Goal: Task Accomplishment & Management: Use online tool/utility

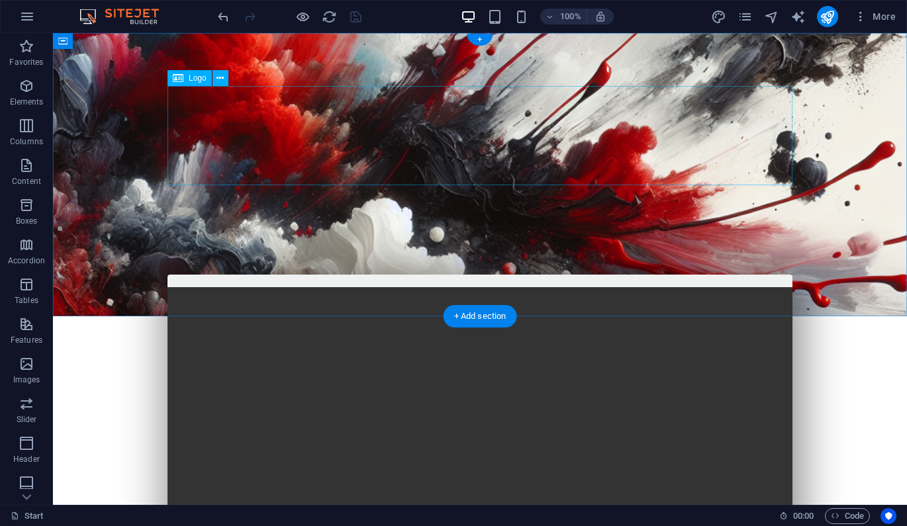
click at [483, 369] on div at bounding box center [479, 418] width 625 height 99
click at [219, 79] on icon at bounding box center [219, 78] width 7 height 14
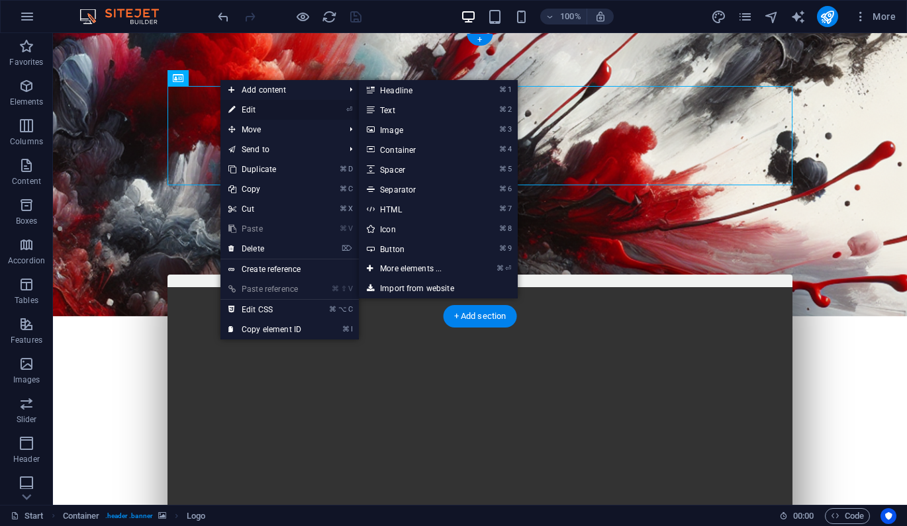
click at [255, 110] on link "⏎ Edit" at bounding box center [264, 110] width 89 height 20
select select "px"
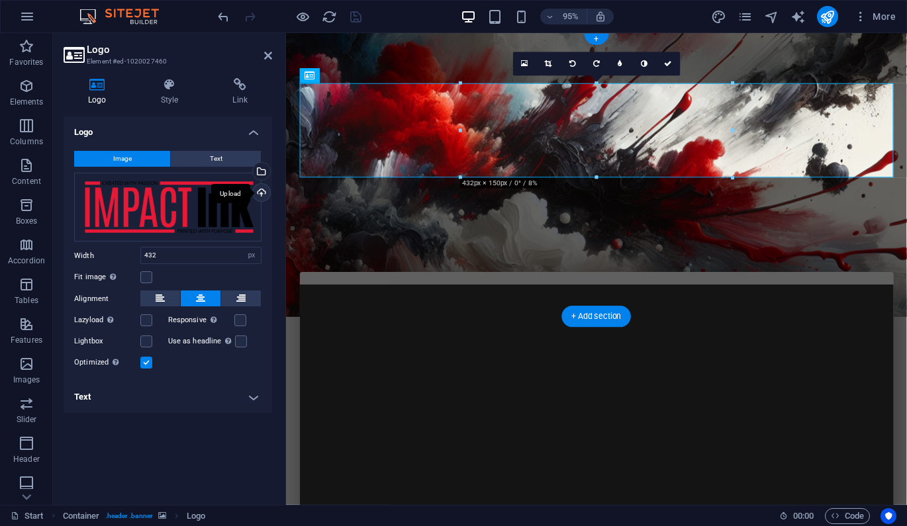
click at [261, 192] on div "Upload" at bounding box center [260, 194] width 20 height 20
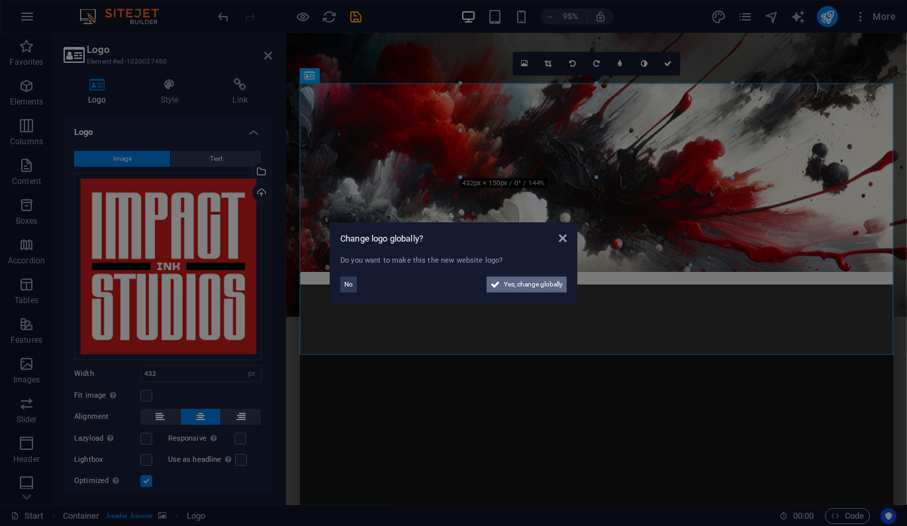
click at [492, 283] on icon at bounding box center [495, 285] width 9 height 16
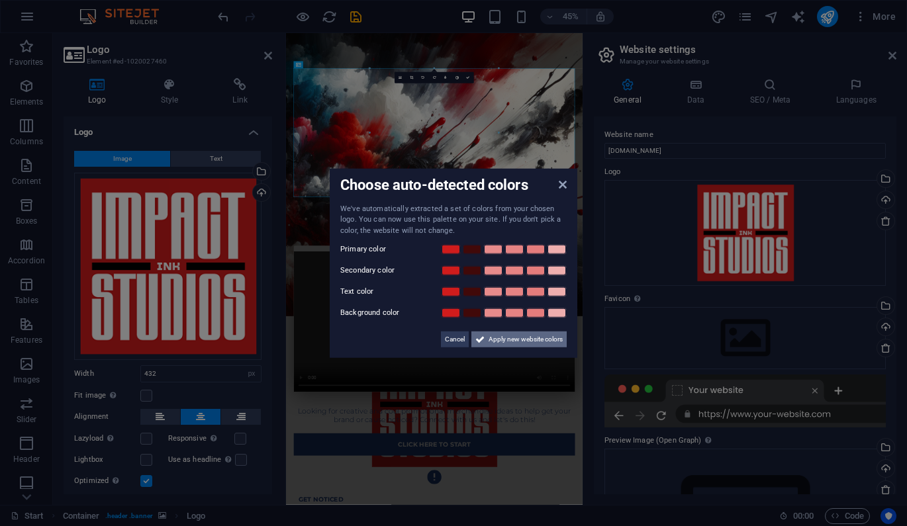
click at [511, 346] on span "Apply new website colors" at bounding box center [526, 340] width 74 height 16
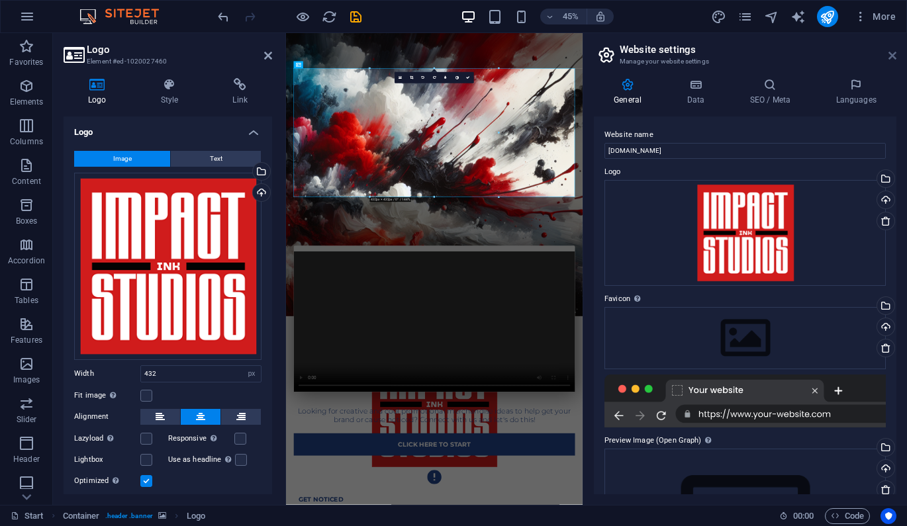
click at [894, 53] on icon at bounding box center [892, 55] width 8 height 11
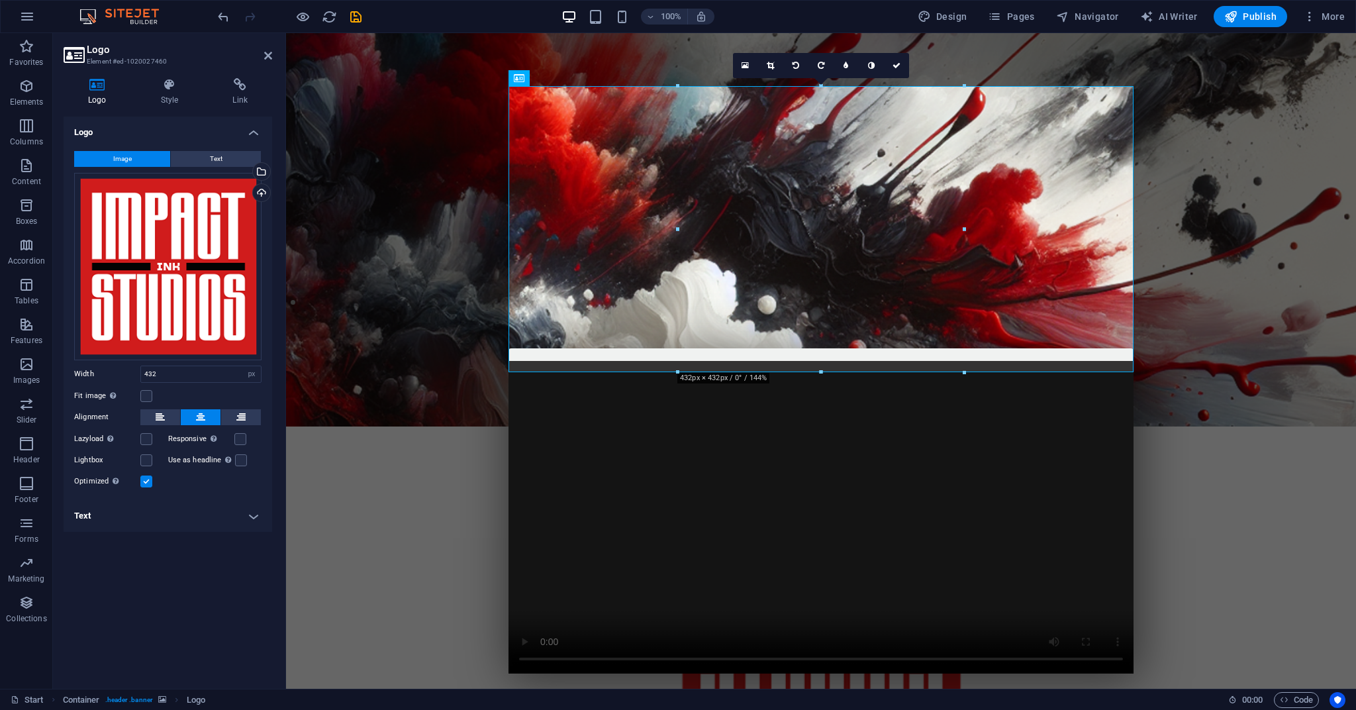
click at [414, 232] on figure at bounding box center [821, 229] width 1070 height 393
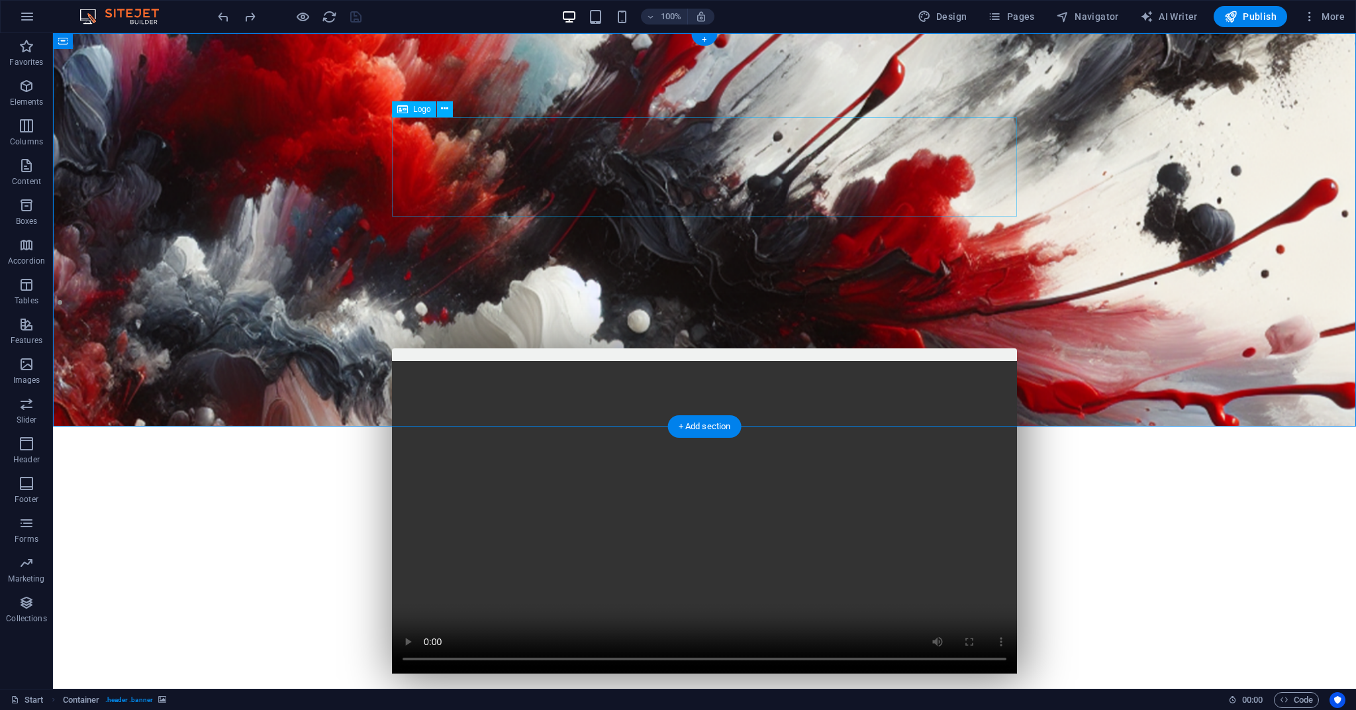
click at [653, 479] on div at bounding box center [704, 528] width 625 height 99
click at [442, 111] on icon at bounding box center [444, 109] width 7 height 14
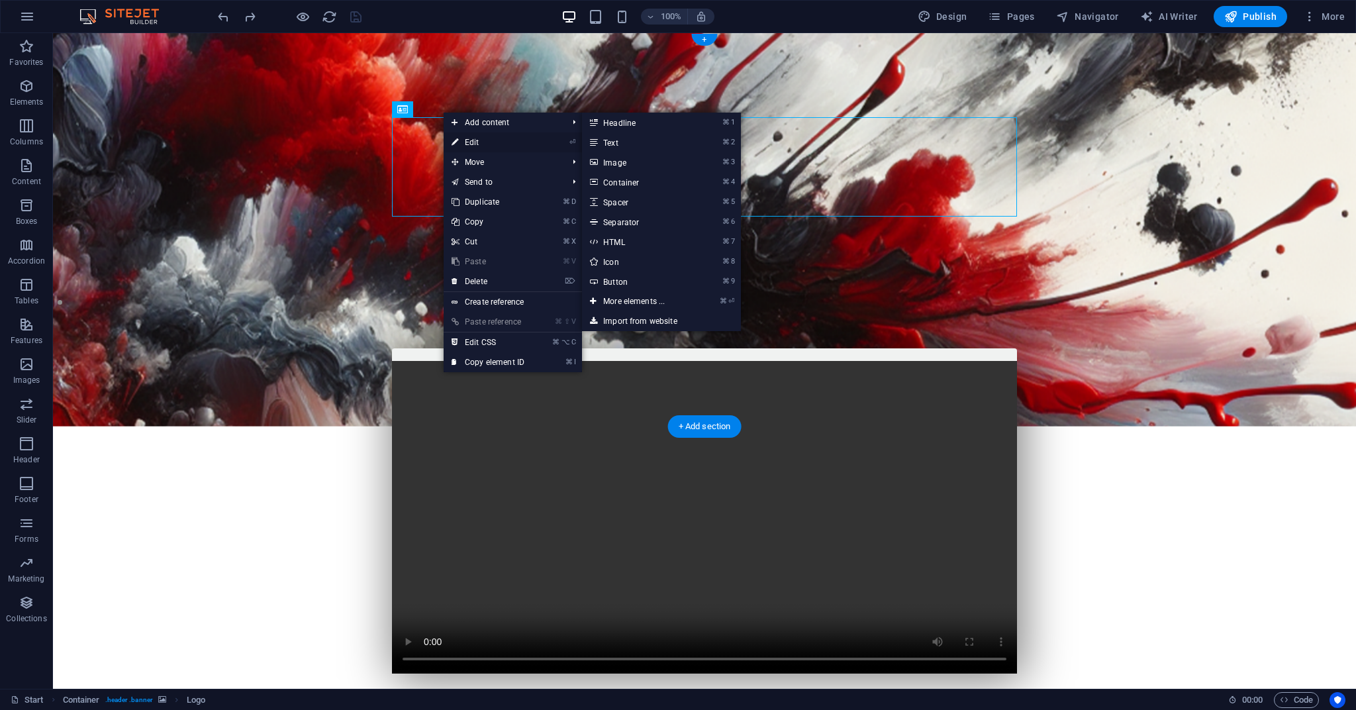
click at [477, 143] on link "⏎ Edit" at bounding box center [488, 142] width 89 height 20
select select "px"
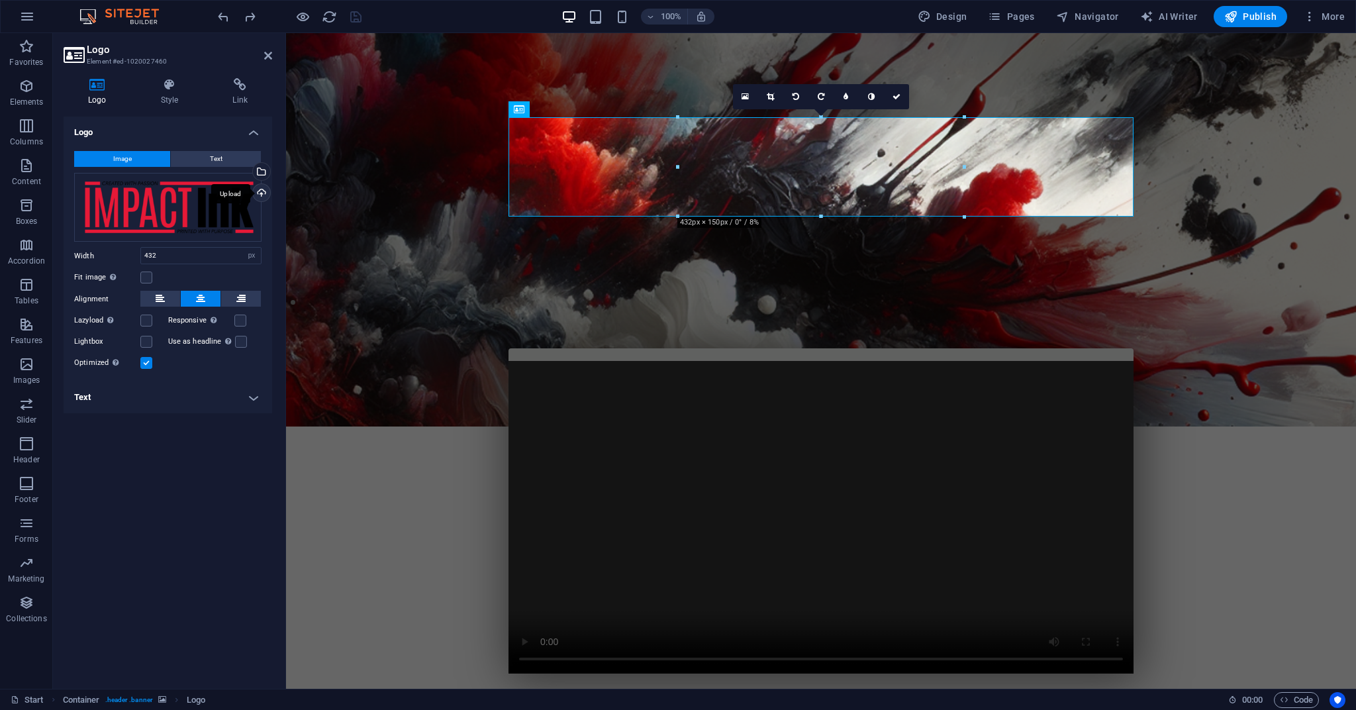
click at [261, 192] on div "Upload" at bounding box center [260, 194] width 20 height 20
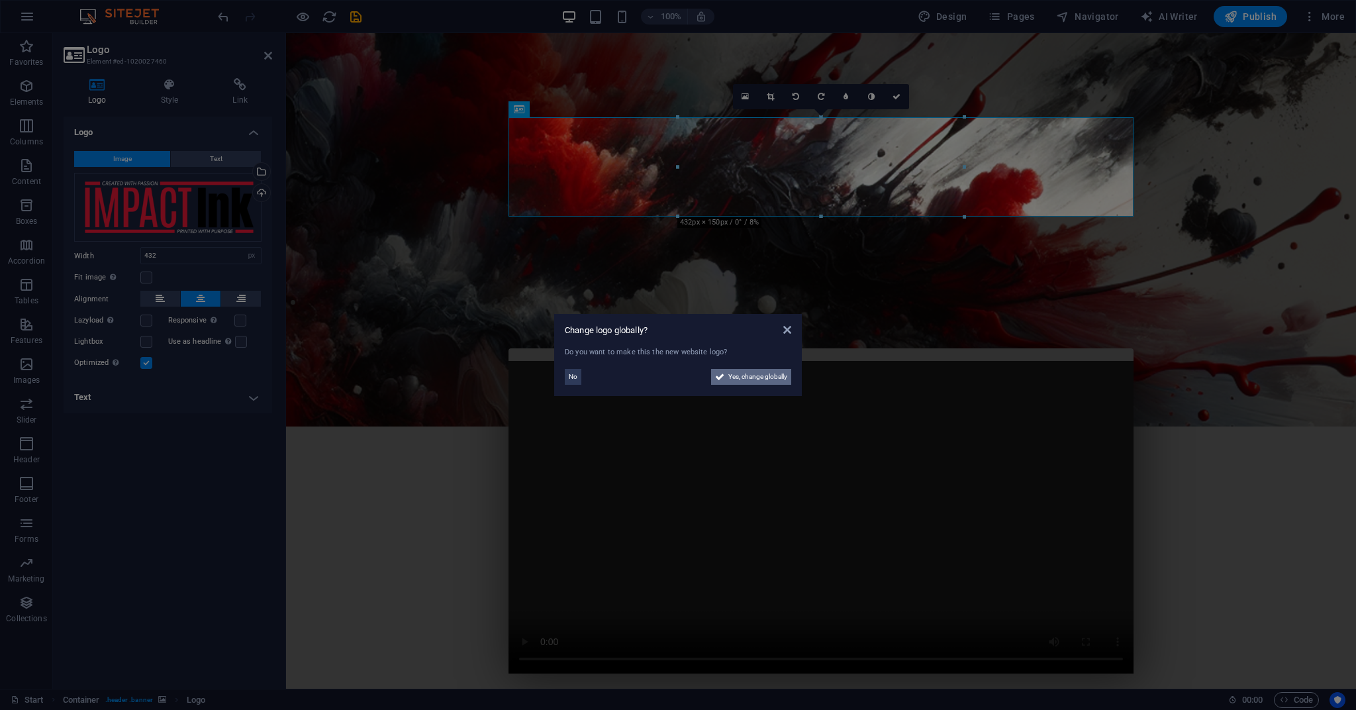
click at [744, 381] on span "Yes, change globally" at bounding box center [757, 377] width 59 height 16
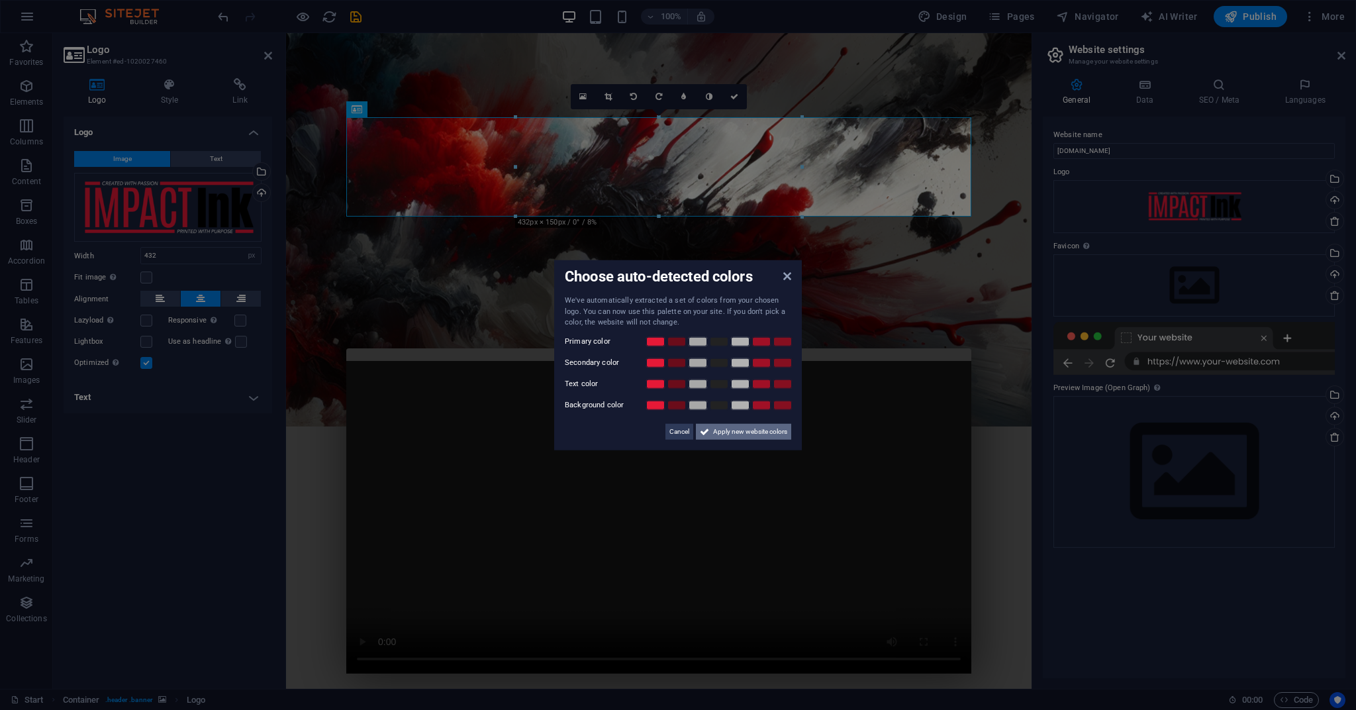
click at [718, 432] on span "Apply new website colors" at bounding box center [750, 431] width 74 height 16
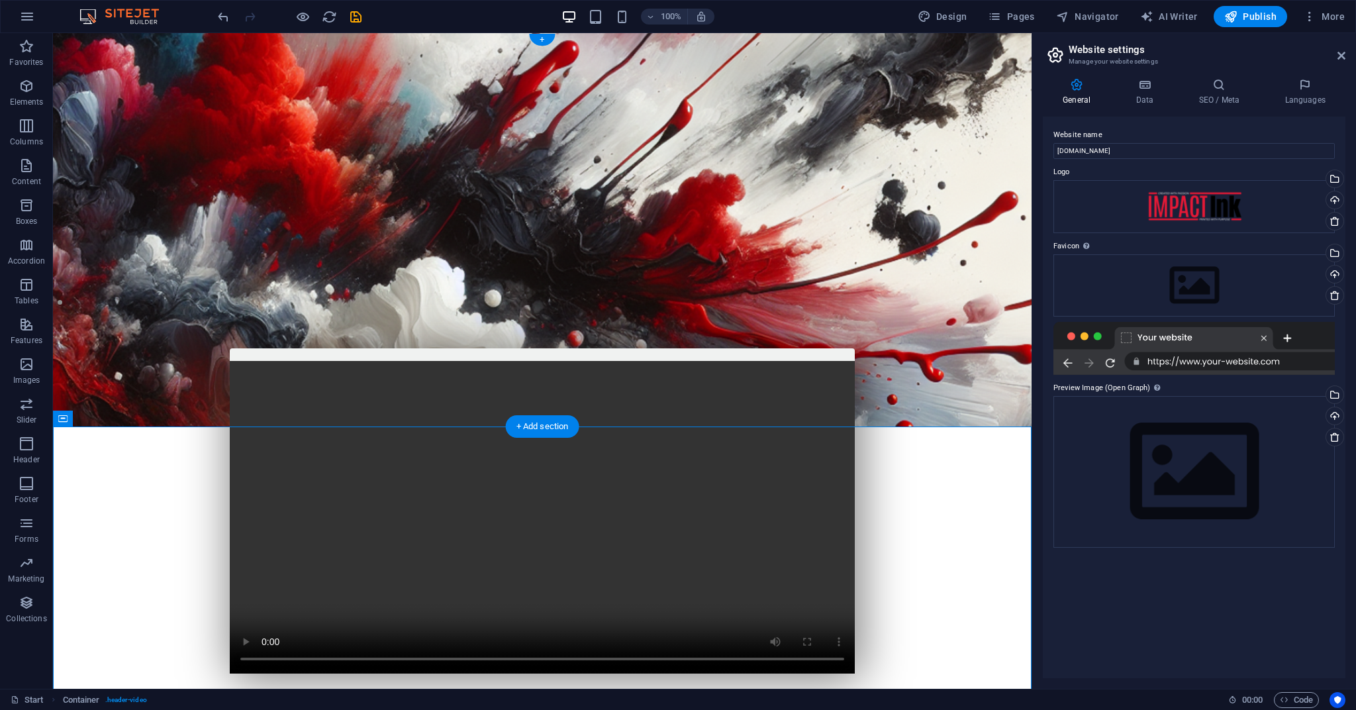
scroll to position [3, 0]
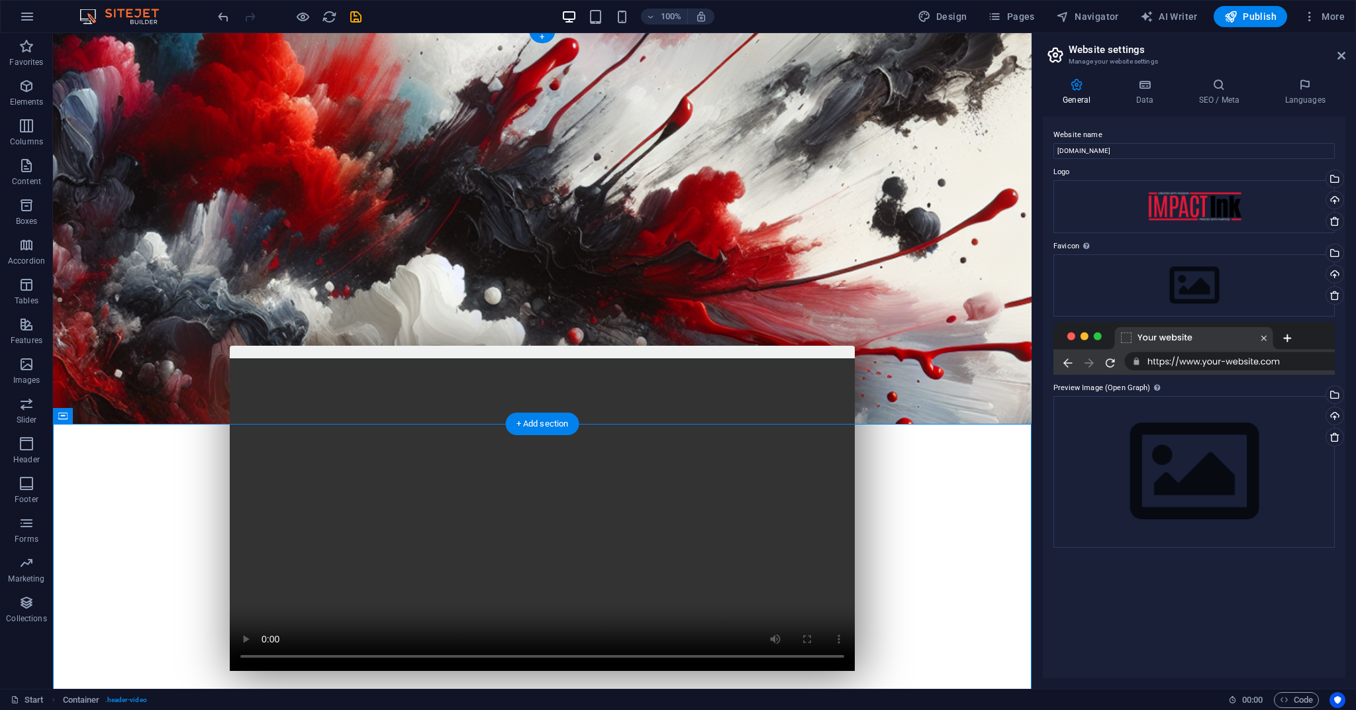
click at [113, 283] on figure at bounding box center [542, 226] width 978 height 393
click at [120, 42] on icon at bounding box center [121, 41] width 7 height 14
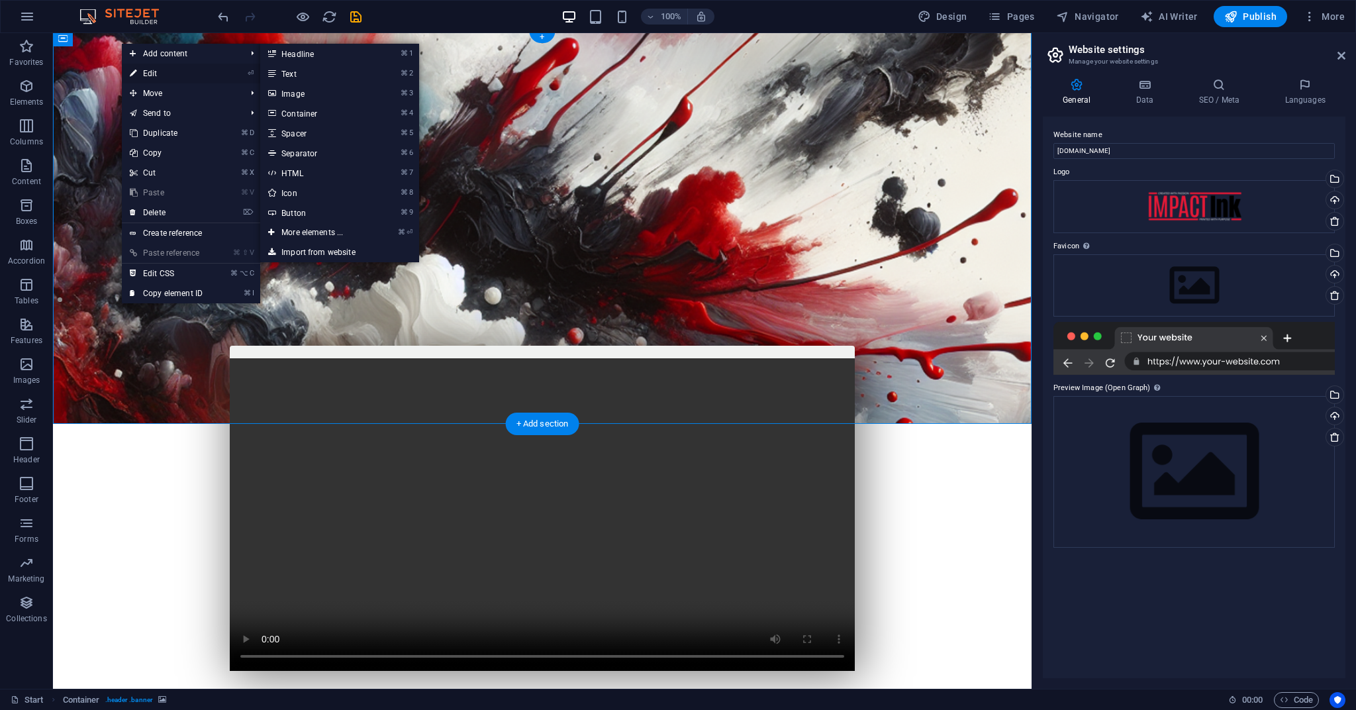
click at [150, 75] on link "⏎ Edit" at bounding box center [166, 74] width 89 height 20
select select "vh"
select select "banner"
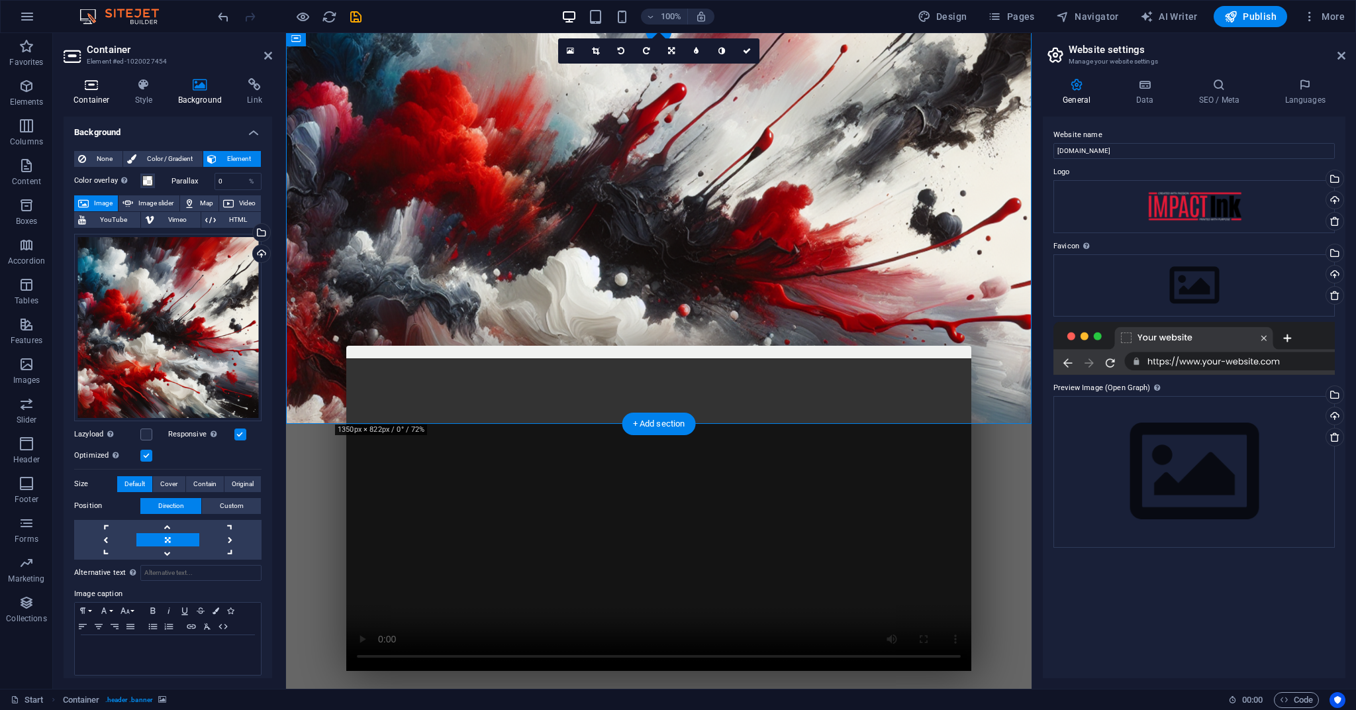
click at [85, 89] on icon at bounding box center [92, 84] width 56 height 13
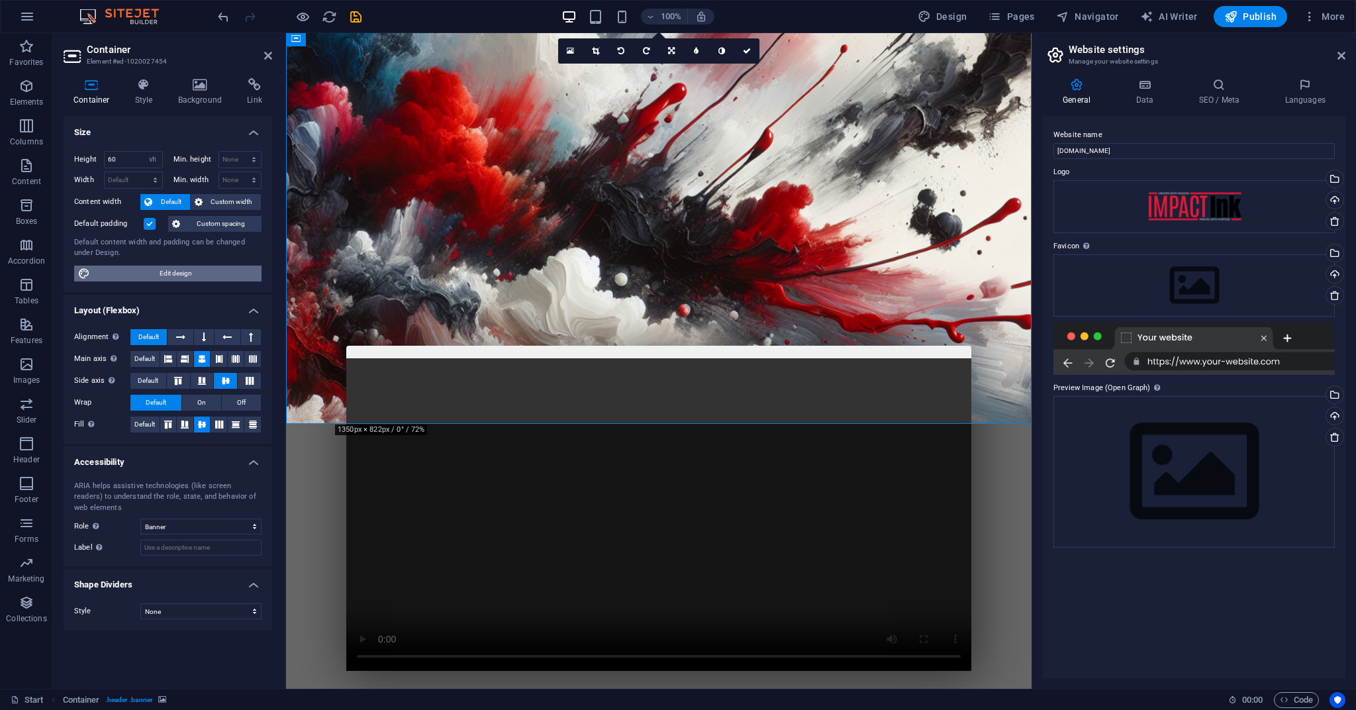
click at [166, 274] on span "Edit design" at bounding box center [176, 273] width 164 height 16
select select "rem"
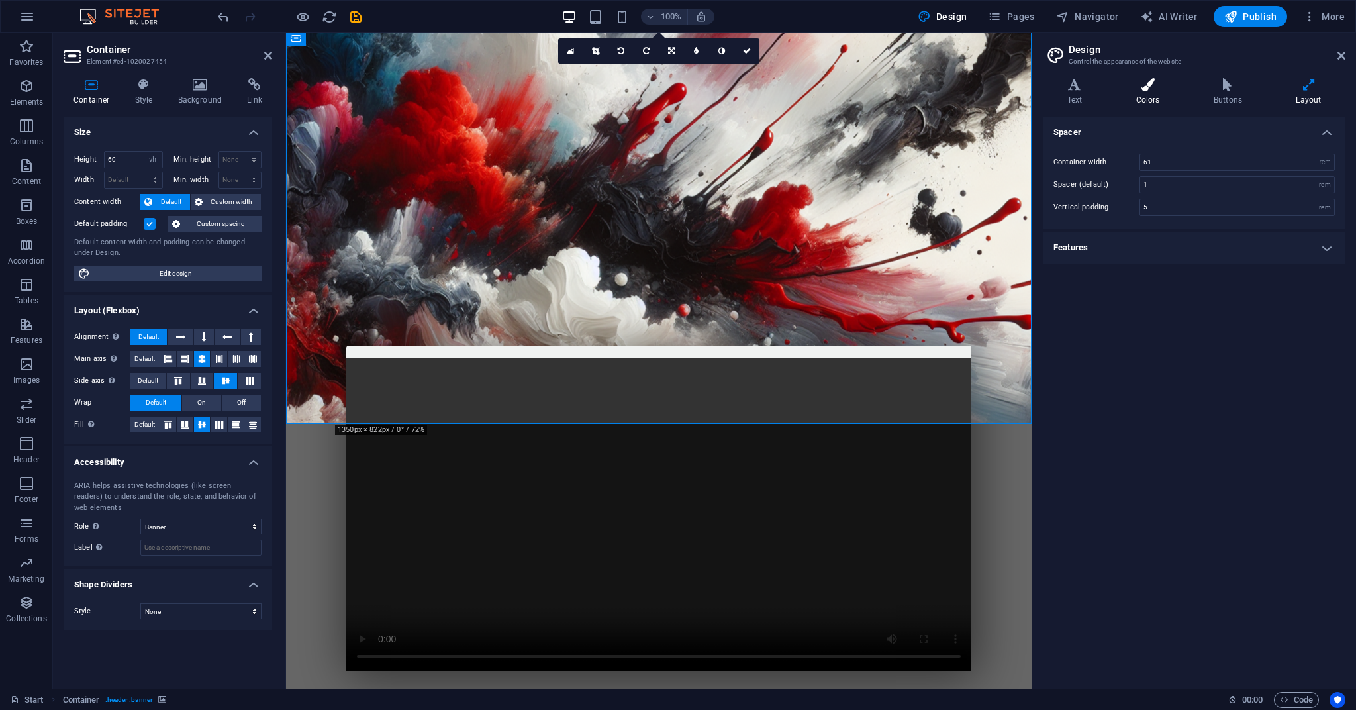
click at [1145, 81] on icon at bounding box center [1148, 84] width 72 height 13
click at [1147, 197] on span at bounding box center [1146, 198] width 11 height 11
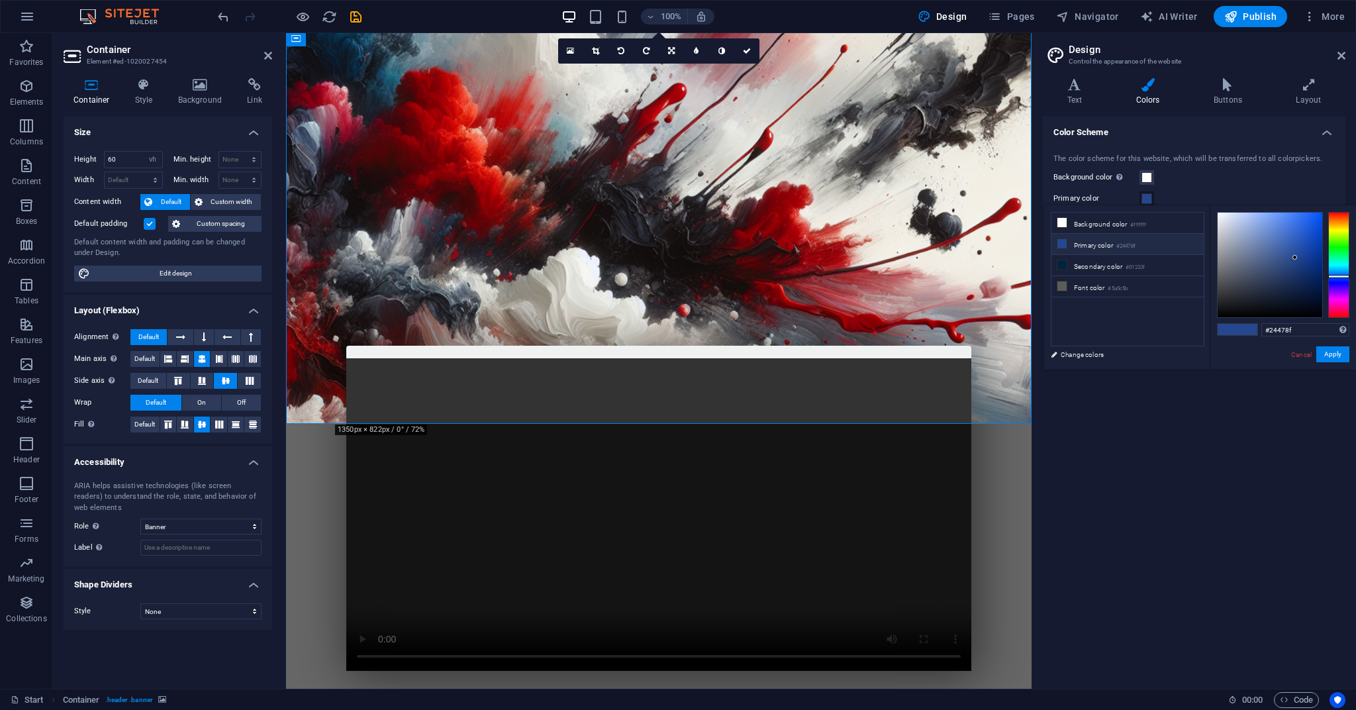
click at [1063, 248] on icon at bounding box center [1061, 243] width 9 height 9
type input "#e6e9f0"
drag, startPoint x: 1295, startPoint y: 258, endPoint x: 1221, endPoint y: 218, distance: 83.5
click at [1221, 218] on div at bounding box center [1221, 217] width 5 height 5
click at [1300, 353] on link "Cancel" at bounding box center [1301, 355] width 23 height 10
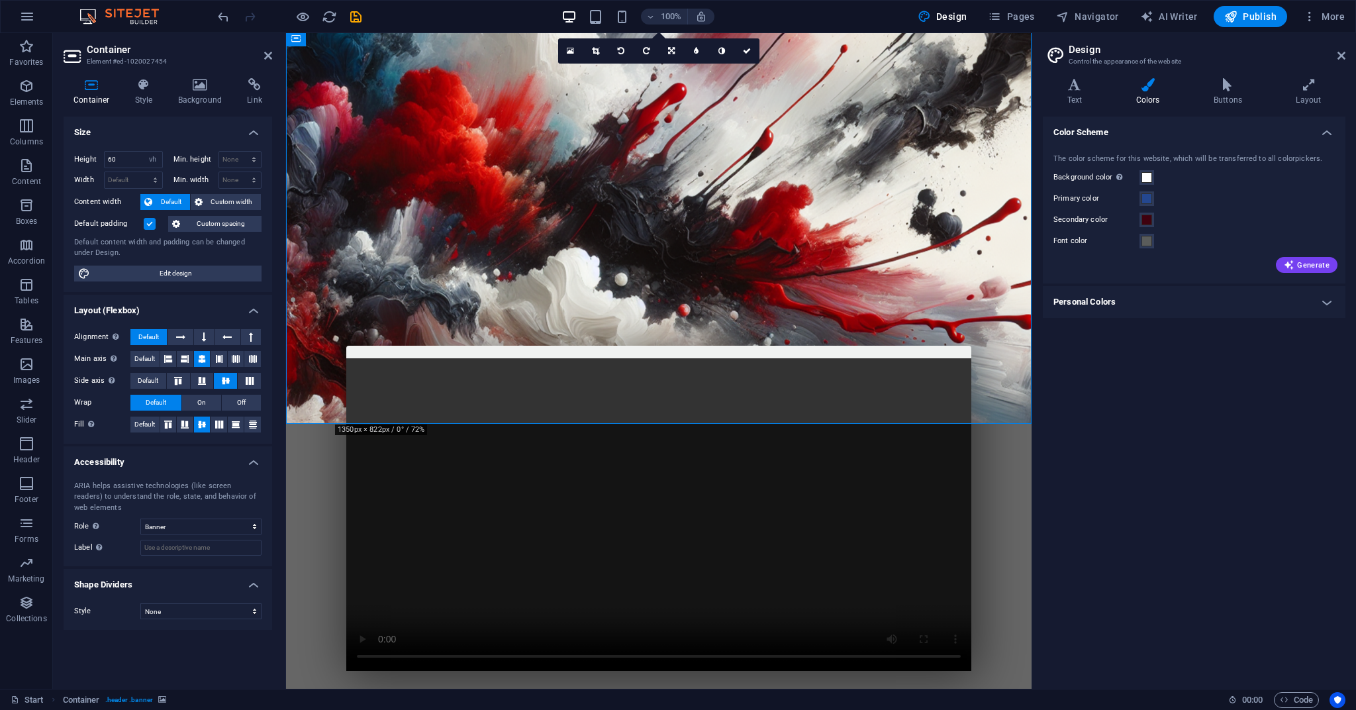
click at [1325, 305] on h4 "Personal Colors" at bounding box center [1194, 302] width 303 height 32
click at [1329, 302] on h4 "Personal Colors" at bounding box center [1194, 298] width 303 height 24
click at [1313, 85] on icon at bounding box center [1308, 84] width 73 height 13
click at [1329, 245] on h4 "Features" at bounding box center [1194, 248] width 303 height 32
click at [1132, 89] on icon at bounding box center [1148, 84] width 72 height 13
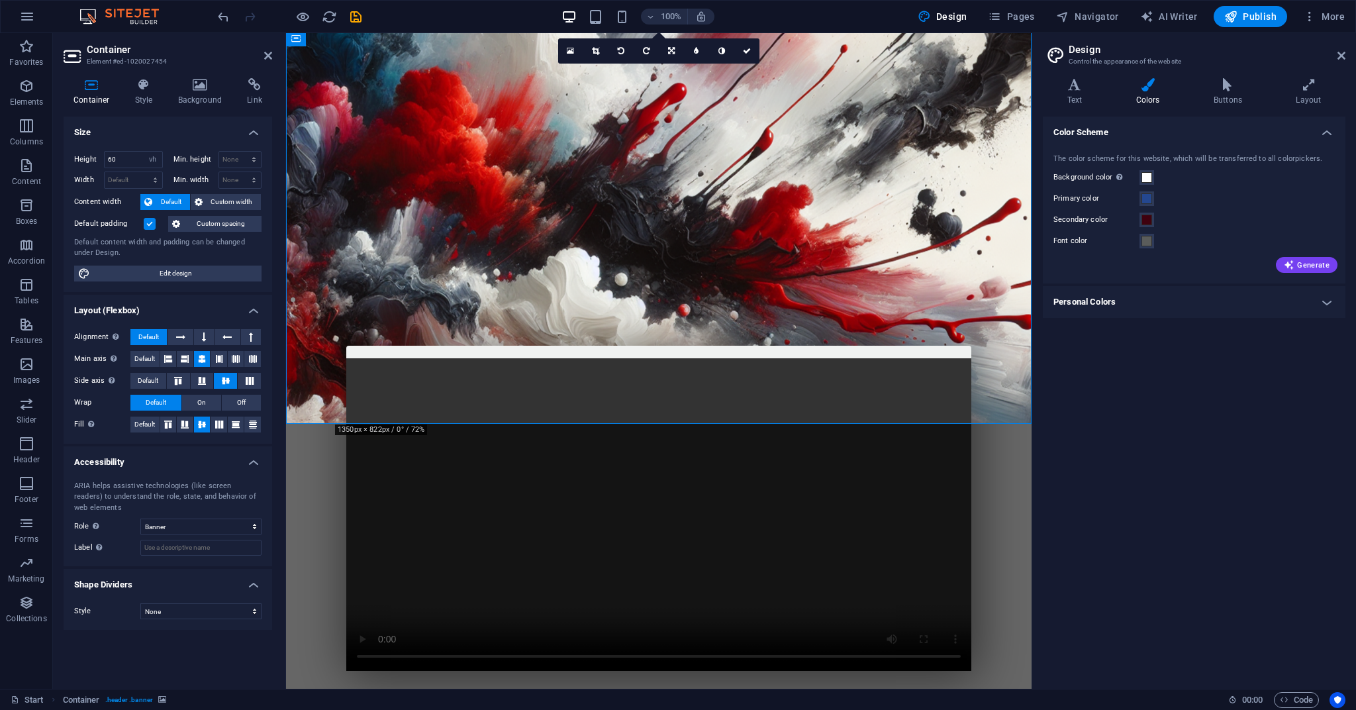
click at [1065, 340] on div "Color Scheme The color scheme for this website, which will be transferred to al…" at bounding box center [1194, 397] width 303 height 561
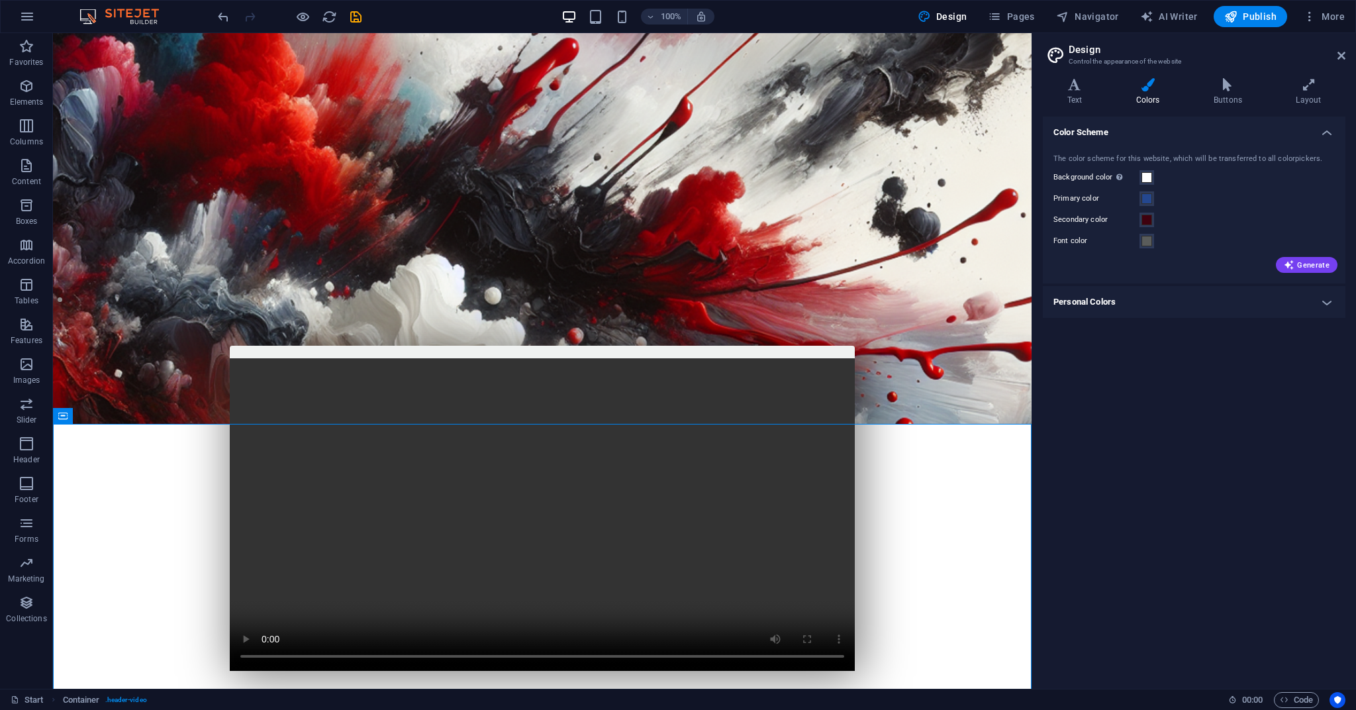
click at [1035, 510] on div "Variants Text Colors Buttons Layout Text Standard Bold Links Font color Font Mo…" at bounding box center [1194, 378] width 324 height 621
click at [1162, 494] on div "Color Scheme The color scheme for this website, which will be transferred to al…" at bounding box center [1194, 397] width 303 height 561
drag, startPoint x: 960, startPoint y: 438, endPoint x: 826, endPoint y: 448, distance: 134.8
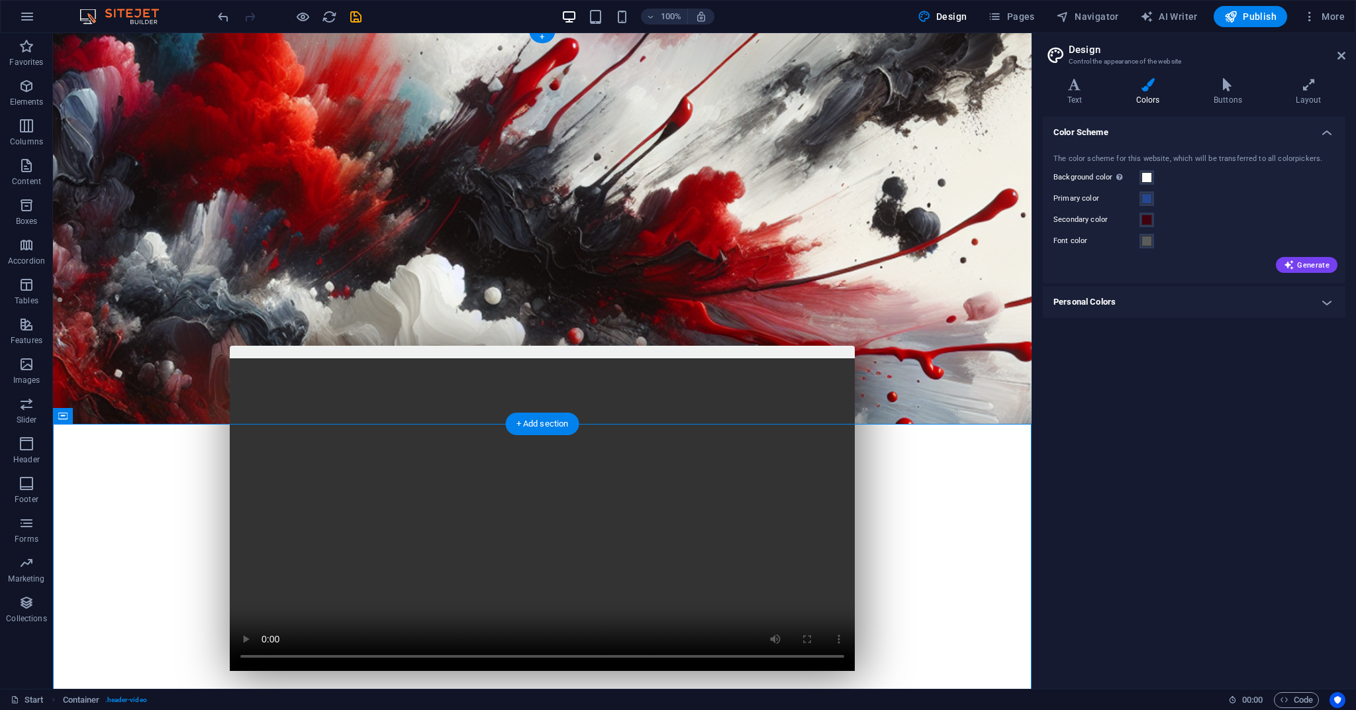
click at [61, 36] on figure at bounding box center [542, 226] width 978 height 393
click at [62, 45] on icon at bounding box center [62, 41] width 9 height 16
select select "vh"
select select "banner"
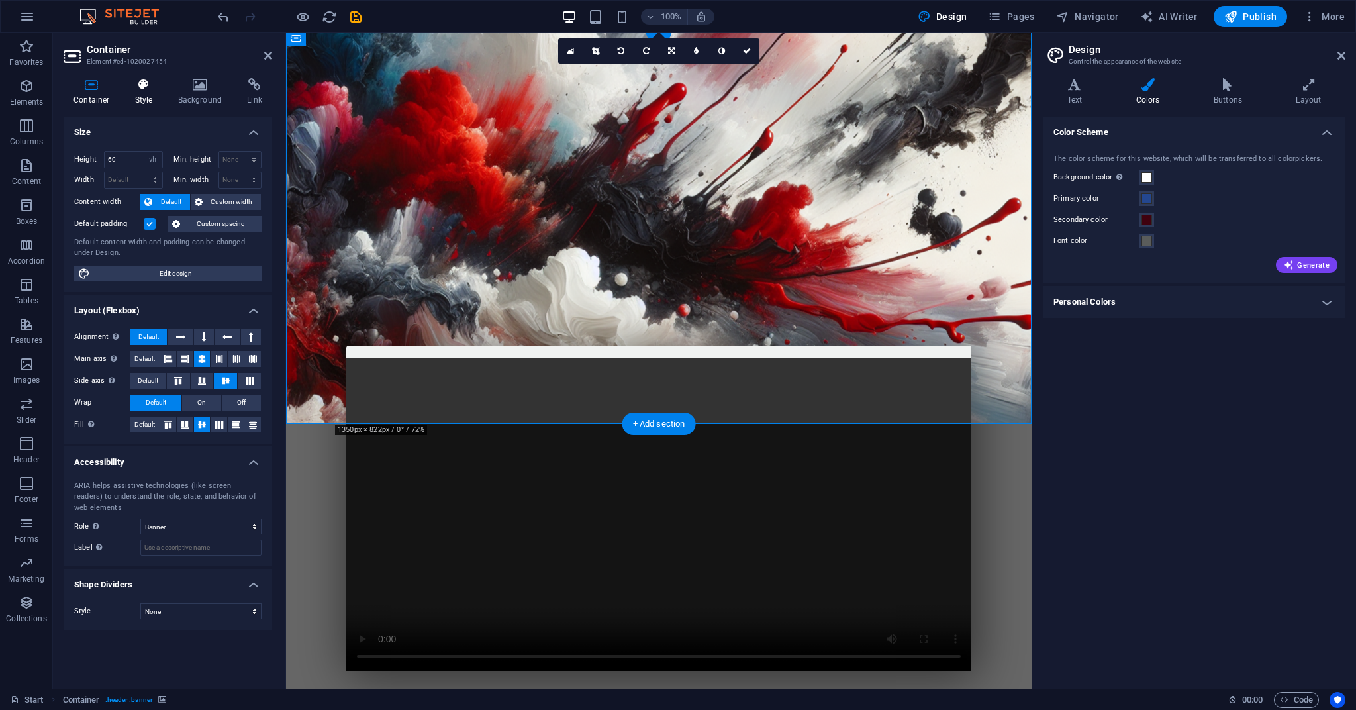
click at [151, 87] on icon at bounding box center [144, 84] width 38 height 13
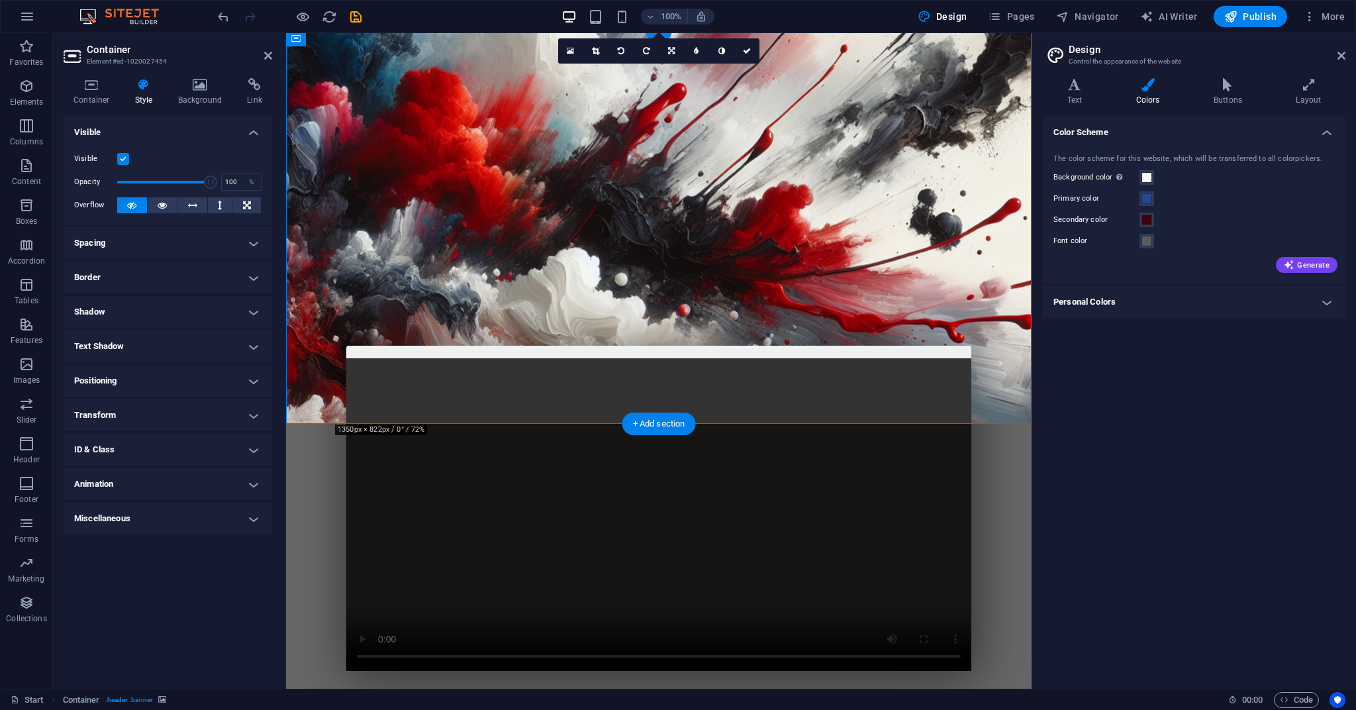
click at [254, 525] on h4 "Miscellaneous" at bounding box center [168, 518] width 209 height 32
click at [254, 520] on h4 "Miscellaneous" at bounding box center [168, 514] width 209 height 24
click at [83, 87] on icon at bounding box center [92, 84] width 56 height 13
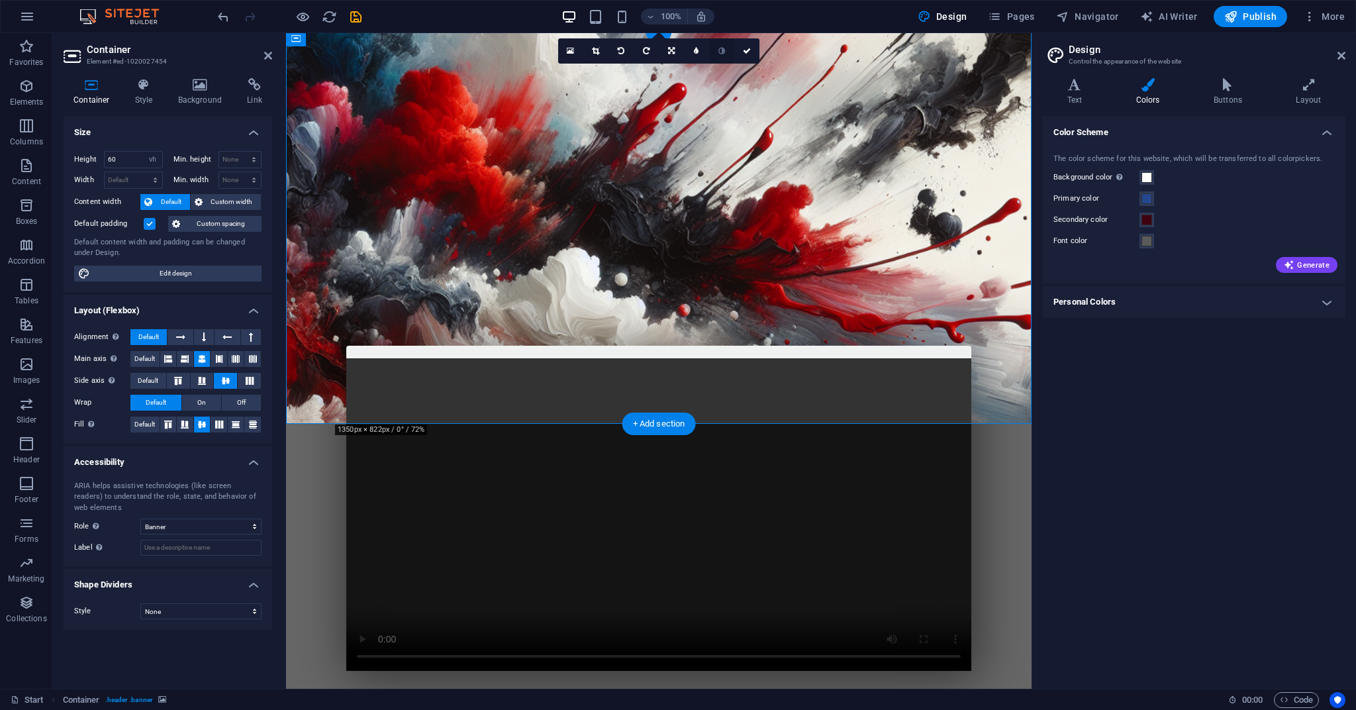
click at [722, 51] on icon at bounding box center [721, 51] width 7 height 8
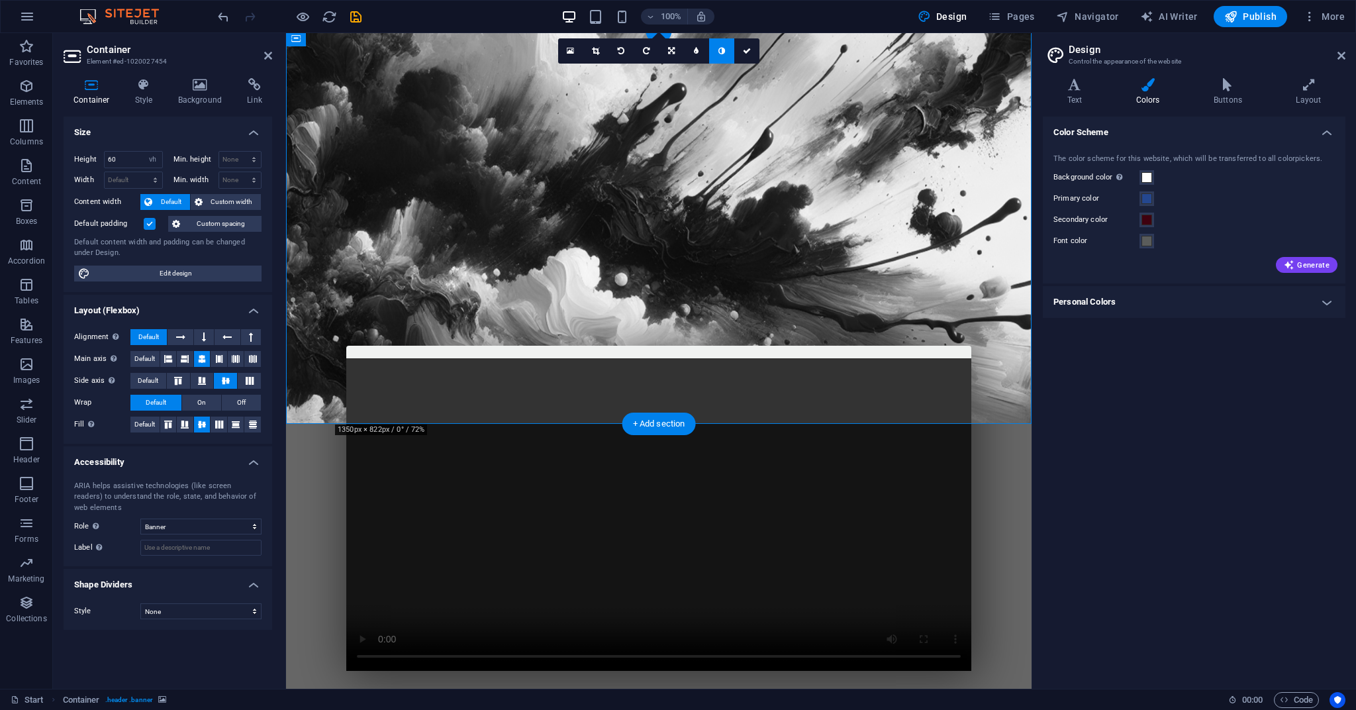
click at [722, 51] on icon at bounding box center [721, 51] width 7 height 8
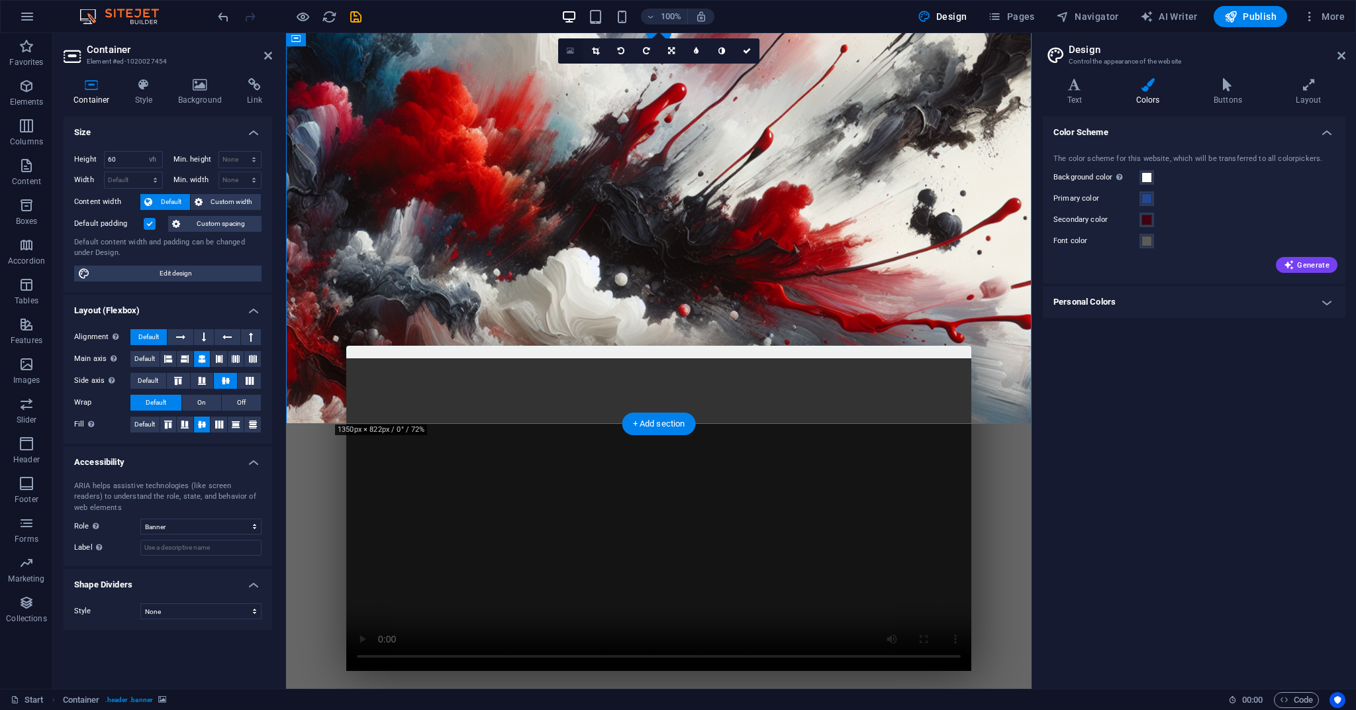
click at [566, 48] on link at bounding box center [570, 50] width 25 height 25
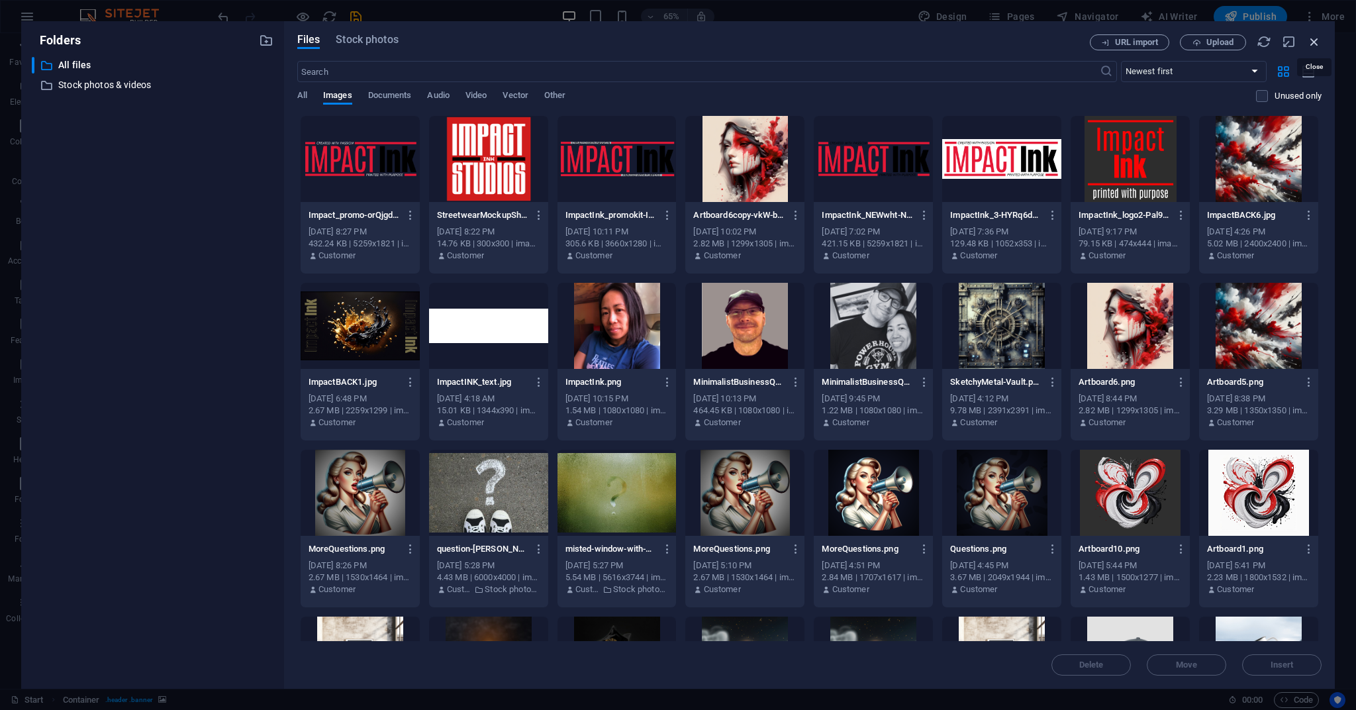
click at [1313, 46] on icon "button" at bounding box center [1314, 41] width 15 height 15
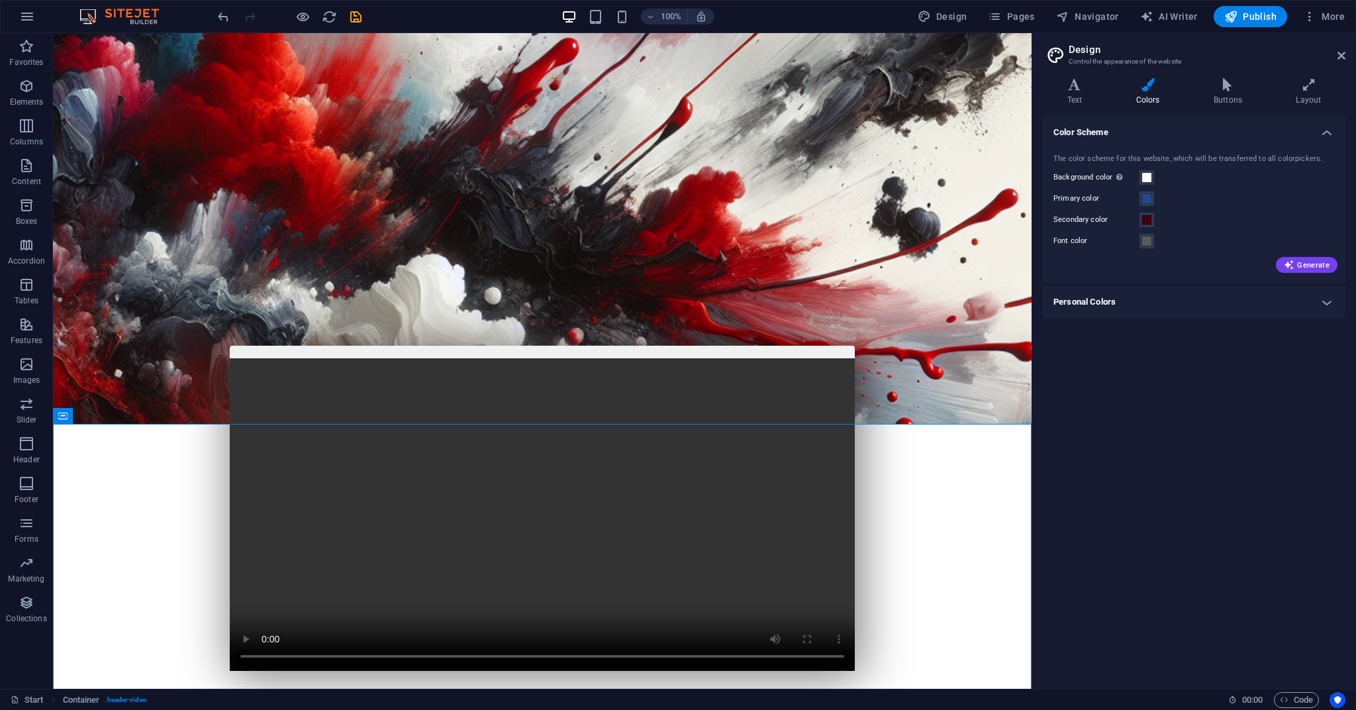
click at [1113, 496] on div "Color Scheme The color scheme for this website, which will be transferred to al…" at bounding box center [1194, 397] width 303 height 561
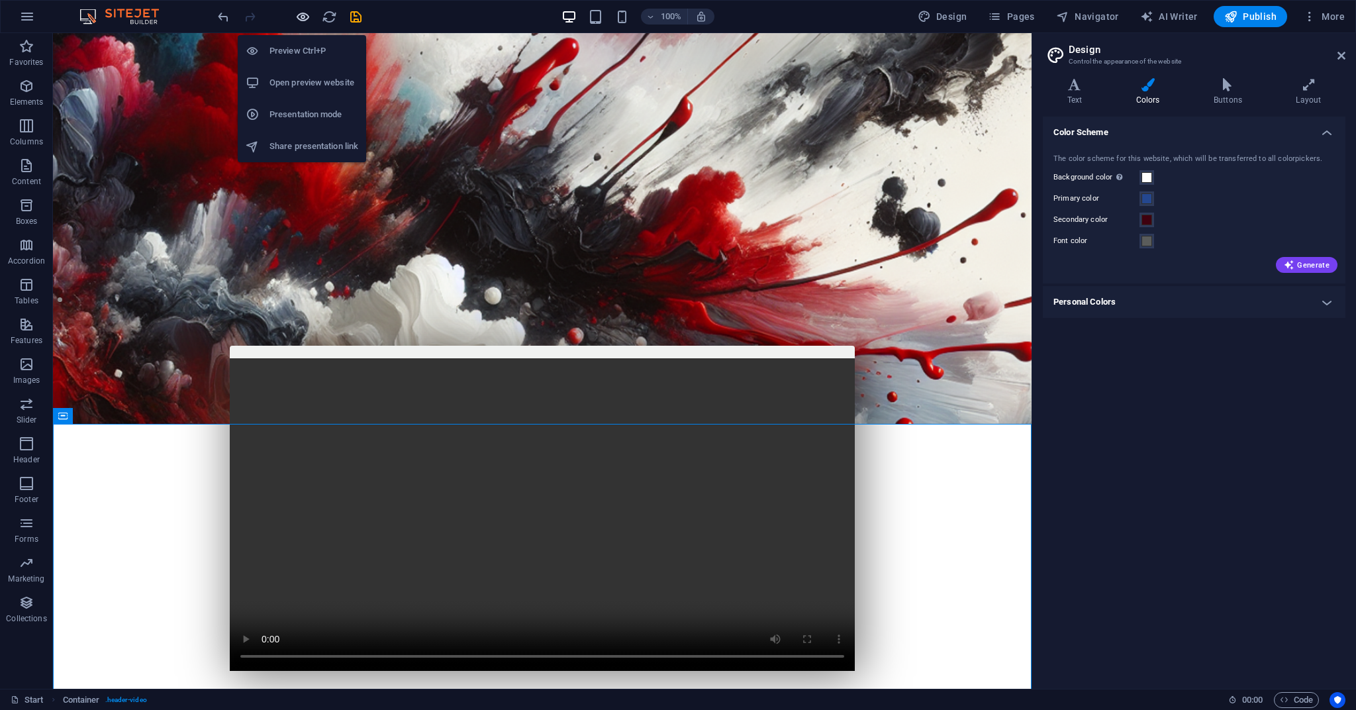
click at [308, 19] on icon "button" at bounding box center [302, 16] width 15 height 15
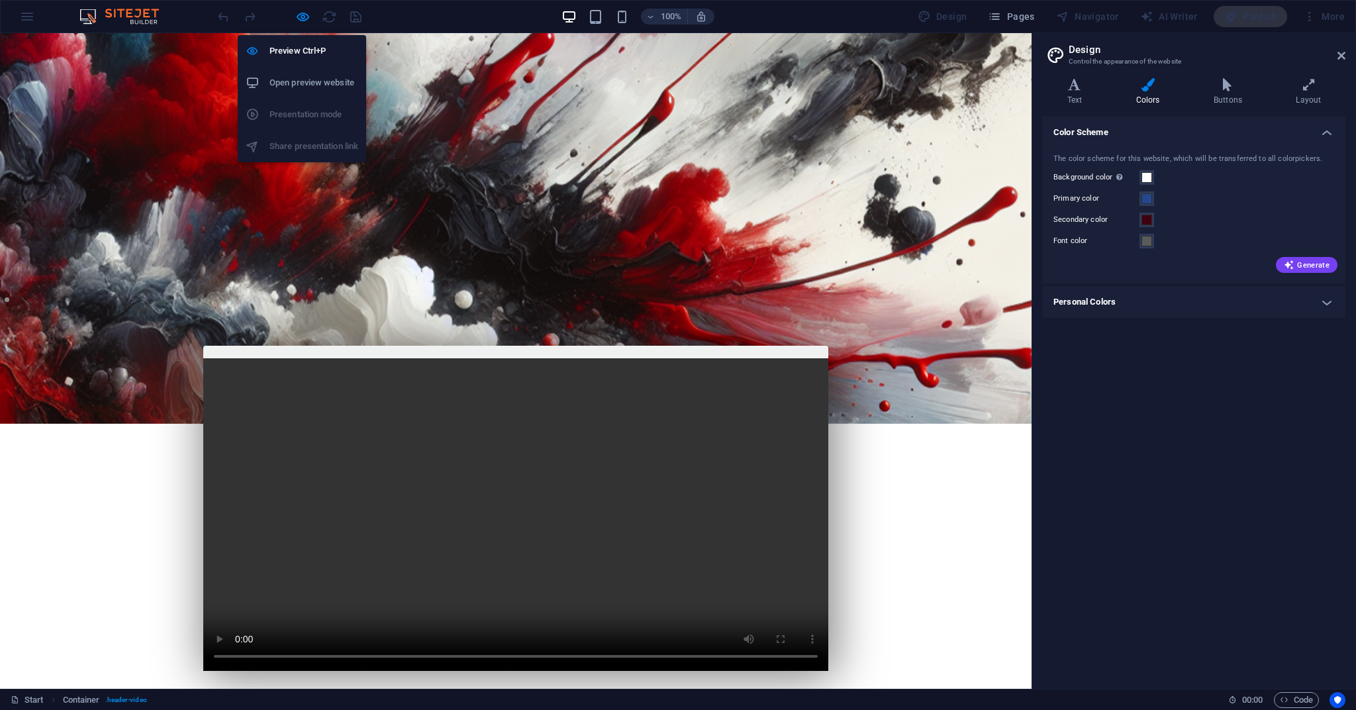
click at [277, 85] on h6 "Open preview website" at bounding box center [313, 83] width 89 height 16
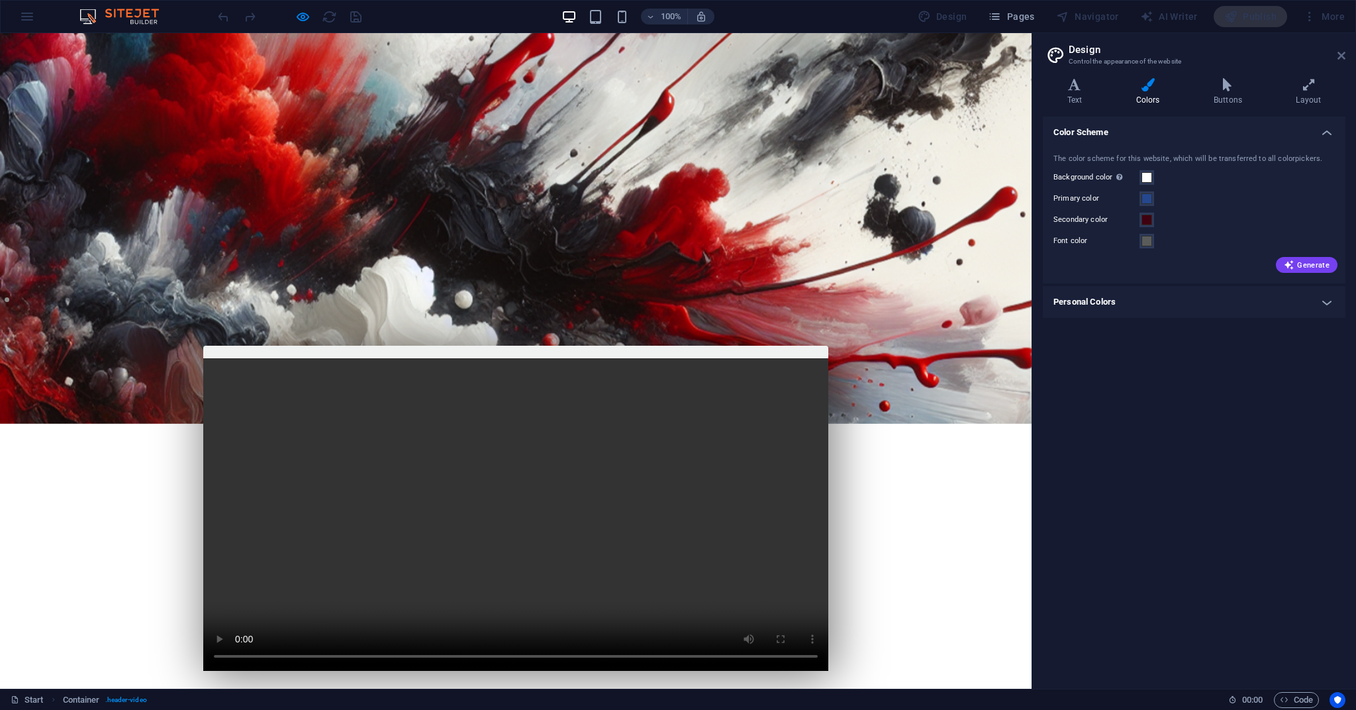
click at [1344, 50] on icon at bounding box center [1341, 55] width 8 height 11
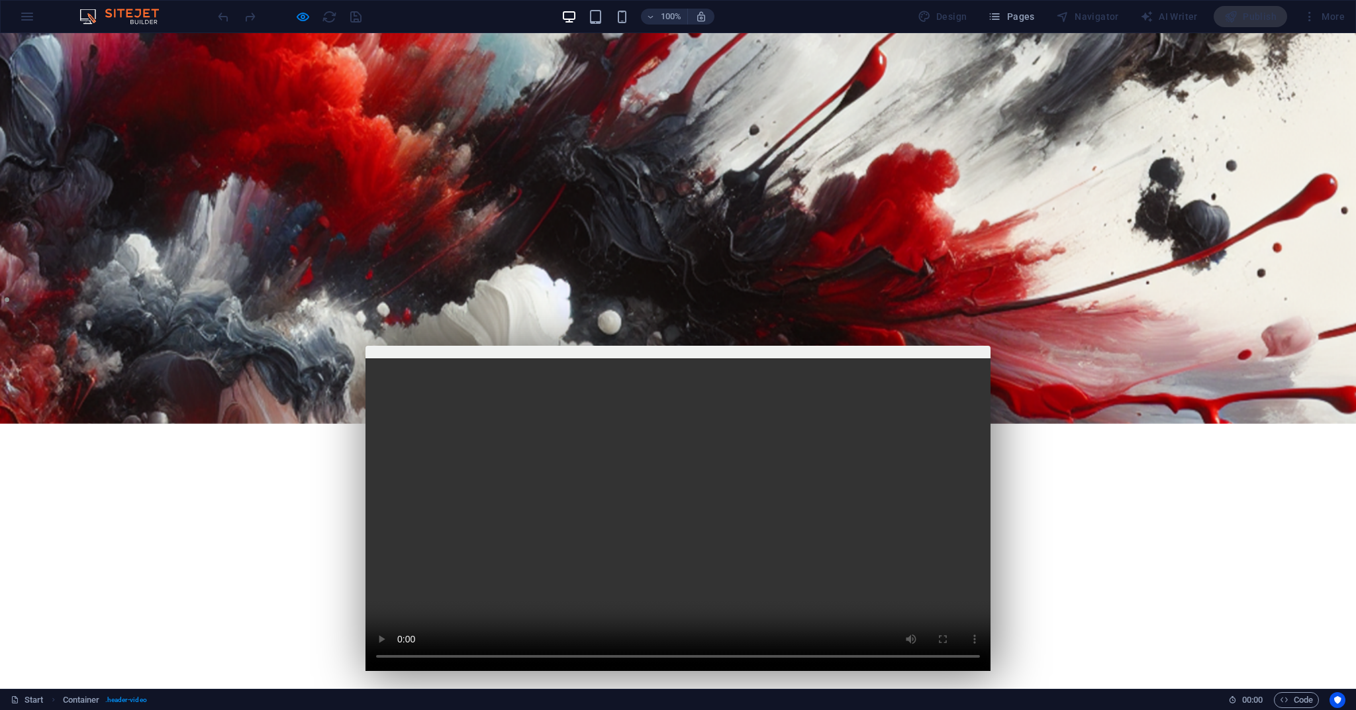
click at [348, 99] on div at bounding box center [678, 226] width 1356 height 393
click at [631, 477] on img at bounding box center [678, 526] width 286 height 99
click at [348, 148] on div at bounding box center [678, 226] width 1356 height 393
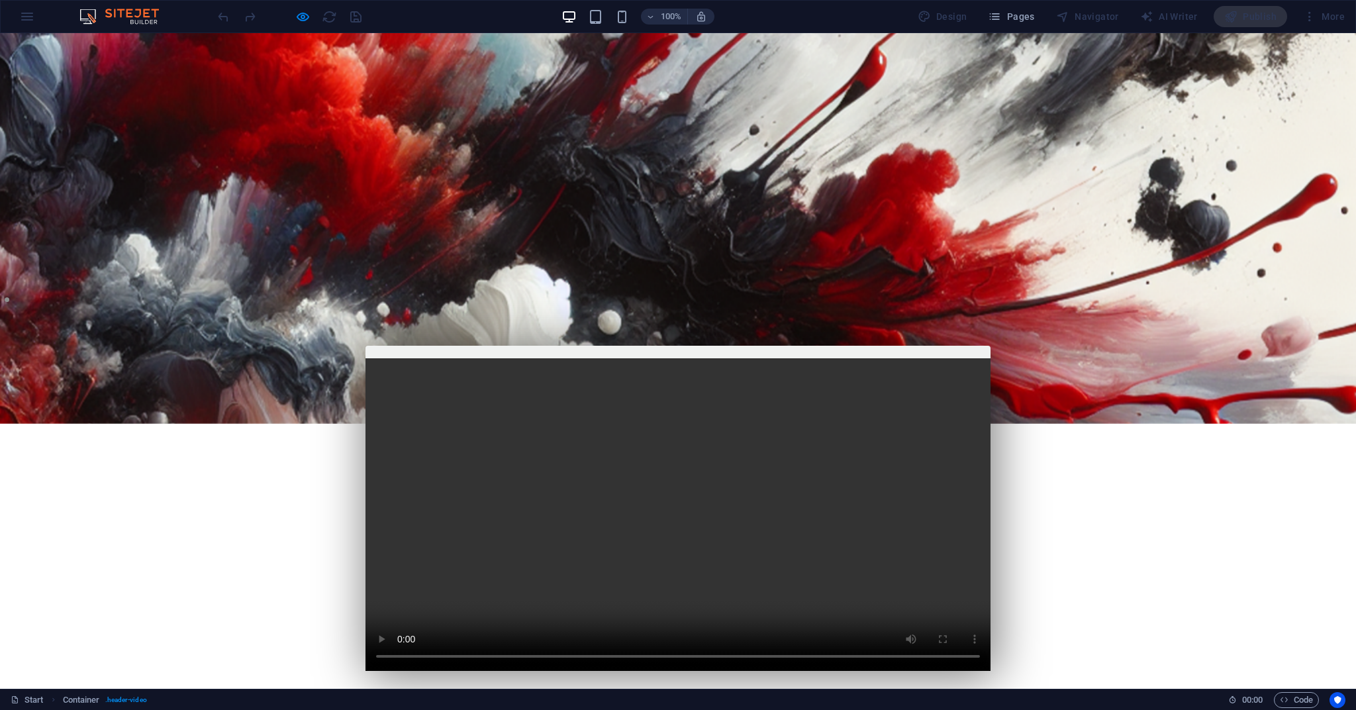
click at [333, 16] on div at bounding box center [289, 16] width 148 height 21
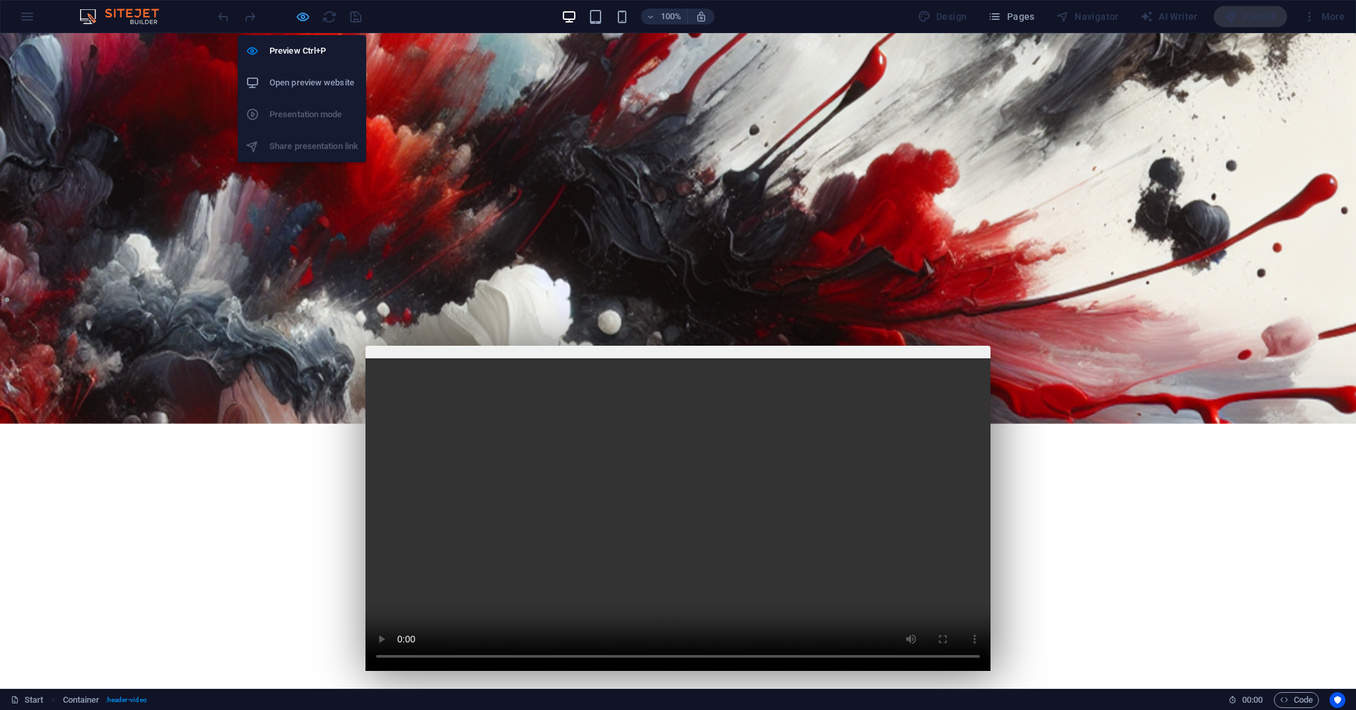
click at [296, 16] on icon "button" at bounding box center [302, 16] width 15 height 15
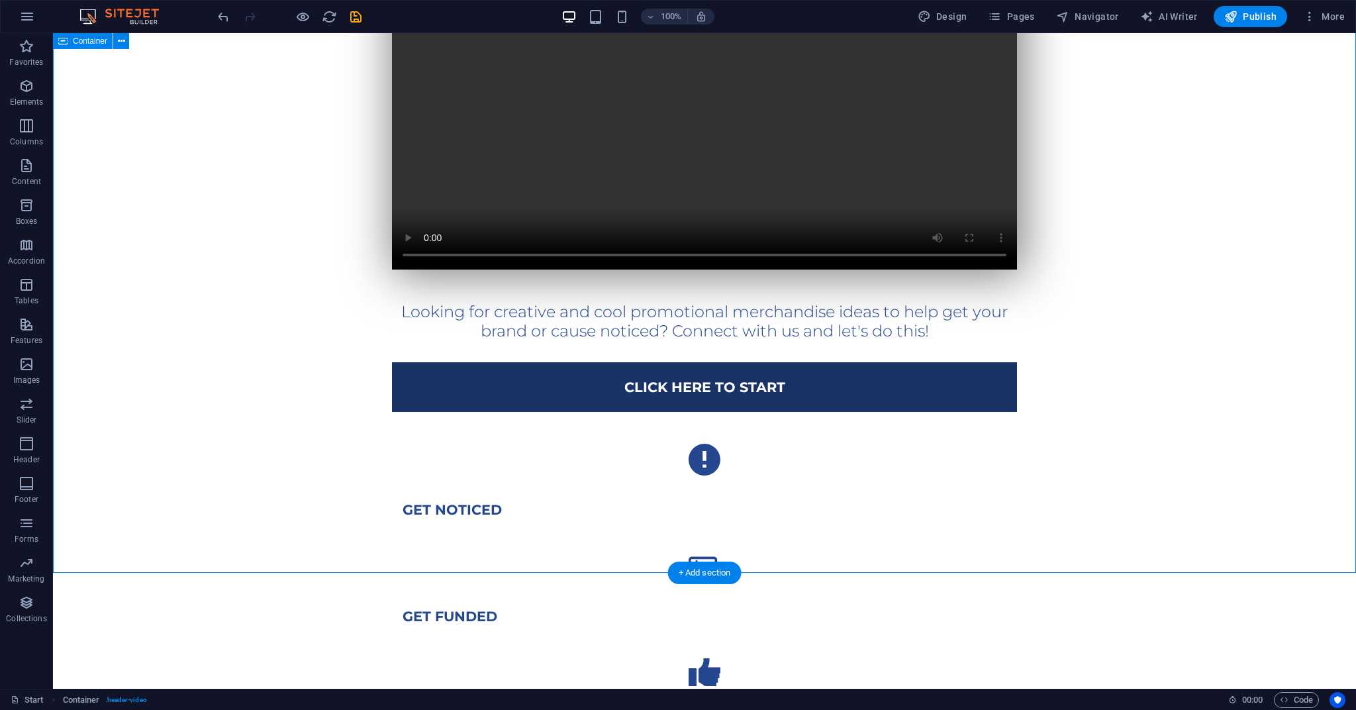
scroll to position [408, 0]
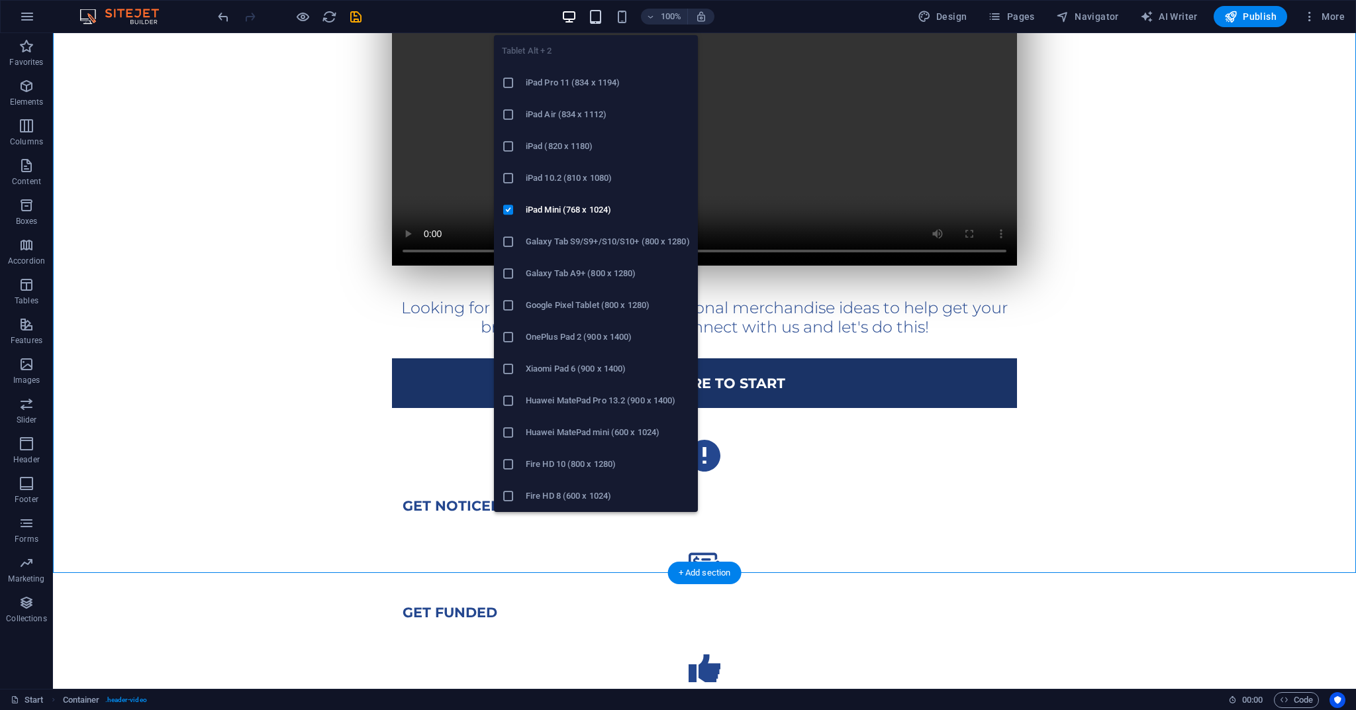
click at [601, 19] on icon "button" at bounding box center [595, 16] width 15 height 15
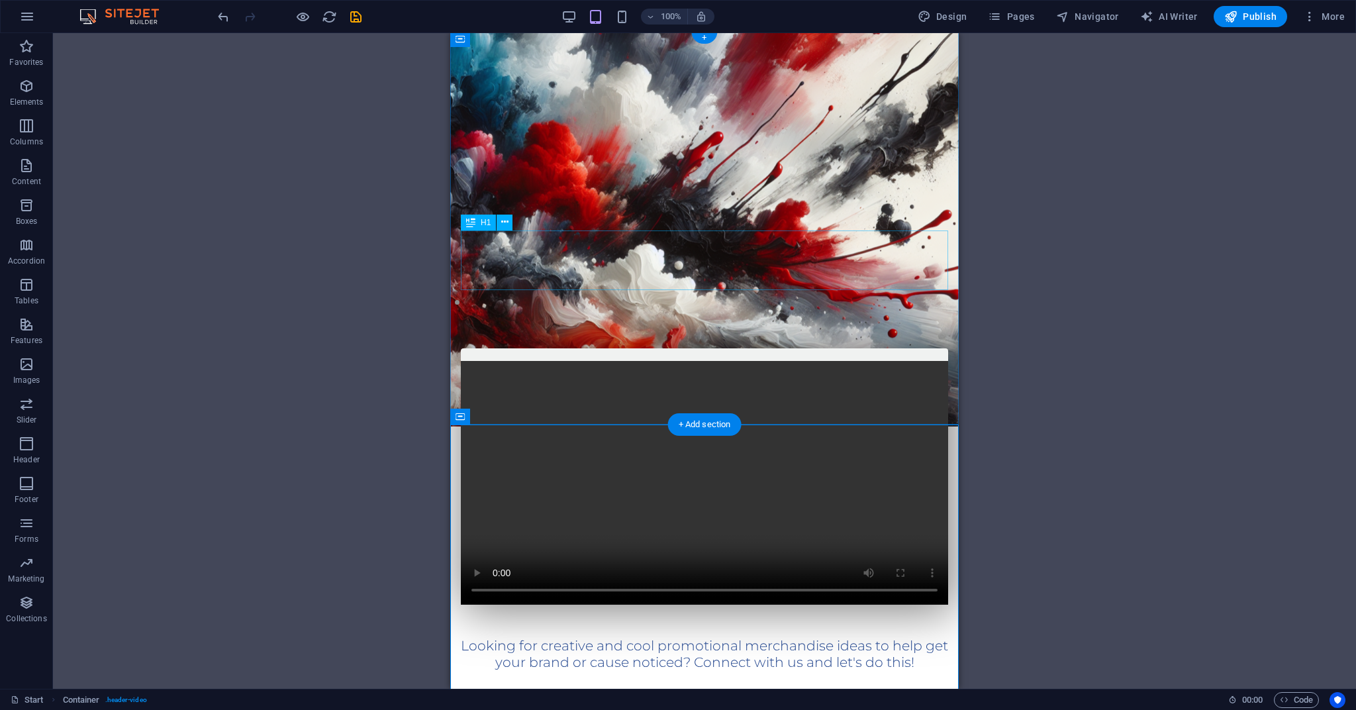
scroll to position [2, 0]
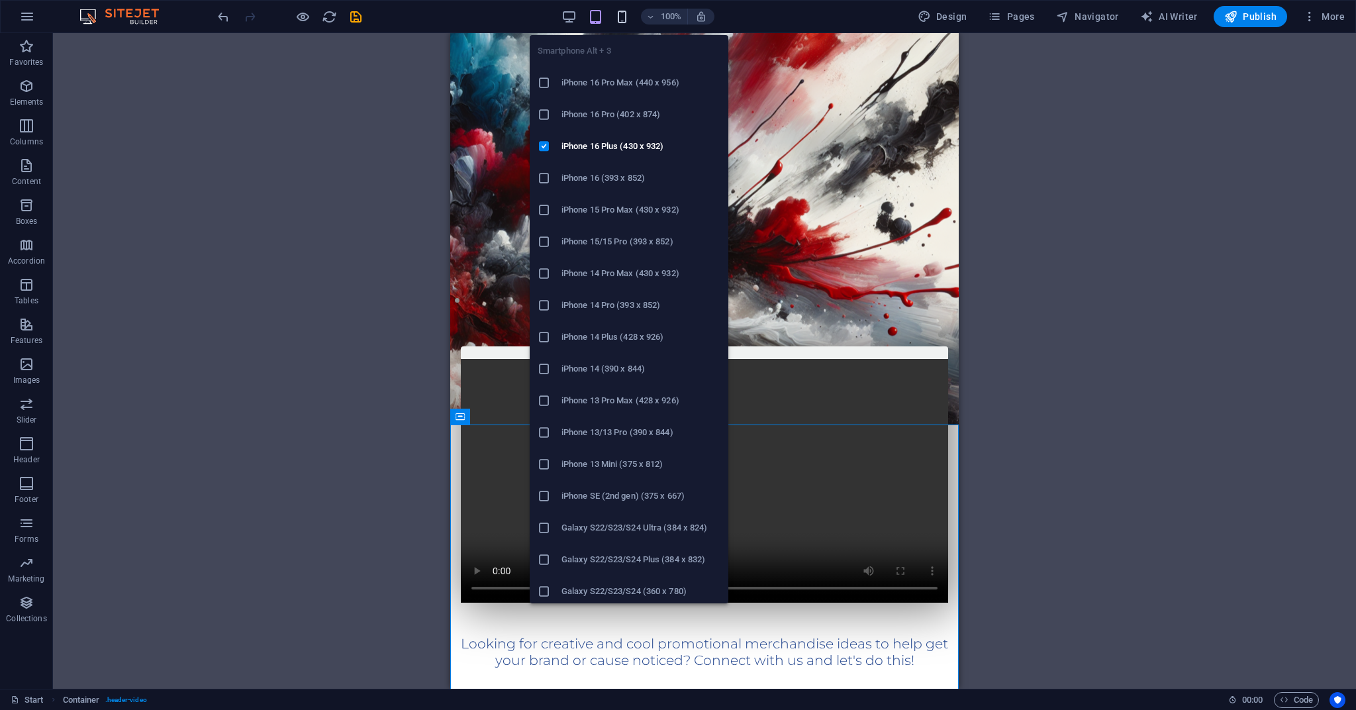
click at [620, 22] on icon "button" at bounding box center [621, 16] width 15 height 15
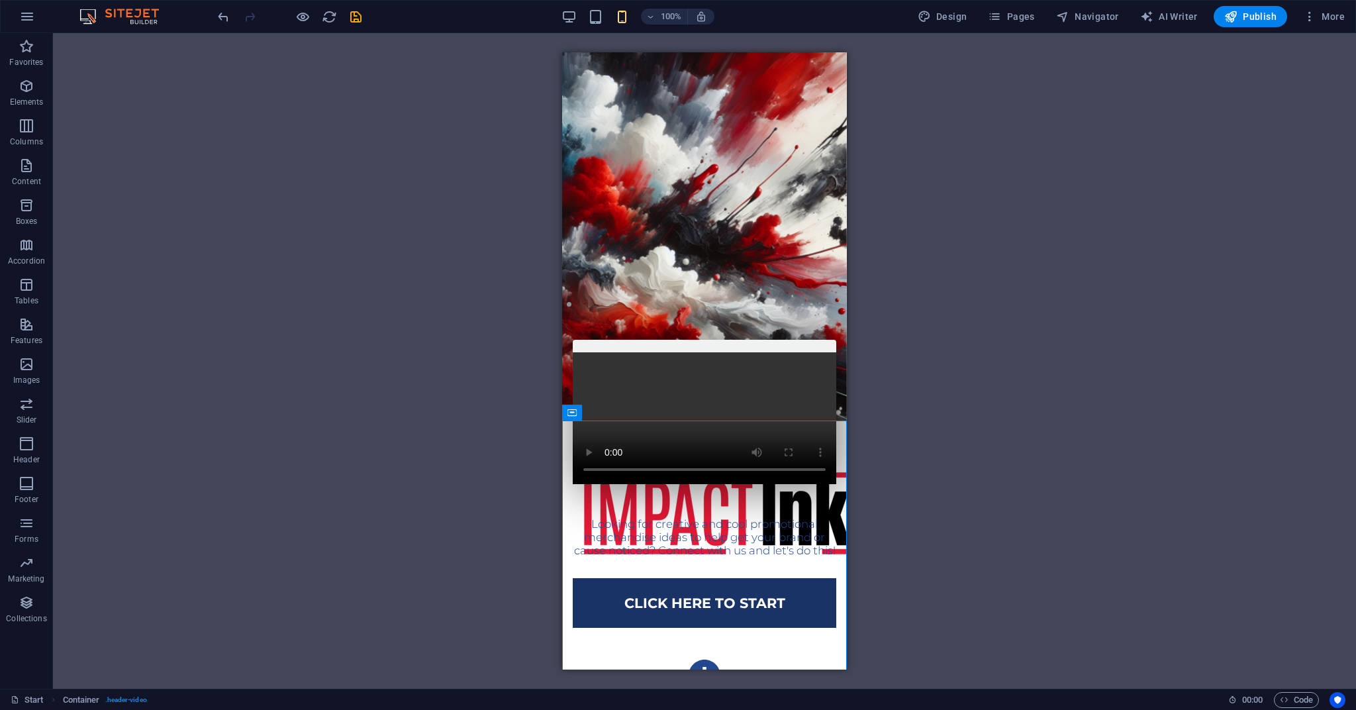
click at [1067, 247] on div "Drag here to replace the existing content. Press “Ctrl” if you want to create a…" at bounding box center [704, 360] width 1303 height 655
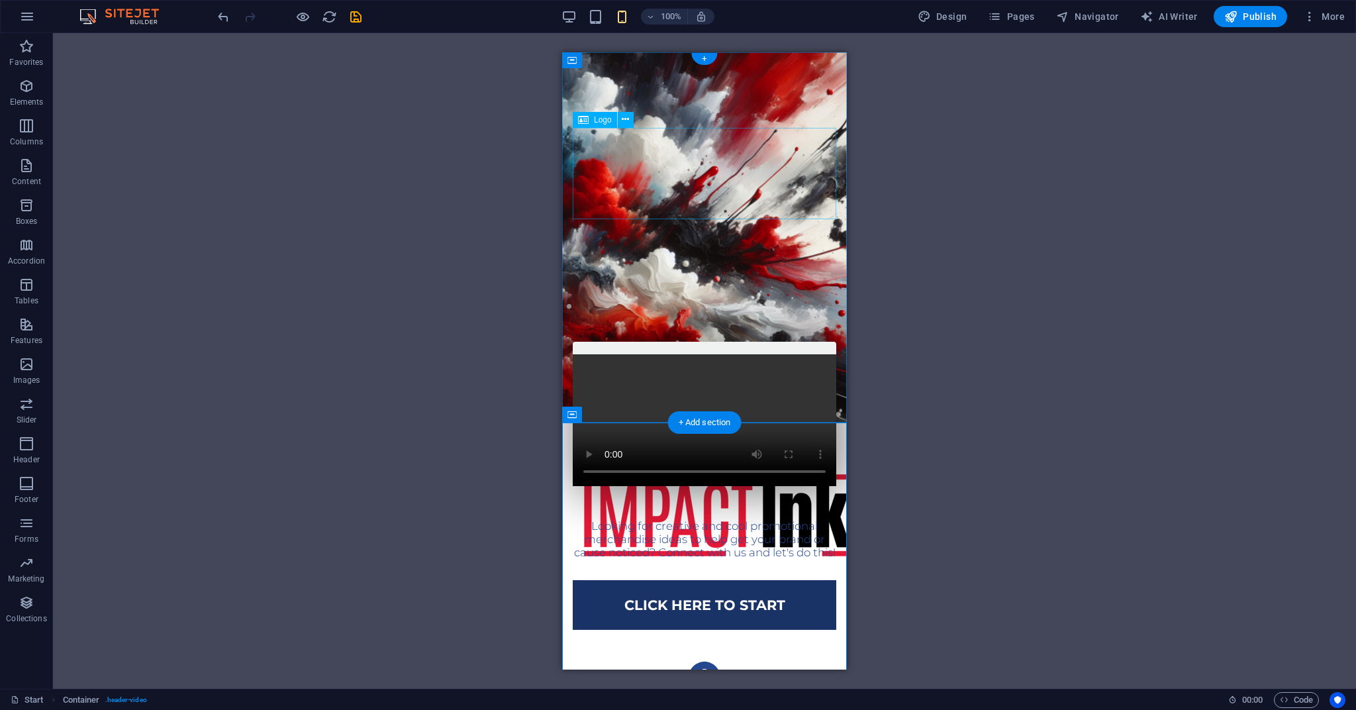
scroll to position [0, 0]
click at [716, 90] on figure at bounding box center [704, 237] width 285 height 371
click at [571, 64] on icon at bounding box center [571, 60] width 9 height 16
click at [628, 58] on figure at bounding box center [704, 237] width 285 height 371
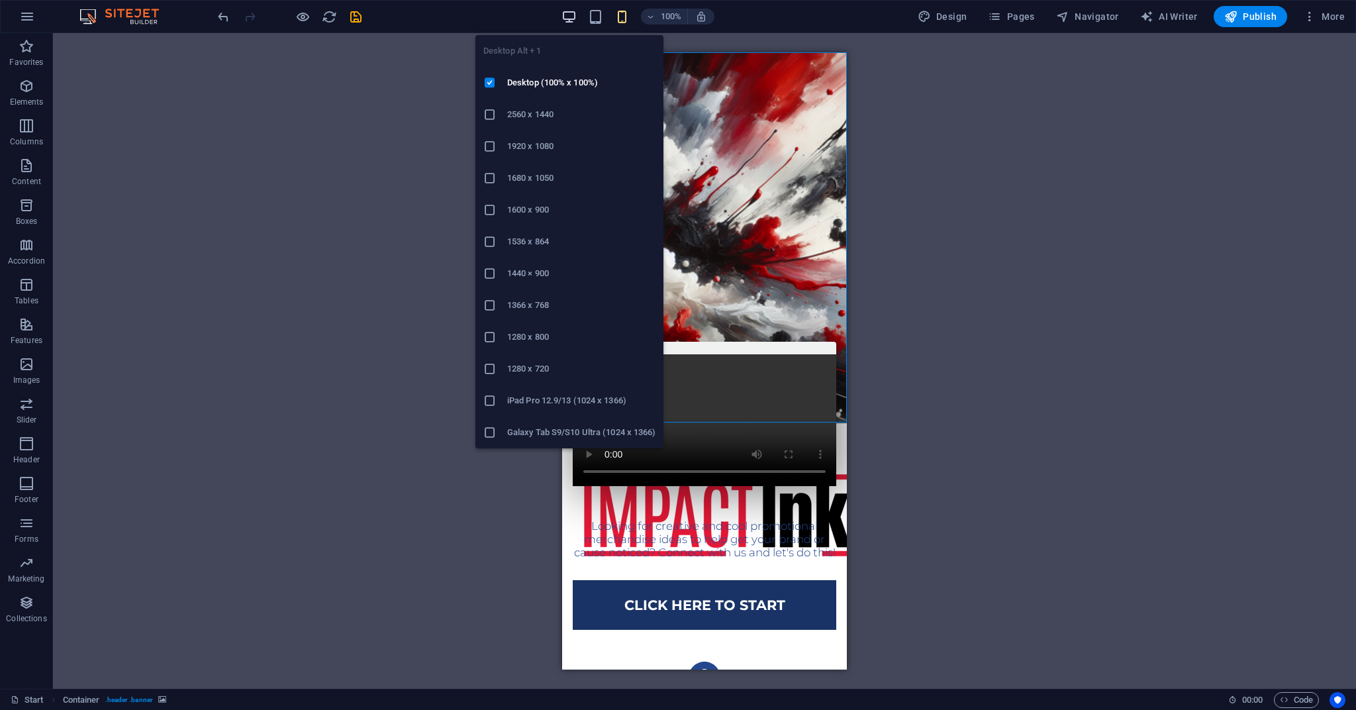
click at [575, 18] on icon "button" at bounding box center [568, 16] width 15 height 15
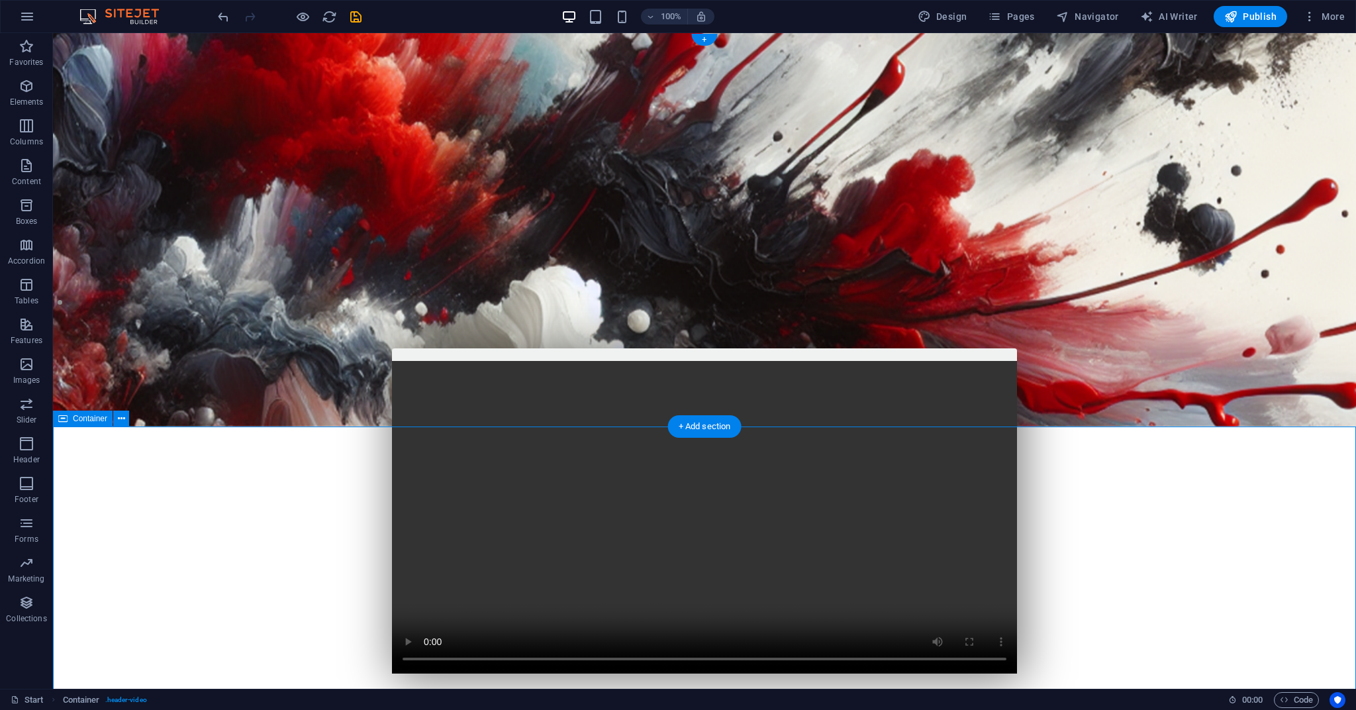
click at [91, 420] on span "Container" at bounding box center [90, 418] width 34 height 8
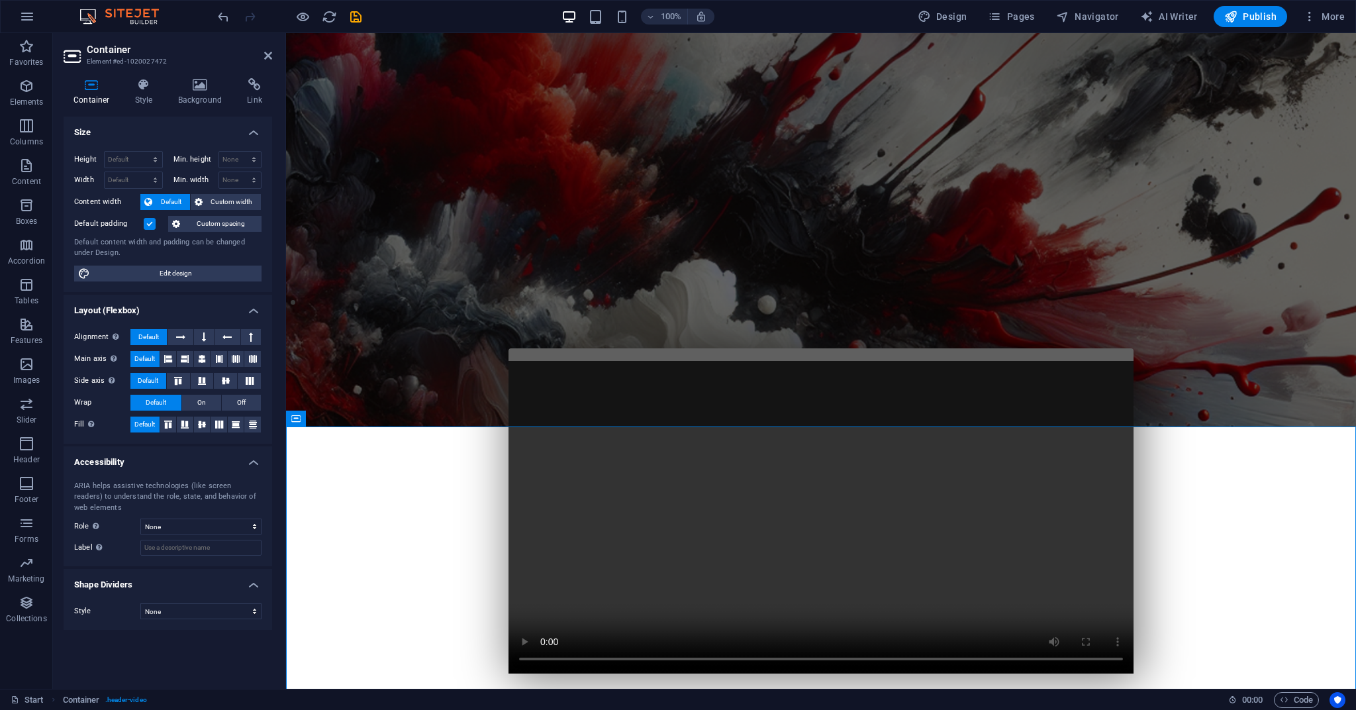
click at [368, 53] on figure at bounding box center [821, 229] width 1070 height 393
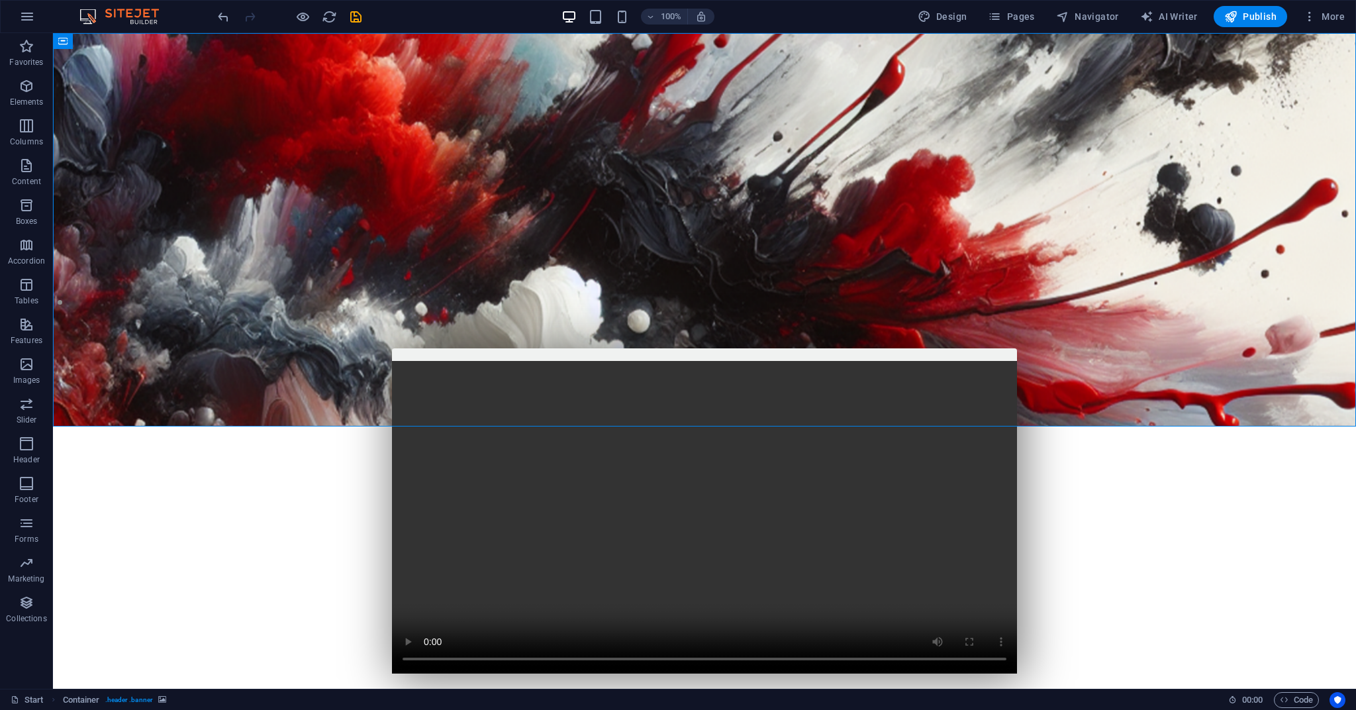
click at [64, 86] on figure at bounding box center [704, 229] width 1303 height 393
select select "vh"
select select "banner"
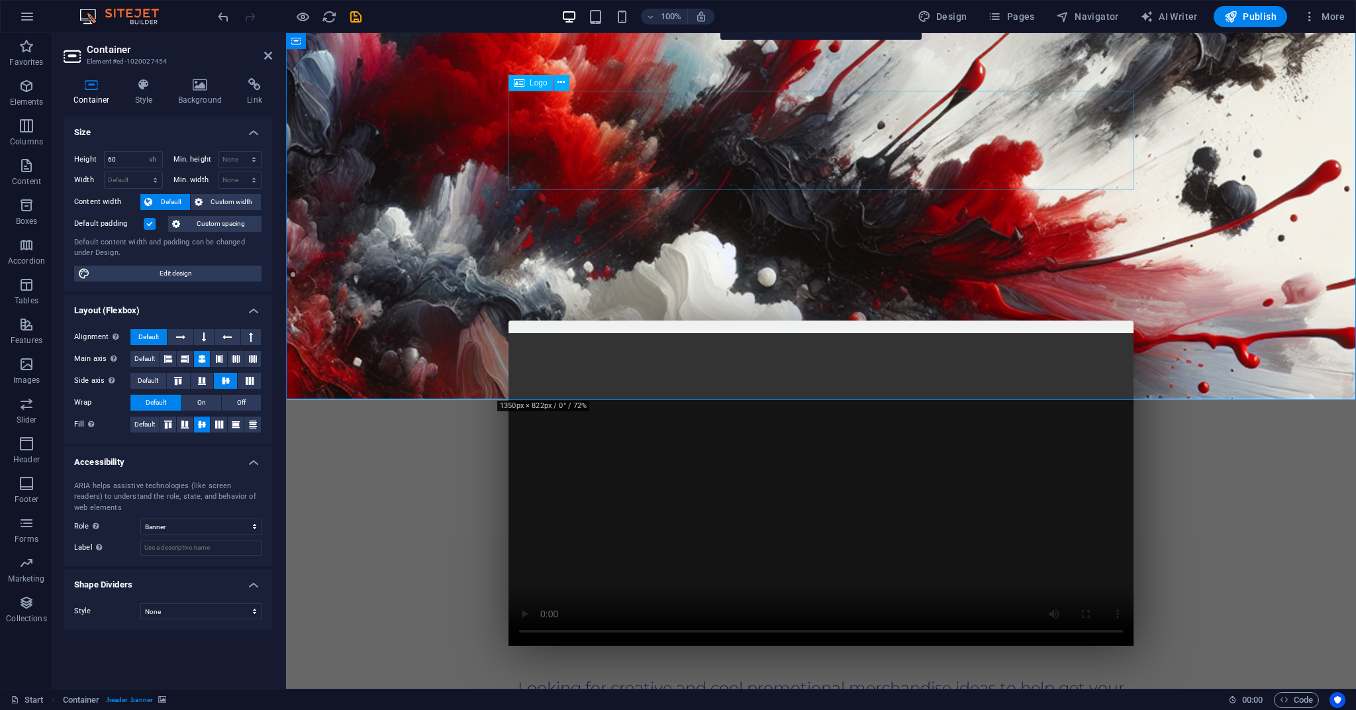
scroll to position [22, 0]
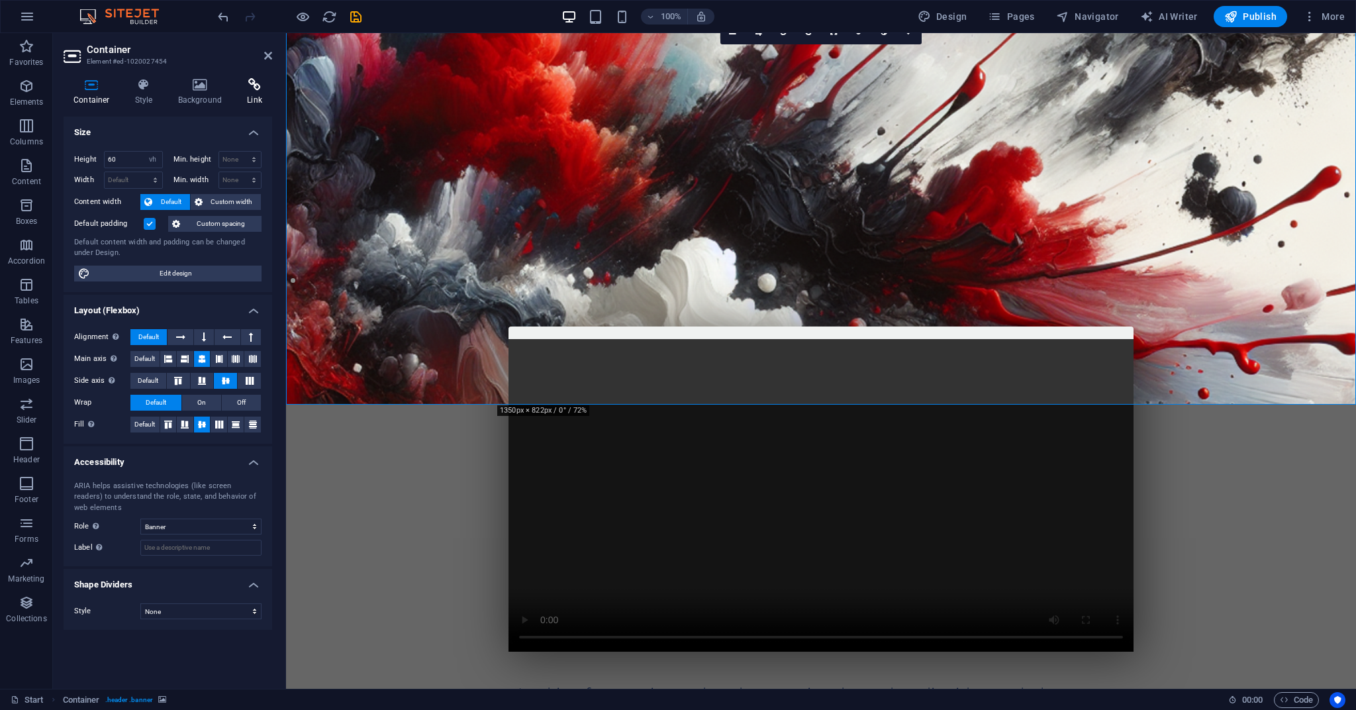
click at [252, 85] on icon at bounding box center [254, 84] width 35 height 13
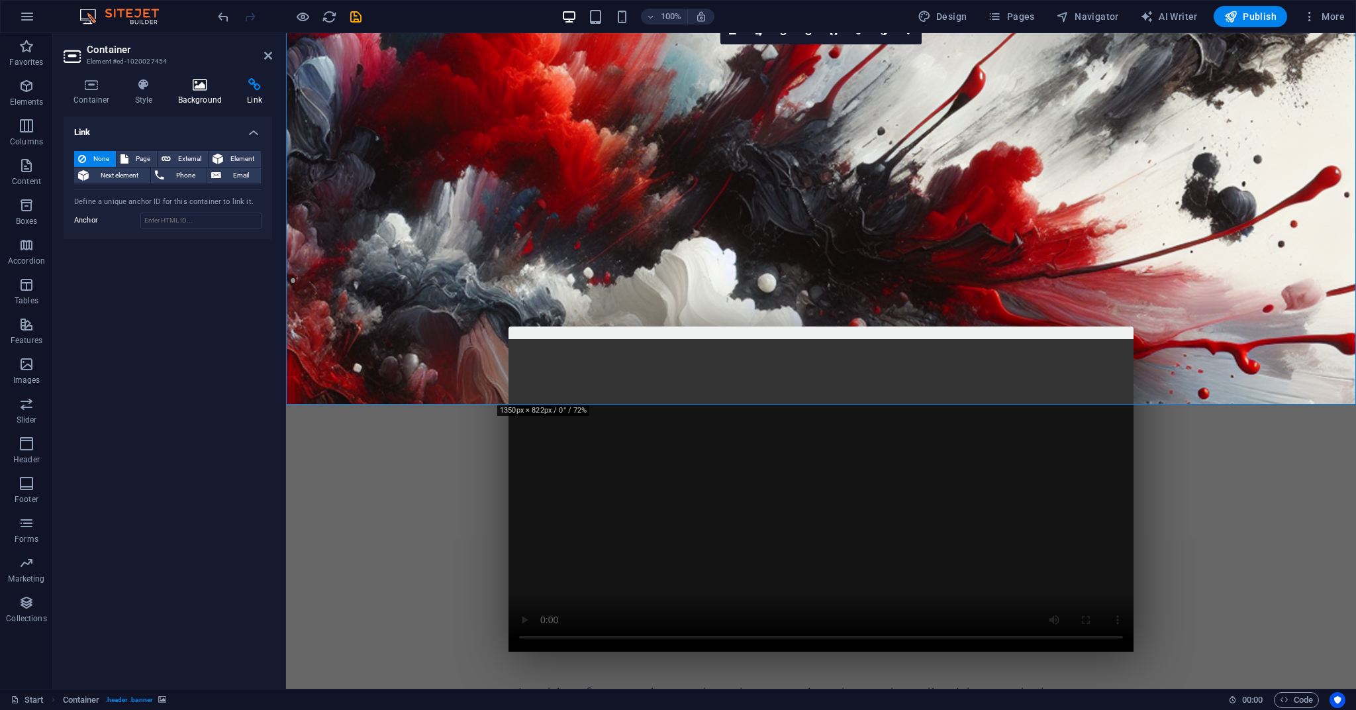
click at [197, 86] on icon at bounding box center [200, 84] width 64 height 13
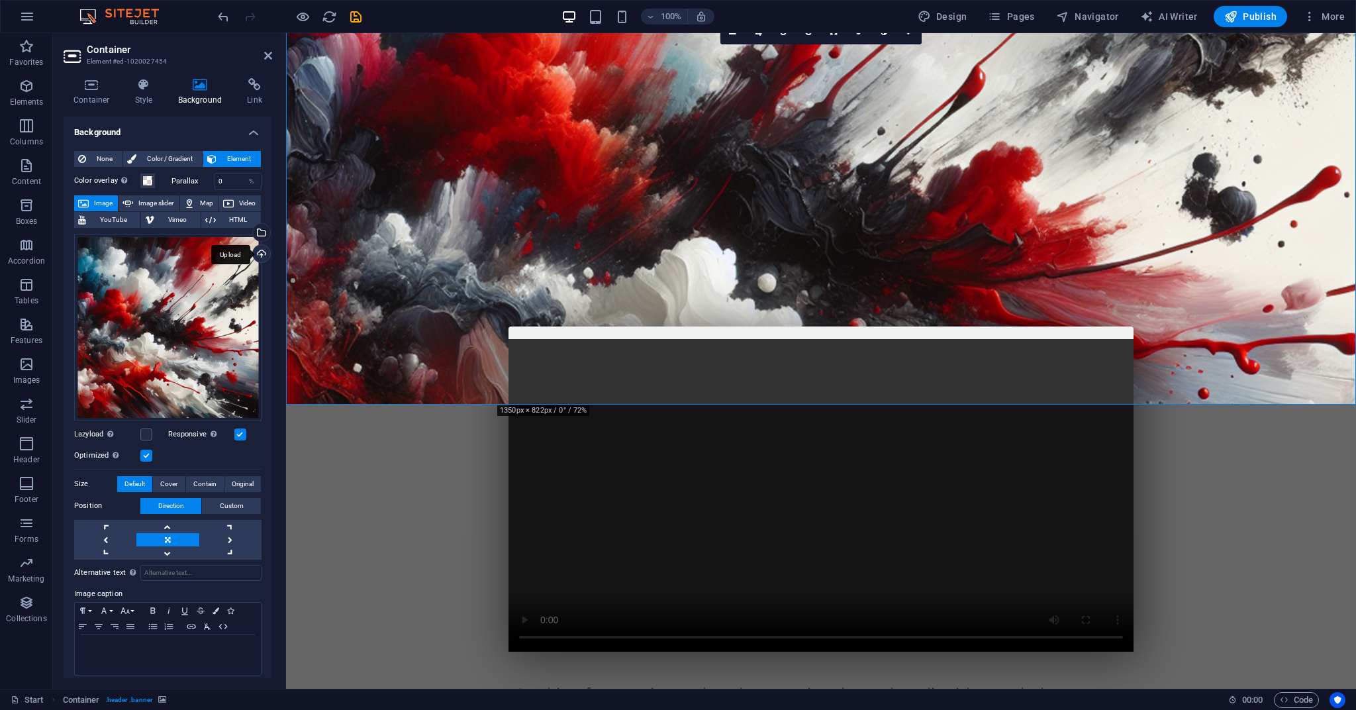
click at [261, 252] on div "Upload" at bounding box center [260, 255] width 20 height 20
click at [258, 230] on div "Select files from the file manager, stock photos, or upload file(s)" at bounding box center [260, 234] width 20 height 20
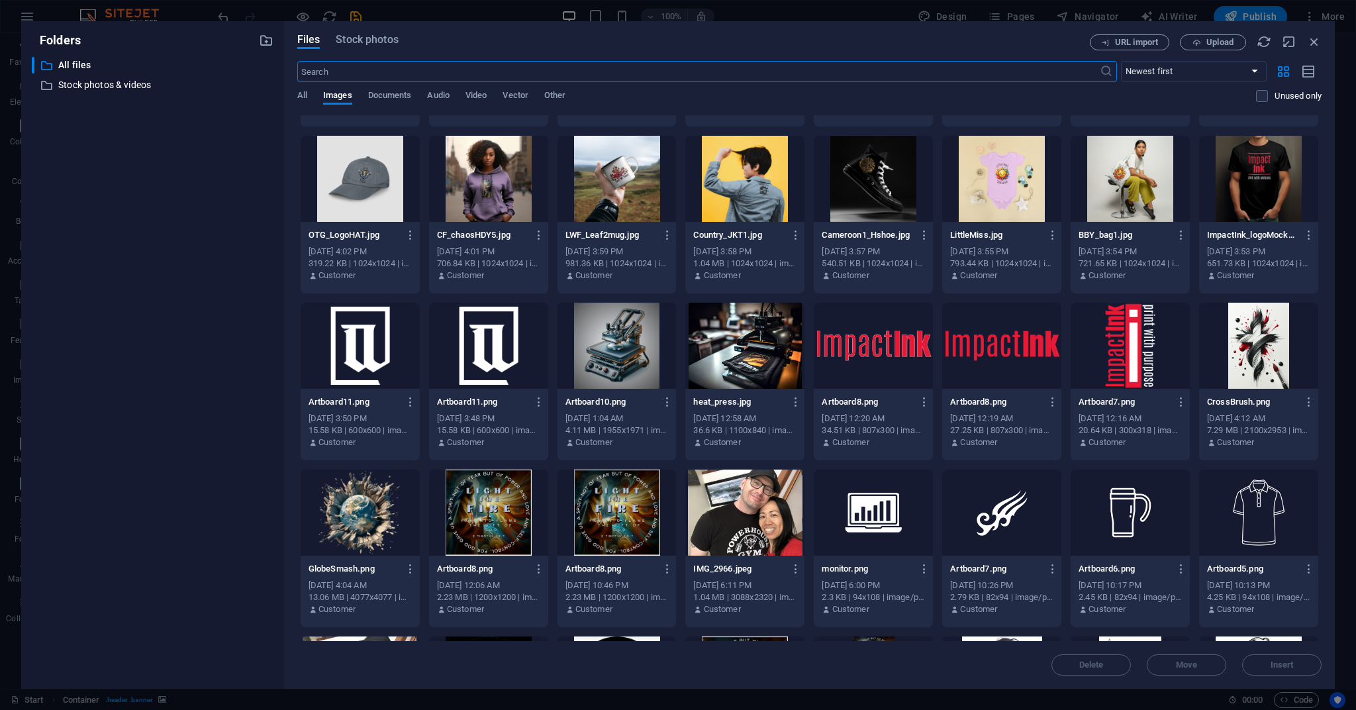
scroll to position [648, 0]
click at [757, 350] on div at bounding box center [744, 345] width 119 height 86
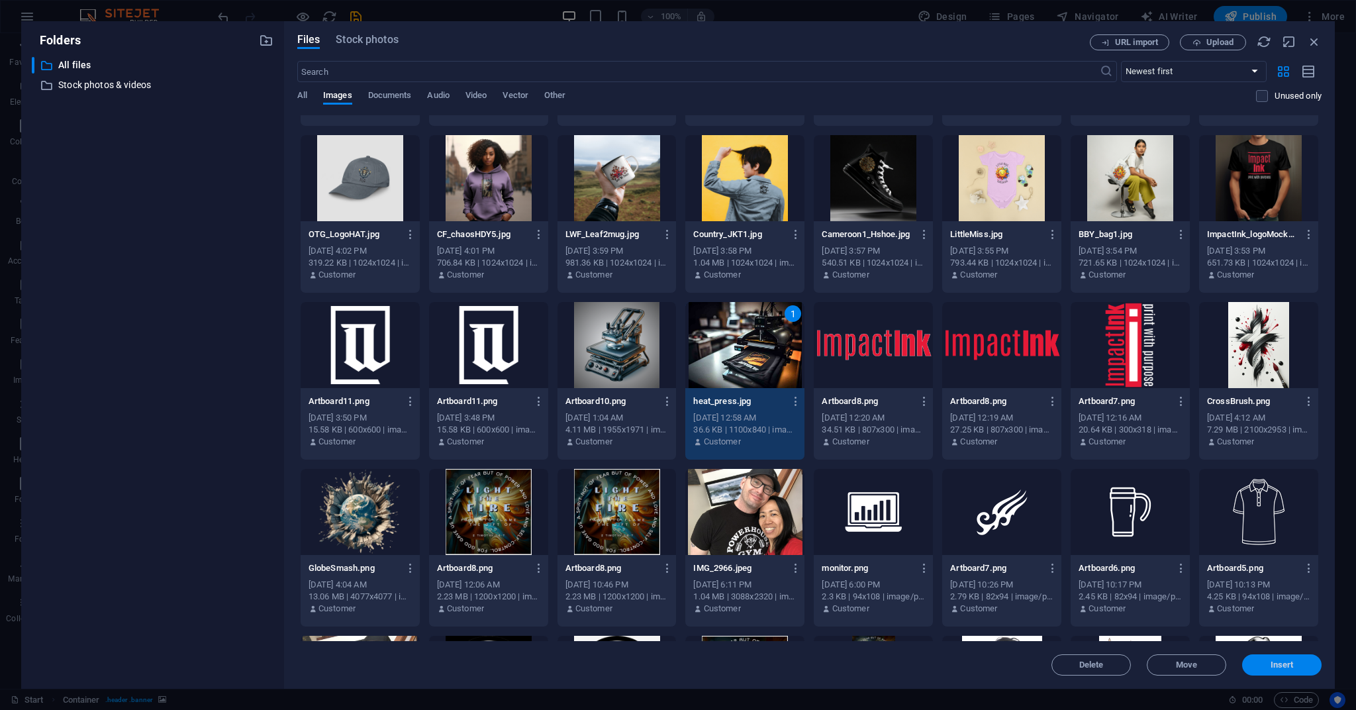
click at [1277, 665] on span "Insert" at bounding box center [1281, 665] width 23 height 8
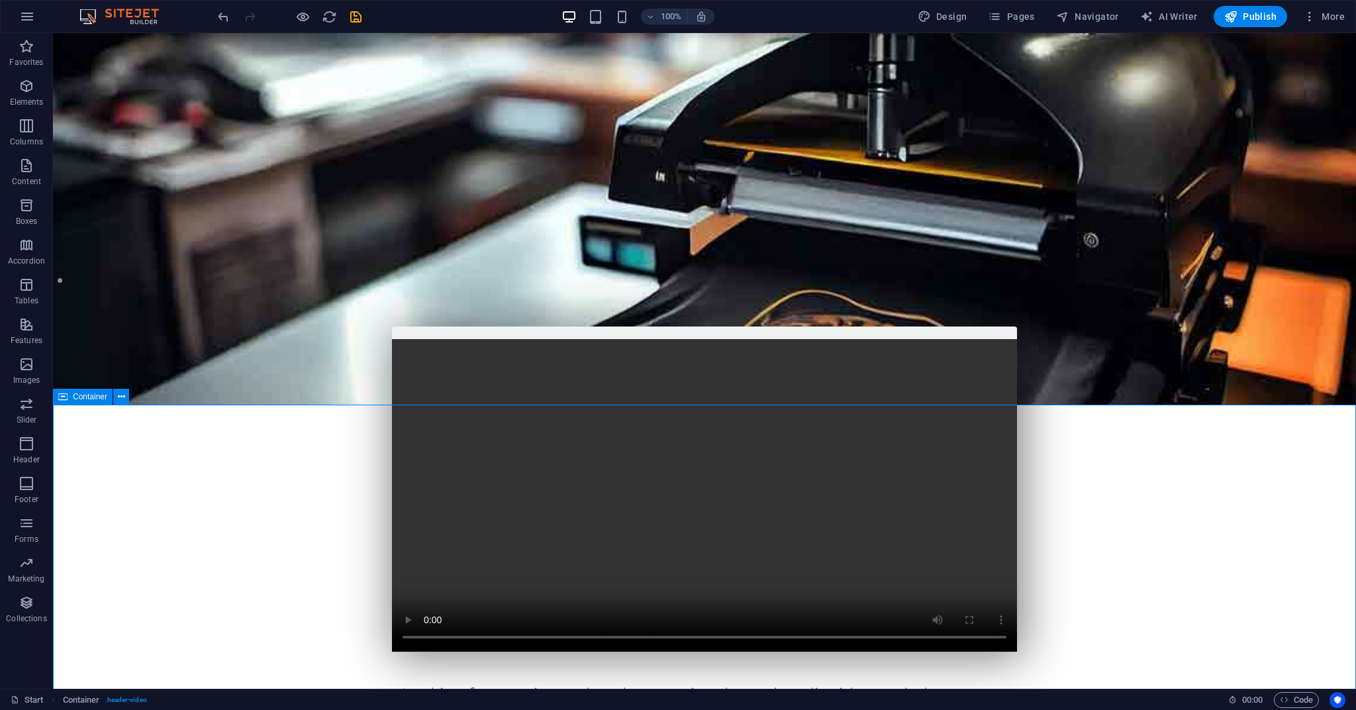
click at [899, 529] on figure at bounding box center [704, 495] width 625 height 312
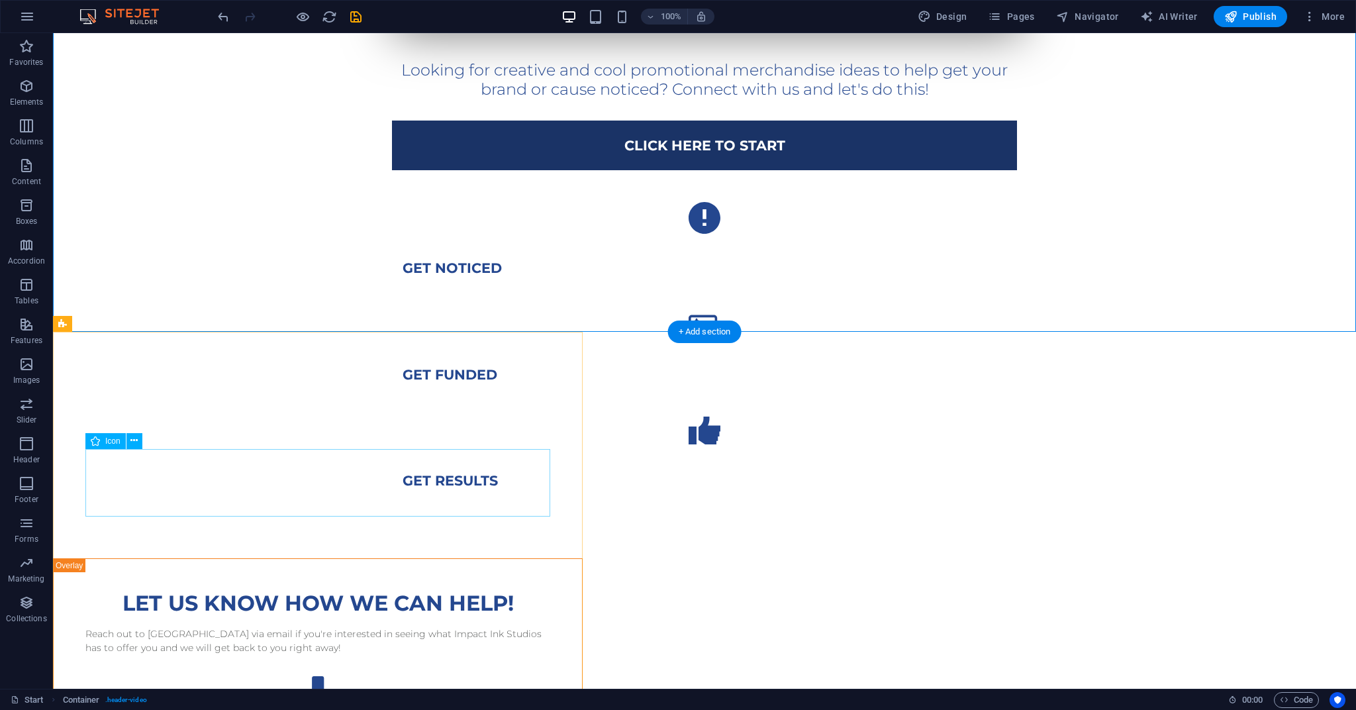
scroll to position [649, 0]
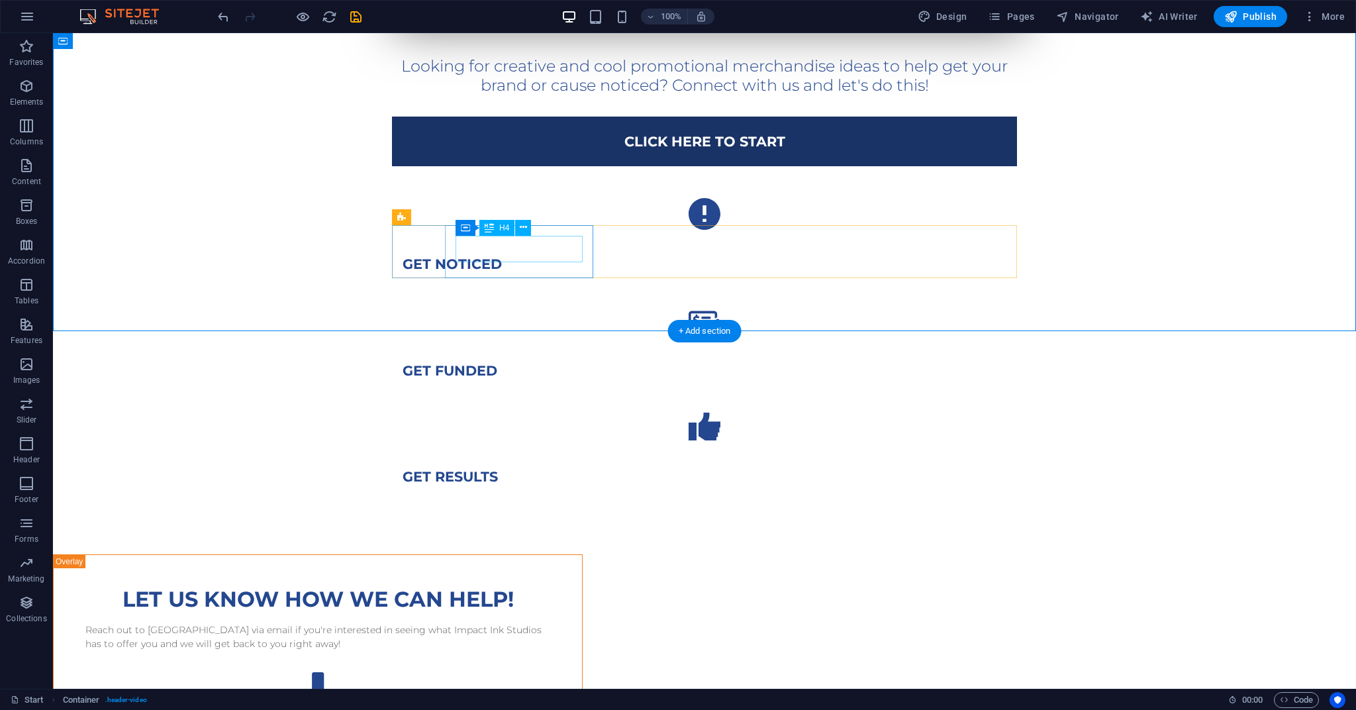
click at [523, 256] on div "Get noticed" at bounding box center [704, 264] width 604 height 17
click at [530, 256] on div "Get noticed" at bounding box center [704, 264] width 604 height 17
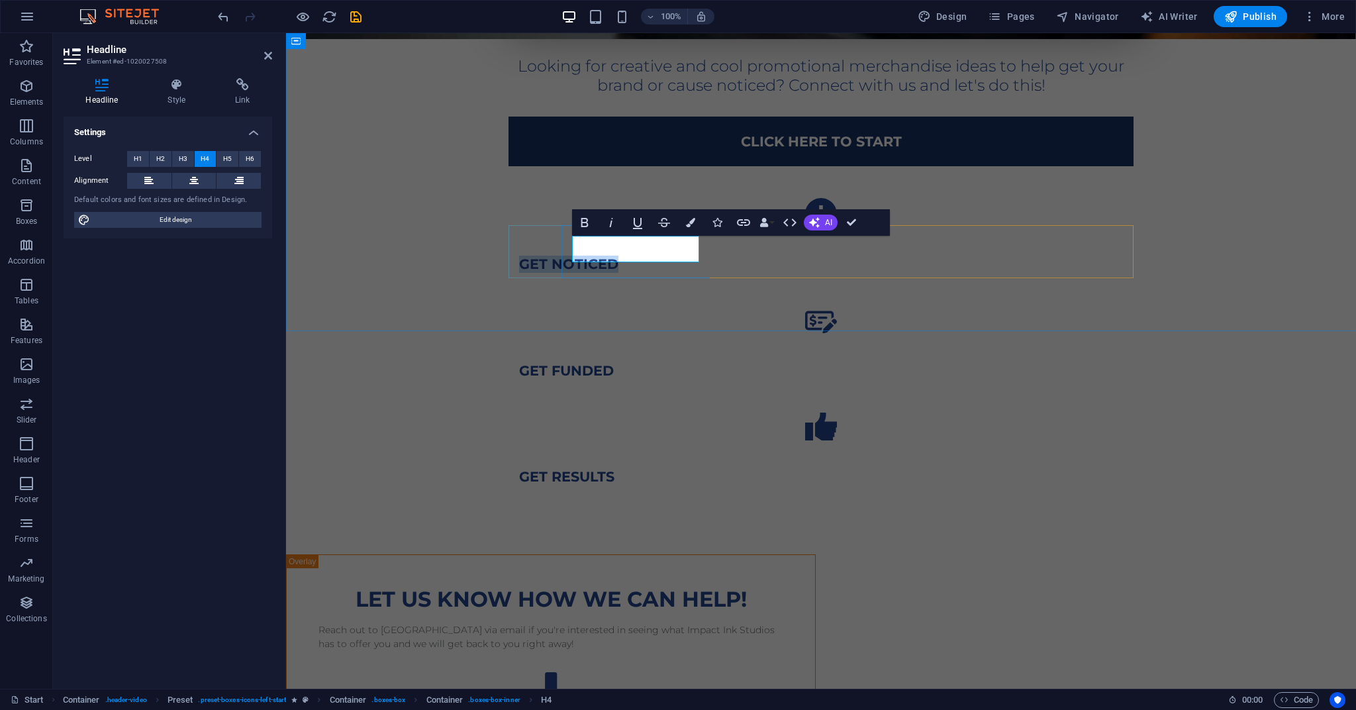
click at [646, 256] on h4 "Get noticed" at bounding box center [821, 264] width 604 height 17
drag, startPoint x: 649, startPoint y: 247, endPoint x: 606, endPoint y: 248, distance: 42.4
click at [606, 256] on h4 "Get noticed" at bounding box center [821, 264] width 604 height 17
click at [849, 363] on div "get funded" at bounding box center [821, 371] width 604 height 17
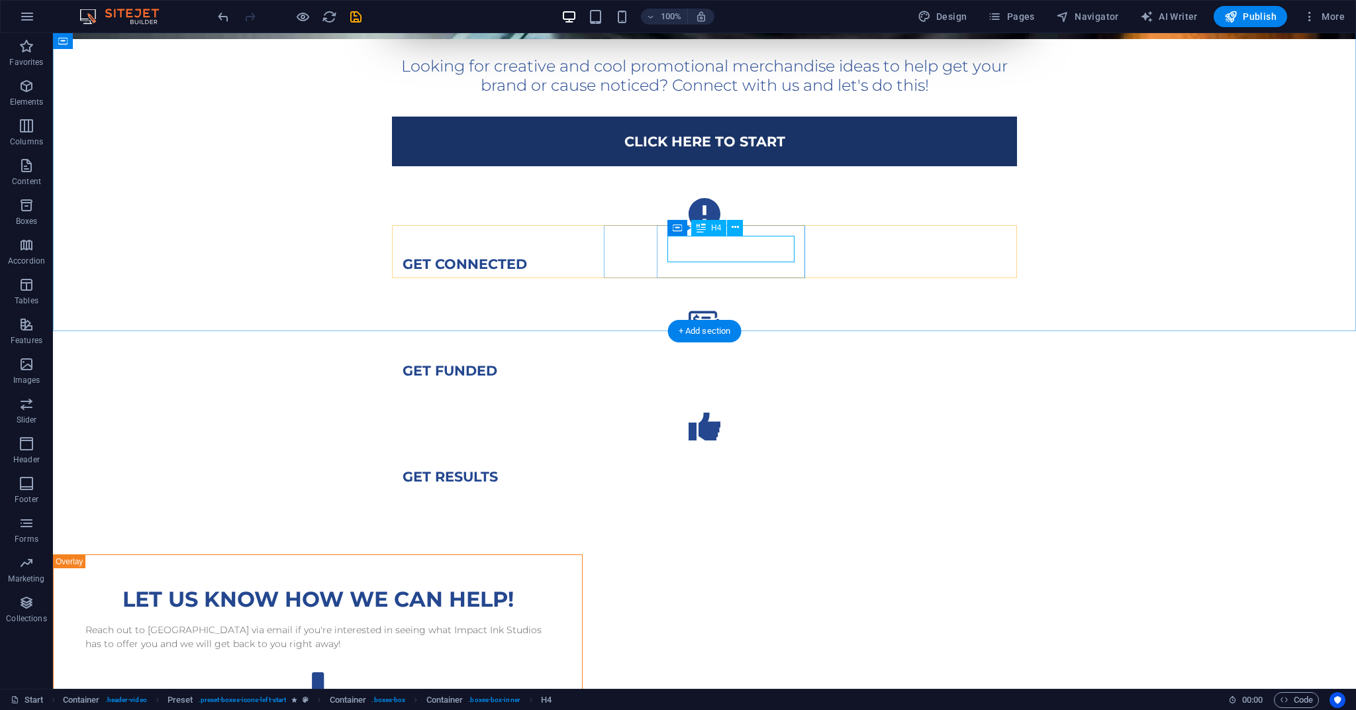
click at [731, 363] on div "get funded" at bounding box center [704, 371] width 604 height 17
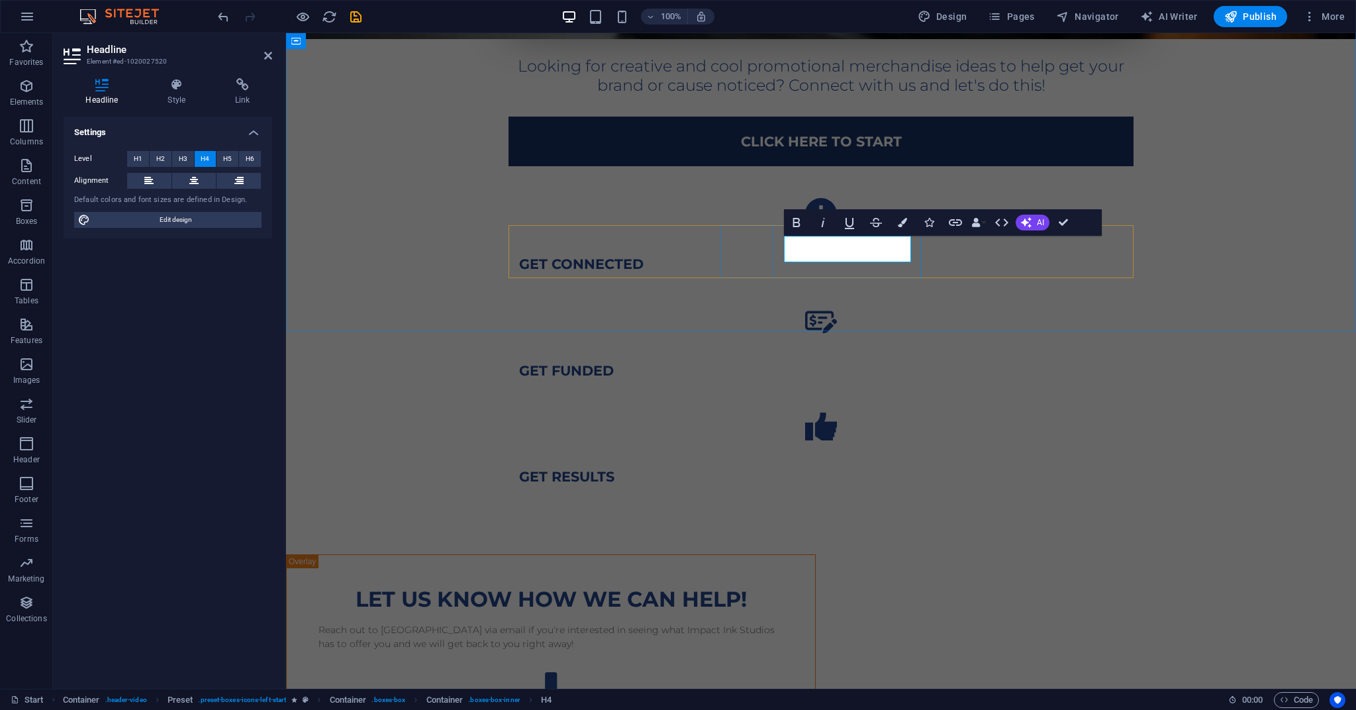
click at [876, 363] on h4 "get funded" at bounding box center [821, 371] width 604 height 17
click at [1063, 469] on div "get results" at bounding box center [821, 477] width 604 height 17
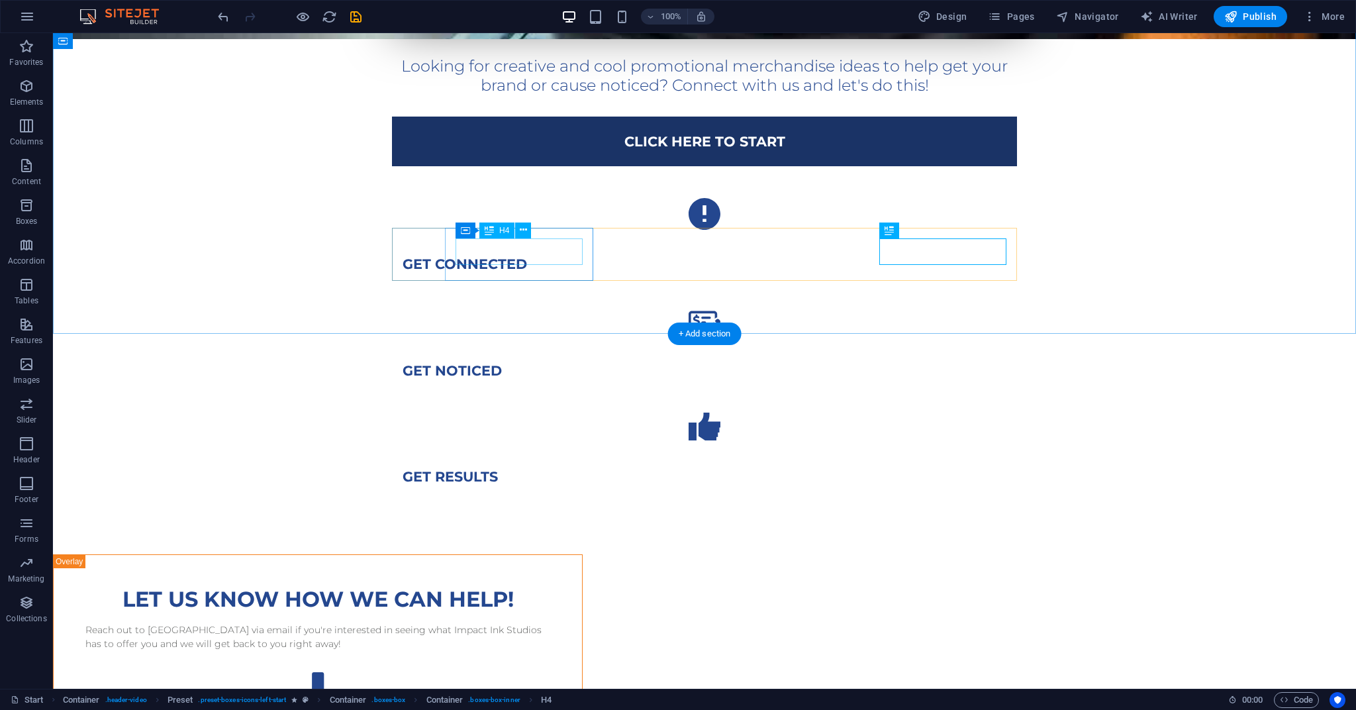
scroll to position [647, 0]
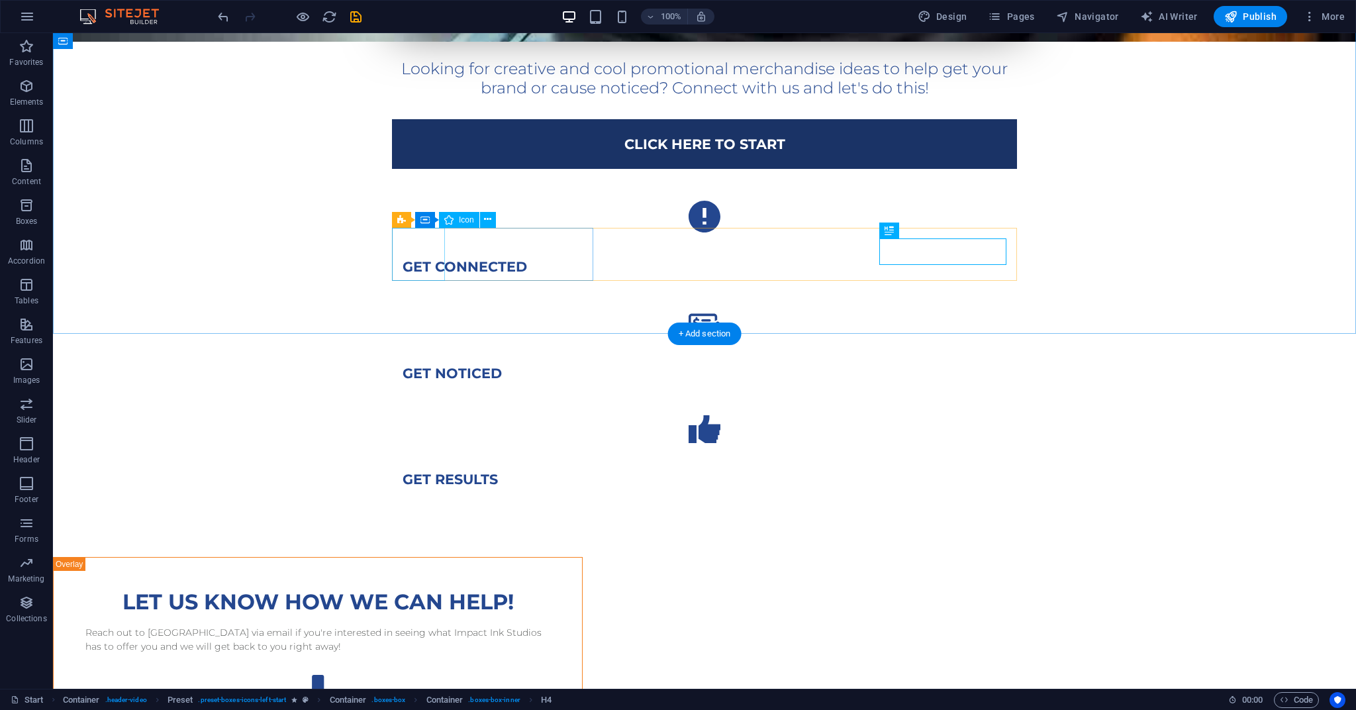
click at [415, 243] on figure at bounding box center [704, 216] width 625 height 53
select select "xMidYMid"
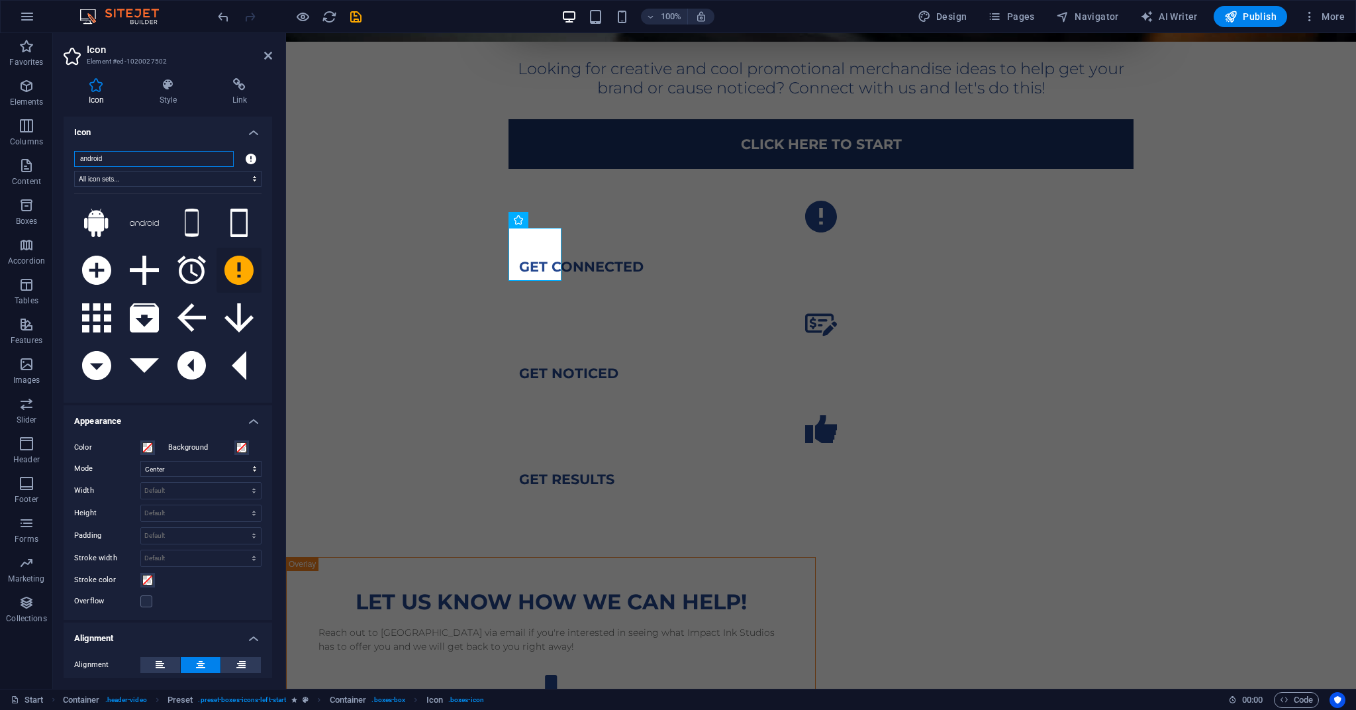
click at [143, 160] on input "android" at bounding box center [154, 159] width 160 height 16
drag, startPoint x: 218, startPoint y: 156, endPoint x: 179, endPoint y: 153, distance: 39.8
click at [218, 156] on input "android" at bounding box center [154, 158] width 160 height 16
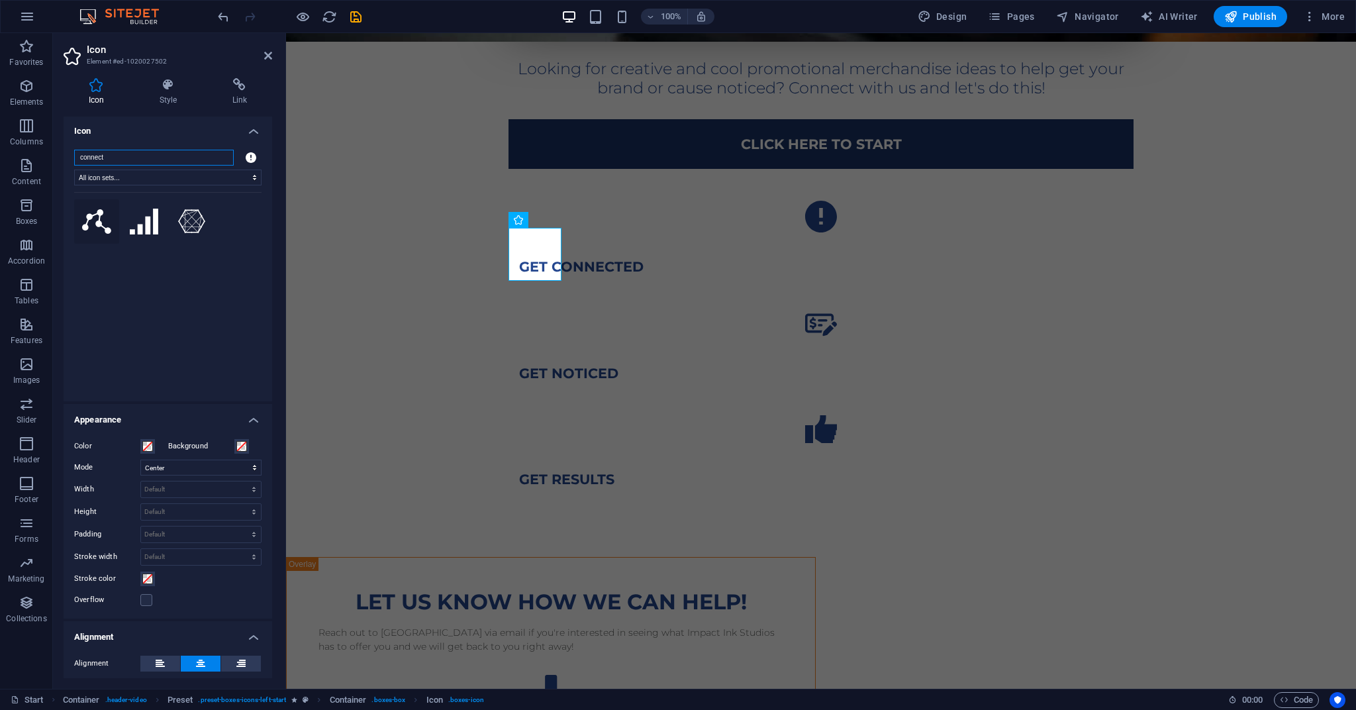
type input "connect"
click at [93, 227] on icon at bounding box center [96, 221] width 29 height 24
click at [750, 297] on figure at bounding box center [820, 323] width 625 height 53
select select "xMidYMid"
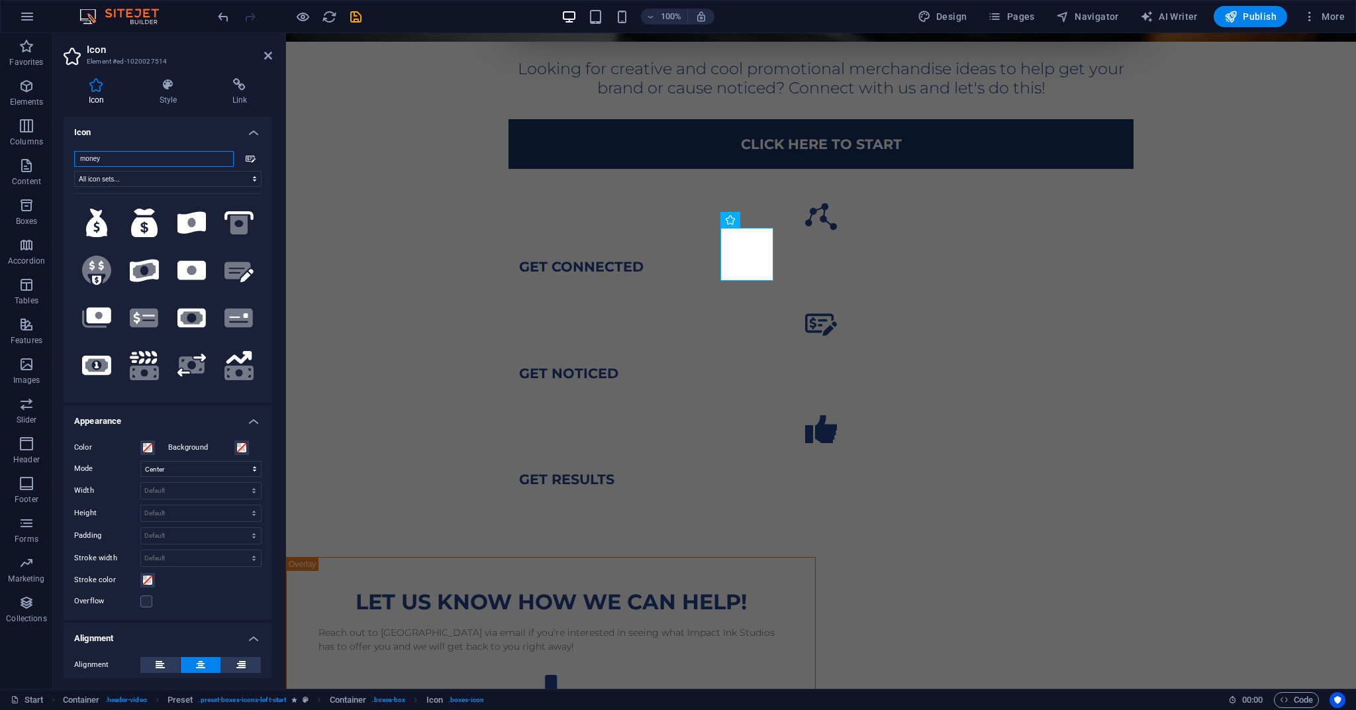
click at [109, 164] on input "money" at bounding box center [154, 159] width 160 height 16
click at [219, 159] on input "money" at bounding box center [154, 159] width 160 height 16
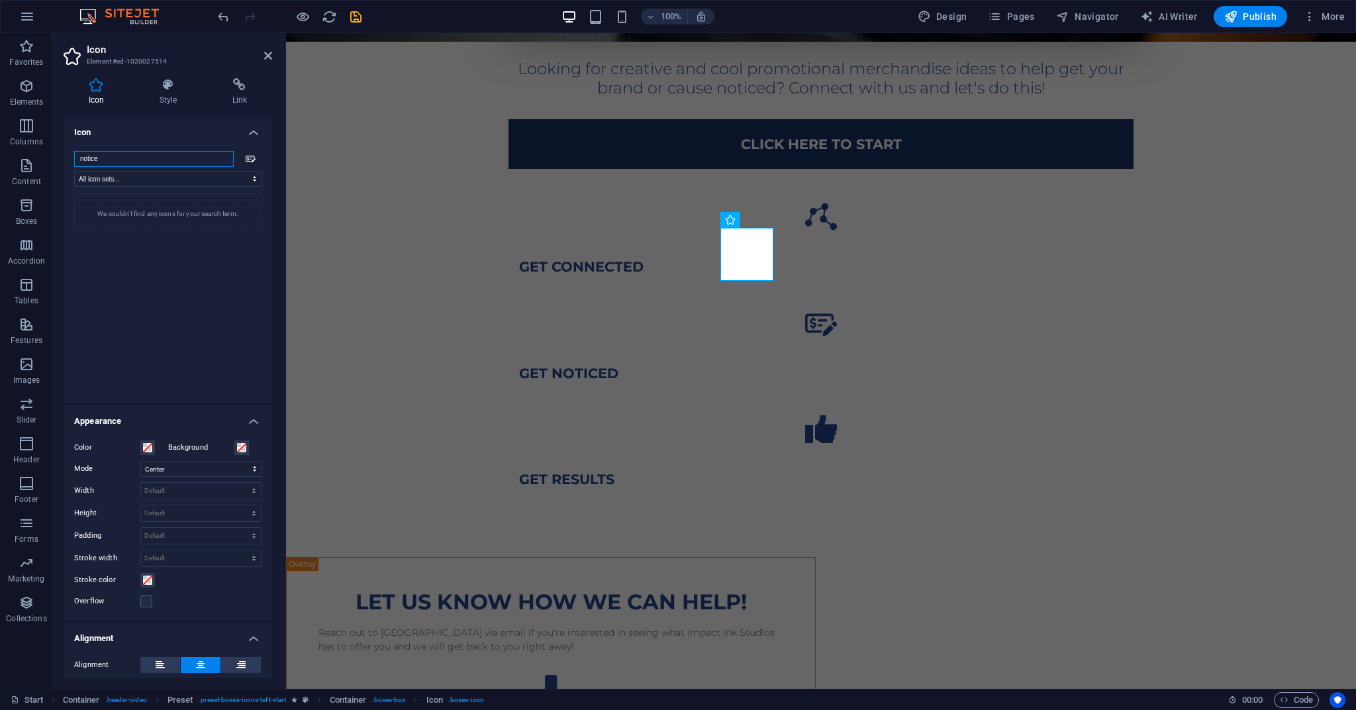
type input "noticed"
click at [219, 159] on input "noticed" at bounding box center [154, 159] width 160 height 16
click at [108, 158] on input "search" at bounding box center [154, 159] width 160 height 16
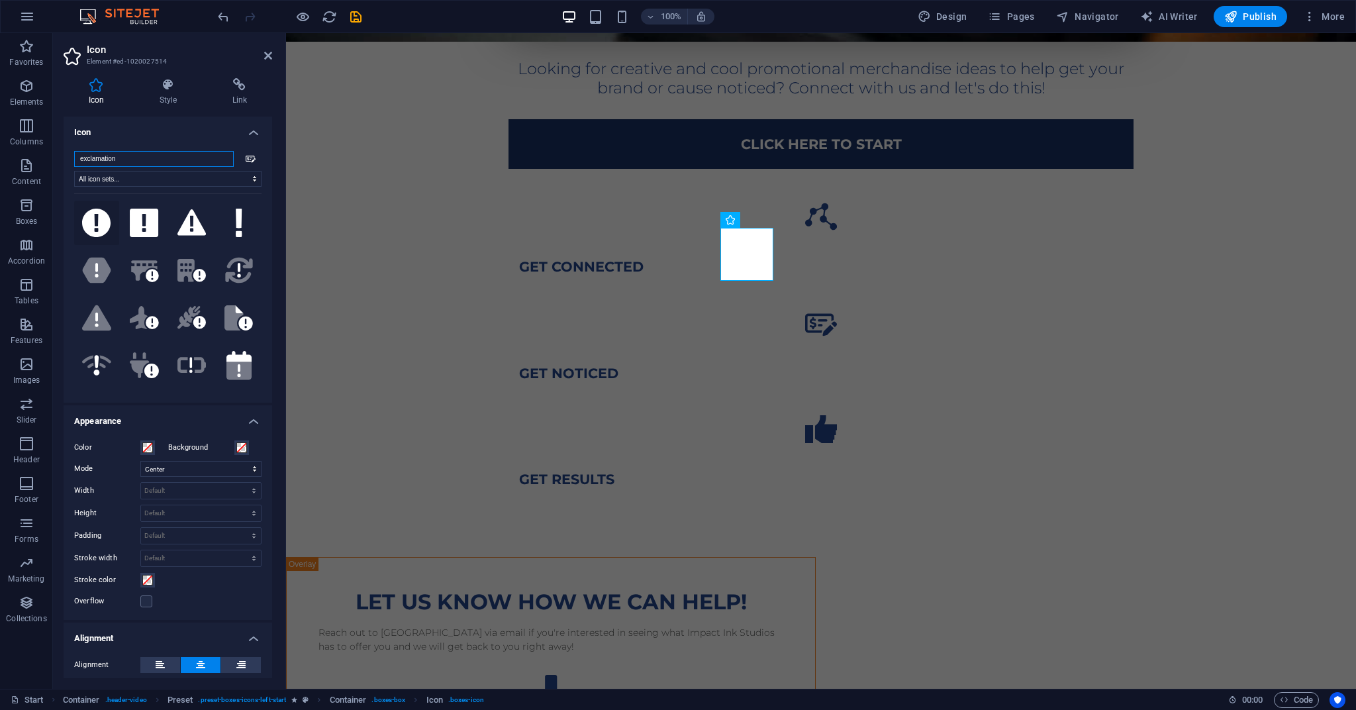
type input "exclamation"
click at [97, 226] on icon at bounding box center [96, 223] width 29 height 29
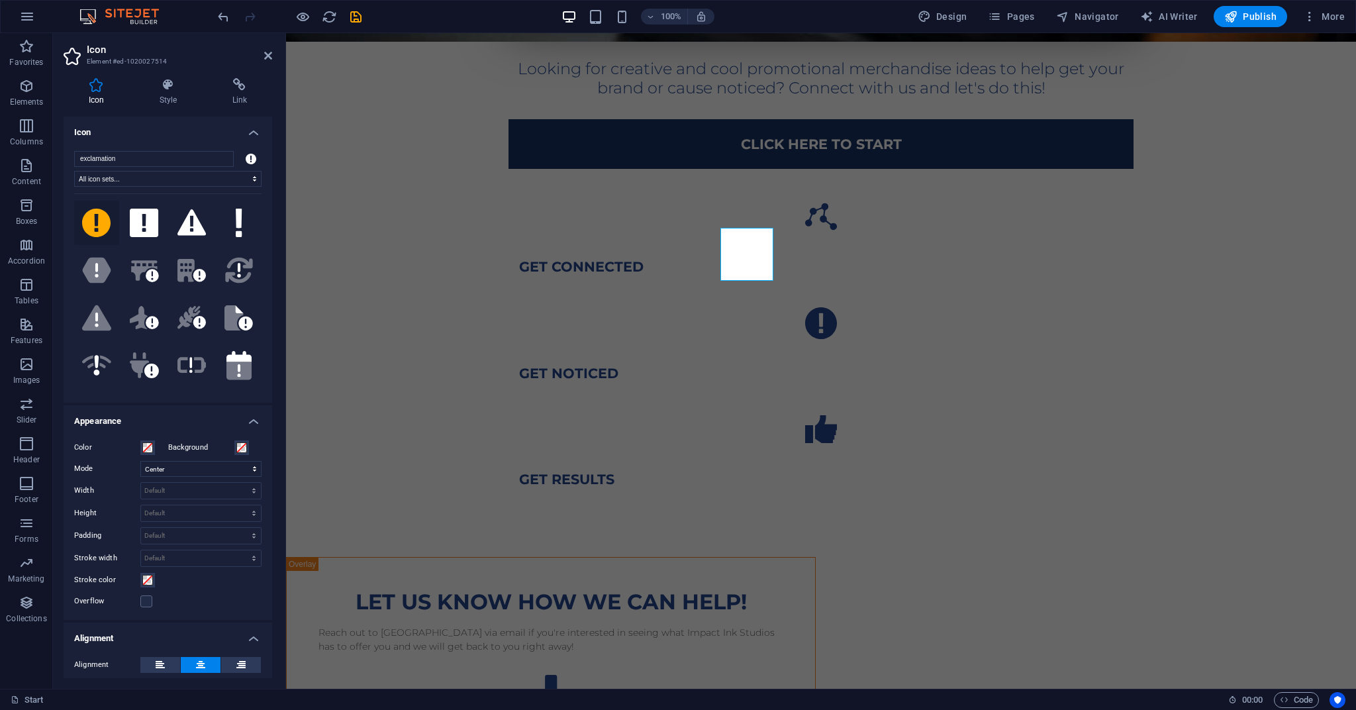
click at [497, 278] on div "Looking for creative and cool promotional merchandise ideas to help get your br…" at bounding box center [821, 102] width 1070 height 908
click at [728, 278] on div "Looking for creative and cool promotional merchandise ideas to help get your br…" at bounding box center [821, 102] width 1070 height 908
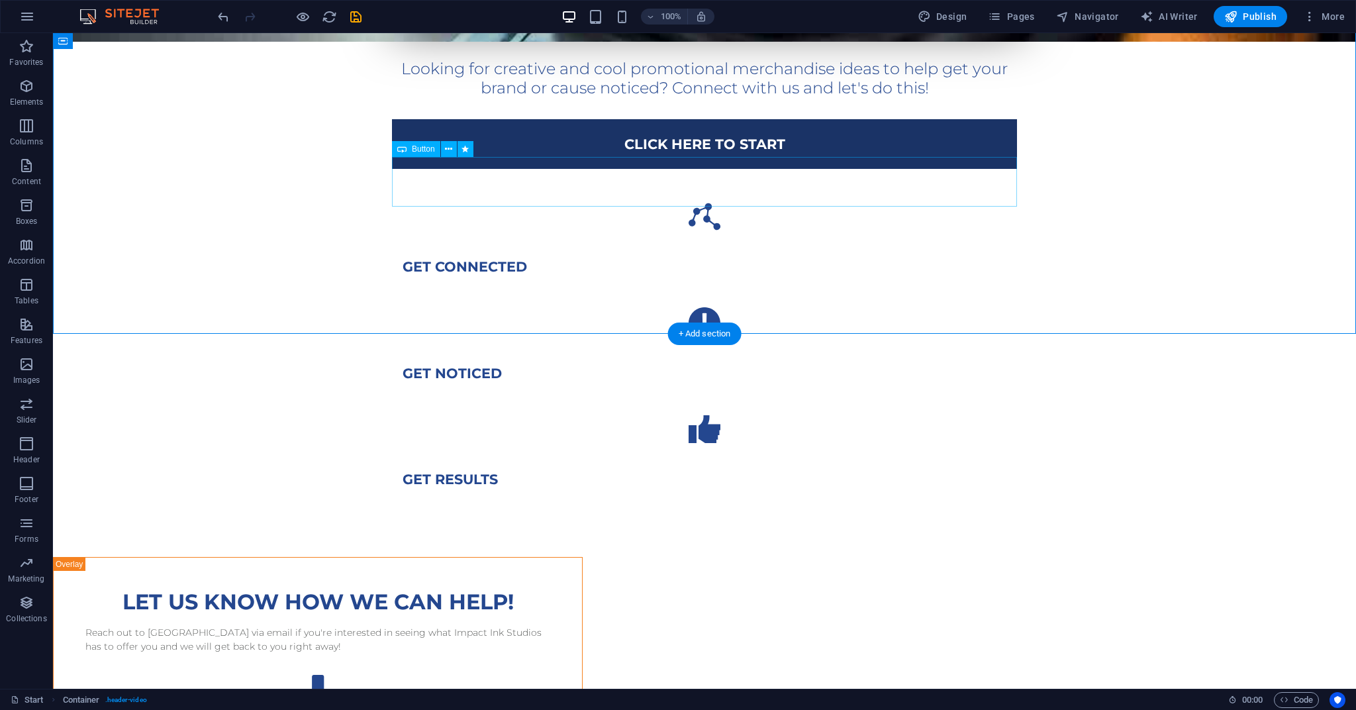
click at [445, 169] on div "Click here to Start" at bounding box center [704, 144] width 625 height 50
click at [449, 146] on icon at bounding box center [448, 149] width 7 height 14
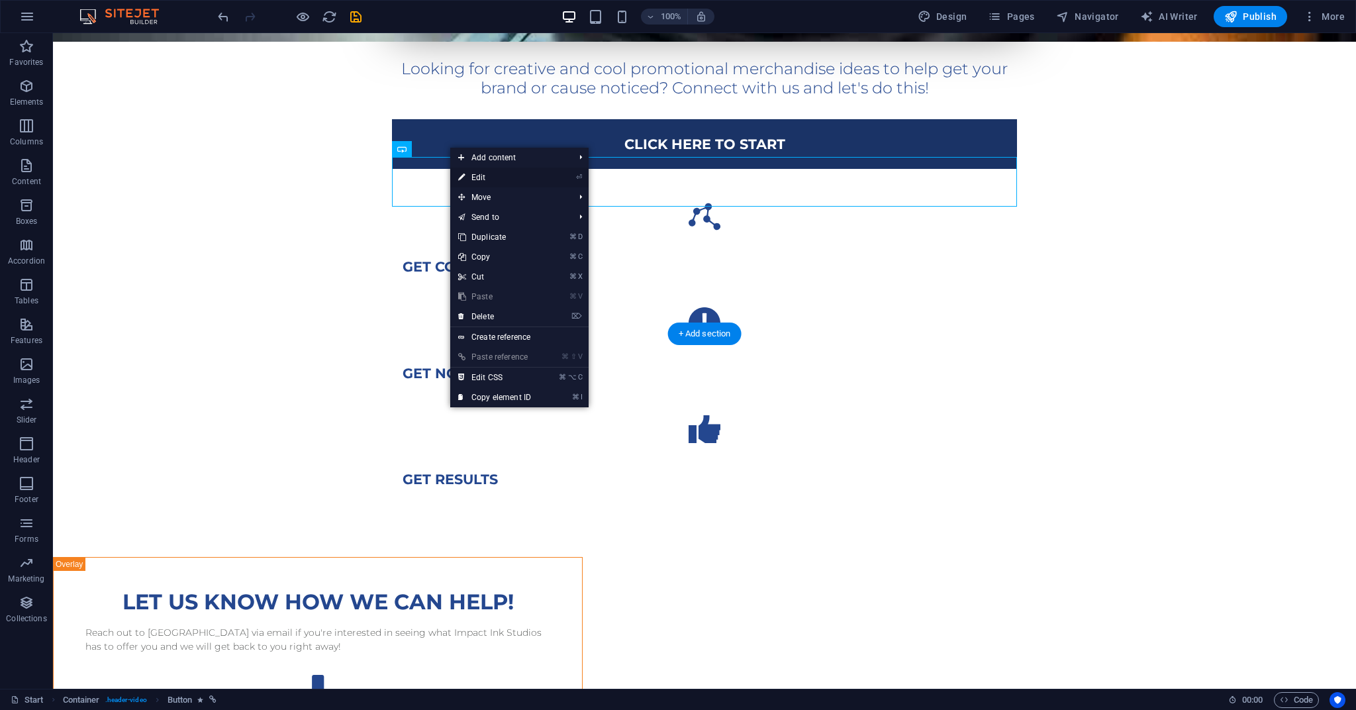
click at [481, 182] on link "⏎ Edit" at bounding box center [494, 177] width 89 height 20
select select "%"
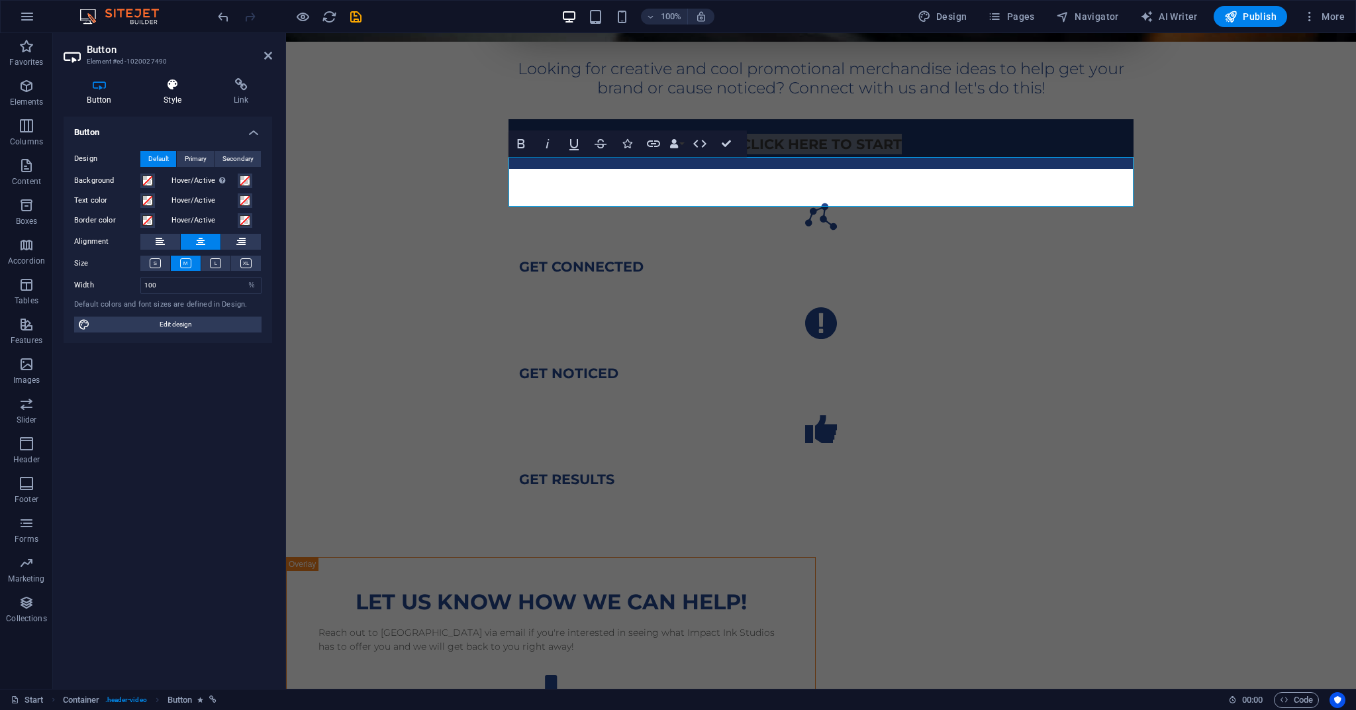
click at [169, 87] on icon at bounding box center [172, 84] width 65 height 13
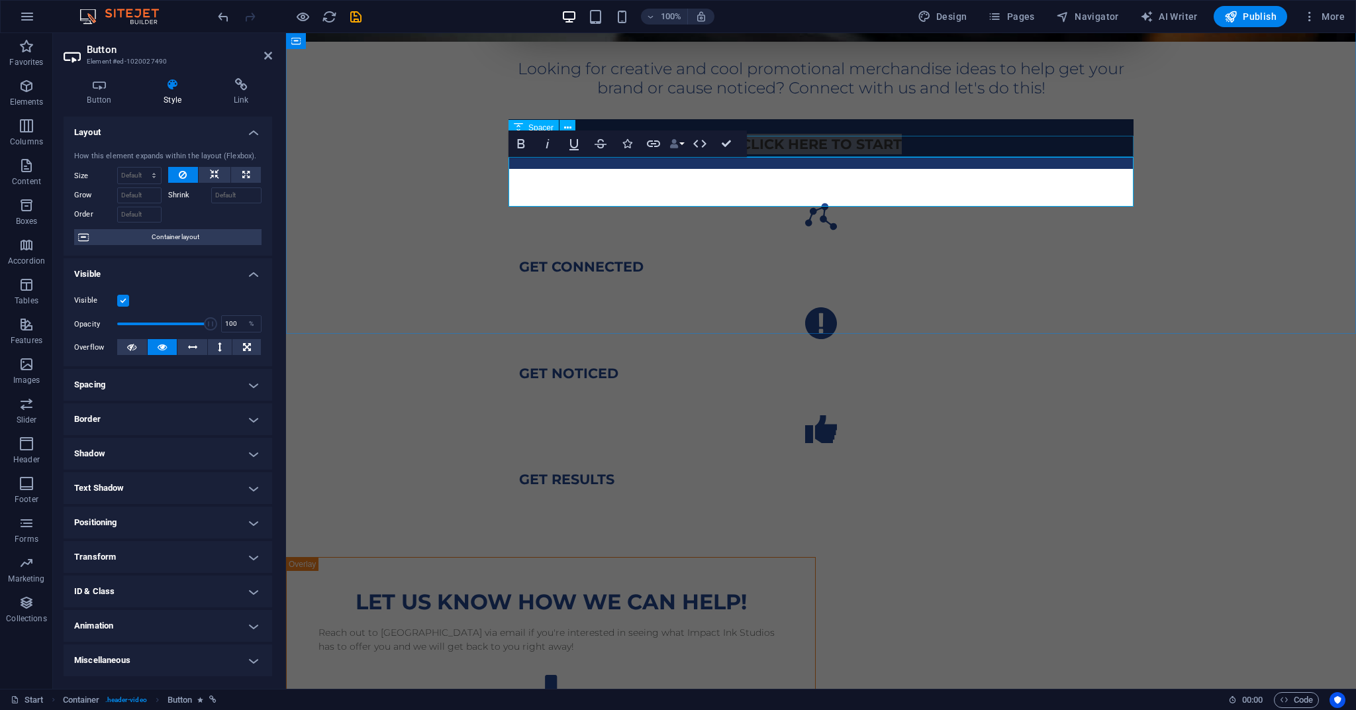
click at [682, 142] on button "Data Bindings" at bounding box center [676, 143] width 19 height 26
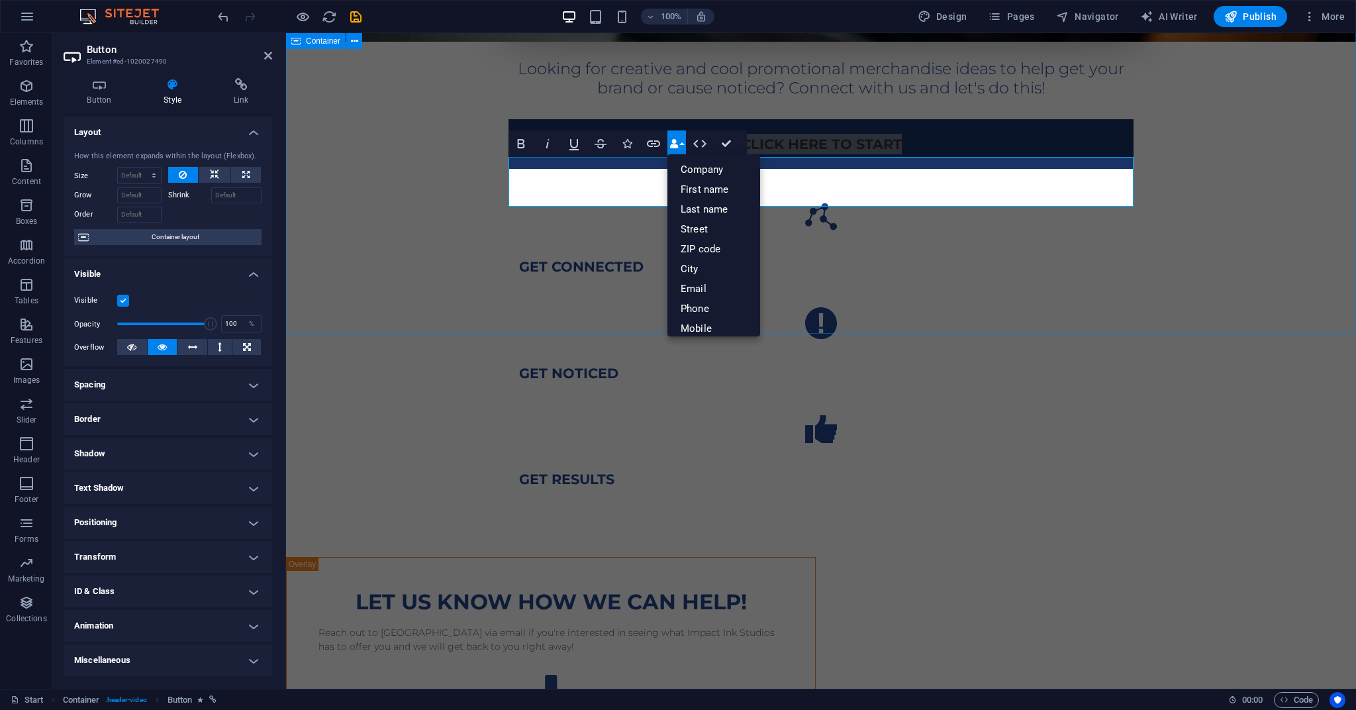
drag, startPoint x: 446, startPoint y: 147, endPoint x: 530, endPoint y: 140, distance: 83.7
click at [446, 147] on div "Looking for creative and cool promotional merchandise ideas to help get your br…" at bounding box center [821, 102] width 1070 height 908
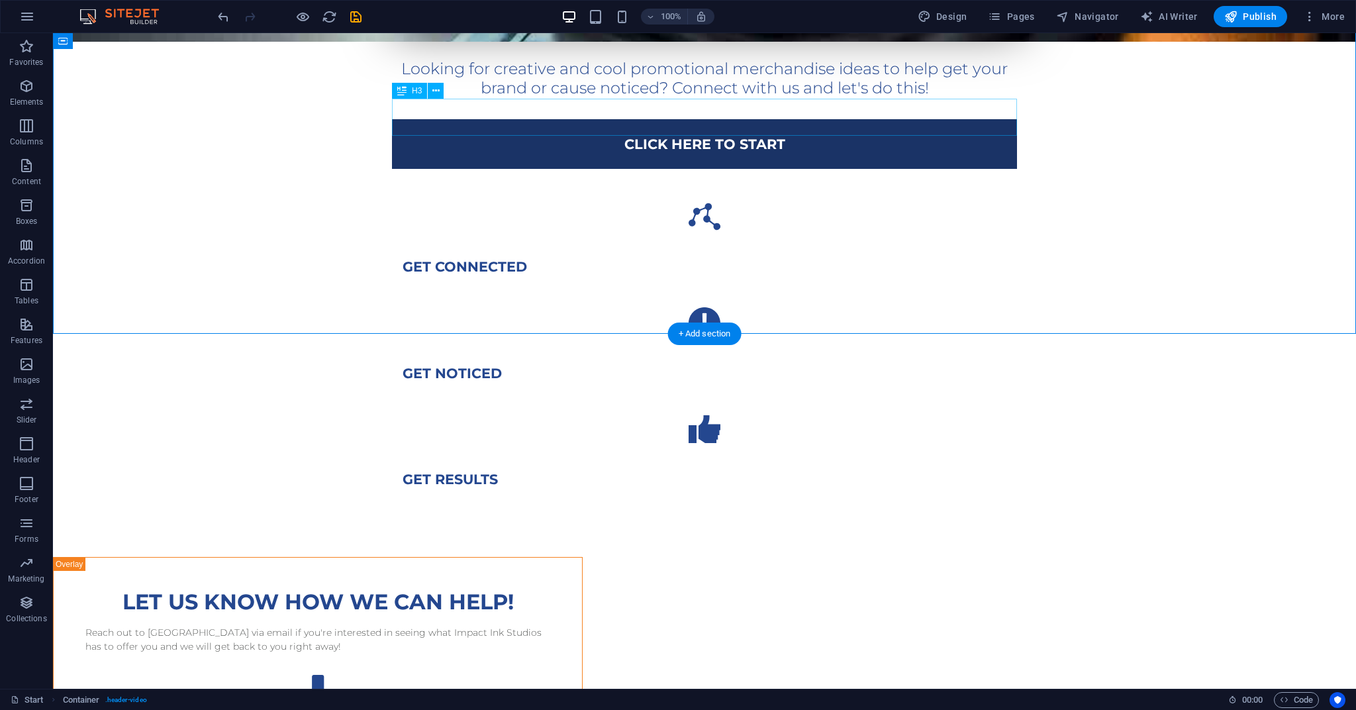
click at [833, 98] on div "Looking for creative and cool promotional merchandise ideas to help get your br…" at bounding box center [704, 79] width 625 height 38
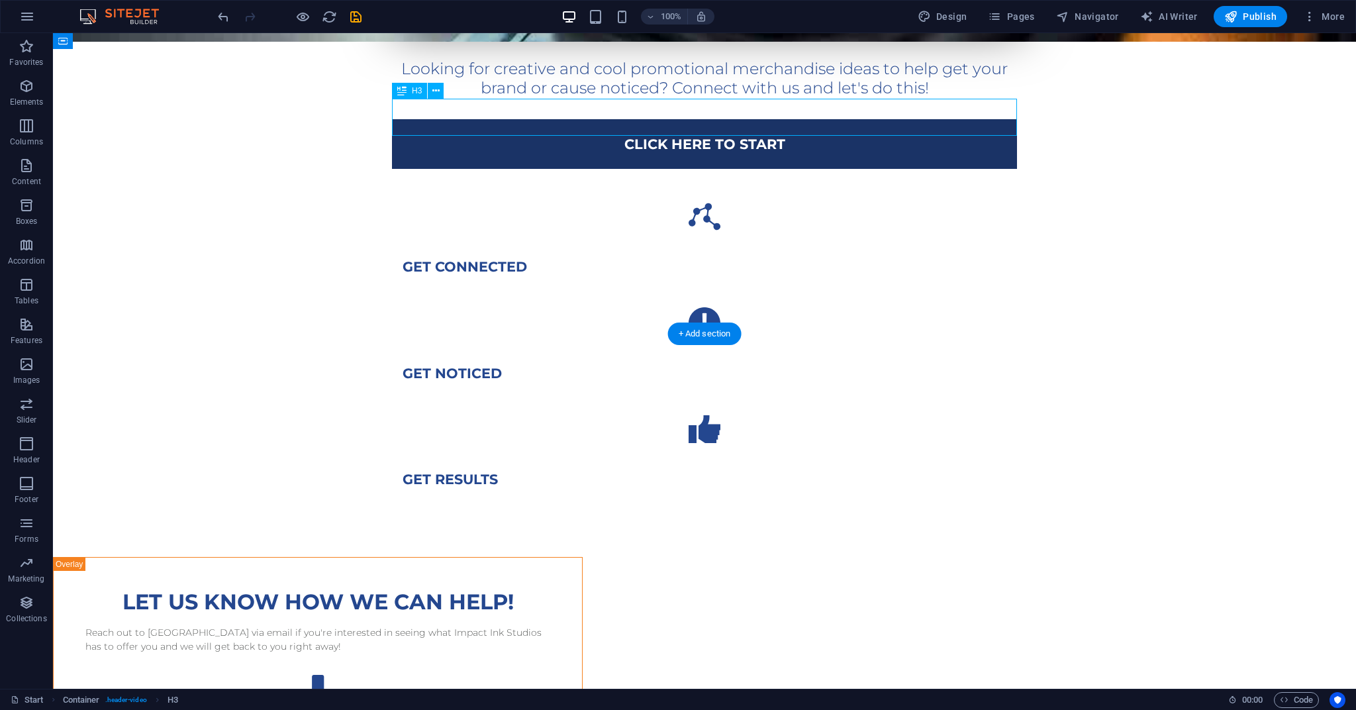
click at [832, 98] on div "Looking for creative and cool promotional merchandise ideas to help get your br…" at bounding box center [704, 79] width 625 height 38
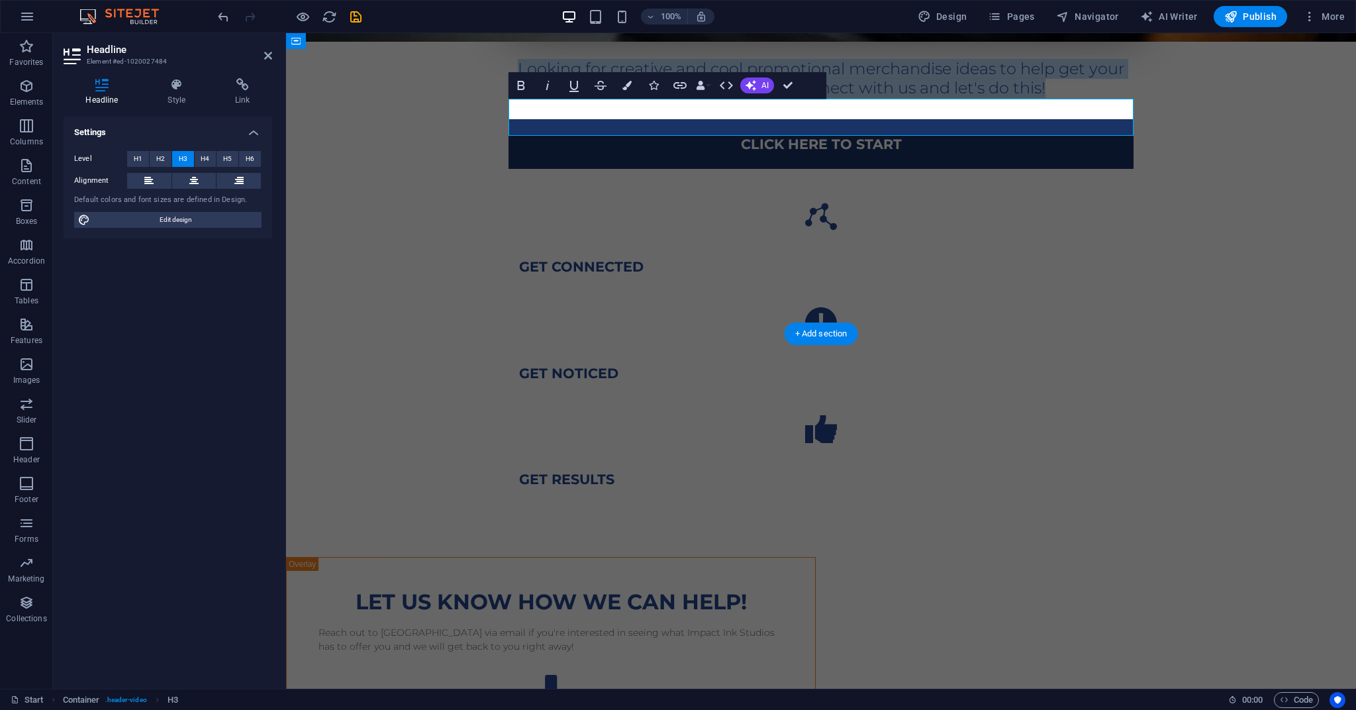
click at [953, 98] on h3 "Looking for creative and cool promotional merchandise ideas to help get your br…" at bounding box center [820, 79] width 625 height 38
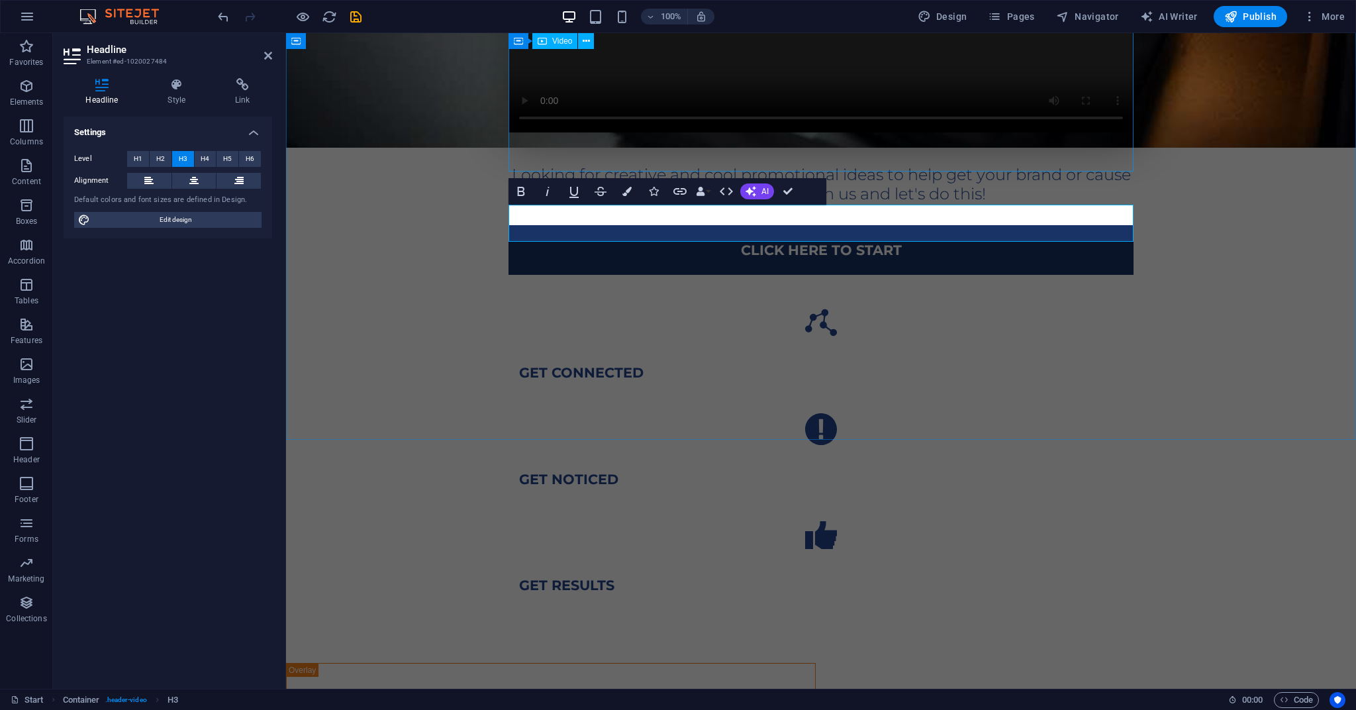
scroll to position [527, 0]
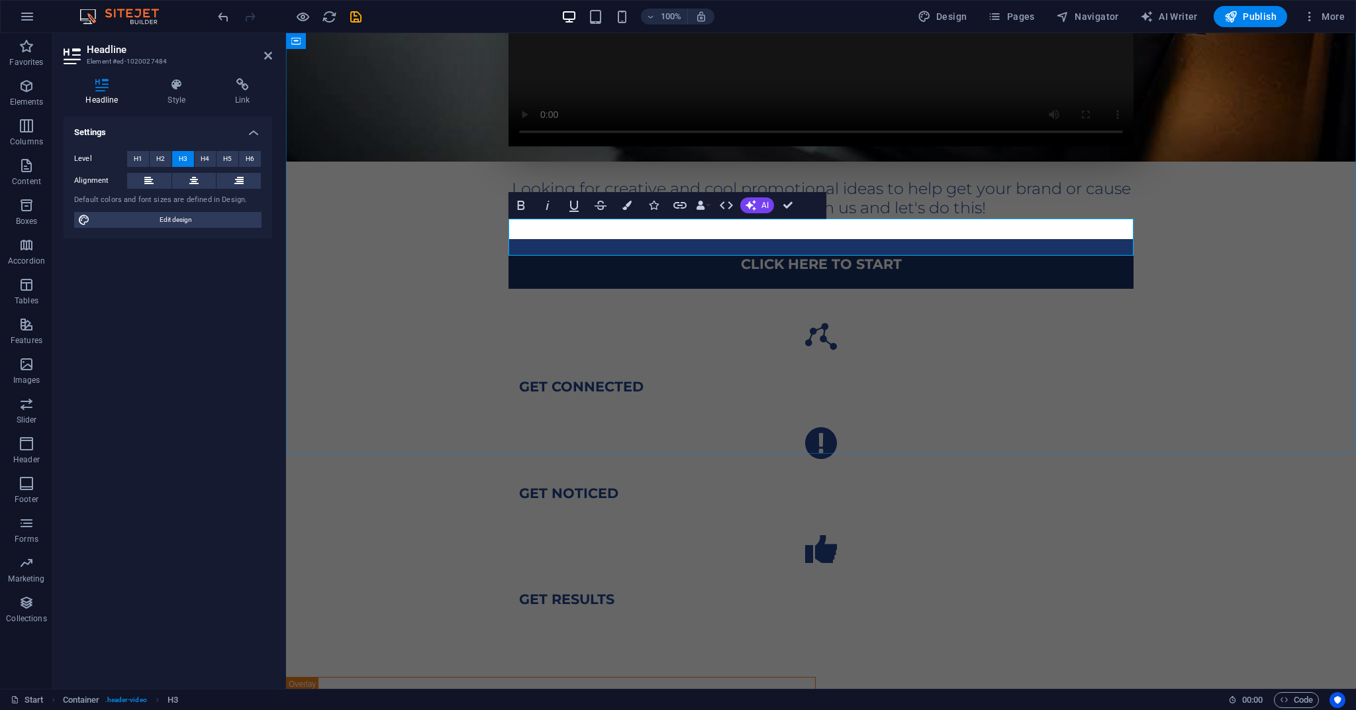
click at [1088, 218] on h3 "Looking for creative and cool promotional ideas to help get your brand or cause…" at bounding box center [820, 198] width 625 height 38
drag, startPoint x: 571, startPoint y: 230, endPoint x: 506, endPoint y: 228, distance: 64.9
click at [506, 228] on div "Looking for creative and cool promotional ideas to help get your brand or cause…" at bounding box center [821, 222] width 1070 height 908
click at [644, 218] on h3 "Do you need for creative and cool promotional ideas to help get your brand or c…" at bounding box center [820, 198] width 625 height 38
click at [1223, 436] on div "Do you need creative and cool promotional ideas to help get your brand or cause…" at bounding box center [821, 222] width 1070 height 908
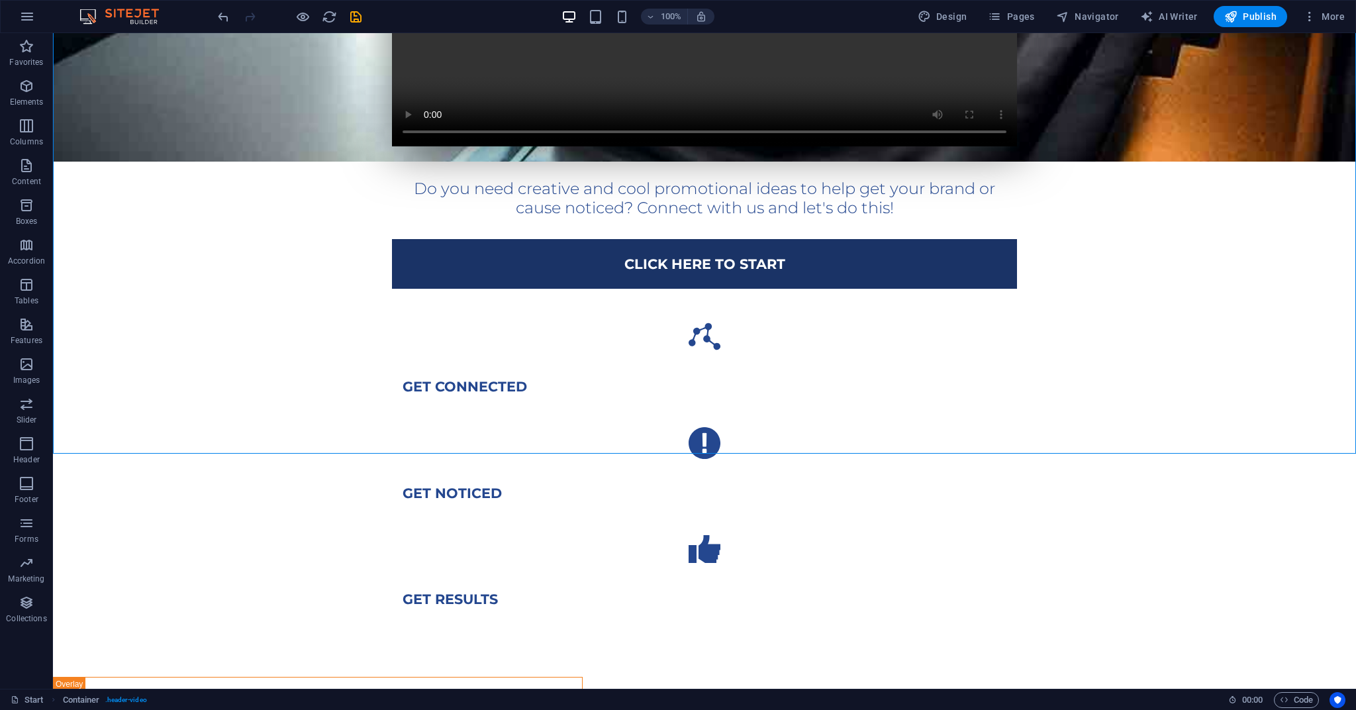
scroll to position [526, 0]
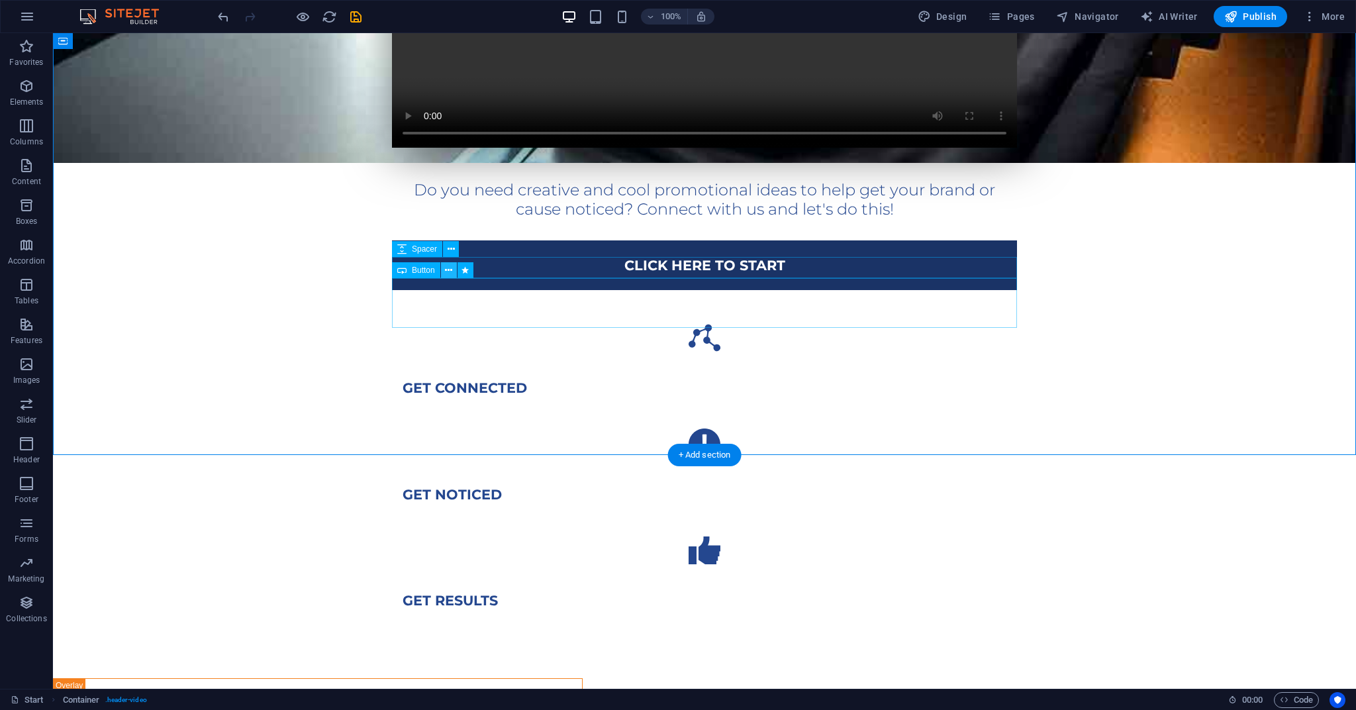
click at [454, 270] on button at bounding box center [449, 270] width 16 height 16
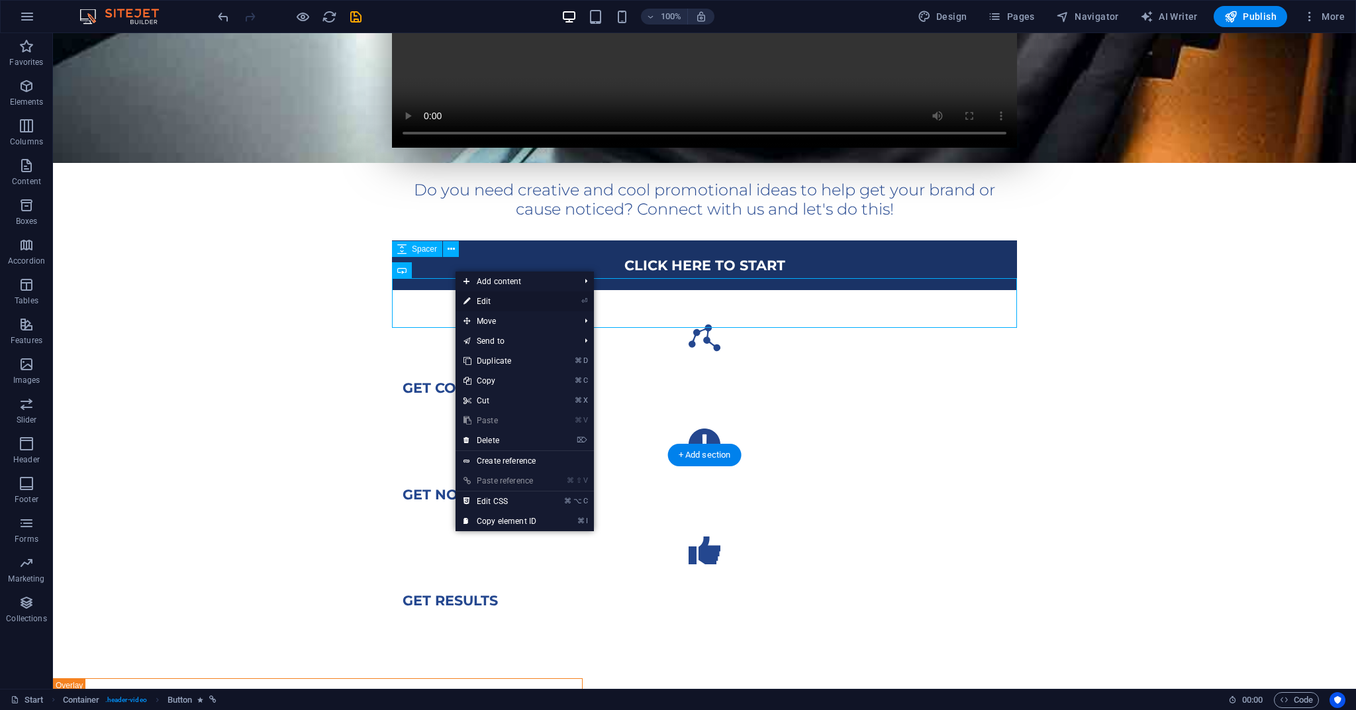
click at [485, 303] on link "⏎ Edit" at bounding box center [499, 301] width 89 height 20
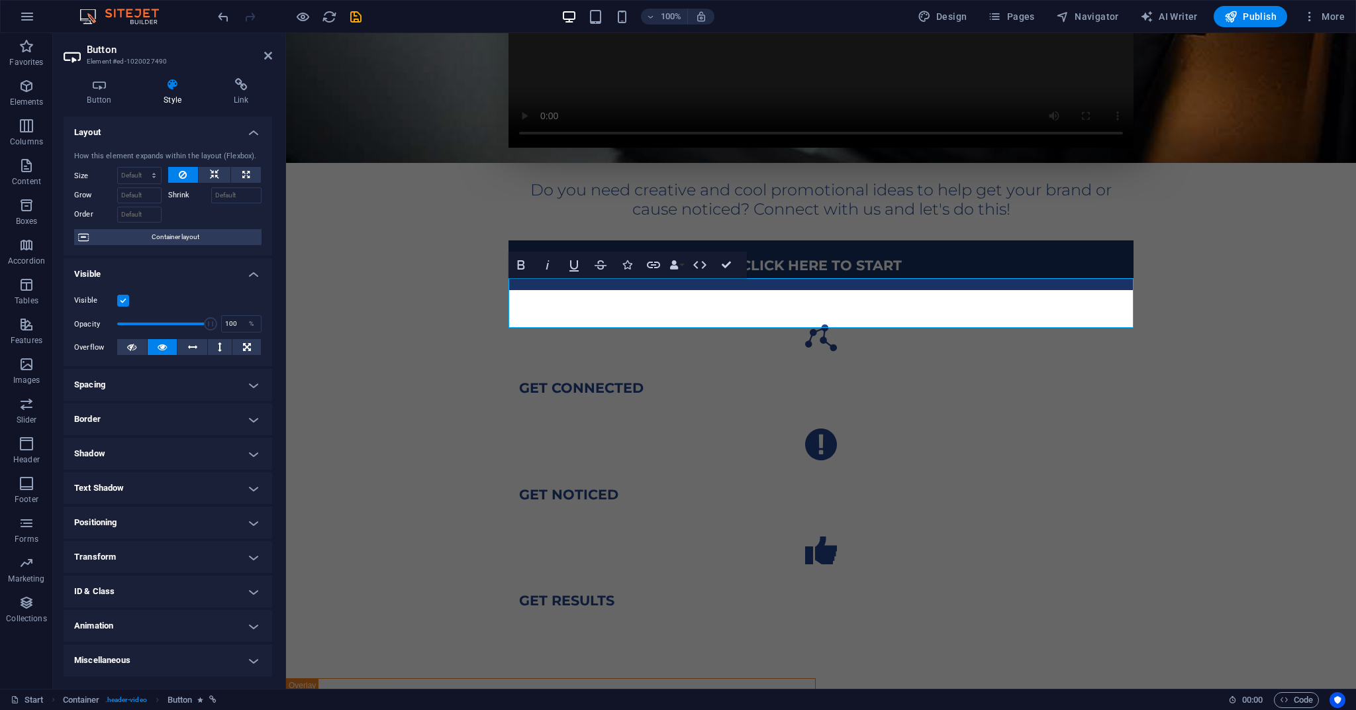
click at [173, 87] on icon at bounding box center [172, 84] width 65 height 13
click at [585, 290] on link "Click here to Start" at bounding box center [820, 265] width 625 height 50
click at [448, 289] on div "Do you need creative and cool promotional ideas to help get your brand or cause…" at bounding box center [821, 224] width 1070 height 908
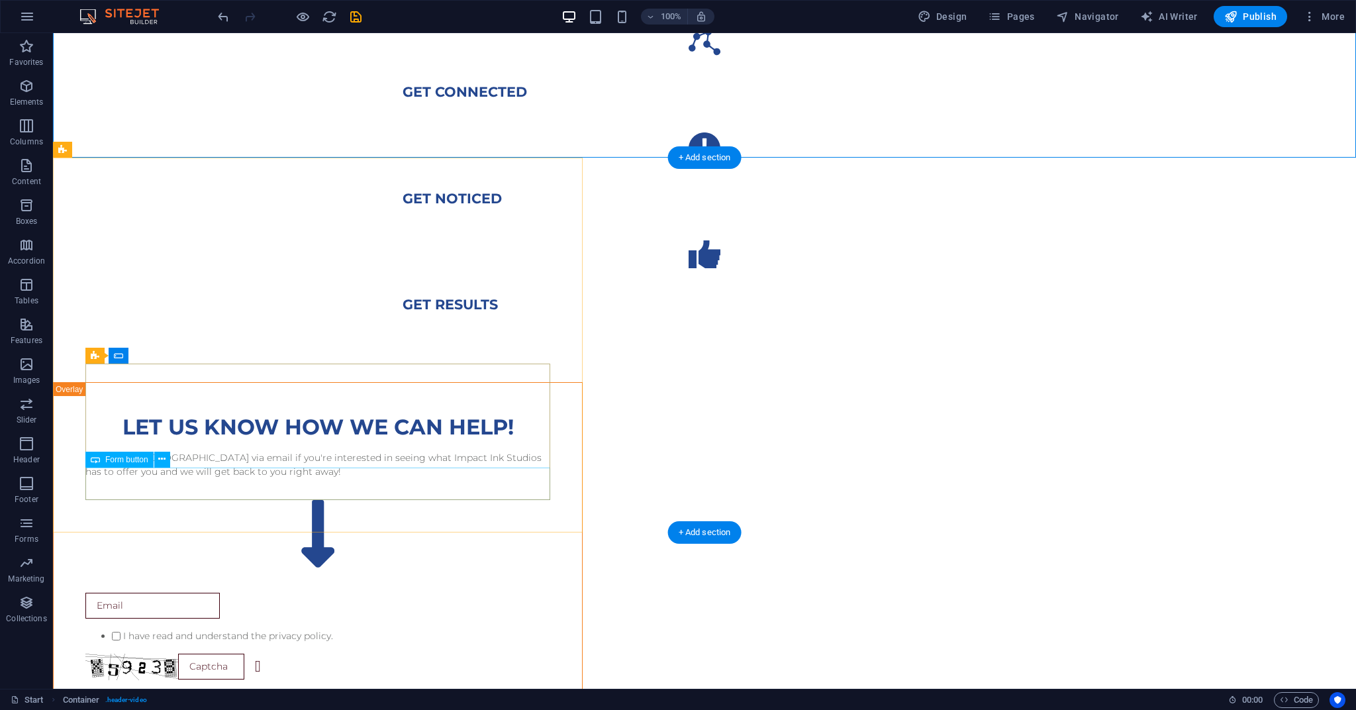
scroll to position [823, 0]
click at [312, 694] on div "Get Started" at bounding box center [317, 710] width 465 height 32
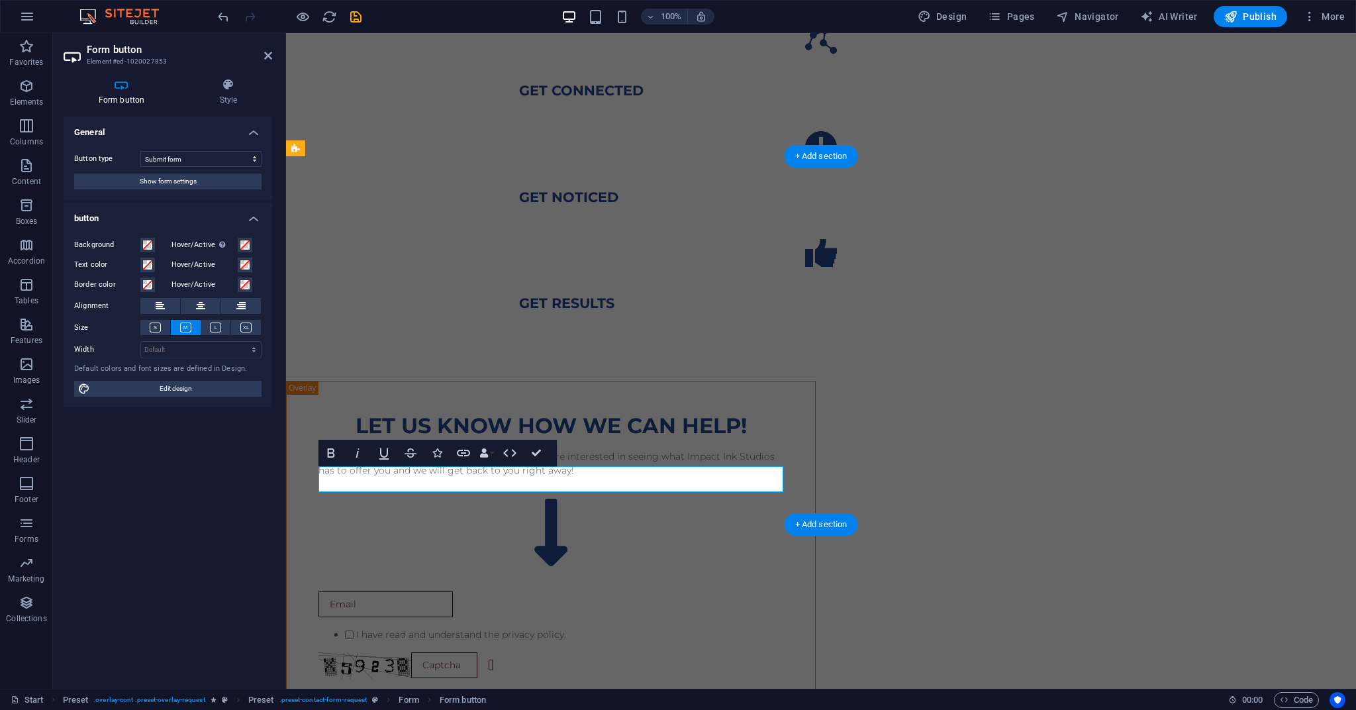
scroll to position [824, 0]
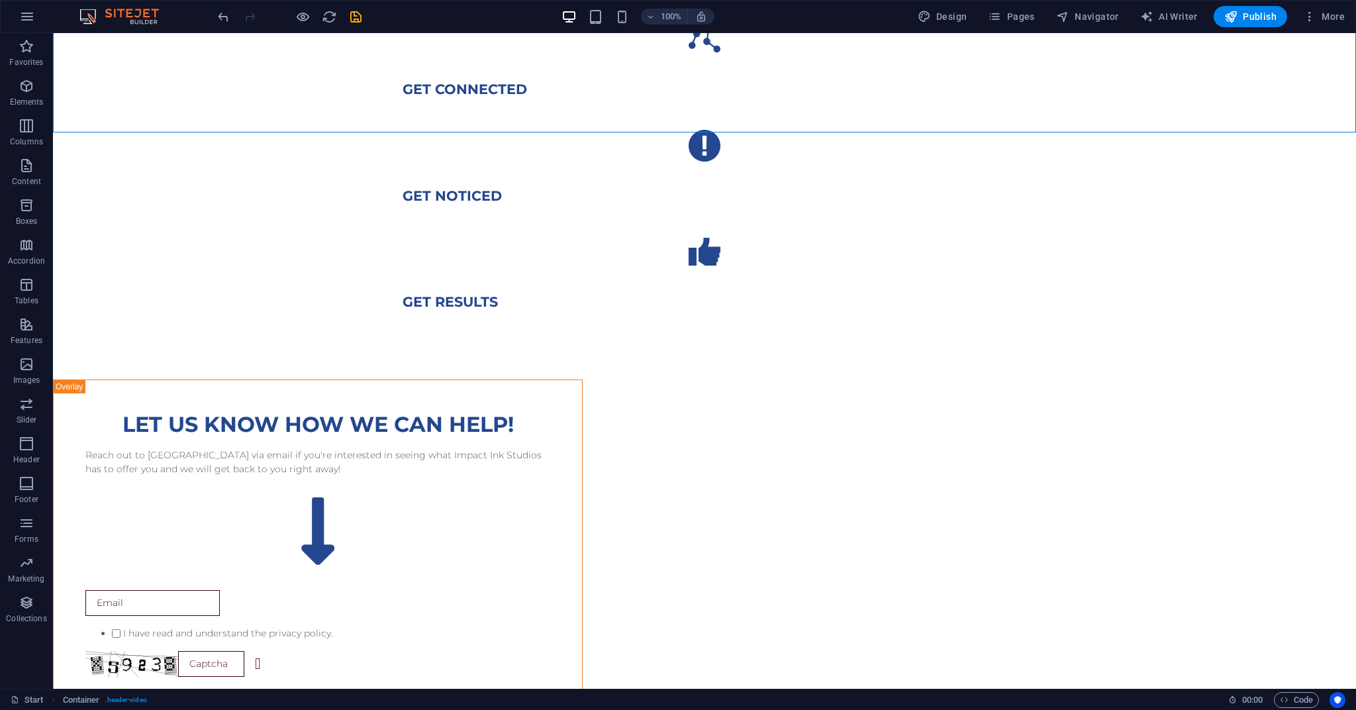
scroll to position [854, 0]
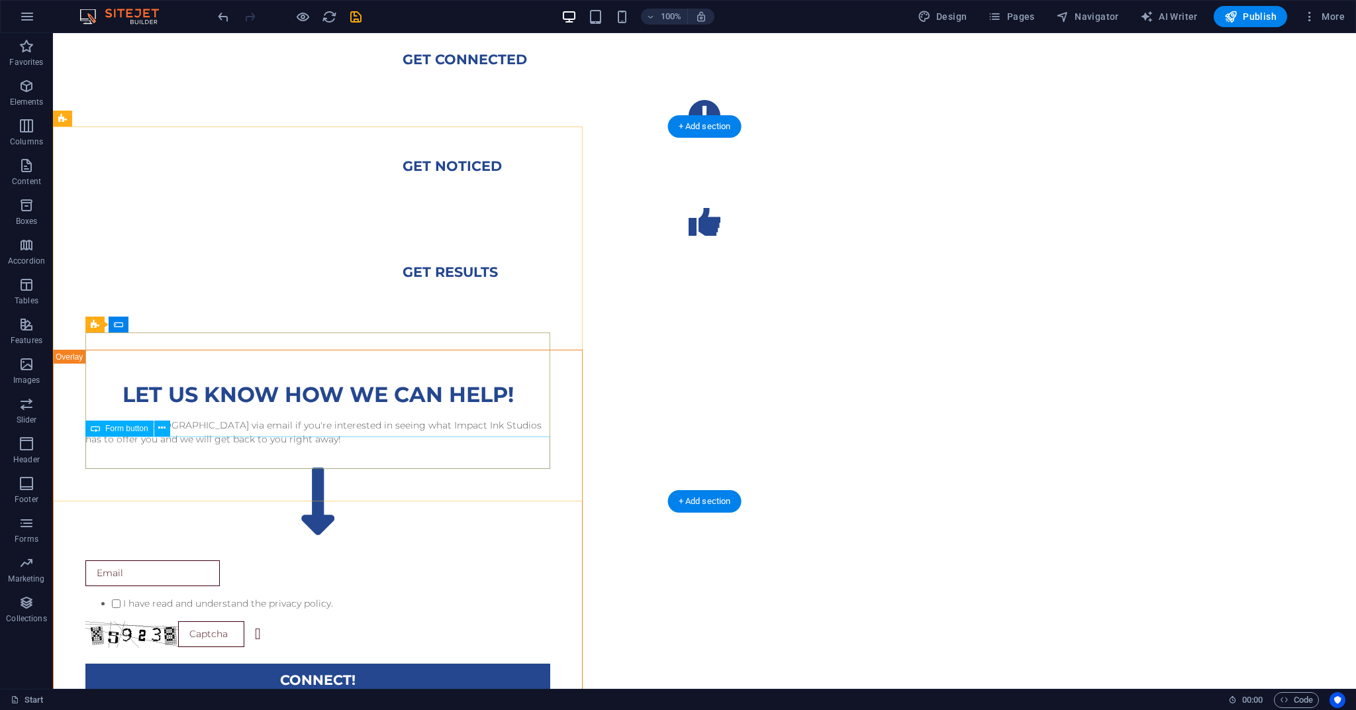
click at [375, 663] on div "CONNECT!" at bounding box center [317, 679] width 465 height 32
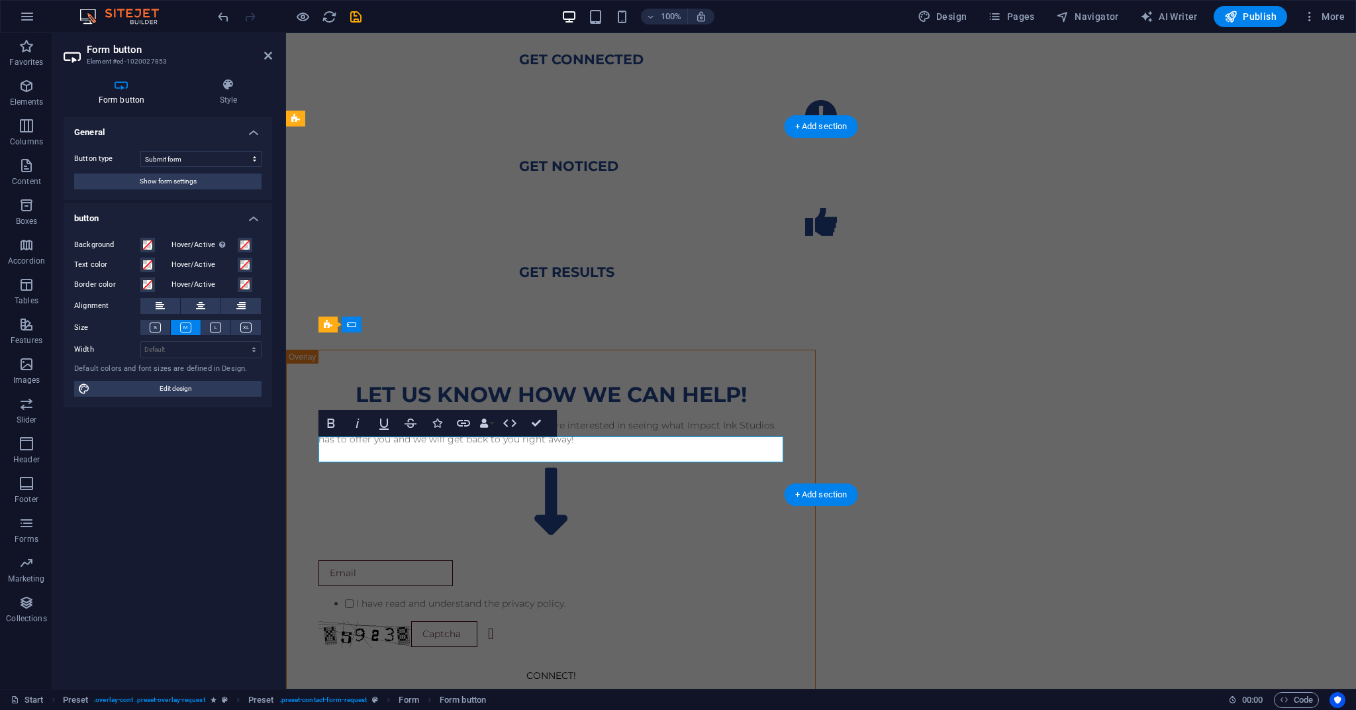
click at [591, 663] on button "CONNECT!" at bounding box center [550, 675] width 465 height 24
click at [581, 663] on button "CONNECT!" at bounding box center [550, 675] width 465 height 24
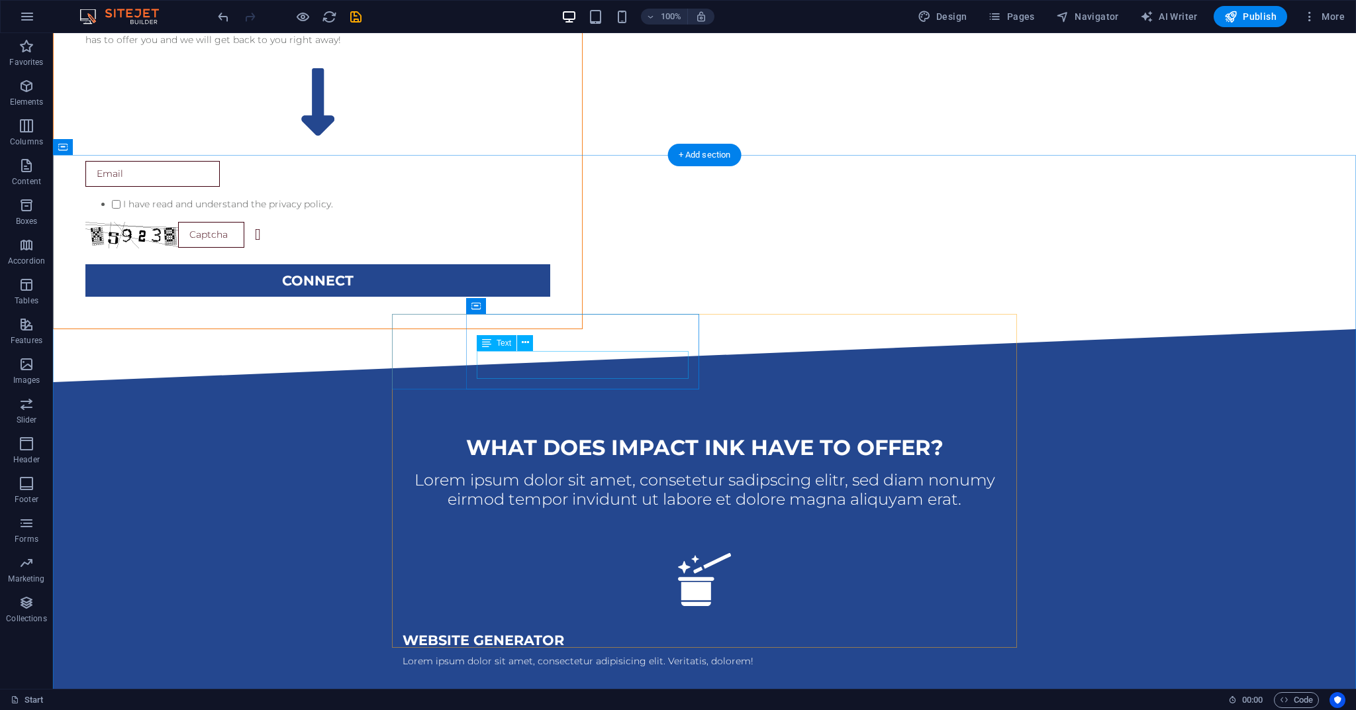
scroll to position [1253, 0]
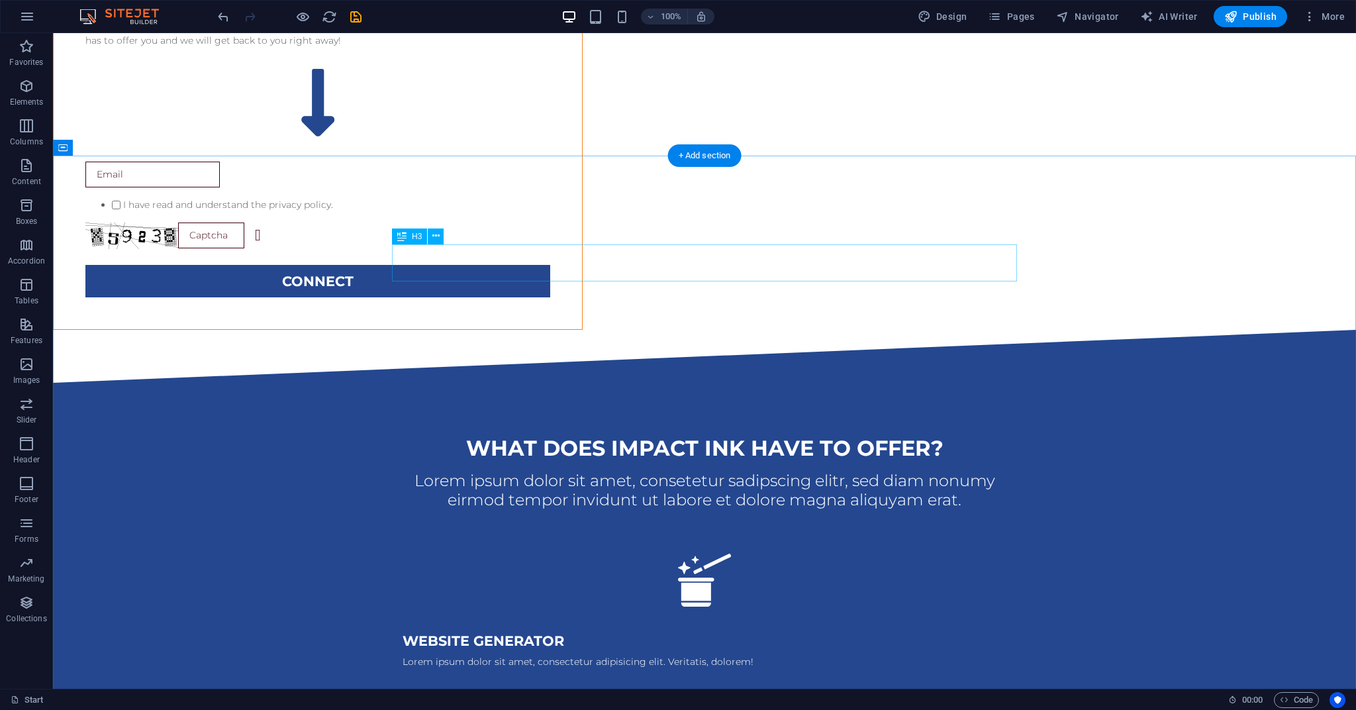
click at [596, 471] on div "Lorem ipsum dolor sit amet, consetetur sadipscing elitr, sed diam nonumy eirmod…" at bounding box center [704, 490] width 625 height 38
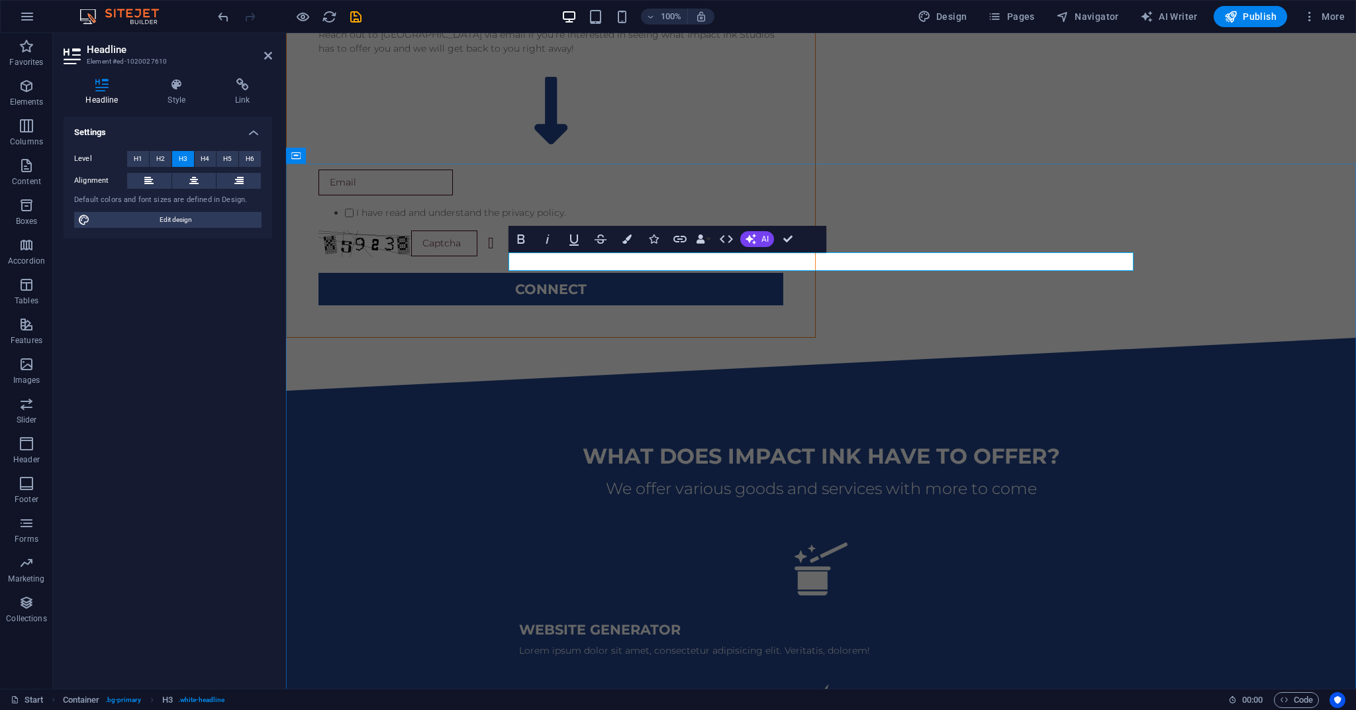
scroll to position [1244, 0]
click at [646, 622] on div "website generator" at bounding box center [821, 630] width 604 height 17
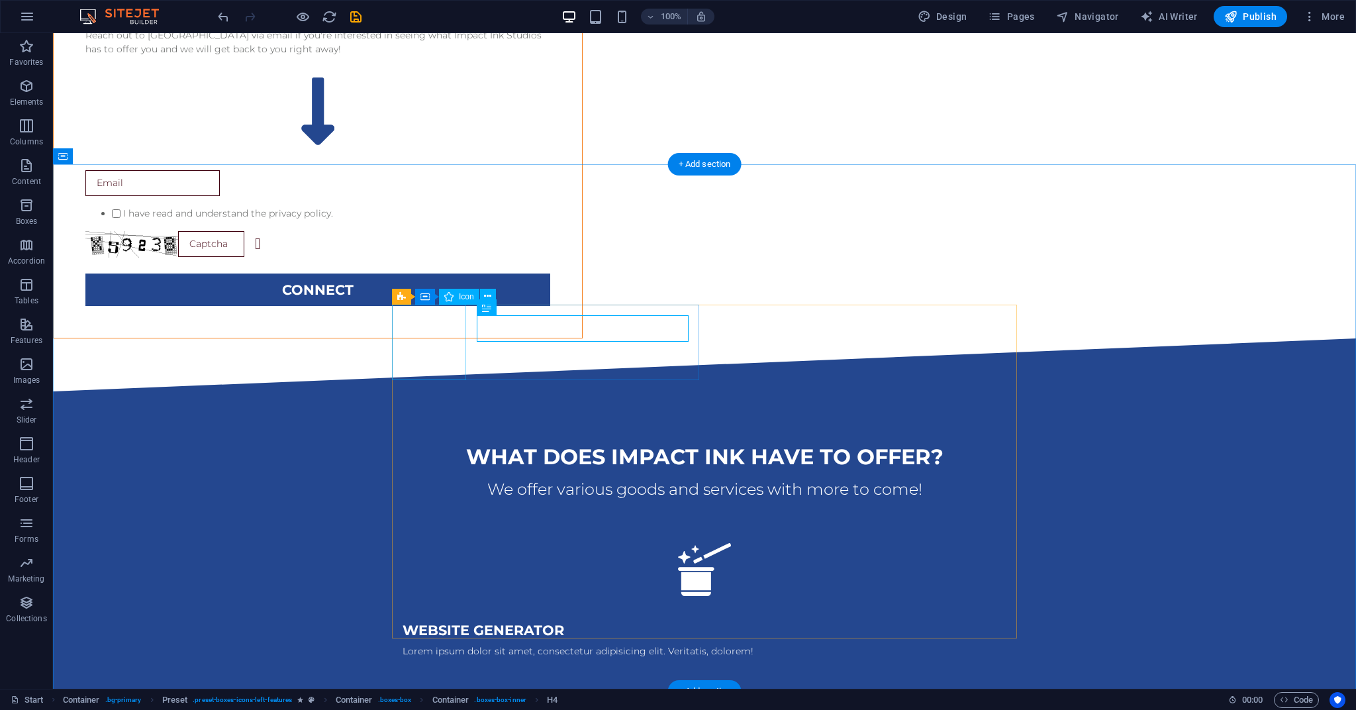
click at [416, 532] on figure at bounding box center [704, 569] width 625 height 74
select select "xMidYMid"
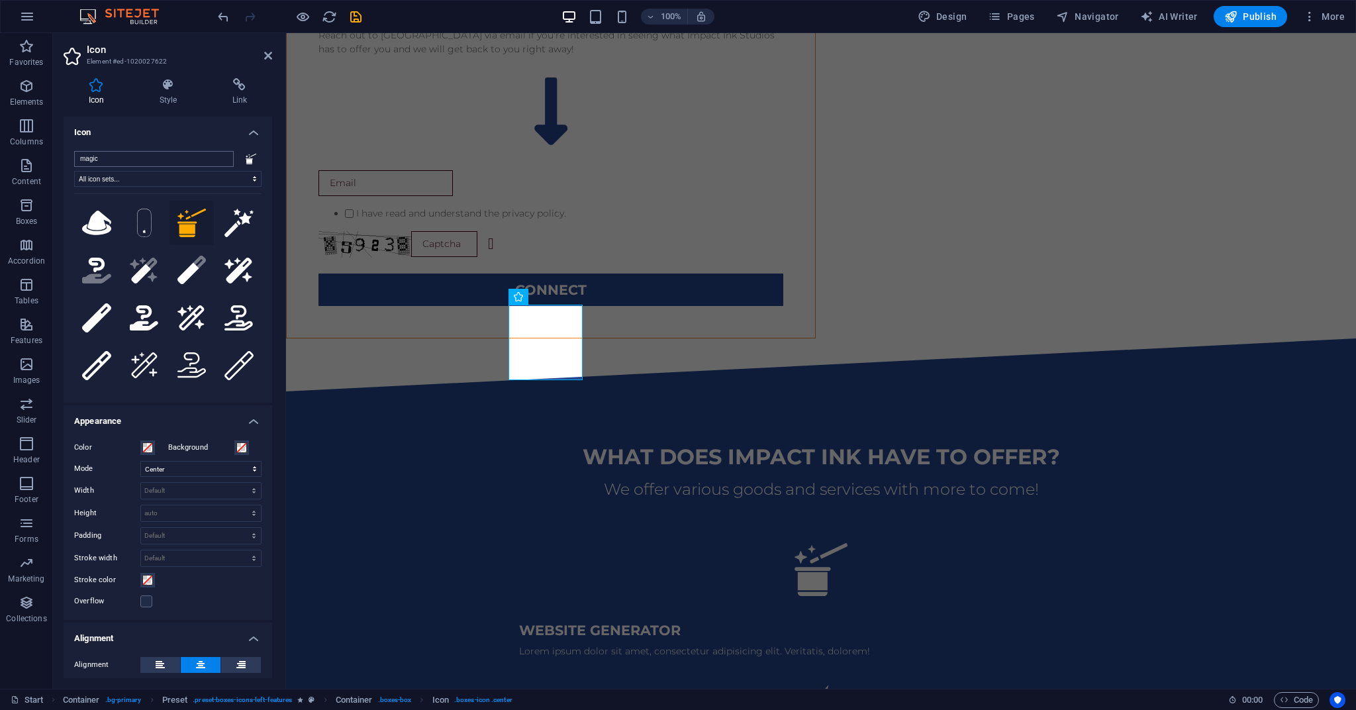
click at [219, 160] on input "magic" at bounding box center [154, 159] width 160 height 16
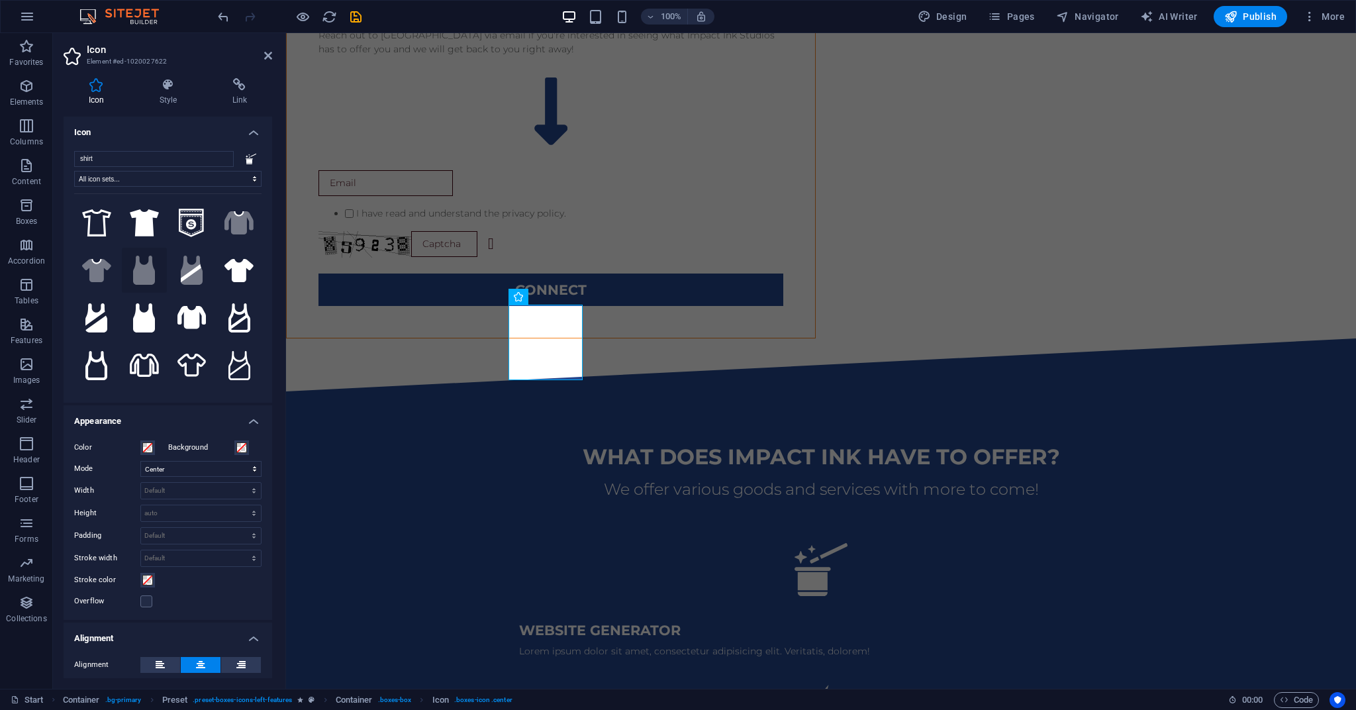
scroll to position [0, 0]
type input "shirt"
click at [101, 226] on icon at bounding box center [96, 222] width 29 height 27
click at [616, 618] on div "website generator" at bounding box center [821, 626] width 604 height 17
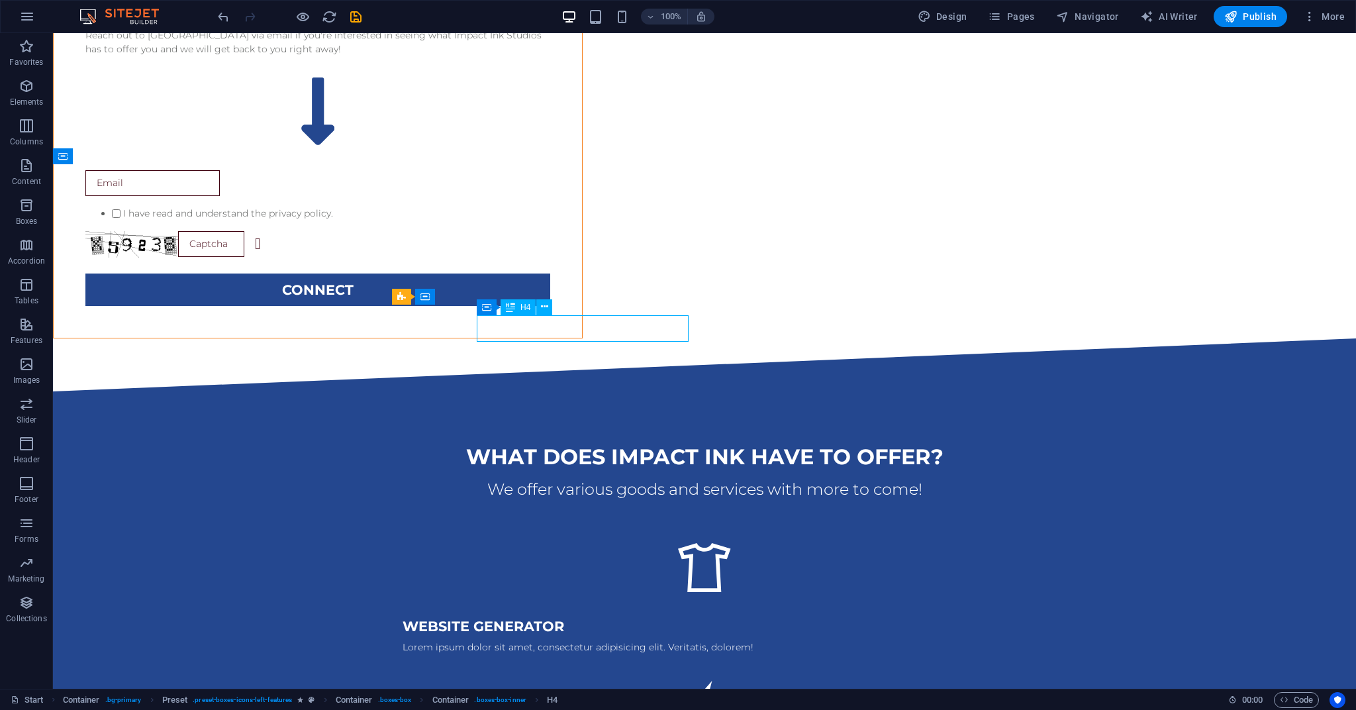
click at [543, 618] on div "website generator" at bounding box center [704, 626] width 604 height 17
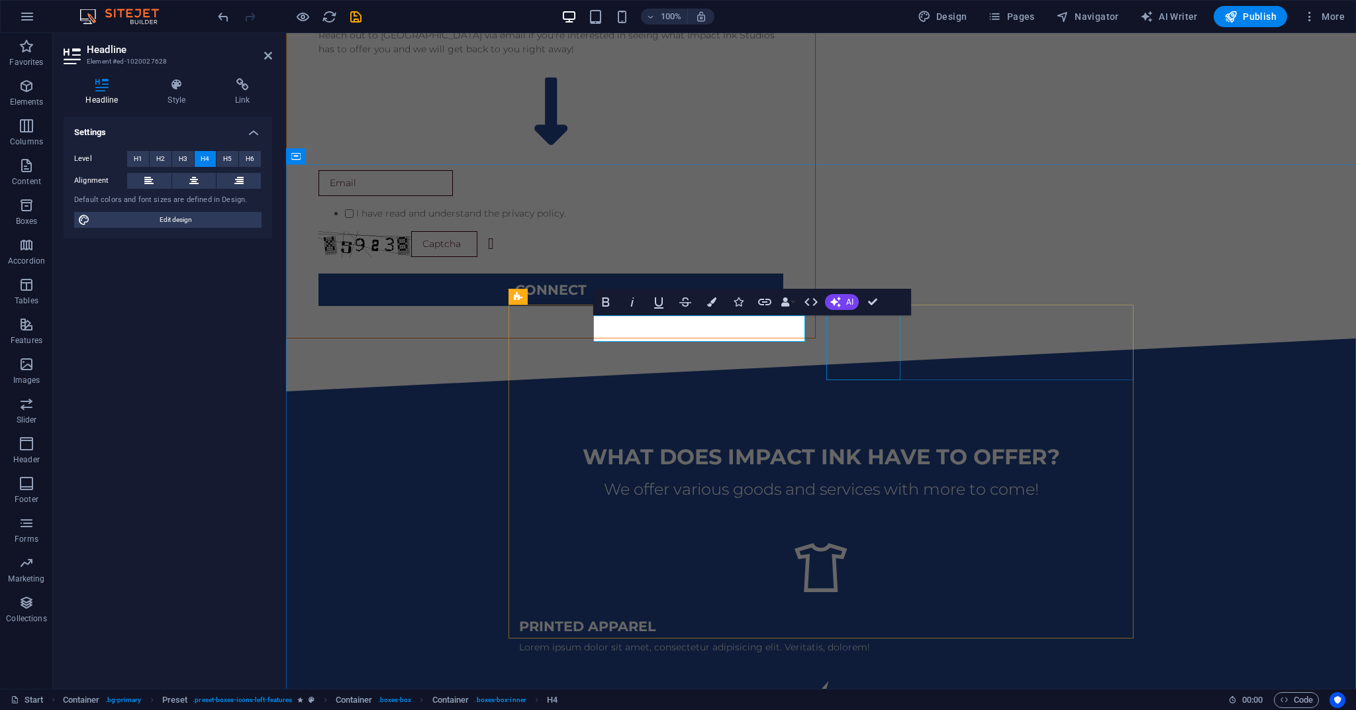
click at [859, 670] on figure at bounding box center [820, 707] width 625 height 74
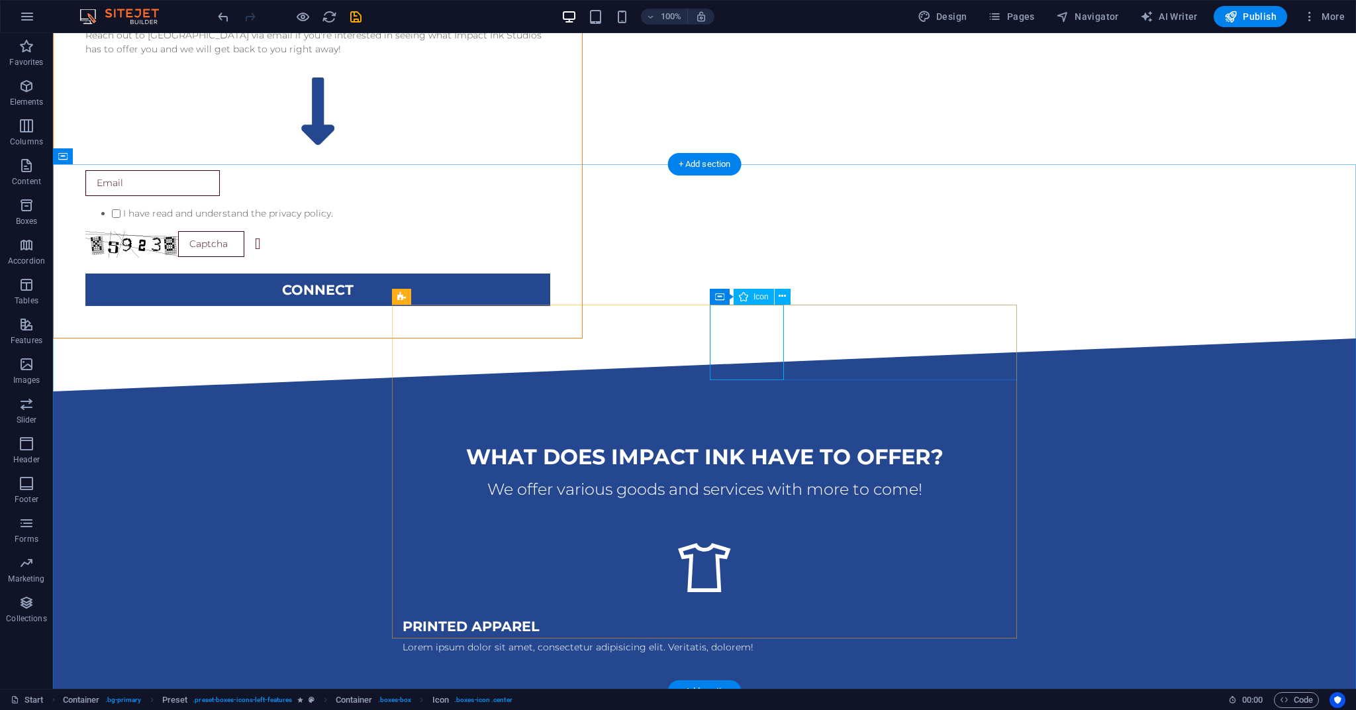
click at [742, 670] on figure at bounding box center [704, 707] width 625 height 74
select select "xMidYMid"
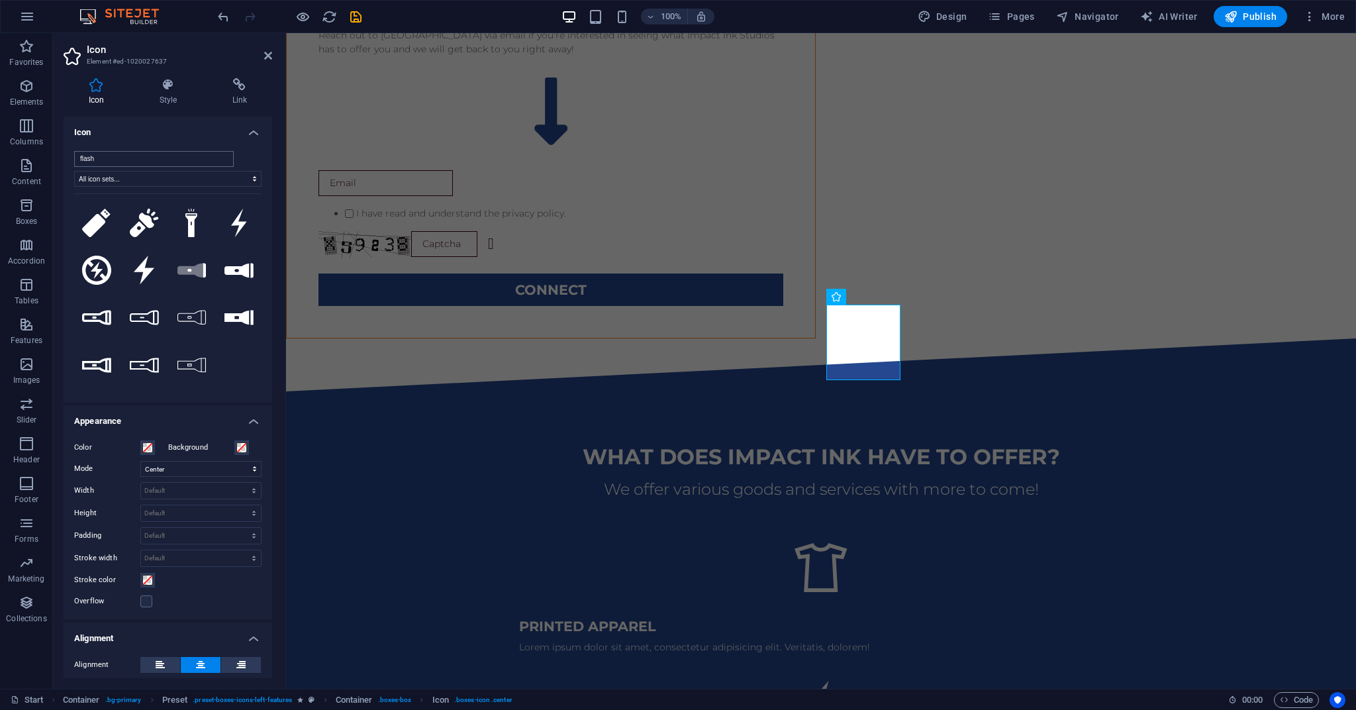
click at [221, 161] on input "flash" at bounding box center [154, 159] width 160 height 16
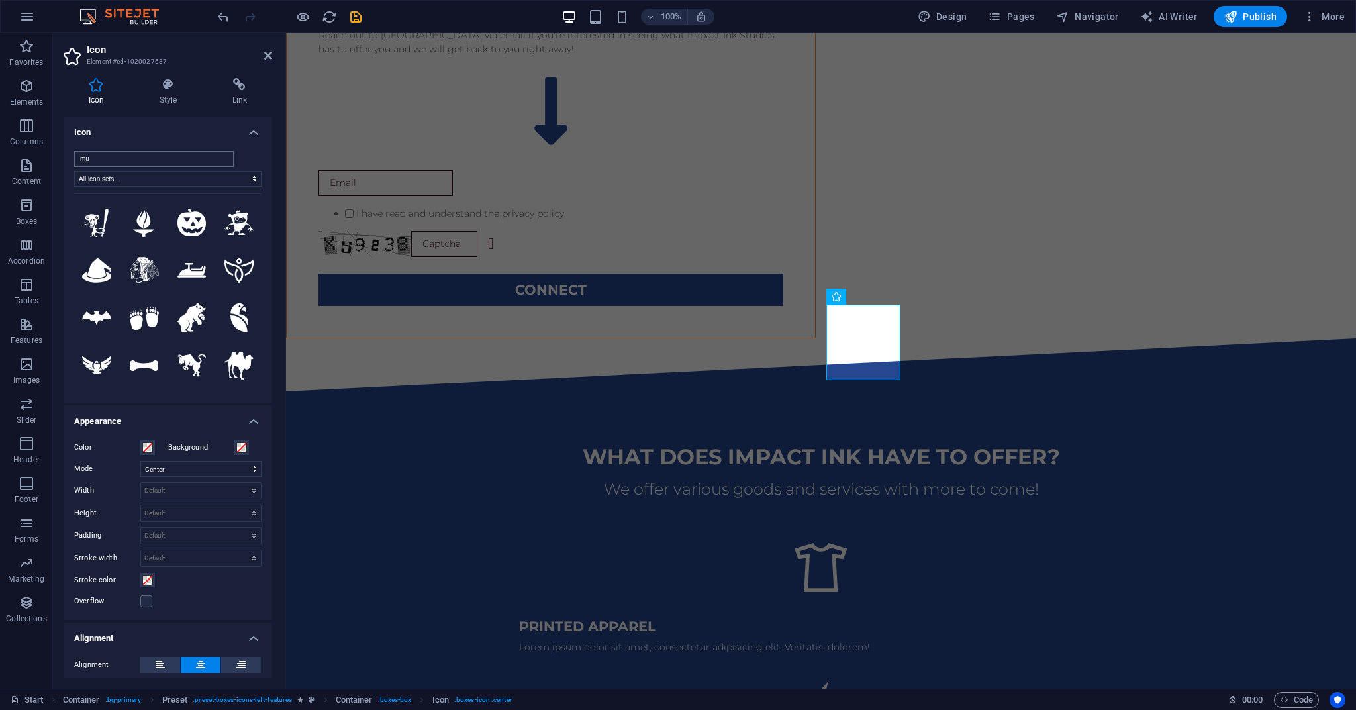
type input "mug"
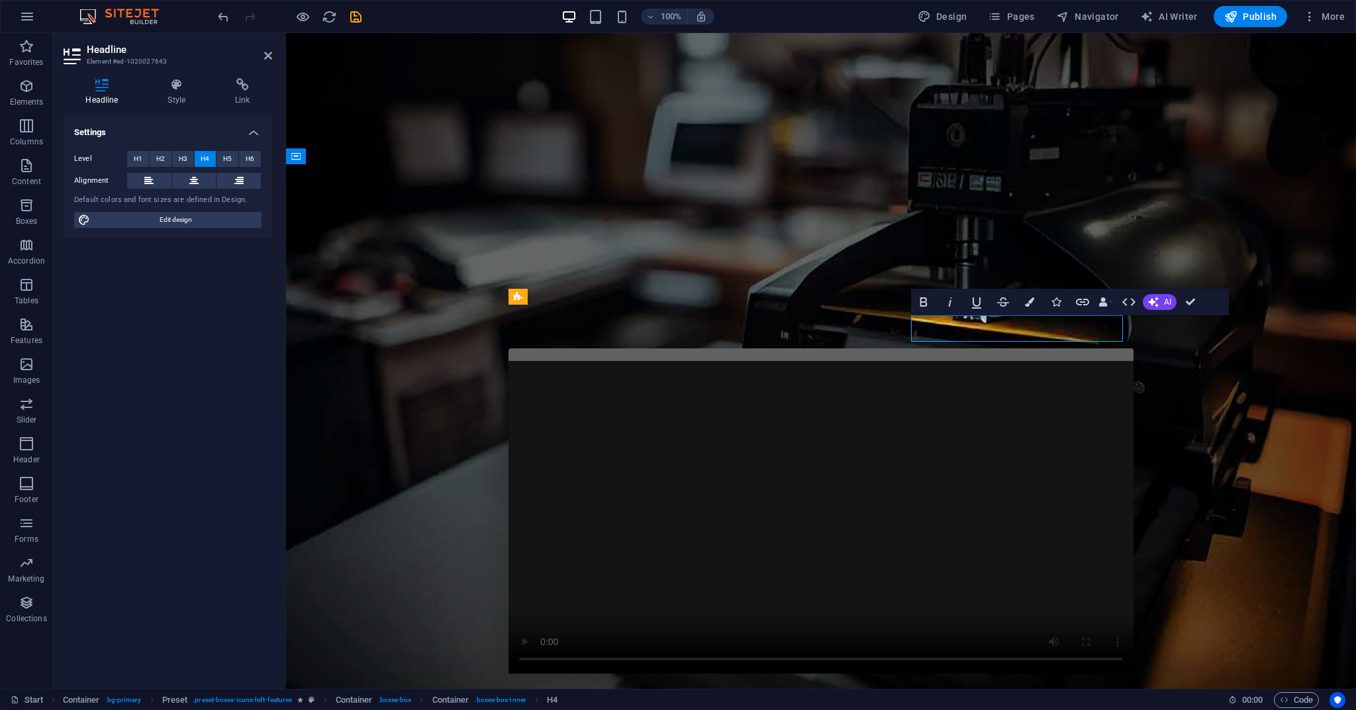
scroll to position [1244, 0]
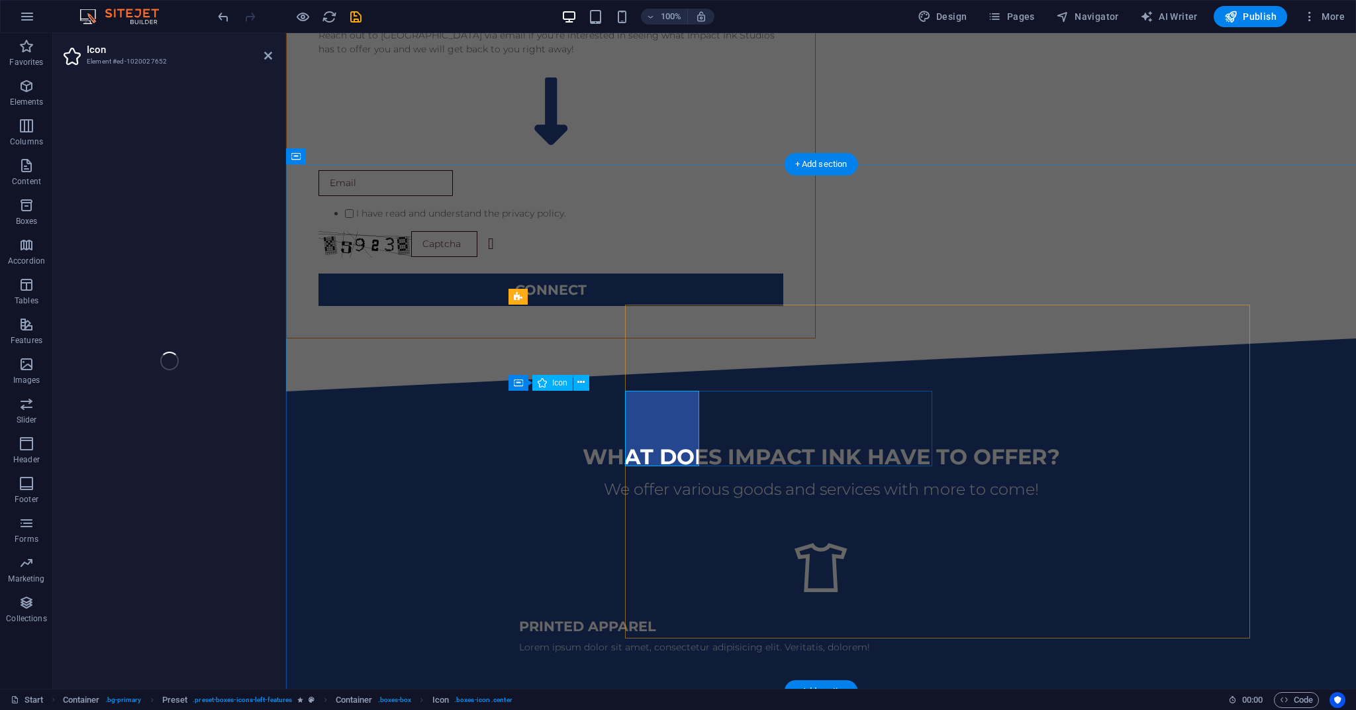
select select "xMidYMid"
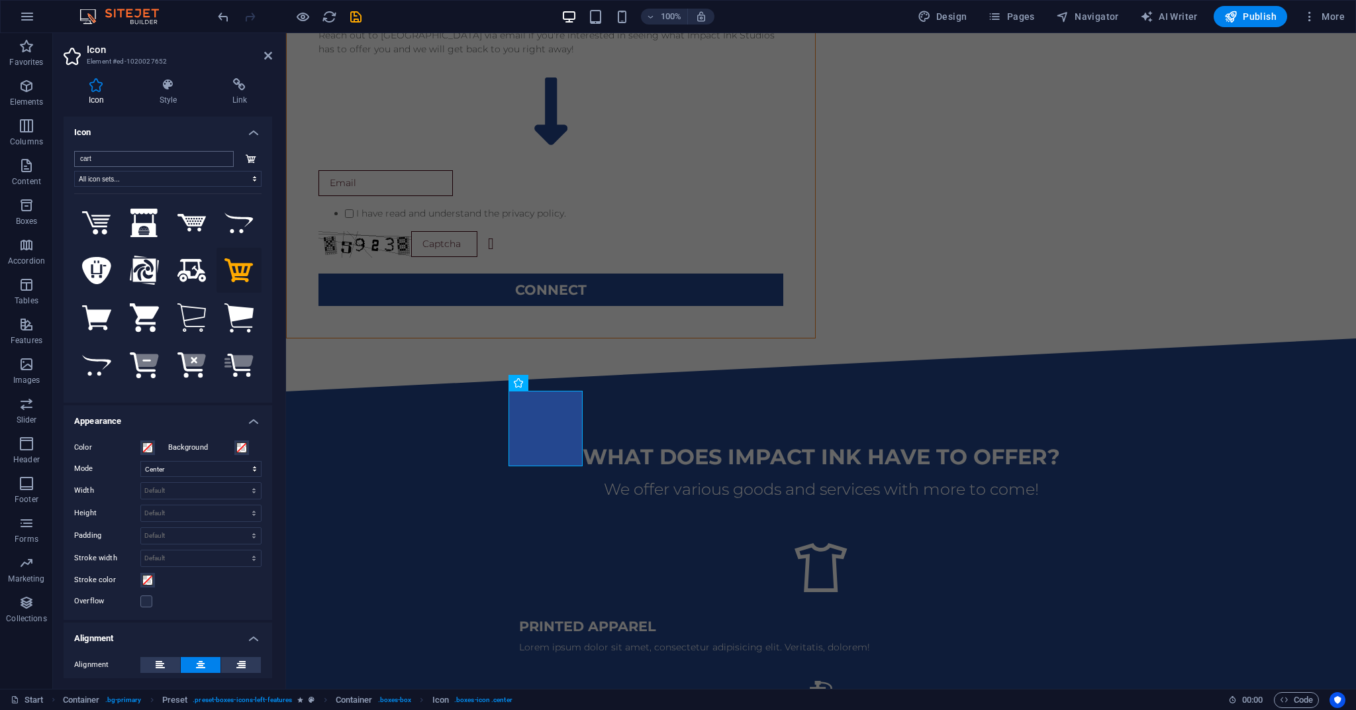
click at [220, 159] on input "cart" at bounding box center [154, 159] width 160 height 16
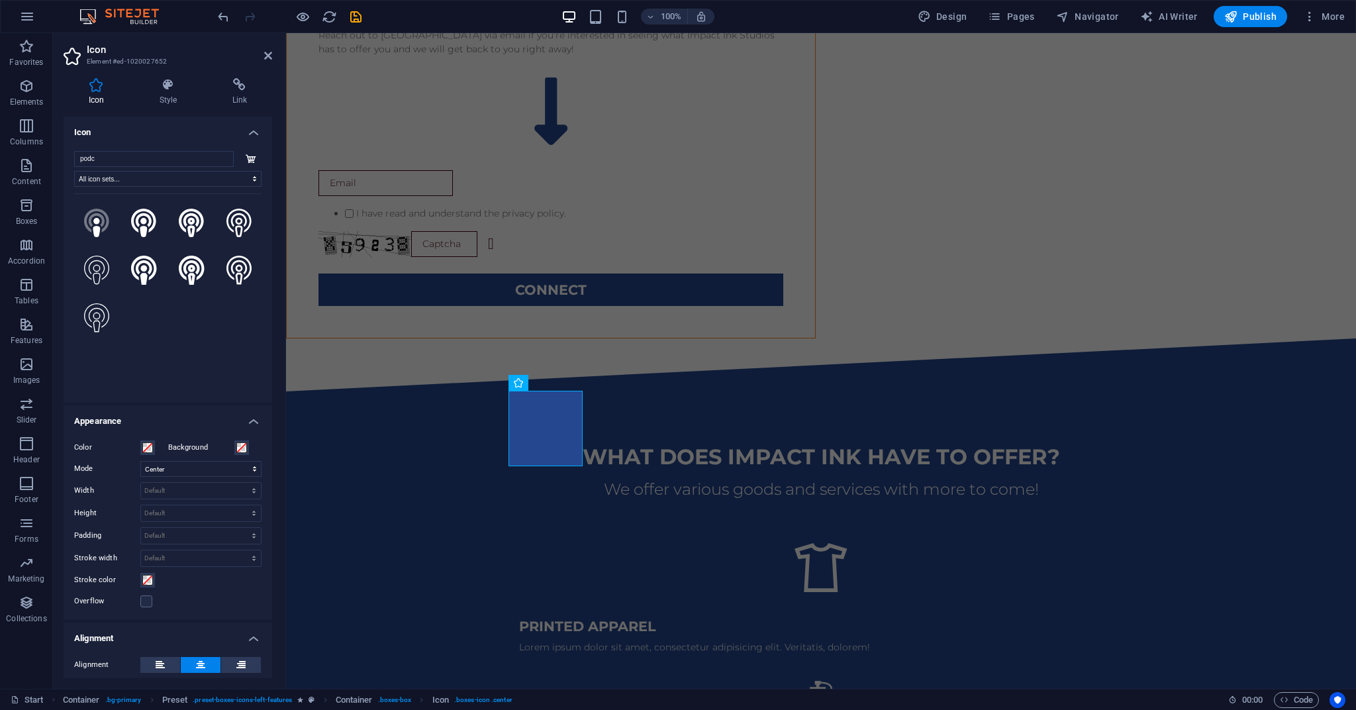
type input "podc"
drag, startPoint x: 196, startPoint y: 250, endPoint x: 142, endPoint y: 230, distance: 57.2
click at [142, 230] on icon at bounding box center [143, 223] width 25 height 29
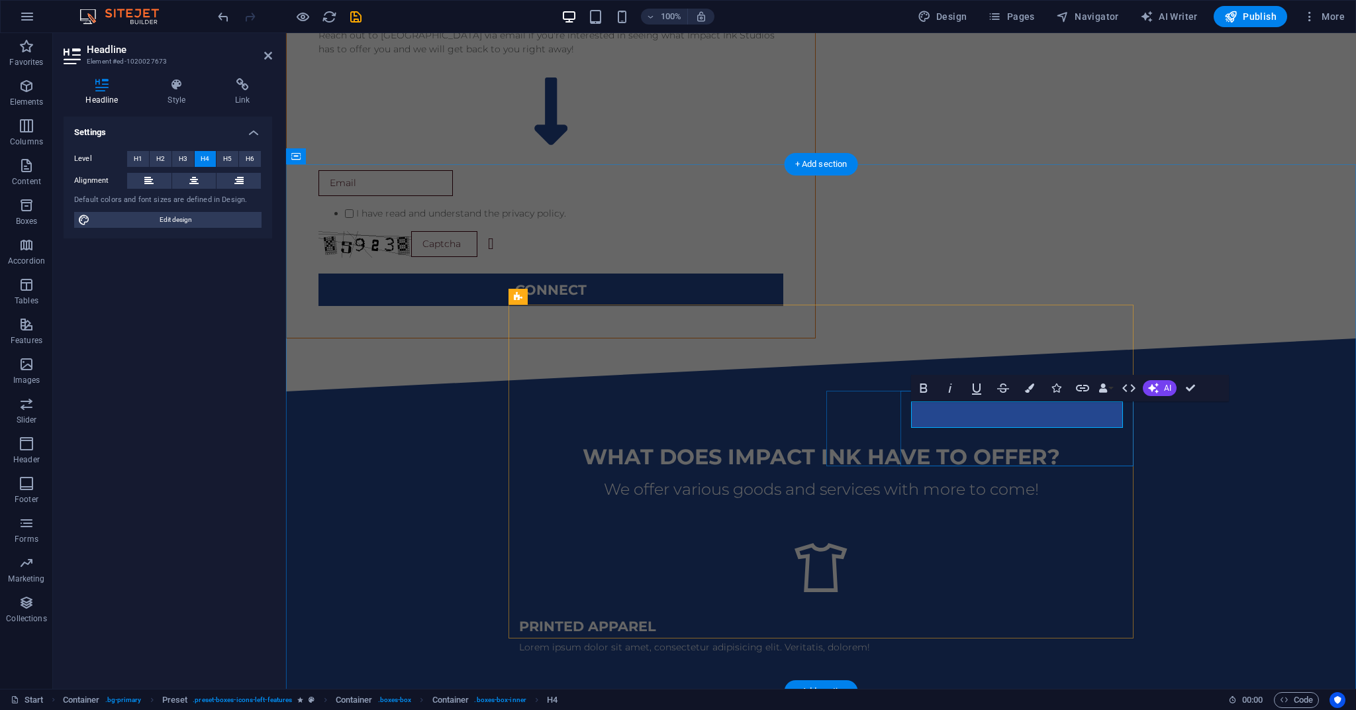
scroll to position [1243, 0]
drag, startPoint x: 1096, startPoint y: 414, endPoint x: 863, endPoint y: 414, distance: 233.0
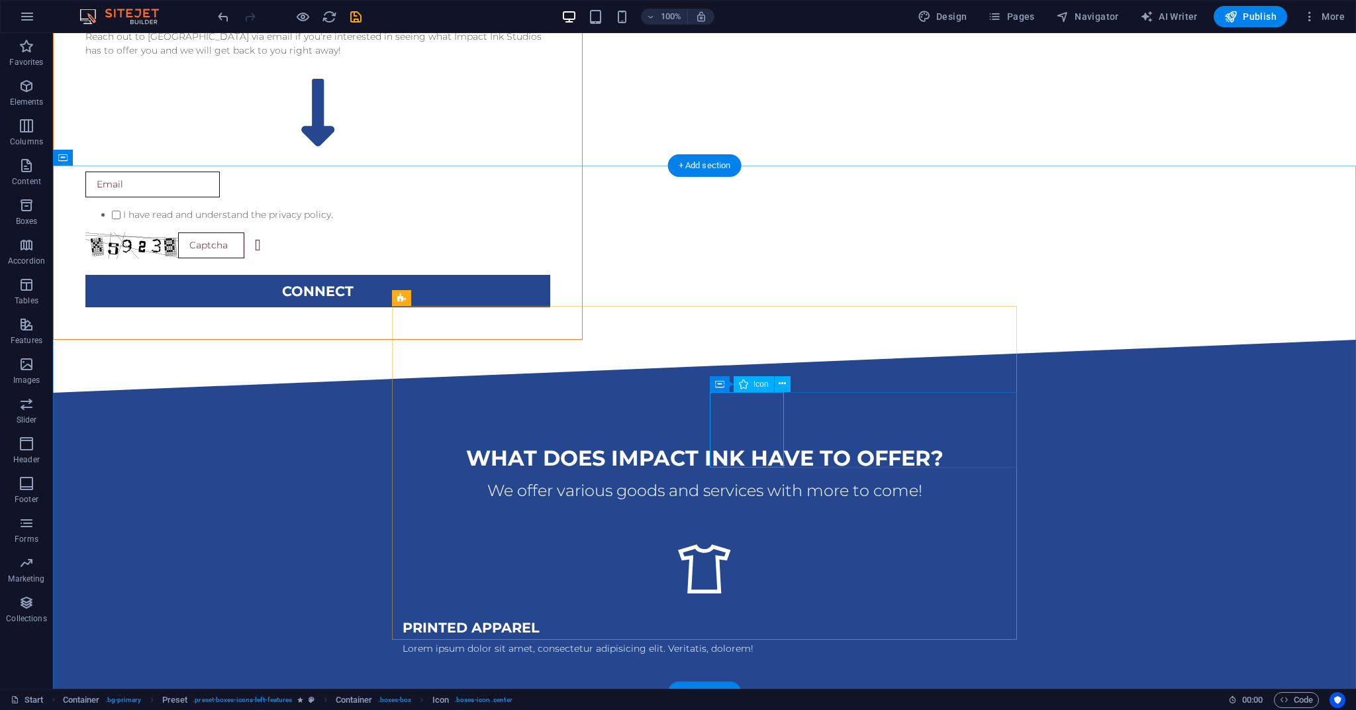
select select "xMidYMid"
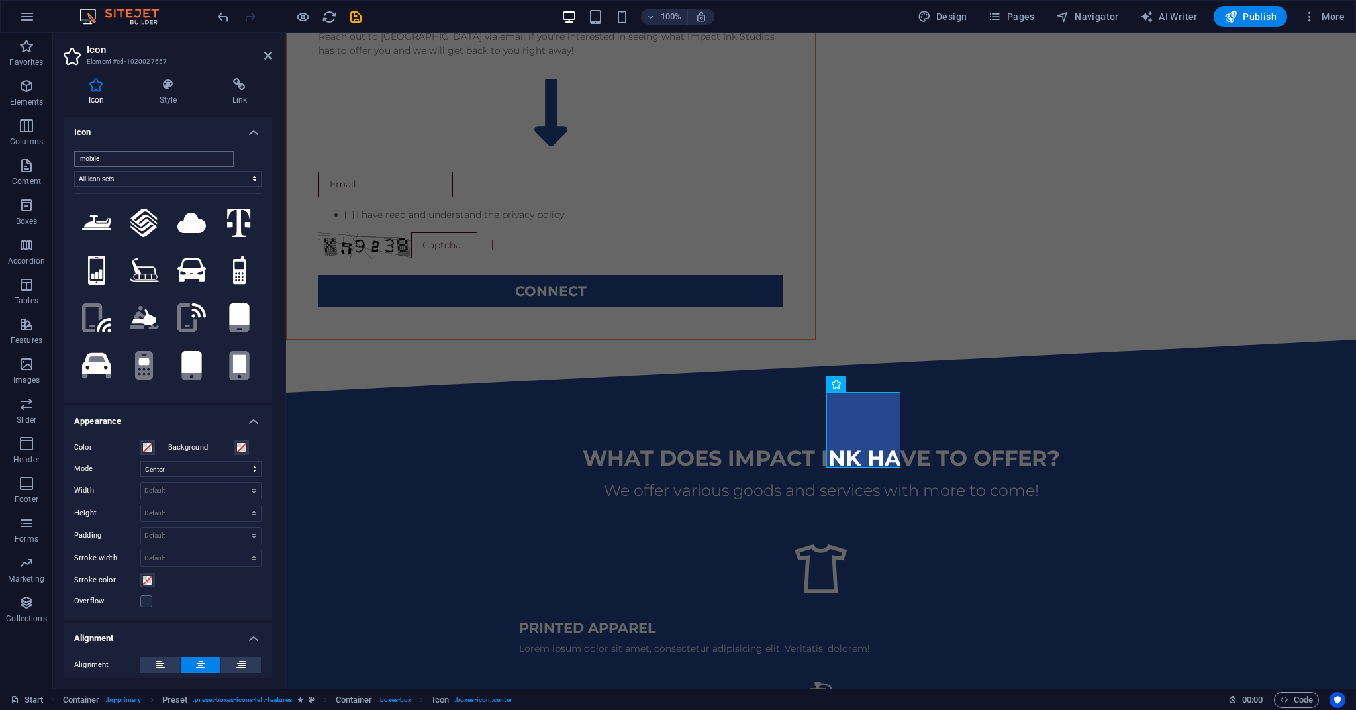
click at [220, 158] on input "mobile" at bounding box center [154, 159] width 160 height 16
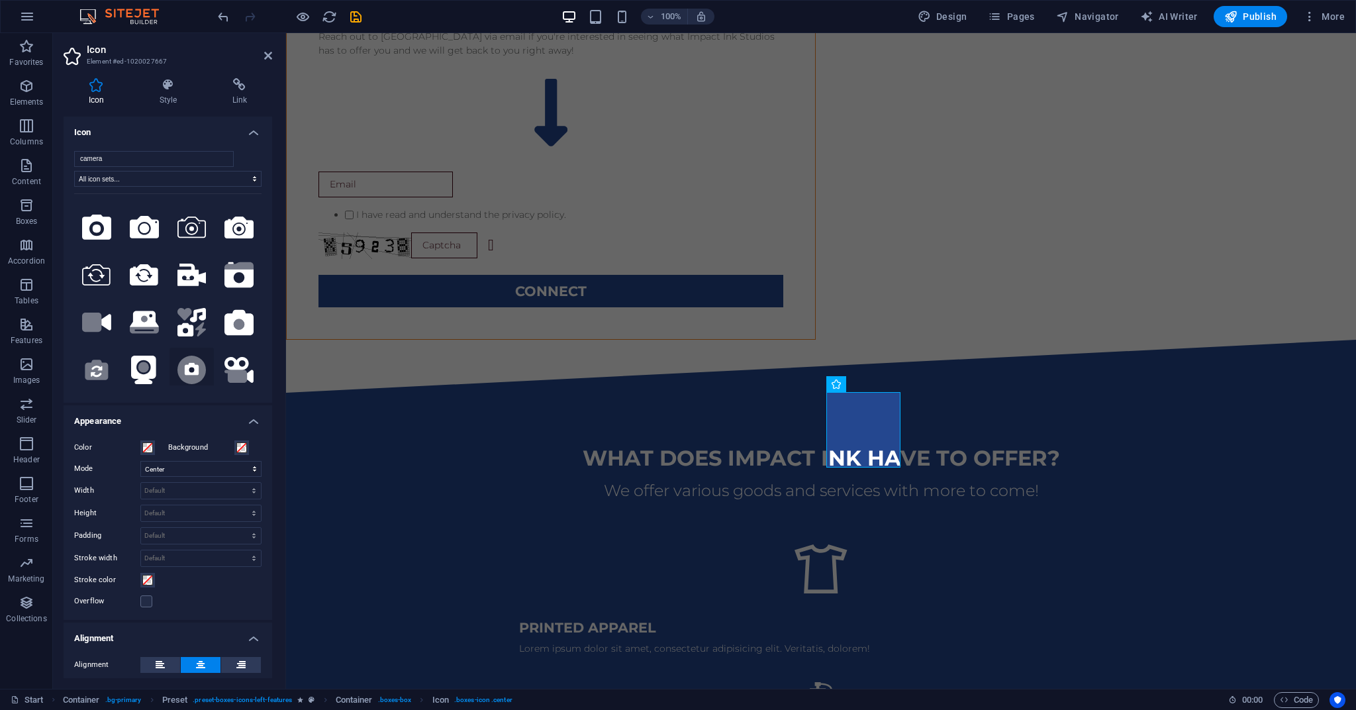
scroll to position [42, 0]
type input "camera"
click at [189, 271] on icon at bounding box center [191, 276] width 29 height 23
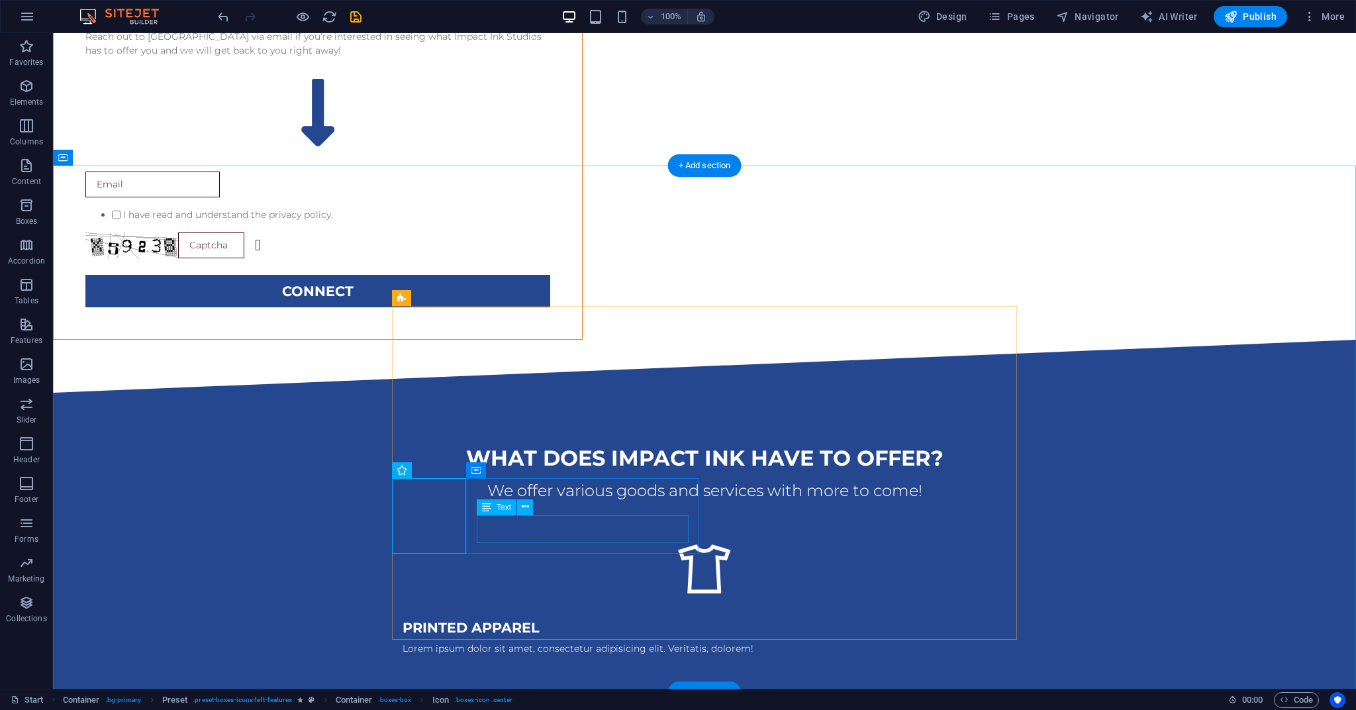
drag, startPoint x: 468, startPoint y: 514, endPoint x: 461, endPoint y: 515, distance: 7.4
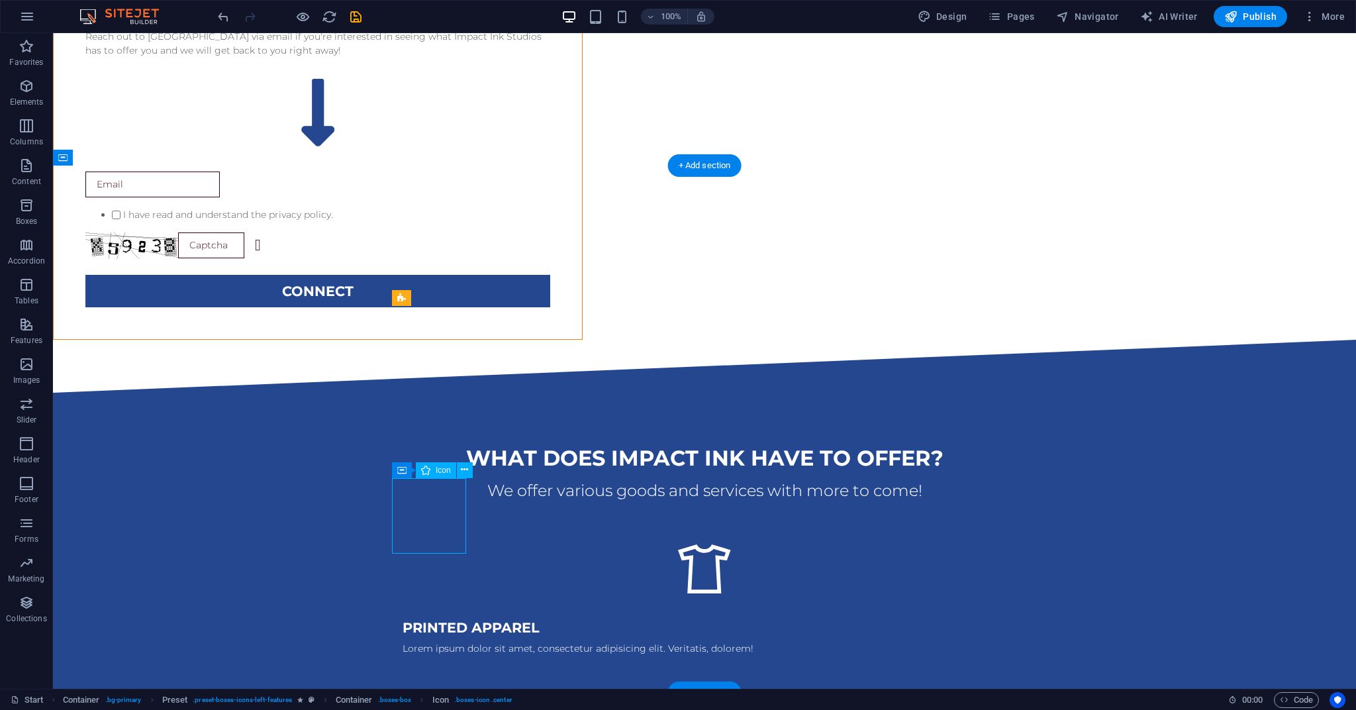
select select "xMidYMid"
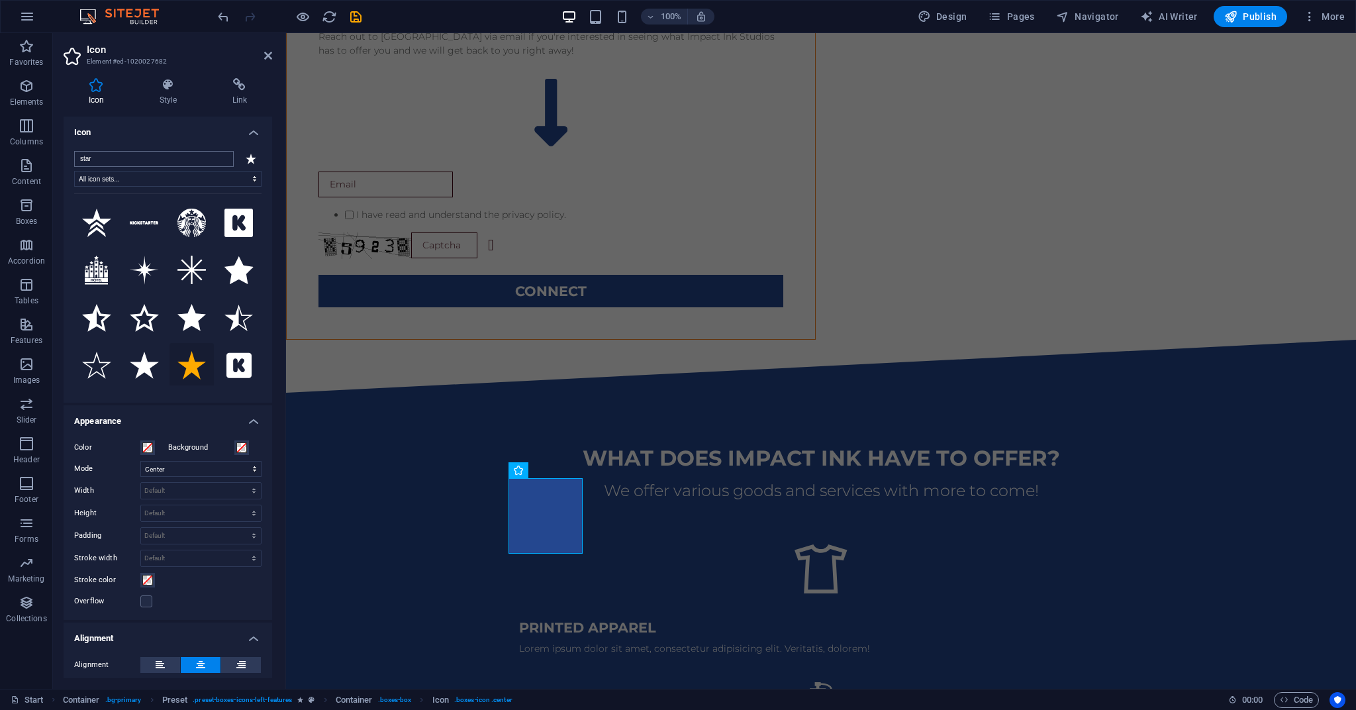
click at [220, 158] on input "star" at bounding box center [154, 159] width 160 height 16
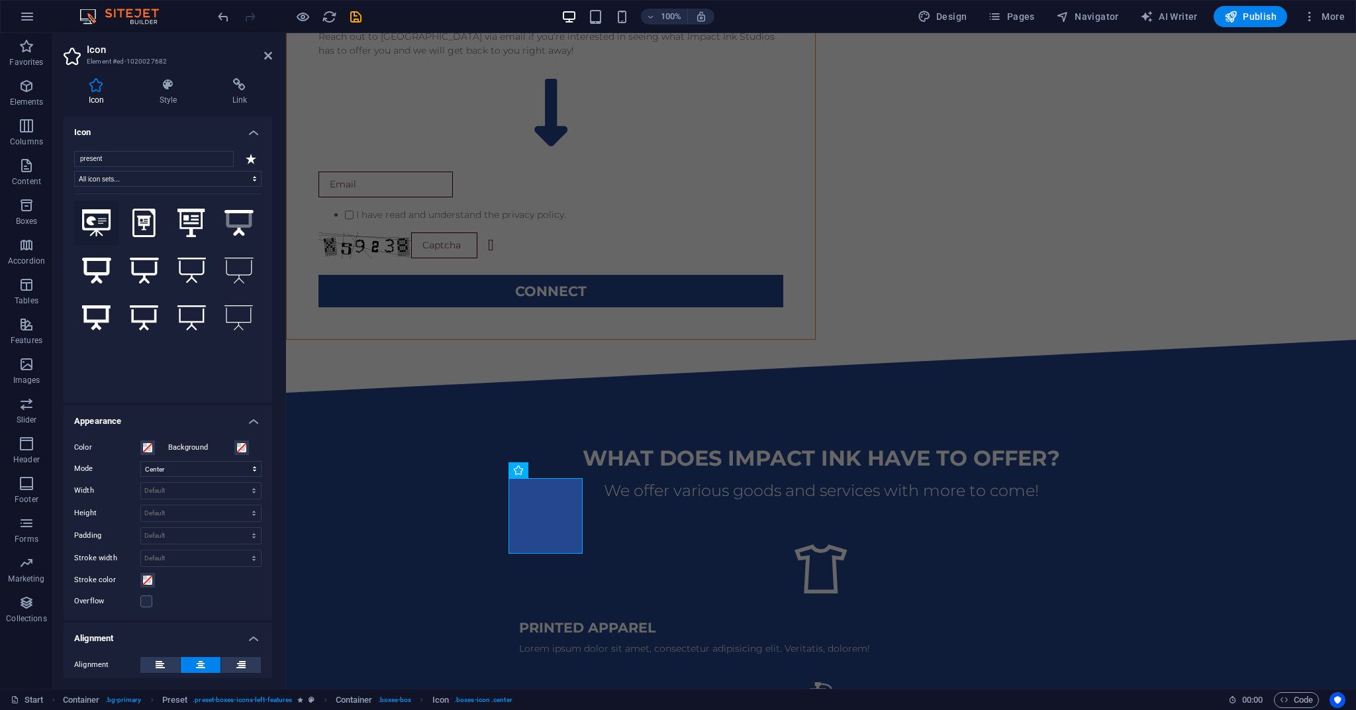
type input "present"
click at [96, 224] on icon at bounding box center [96, 223] width 29 height 28
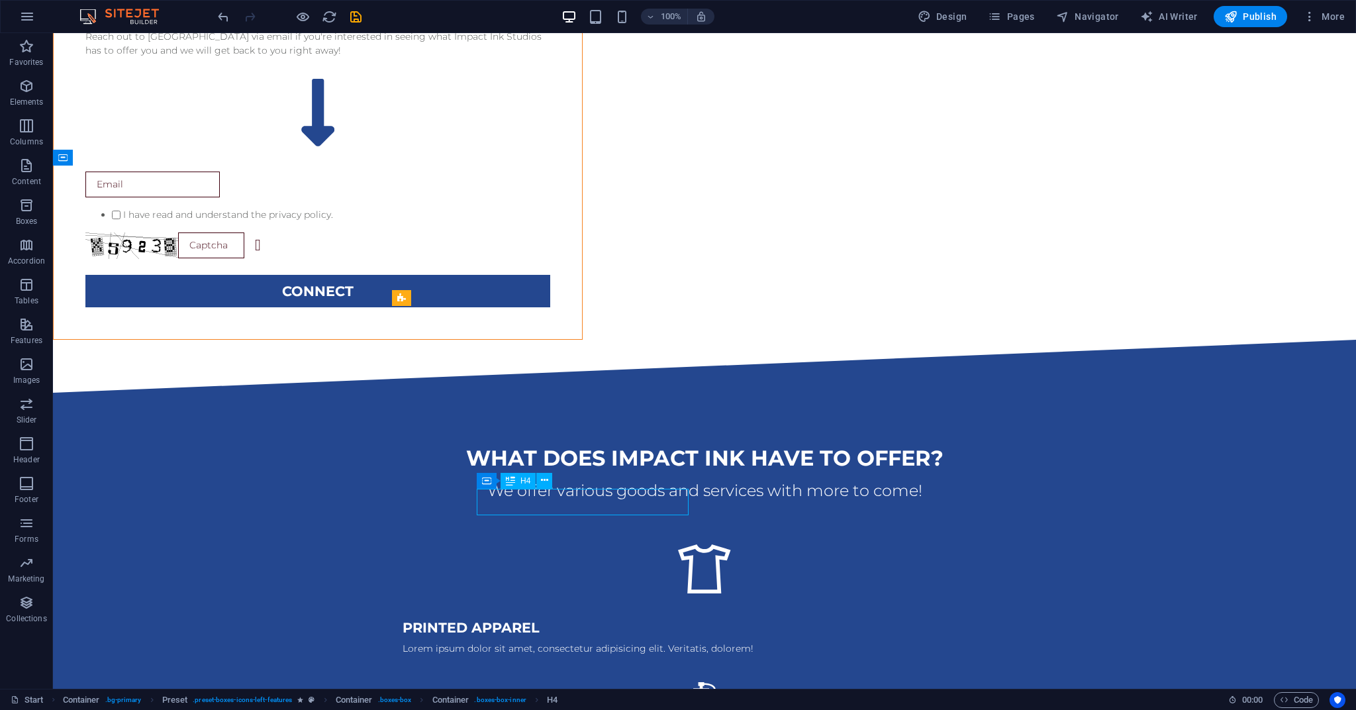
drag, startPoint x: 547, startPoint y: 496, endPoint x: 314, endPoint y: 496, distance: 233.0
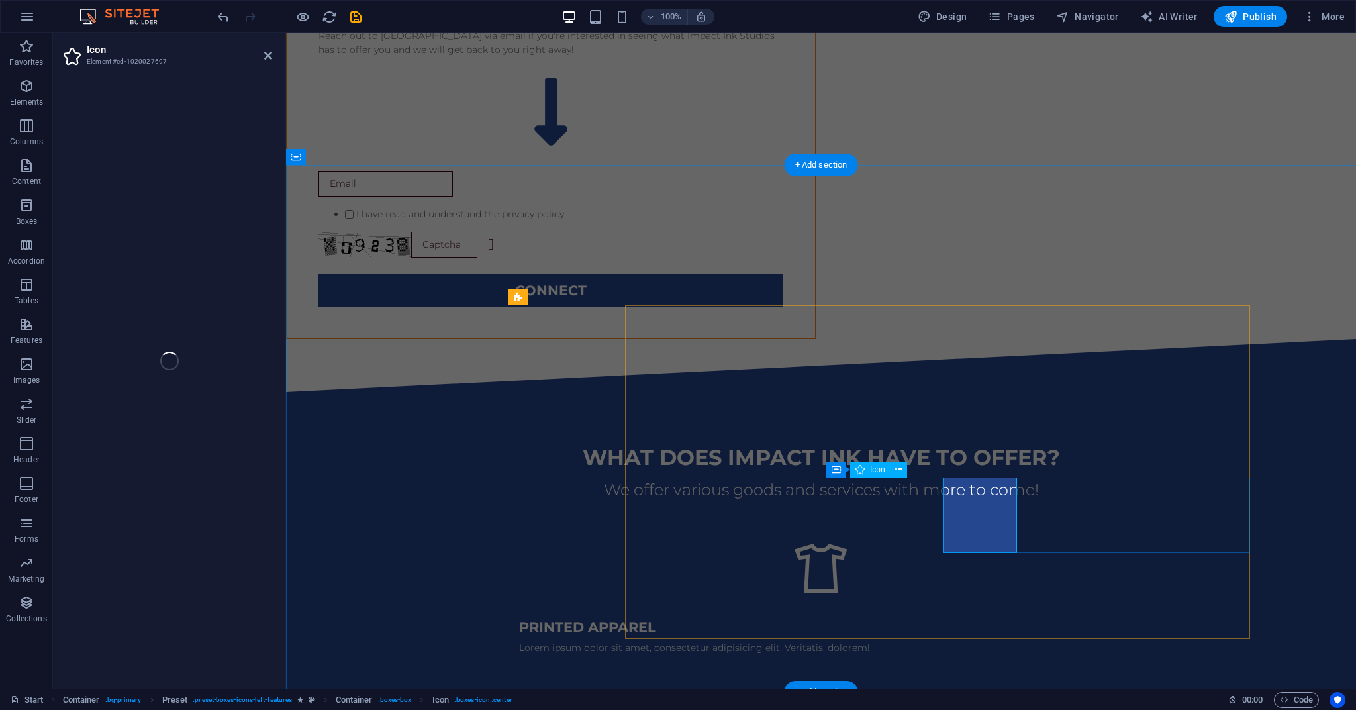
select select "xMidYMid"
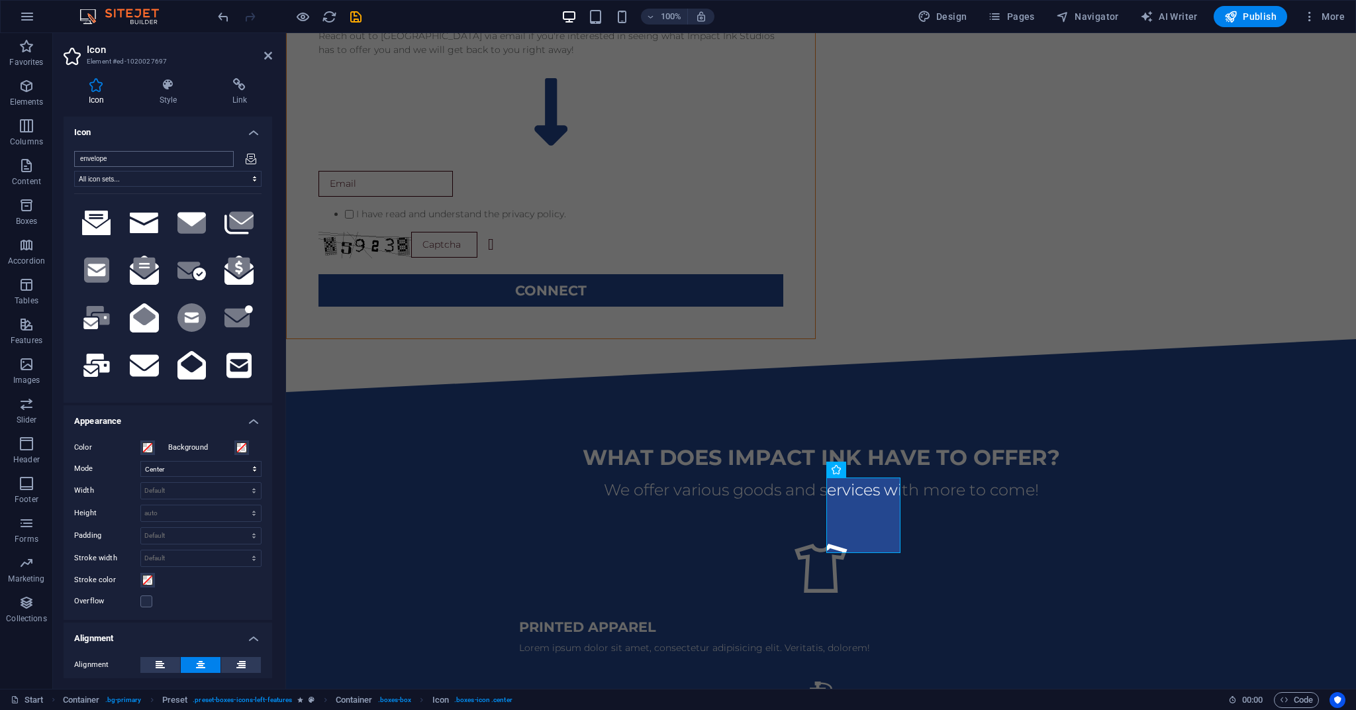
click at [220, 157] on input "envelope" at bounding box center [154, 159] width 160 height 16
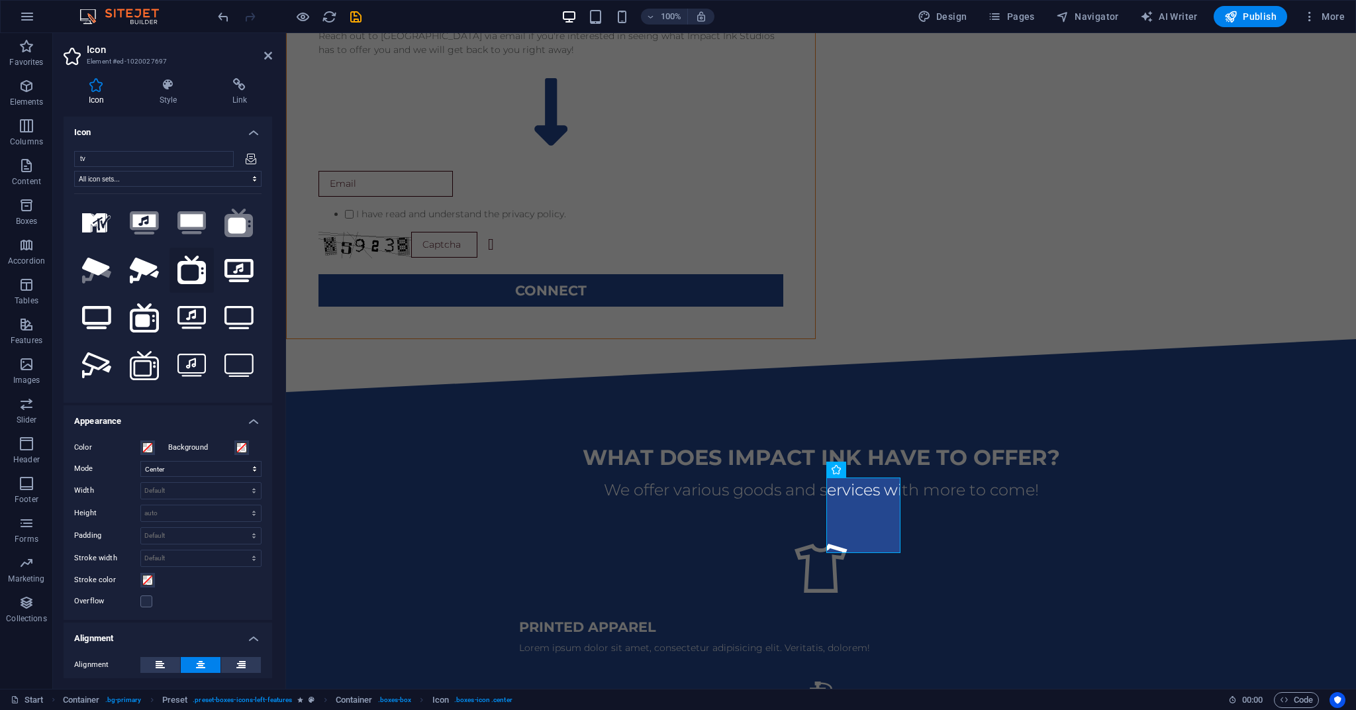
type input "tv"
click at [183, 270] on icon at bounding box center [191, 270] width 29 height 29
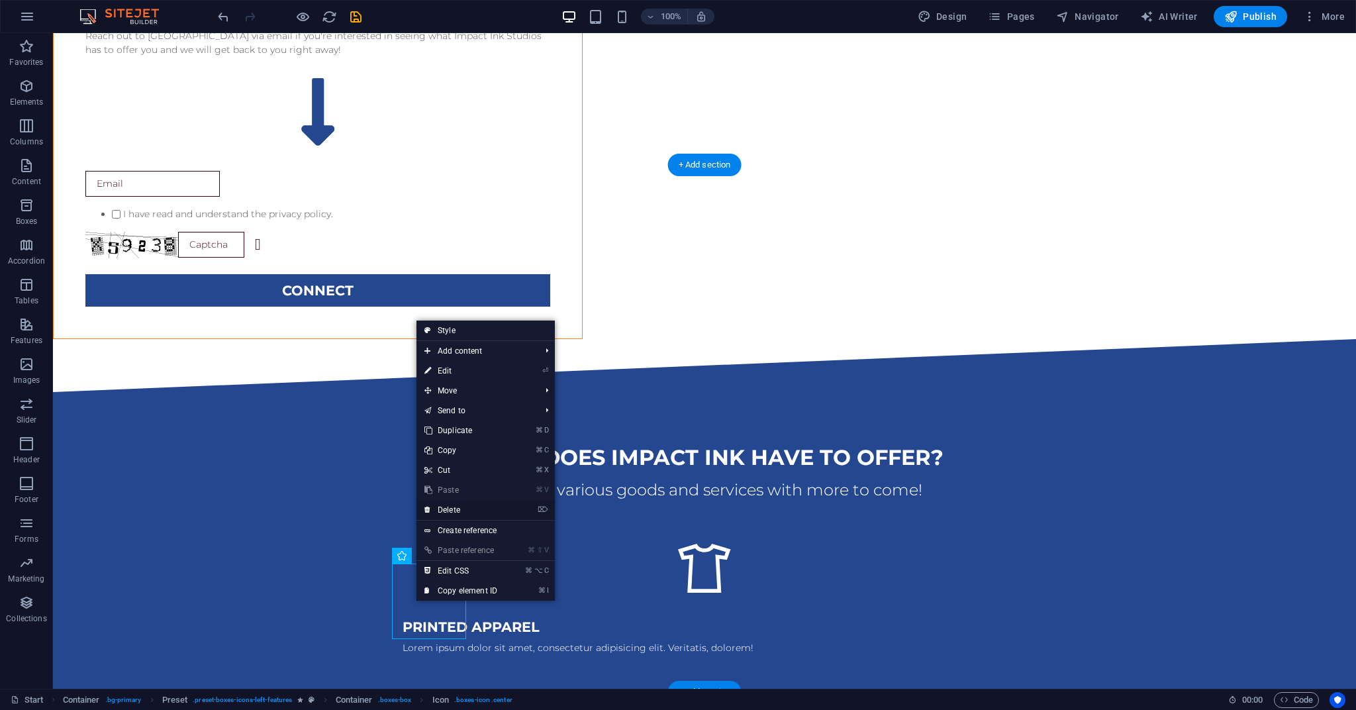
drag, startPoint x: 457, startPoint y: 509, endPoint x: 405, endPoint y: 476, distance: 61.9
click at [457, 509] on link "⌦ Delete" at bounding box center [460, 510] width 89 height 20
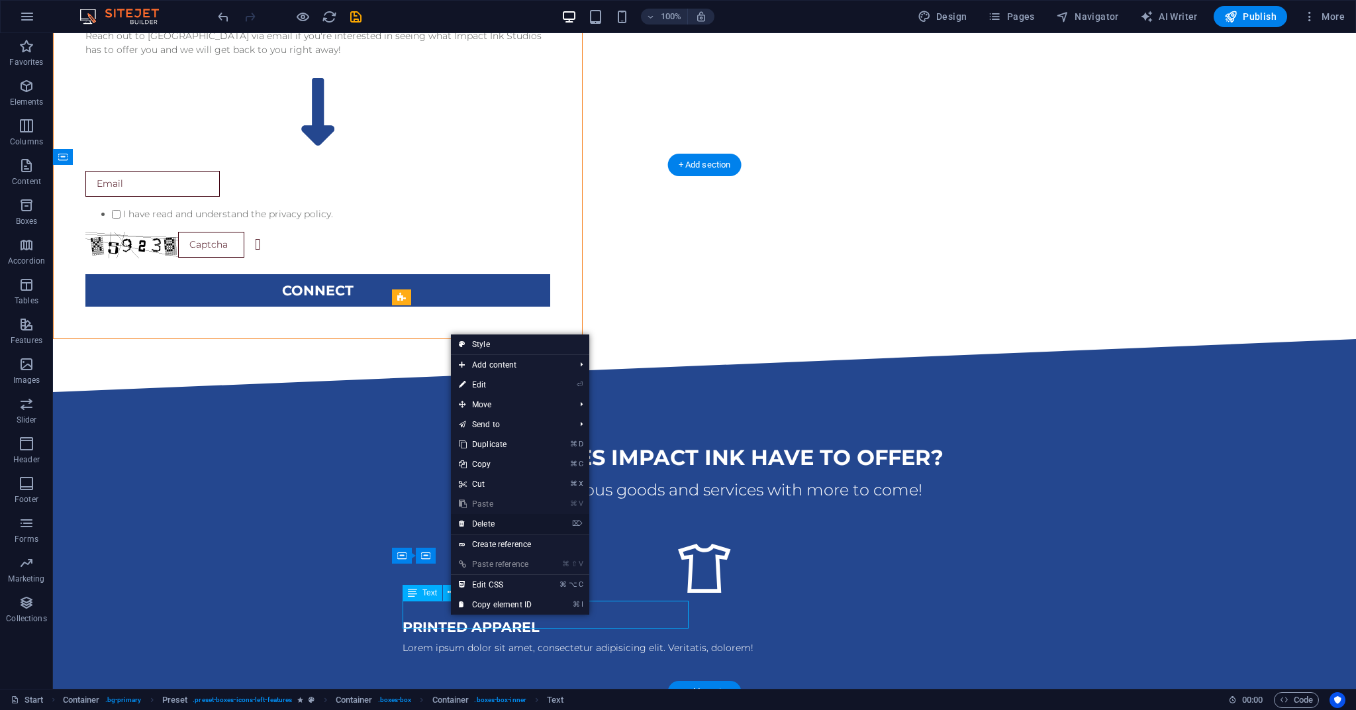
drag, startPoint x: 490, startPoint y: 526, endPoint x: 639, endPoint y: 519, distance: 149.8
click at [490, 526] on link "⌦ Delete" at bounding box center [495, 524] width 89 height 20
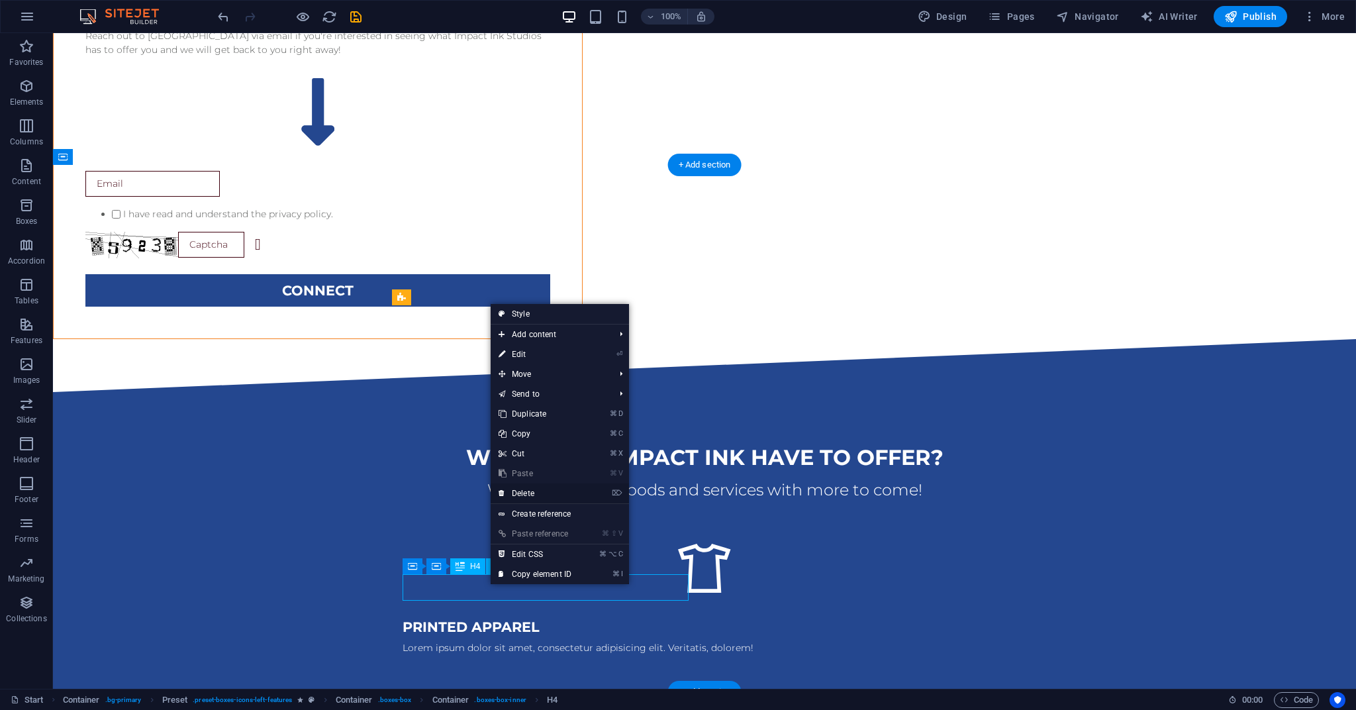
click at [530, 495] on link "⌦ Delete" at bounding box center [535, 493] width 89 height 20
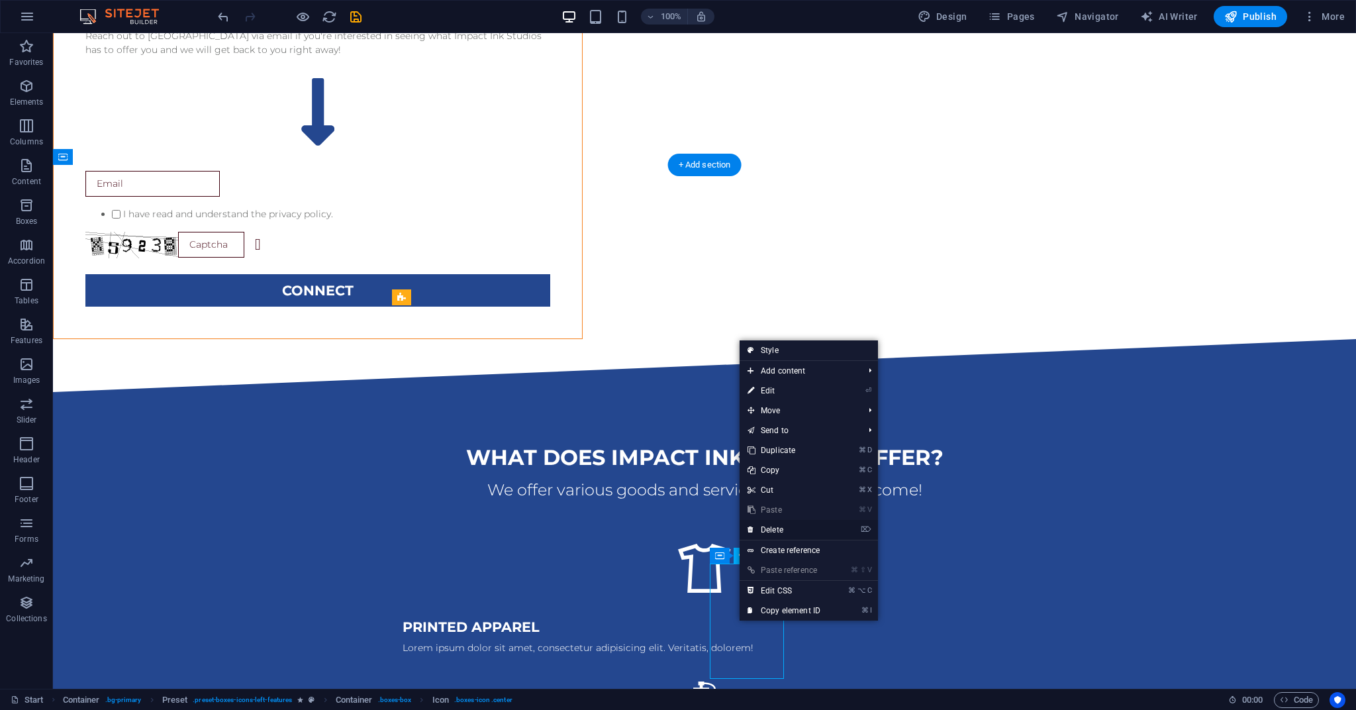
click at [779, 529] on link "⌦ Delete" at bounding box center [783, 530] width 89 height 20
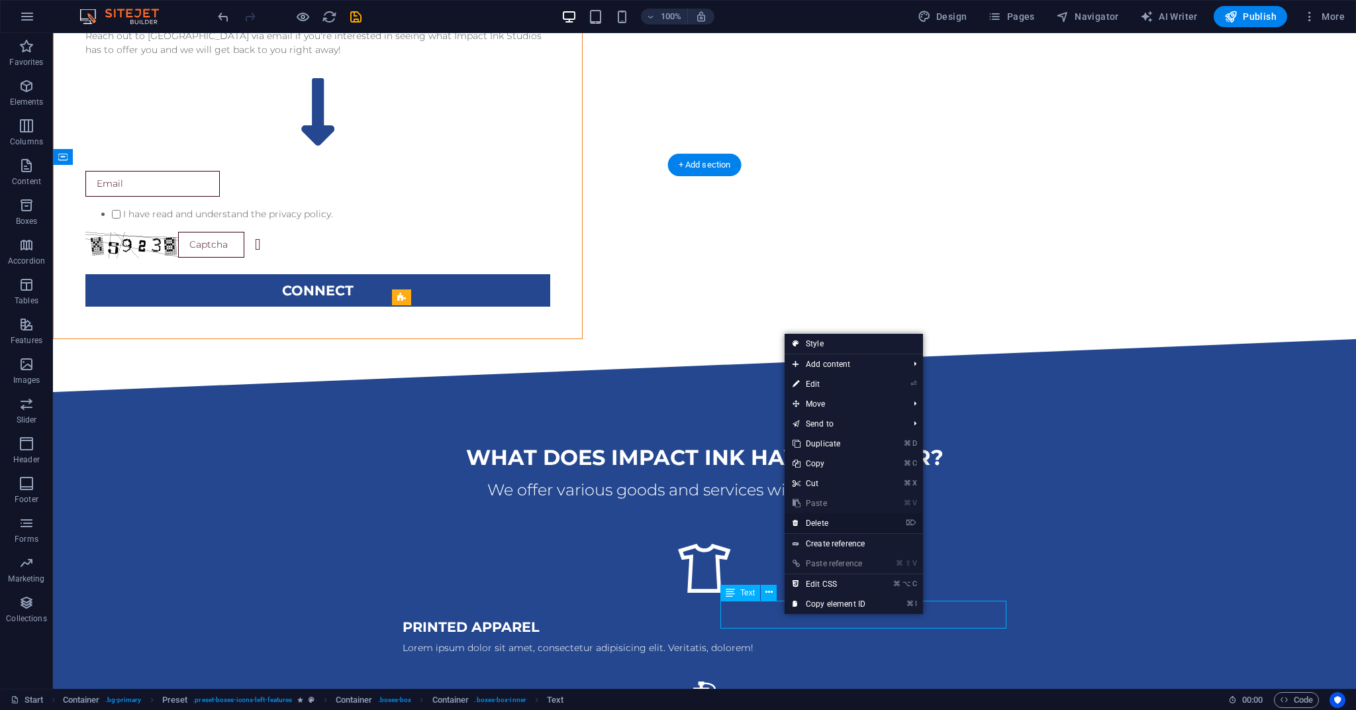
click at [822, 525] on link "⌦ Delete" at bounding box center [828, 523] width 89 height 20
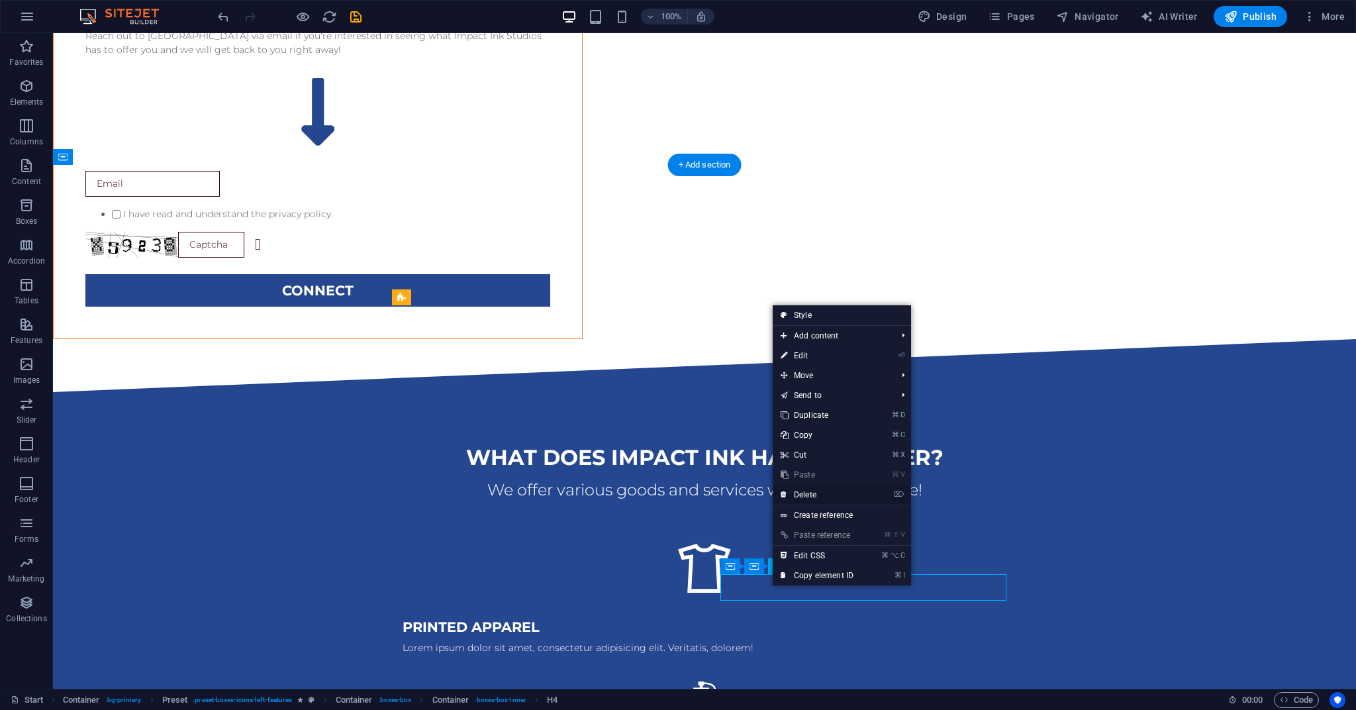
drag, startPoint x: 808, startPoint y: 495, endPoint x: 755, endPoint y: 461, distance: 62.8
click at [808, 495] on link "⌦ Delete" at bounding box center [817, 495] width 89 height 20
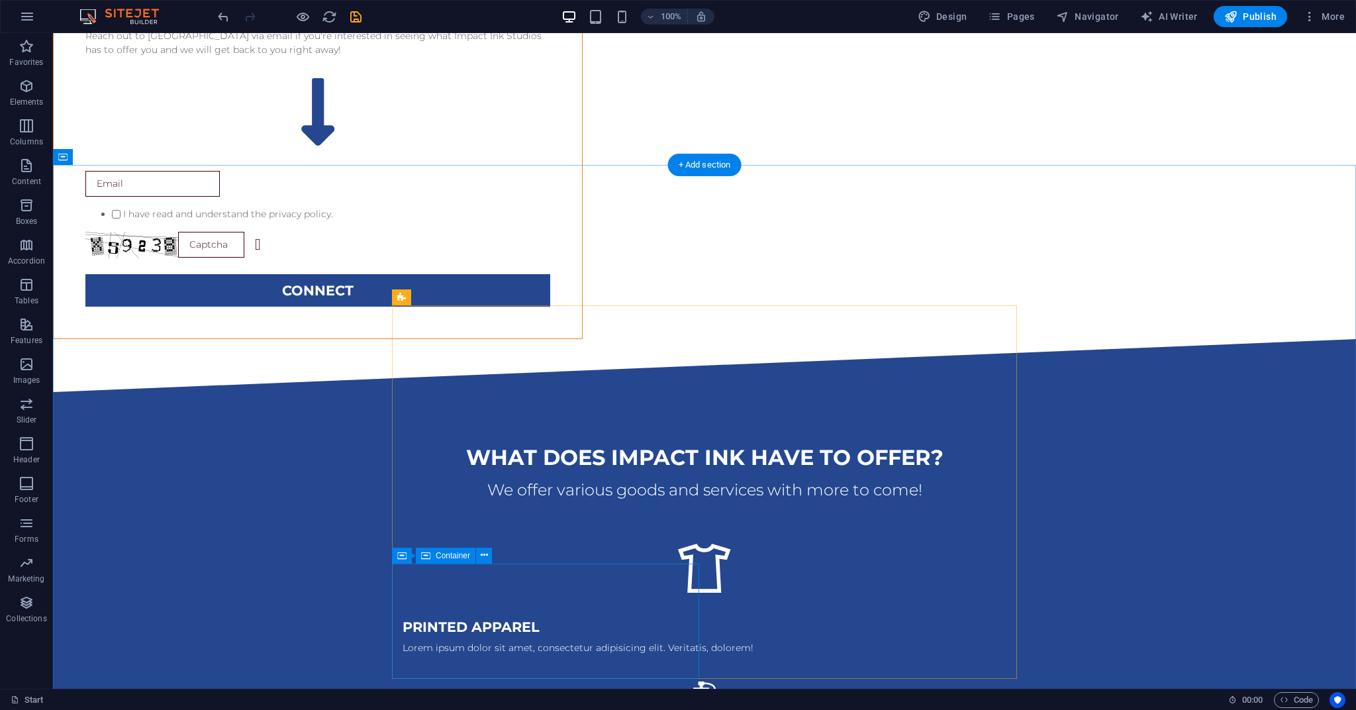
click at [443, 556] on span "Container" at bounding box center [453, 555] width 34 height 8
click at [483, 553] on icon at bounding box center [484, 555] width 7 height 14
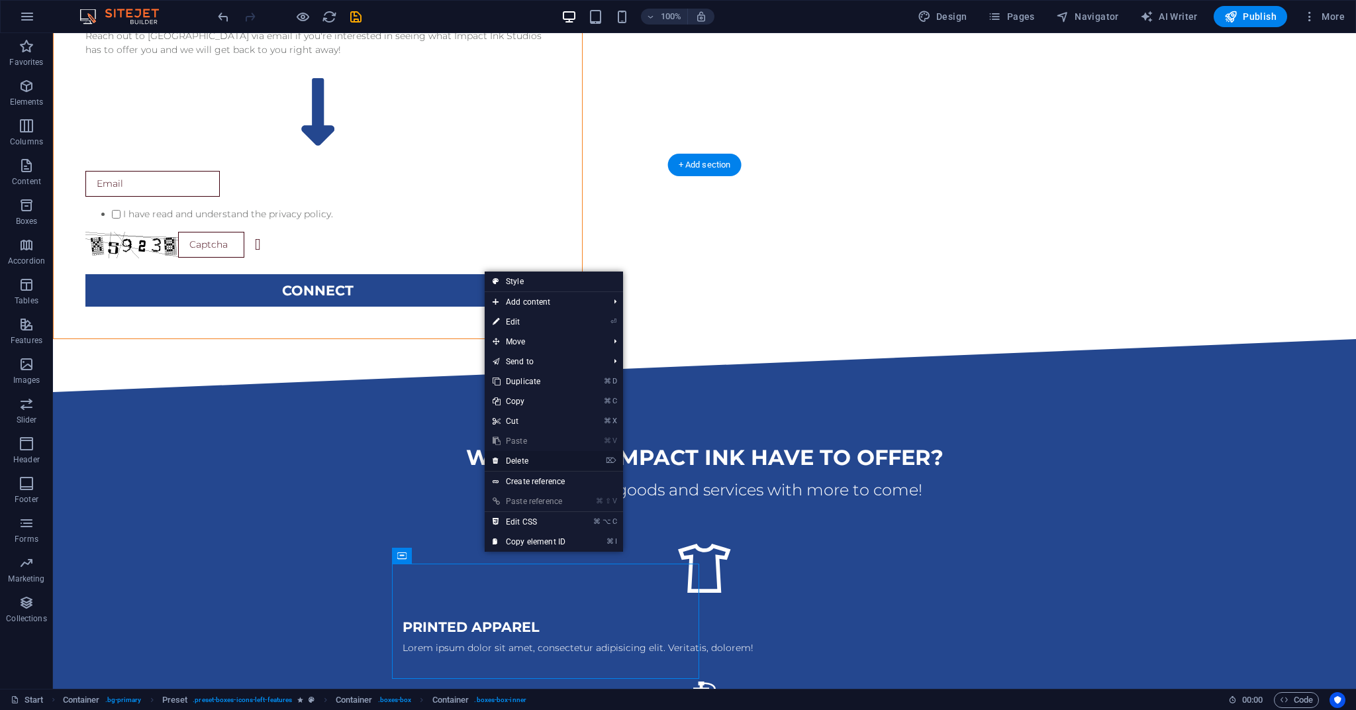
click at [518, 460] on link "⌦ Delete" at bounding box center [529, 461] width 89 height 20
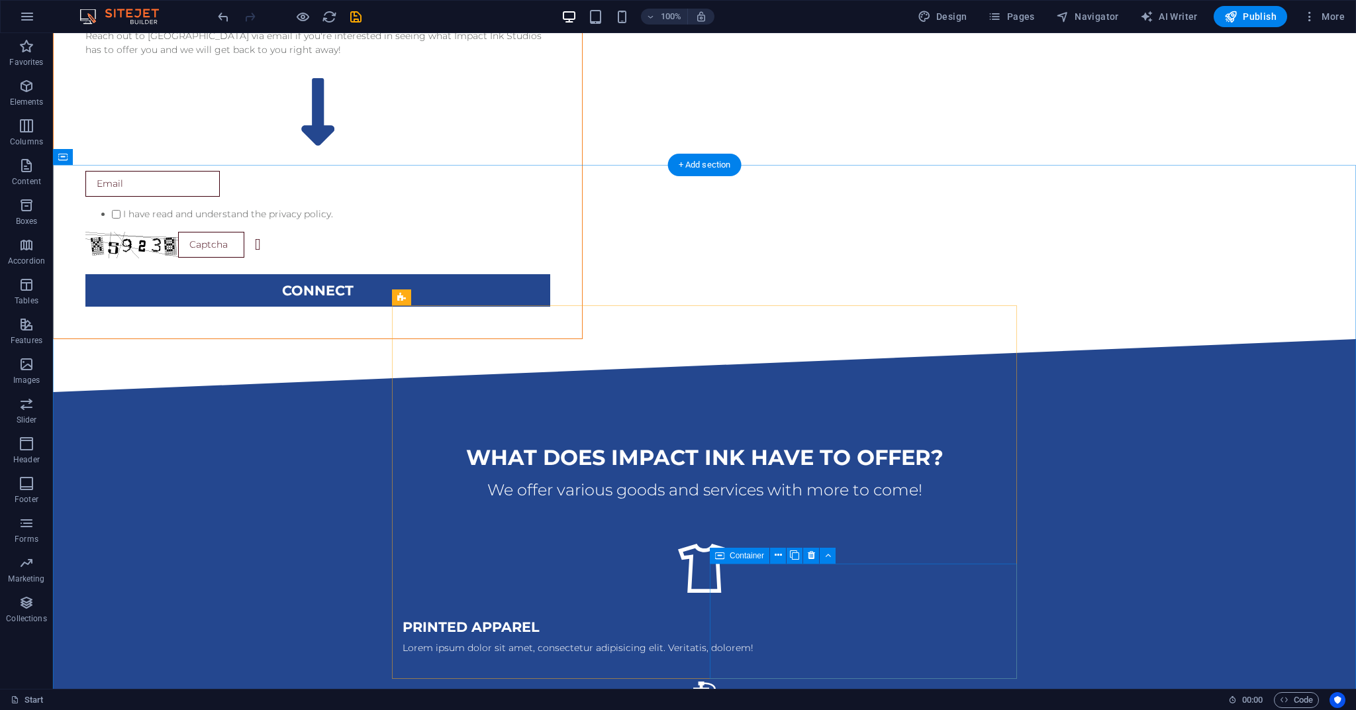
click at [720, 557] on icon at bounding box center [719, 555] width 9 height 16
click at [812, 553] on icon at bounding box center [811, 555] width 7 height 14
click at [493, 557] on icon at bounding box center [493, 555] width 7 height 14
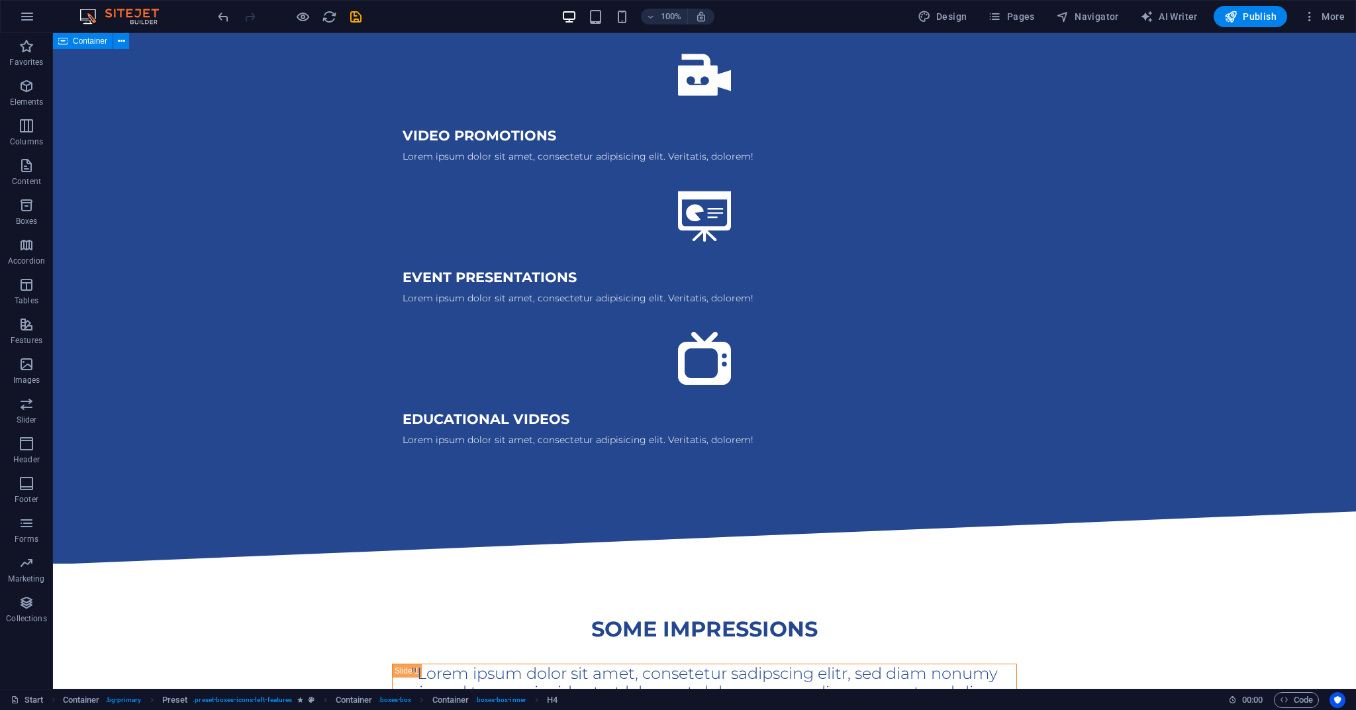
scroll to position [2158, 0]
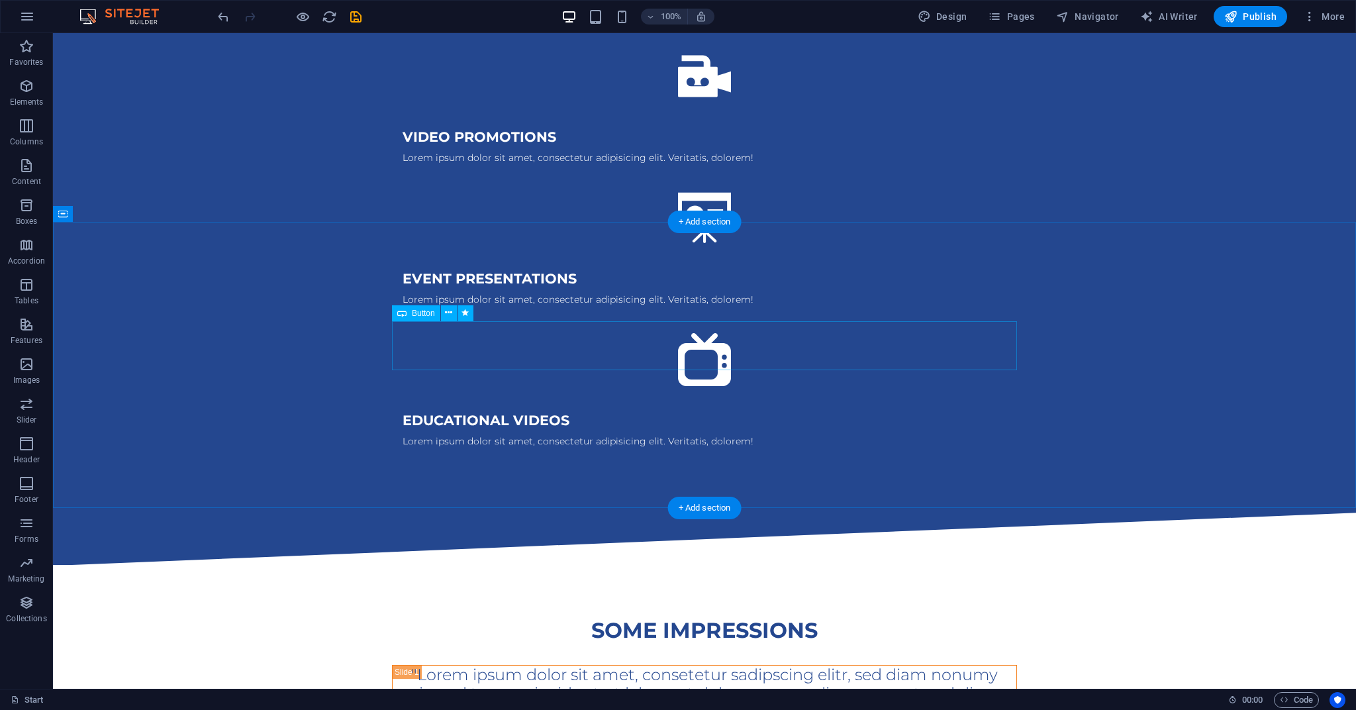
click at [444, 314] on button at bounding box center [449, 313] width 16 height 16
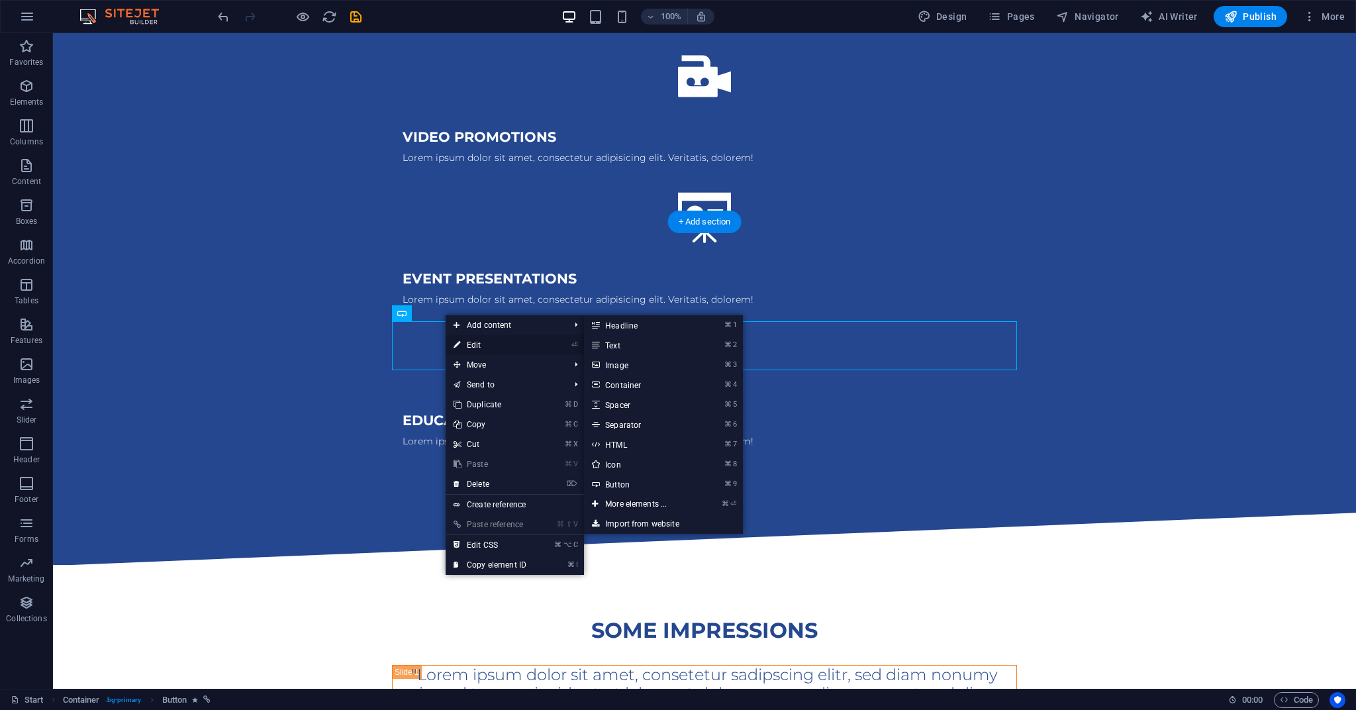
click at [463, 345] on link "⏎ Edit" at bounding box center [490, 345] width 89 height 20
select select "%"
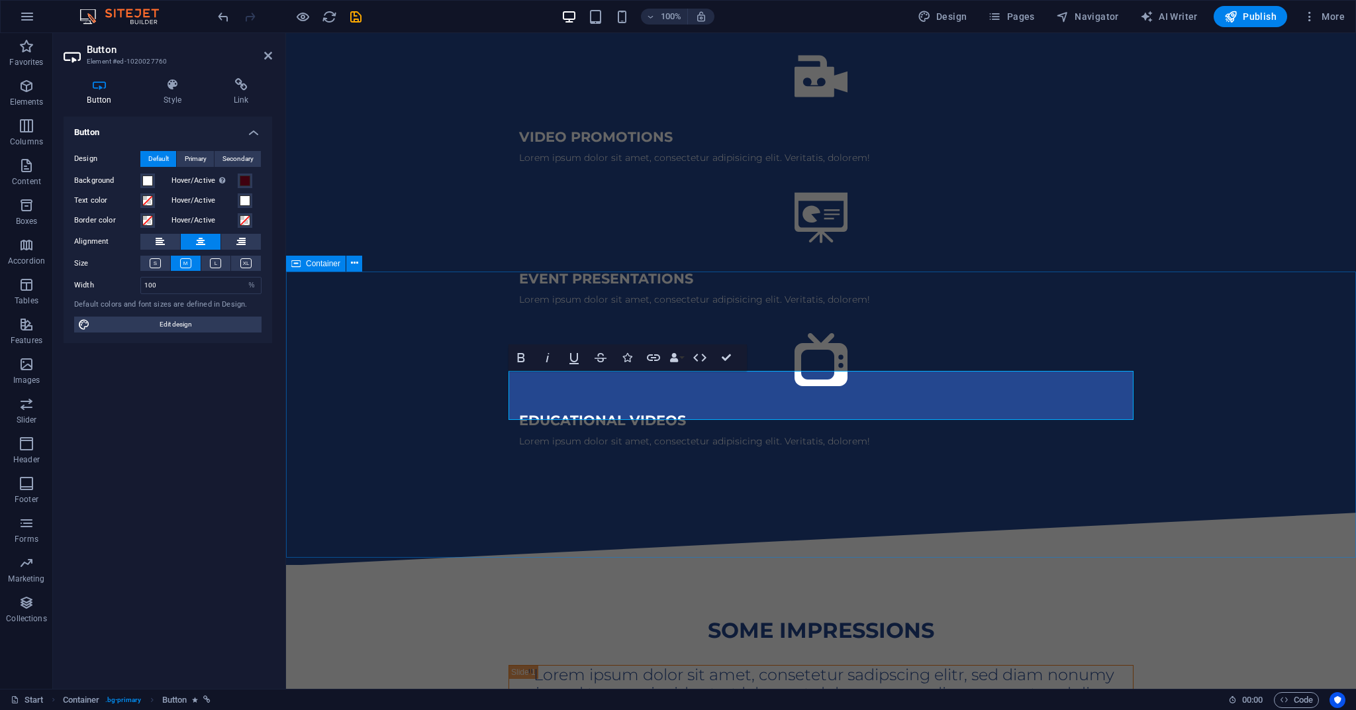
scroll to position [2108, 0]
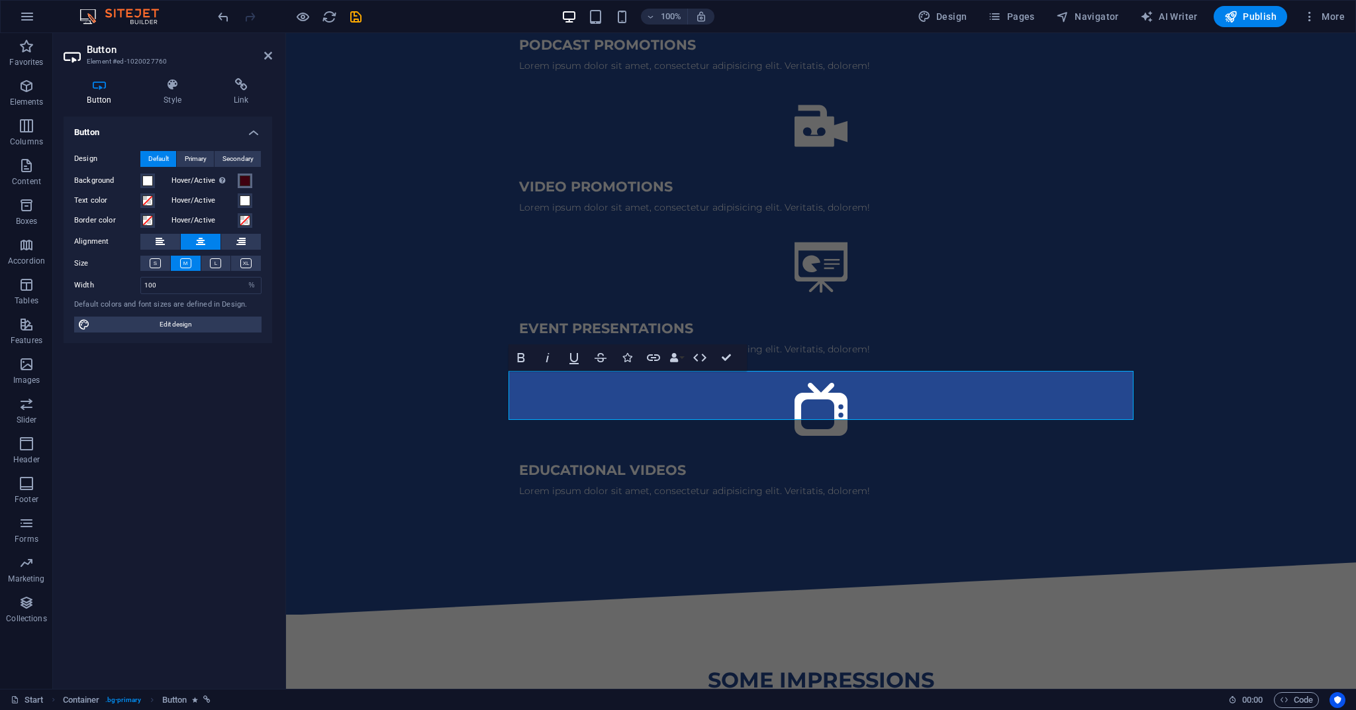
click at [246, 182] on span at bounding box center [245, 180] width 11 height 11
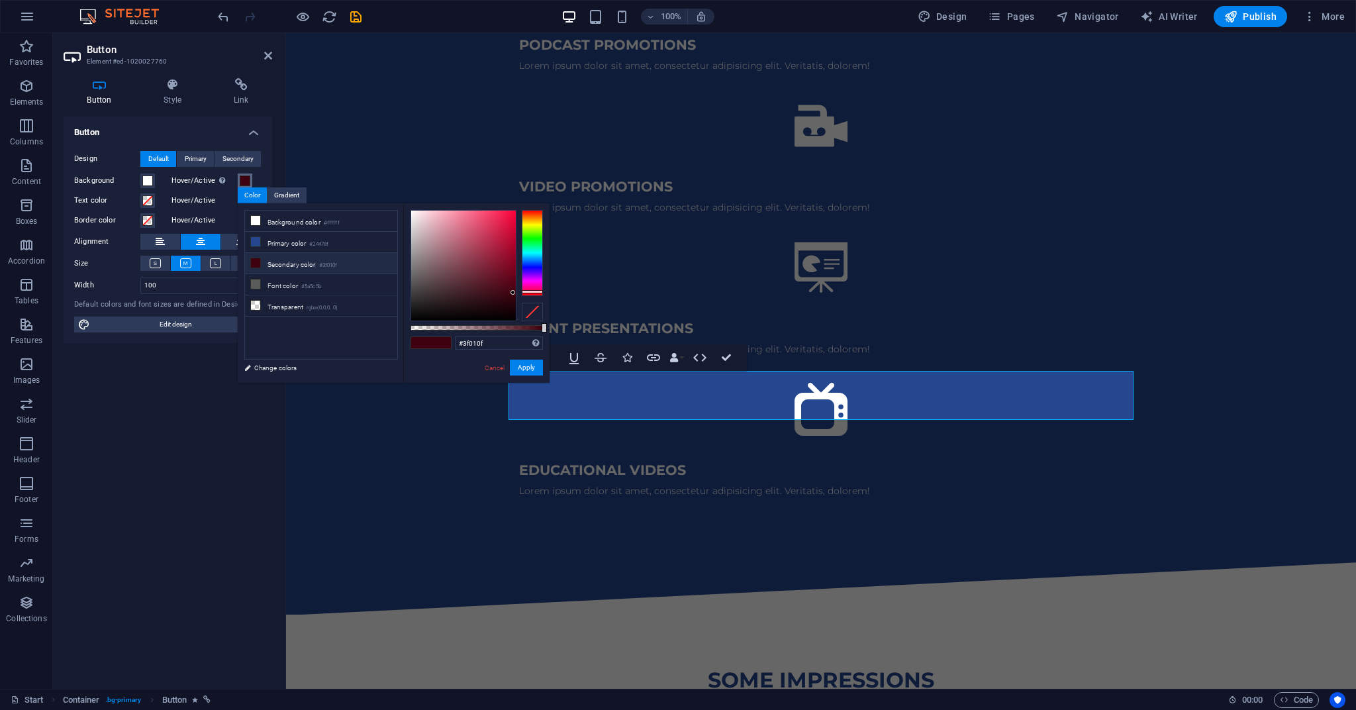
type input "#c00a33"
click at [509, 237] on div at bounding box center [463, 266] width 105 height 110
click at [527, 366] on button "Apply" at bounding box center [526, 367] width 33 height 16
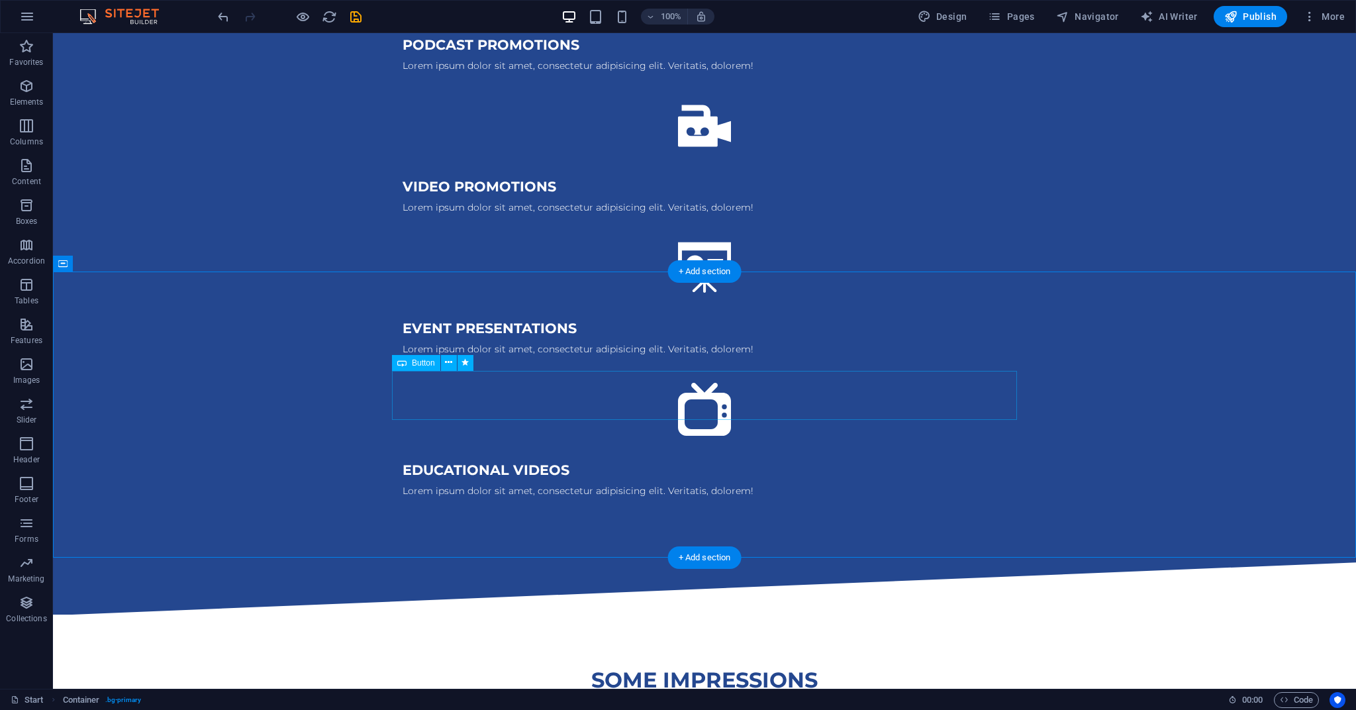
select select "%"
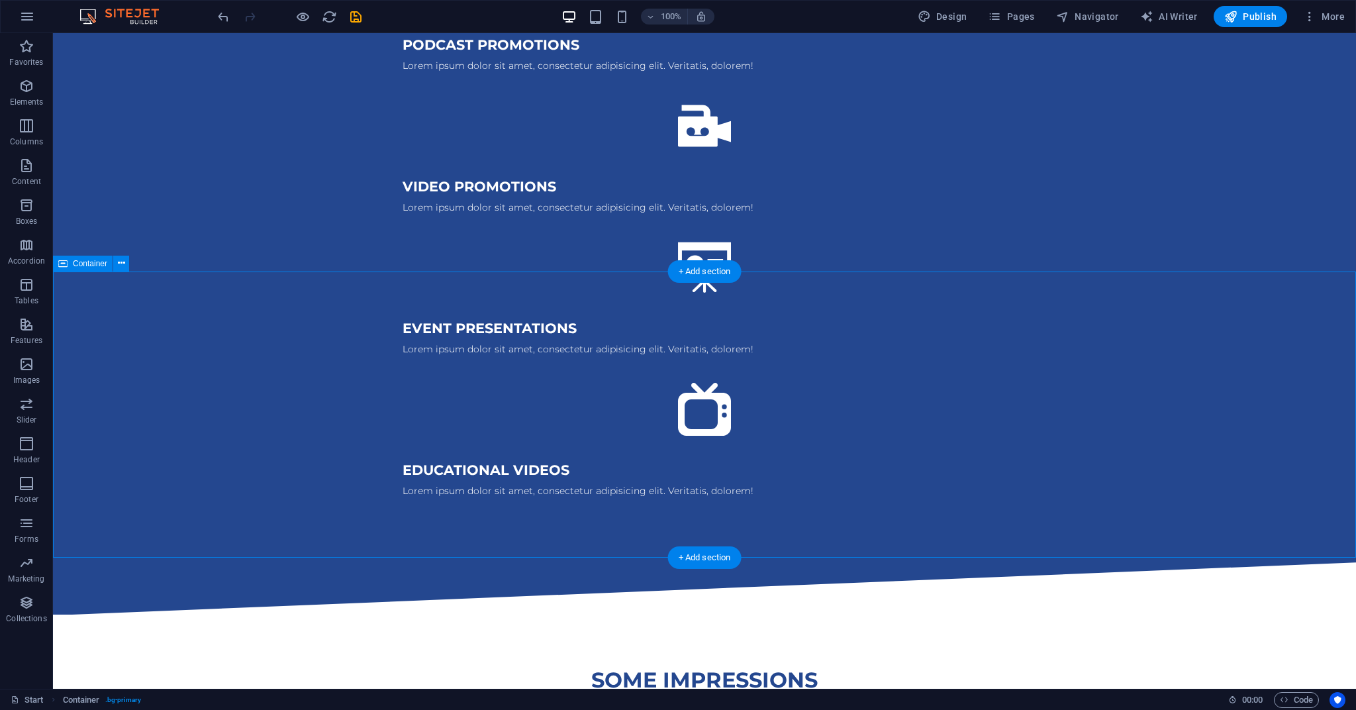
click at [83, 263] on span "Container" at bounding box center [90, 264] width 34 height 8
click at [453, 361] on button at bounding box center [449, 363] width 16 height 16
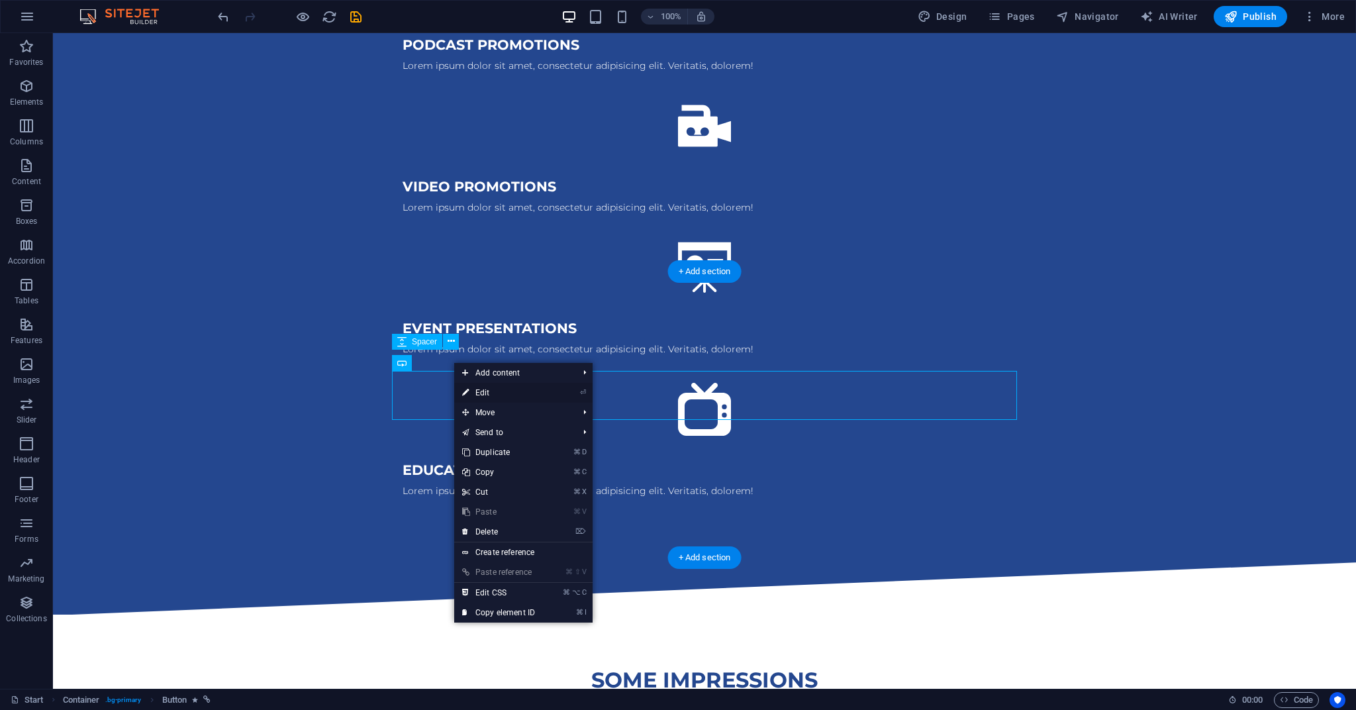
click at [482, 391] on link "⏎ Edit" at bounding box center [498, 393] width 89 height 20
select select "%"
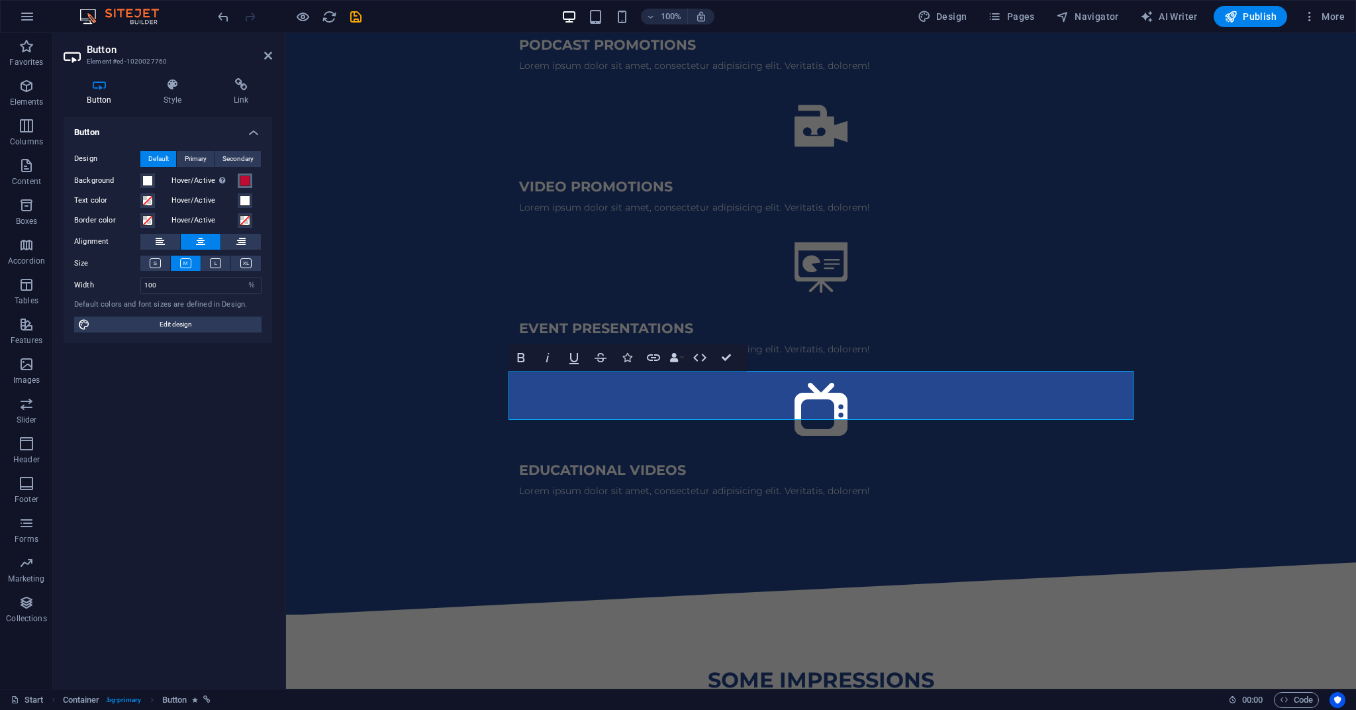
click at [245, 179] on span at bounding box center [245, 180] width 11 height 11
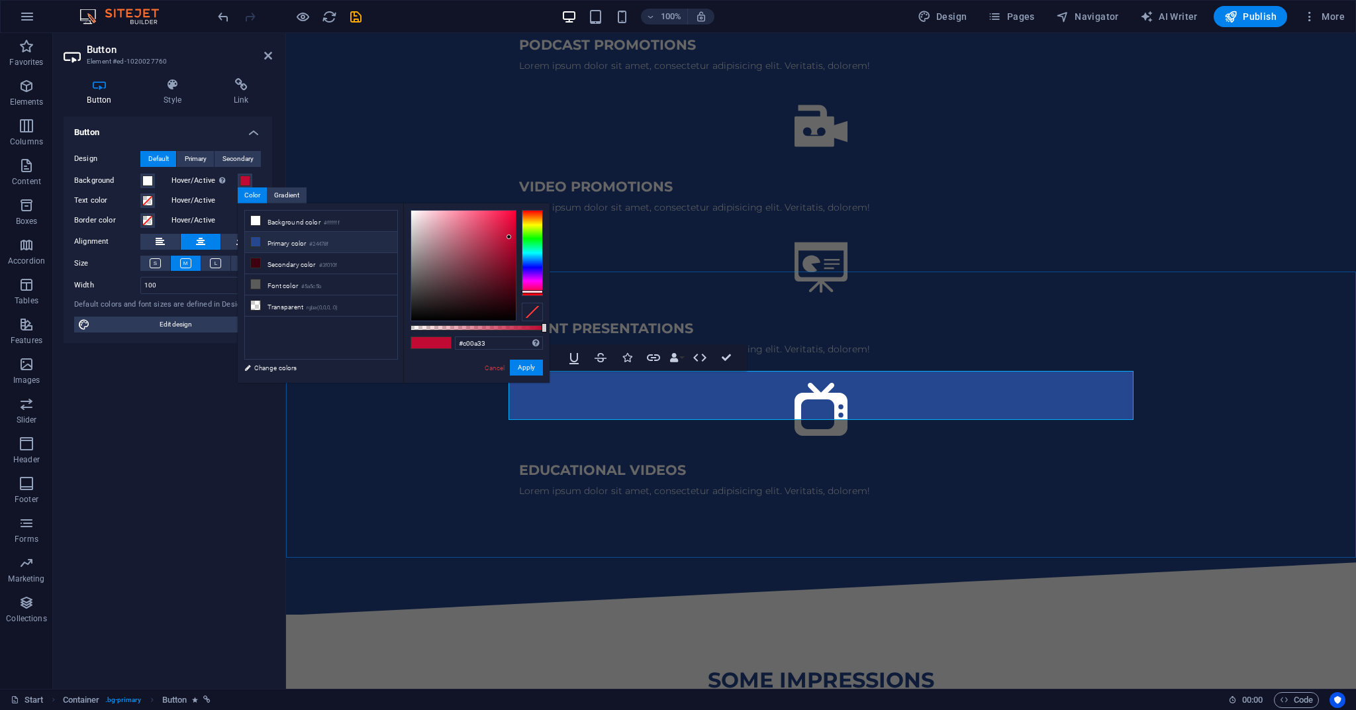
click at [288, 244] on li "Primary color #24478f" at bounding box center [321, 242] width 152 height 21
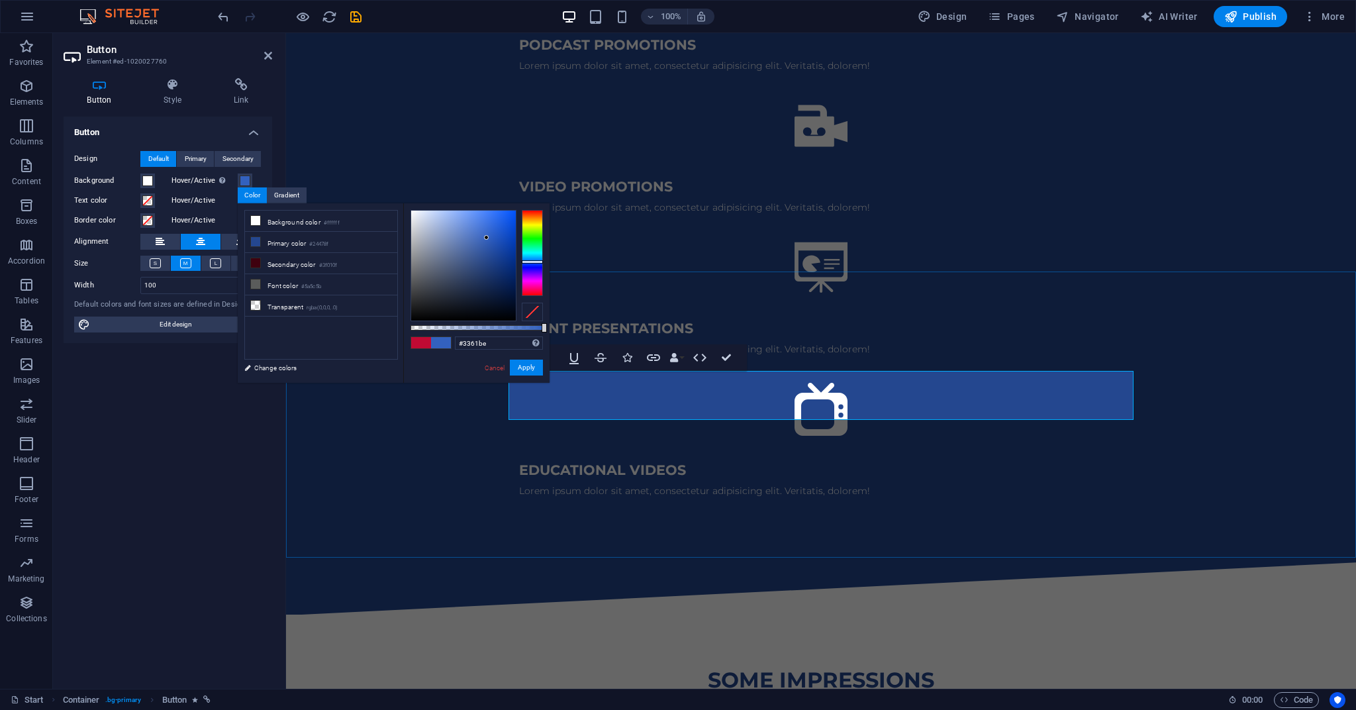
type input "#3462c0"
drag, startPoint x: 487, startPoint y: 258, endPoint x: 487, endPoint y: 237, distance: 20.5
click at [487, 237] on div at bounding box center [486, 236] width 5 height 5
drag, startPoint x: 530, startPoint y: 371, endPoint x: 145, endPoint y: 371, distance: 384.6
click at [530, 371] on button "Apply" at bounding box center [526, 367] width 33 height 16
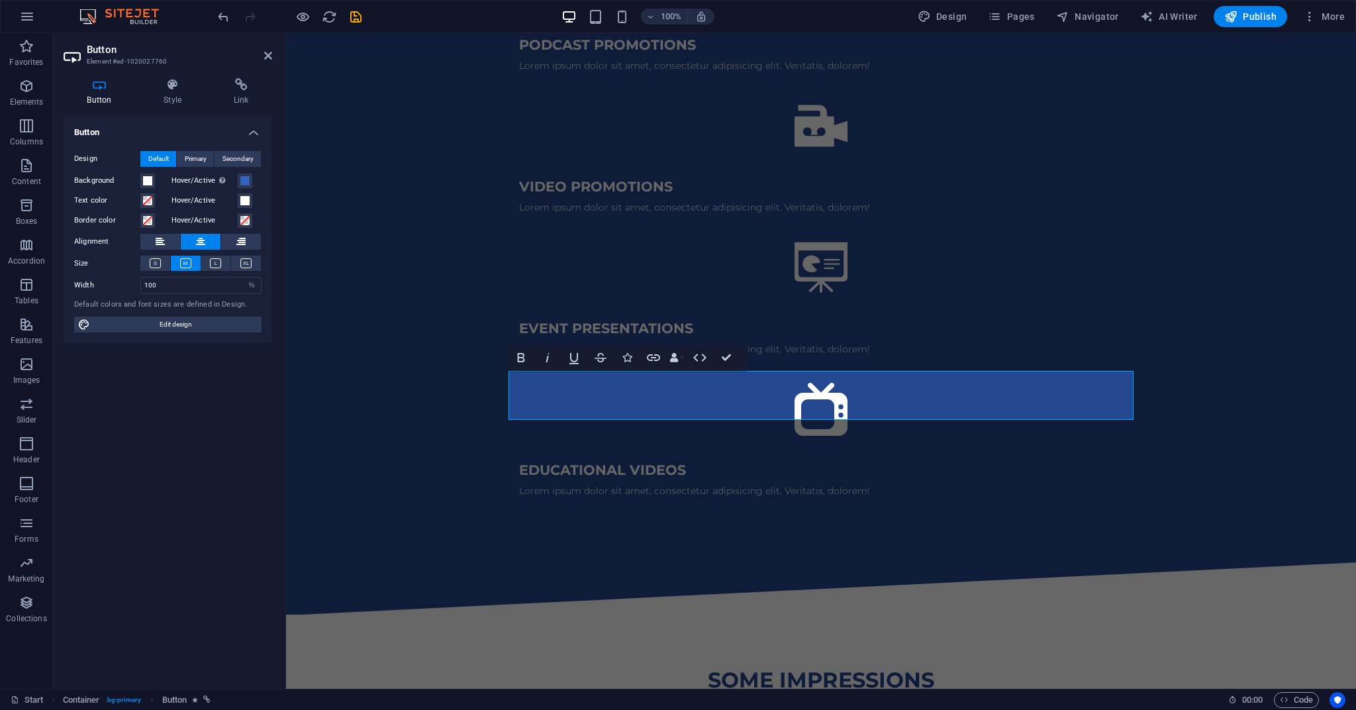
click at [275, 420] on div "Button Style Link Button Design Default Primary Secondary Background Hover/Acti…" at bounding box center [168, 378] width 230 height 621
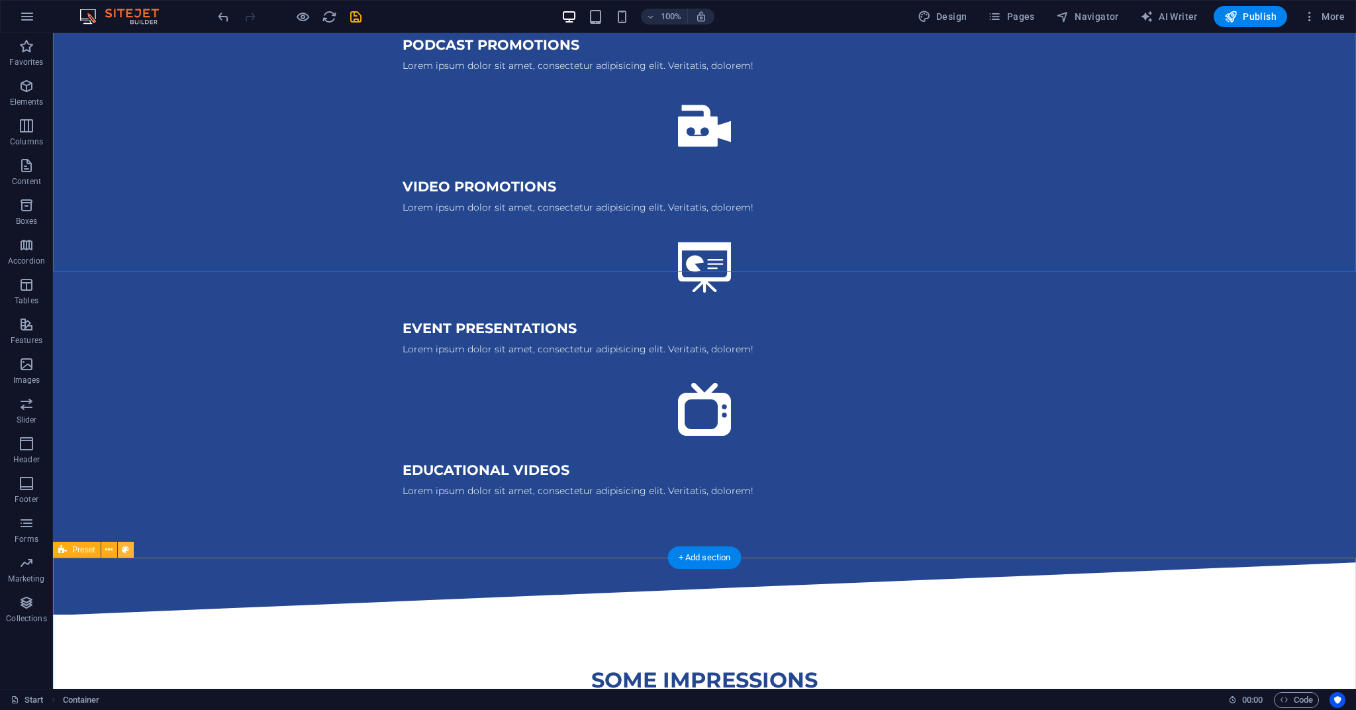
click at [127, 549] on icon at bounding box center [125, 550] width 7 height 14
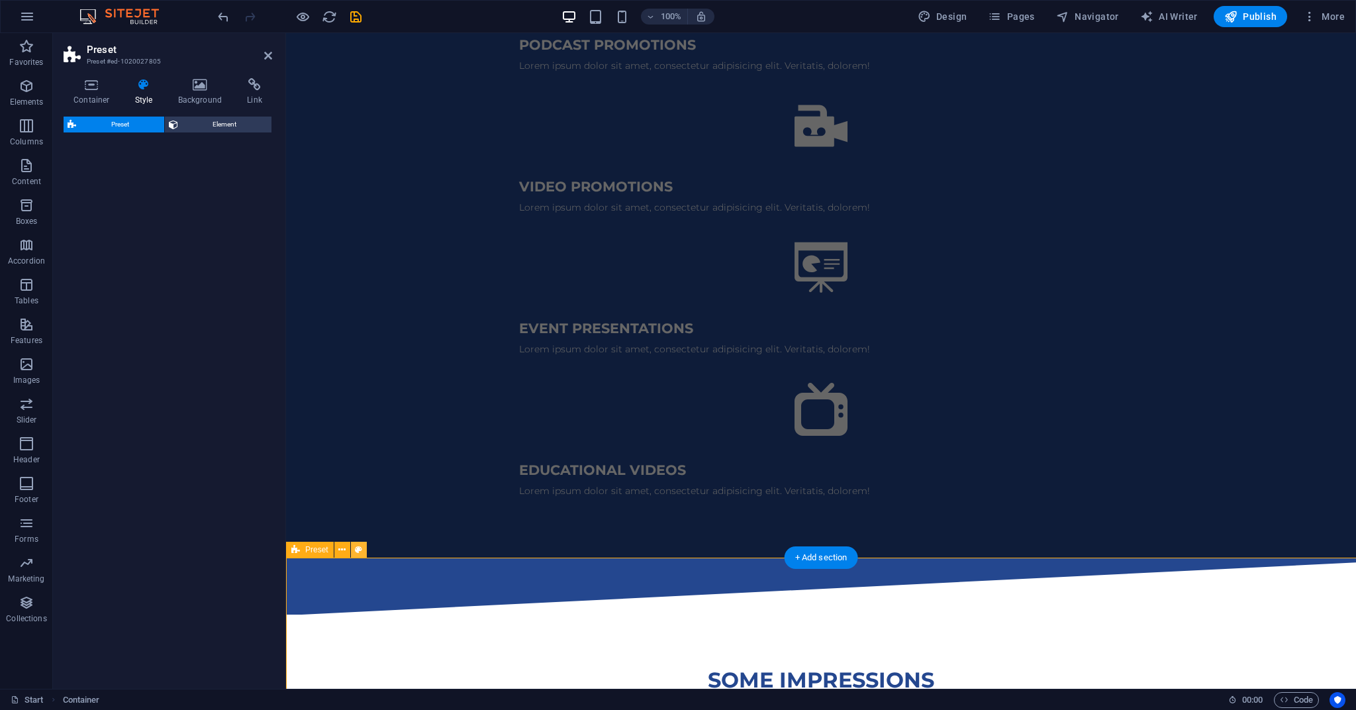
select select "rem"
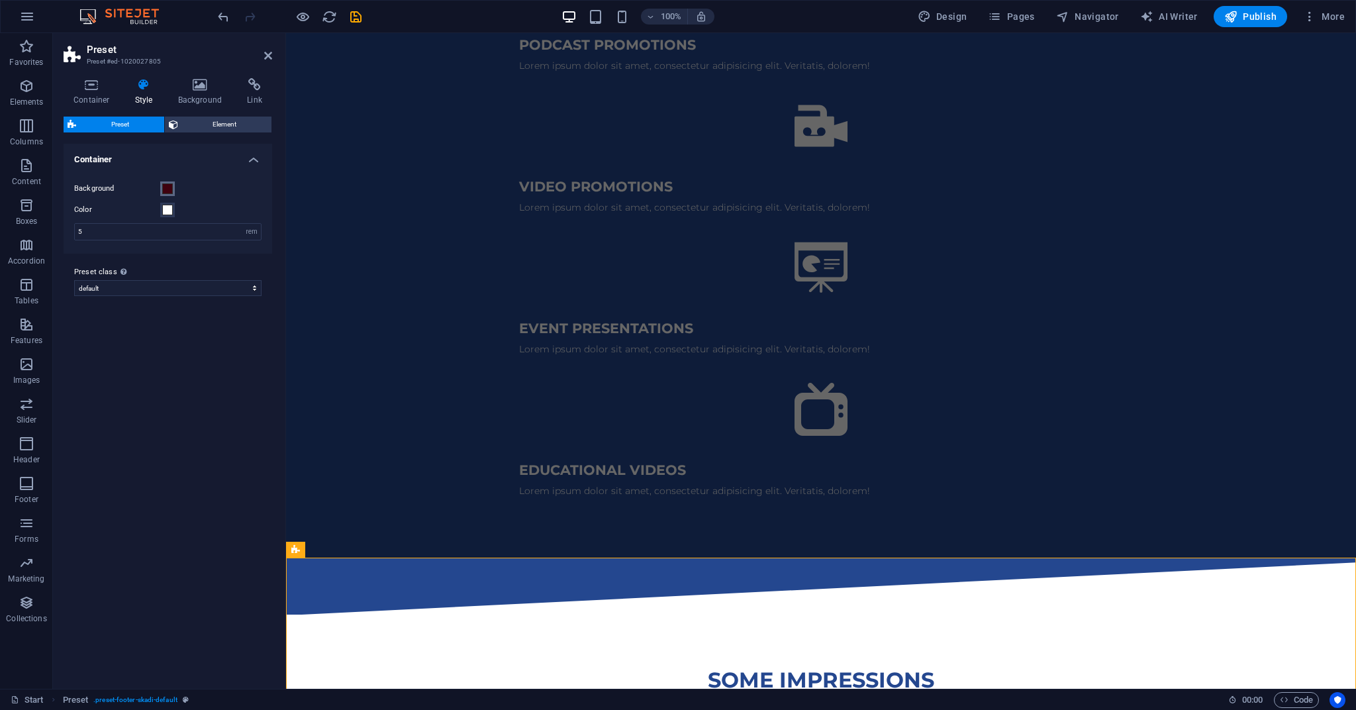
click at [167, 188] on span at bounding box center [167, 188] width 11 height 11
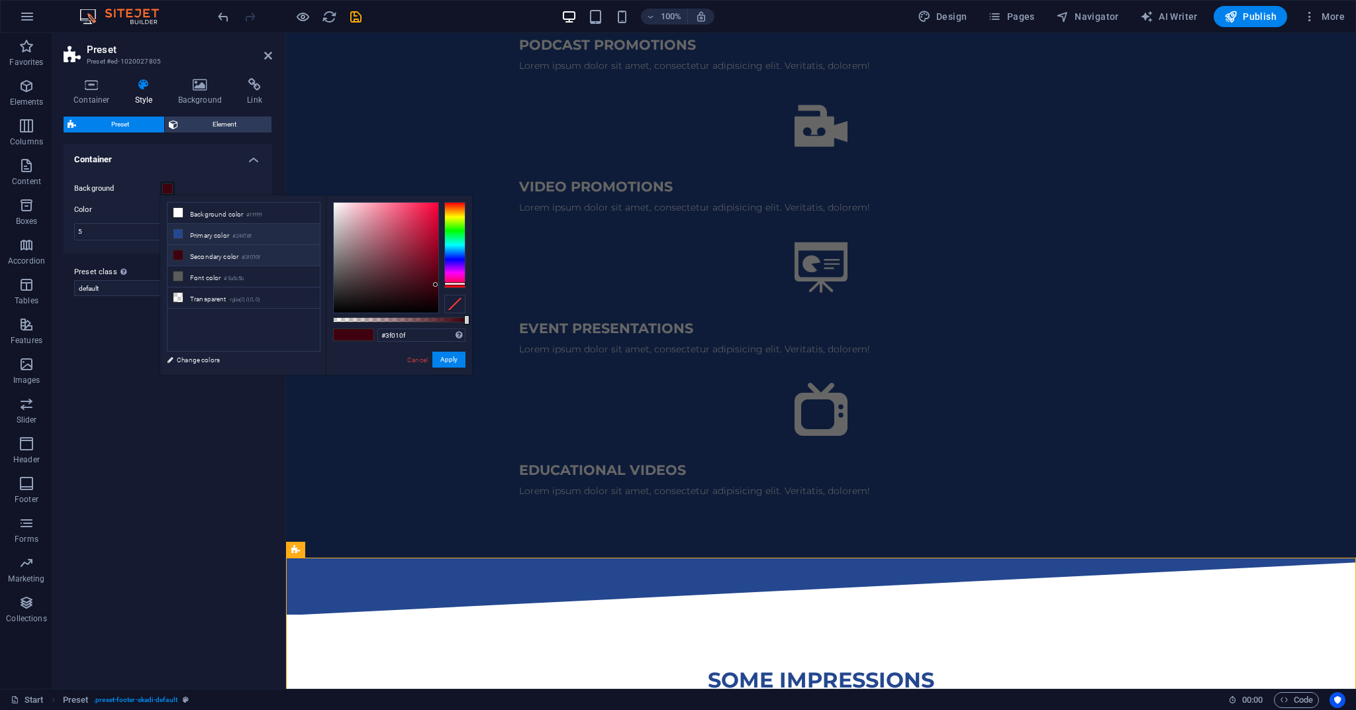
click at [204, 236] on li "Primary color #24478f" at bounding box center [243, 234] width 152 height 21
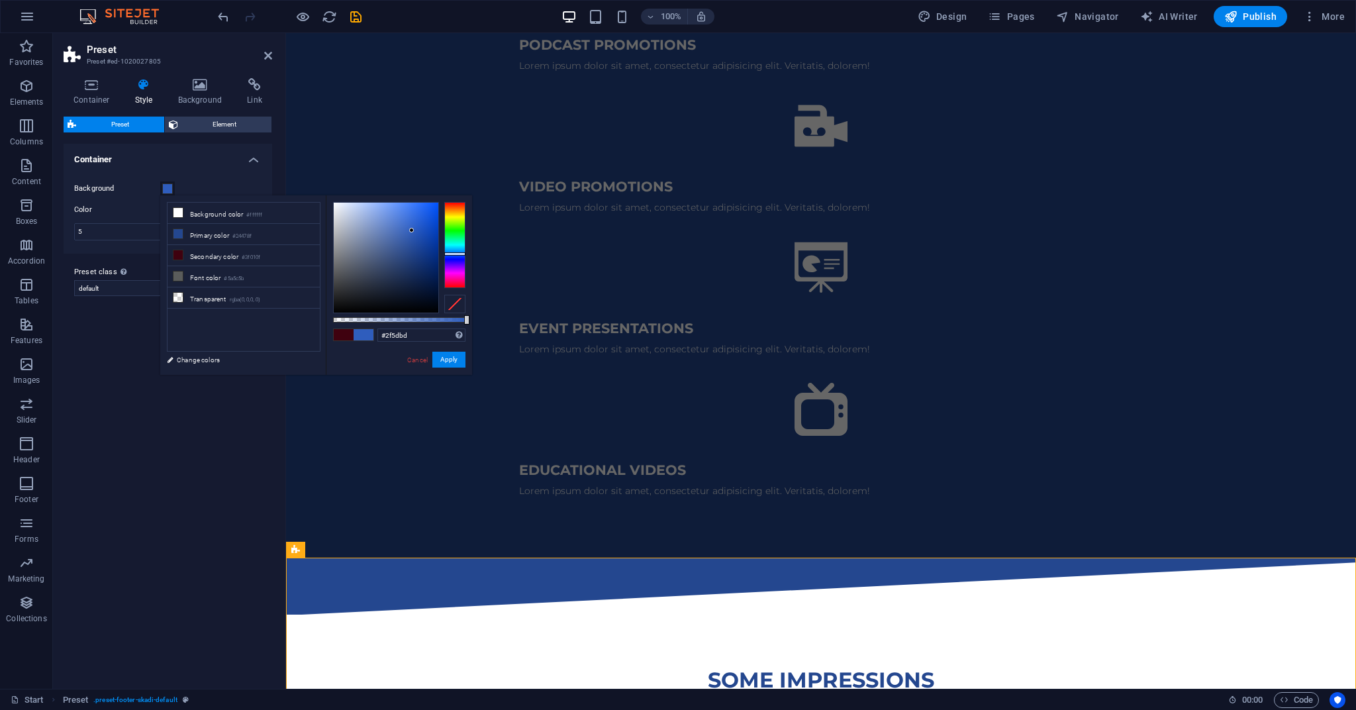
type input "#2d5cbd"
drag, startPoint x: 410, startPoint y: 250, endPoint x: 426, endPoint y: 248, distance: 15.3
click at [412, 230] on div at bounding box center [411, 230] width 5 height 5
click at [446, 362] on button "Apply" at bounding box center [448, 360] width 33 height 16
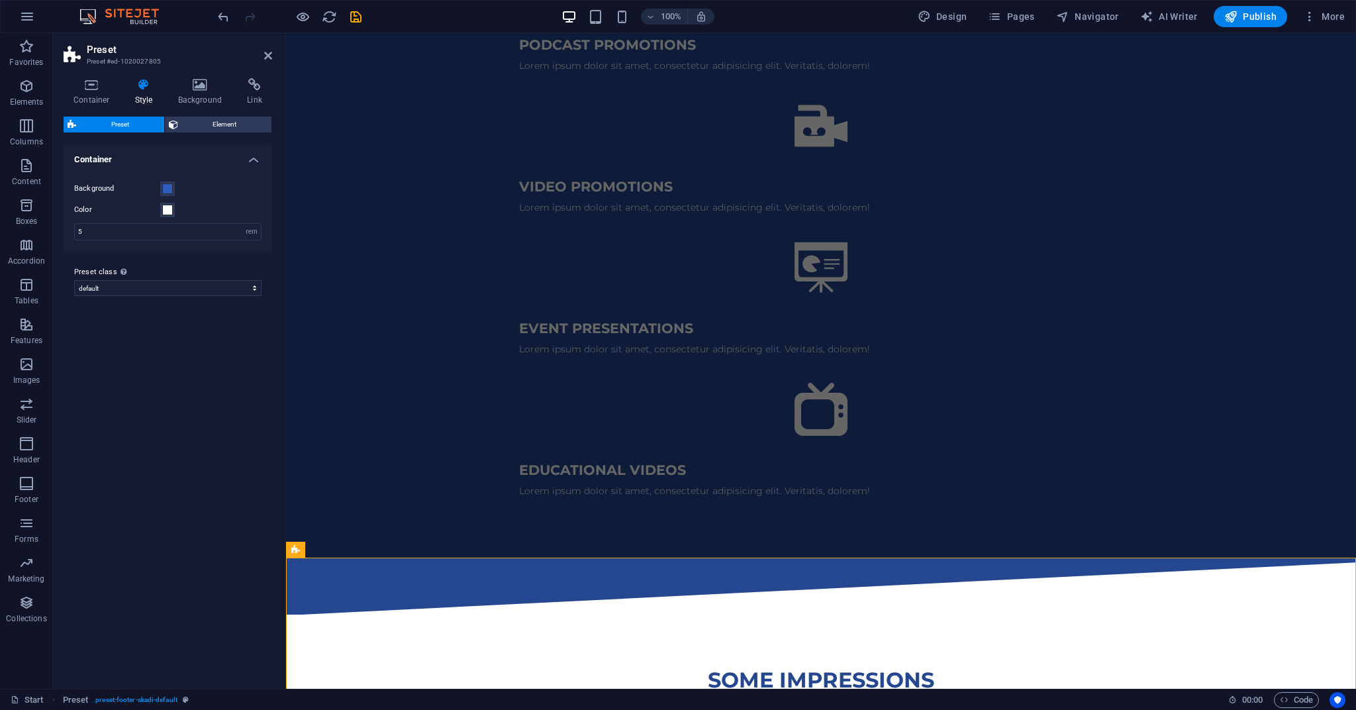
click at [149, 361] on div "Variants Default Container Background Color 5 rem px Preset class Above chosen …" at bounding box center [168, 411] width 209 height 534
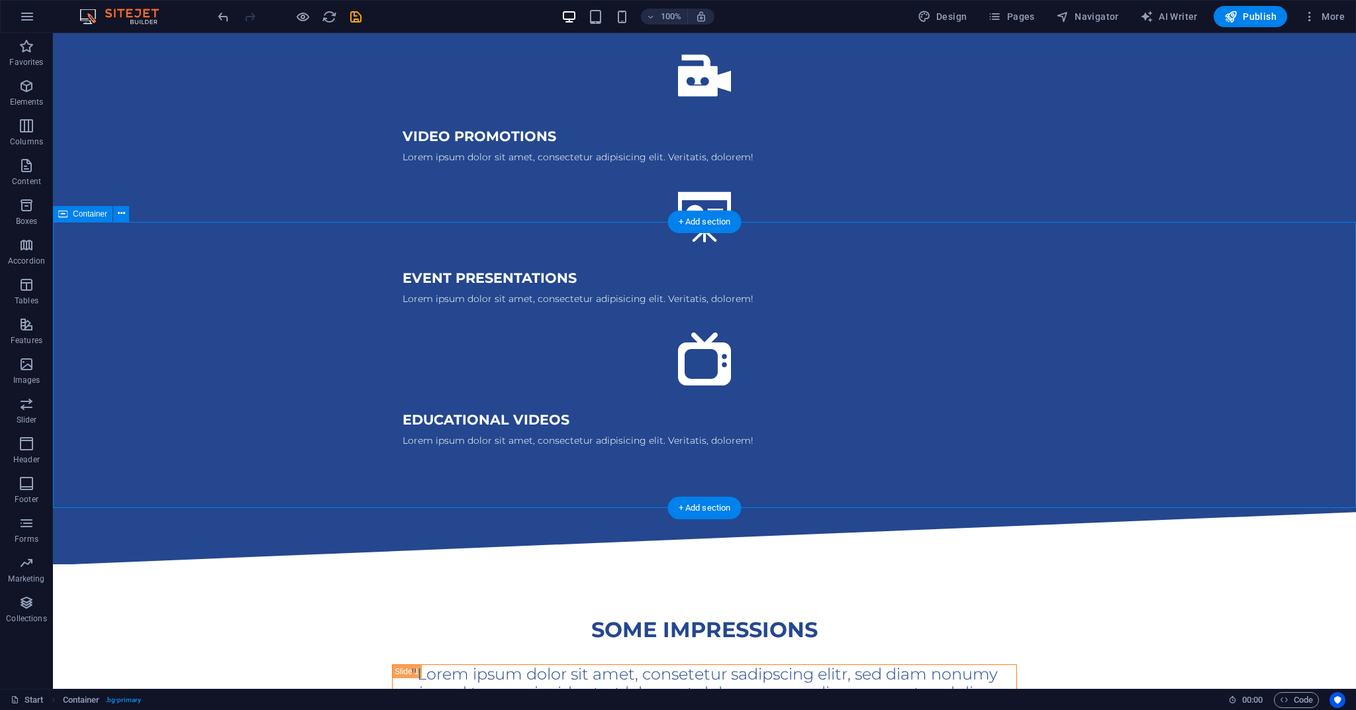
scroll to position [2158, 0]
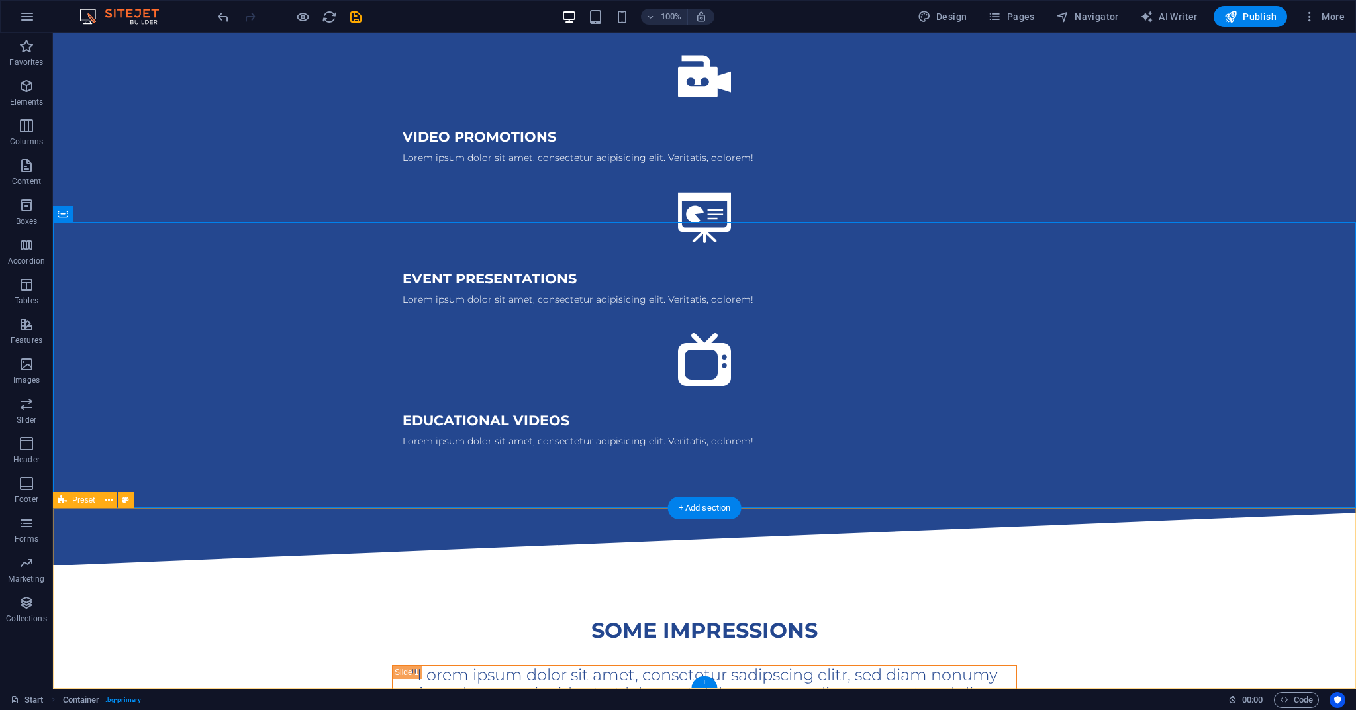
drag, startPoint x: 191, startPoint y: 569, endPoint x: 108, endPoint y: 535, distance: 89.6
click at [128, 498] on icon at bounding box center [125, 500] width 7 height 14
select select "rem"
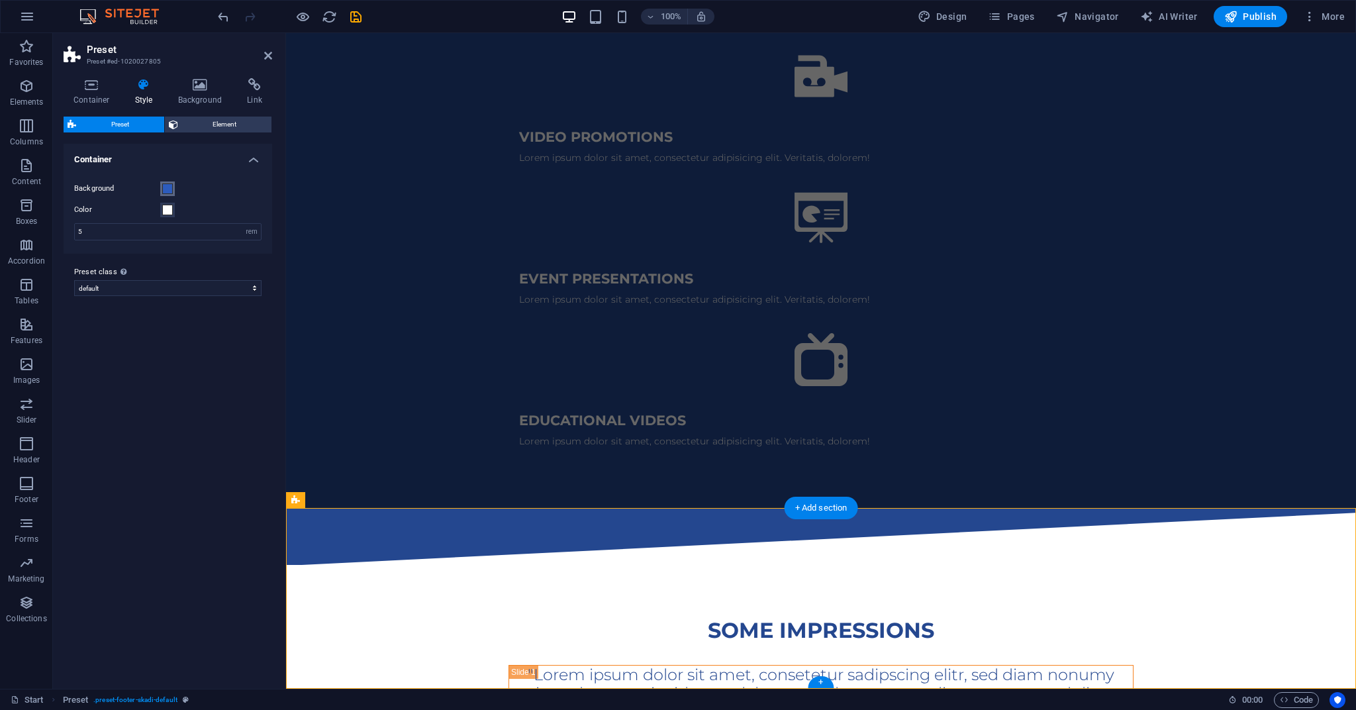
click at [168, 188] on span at bounding box center [167, 188] width 11 height 11
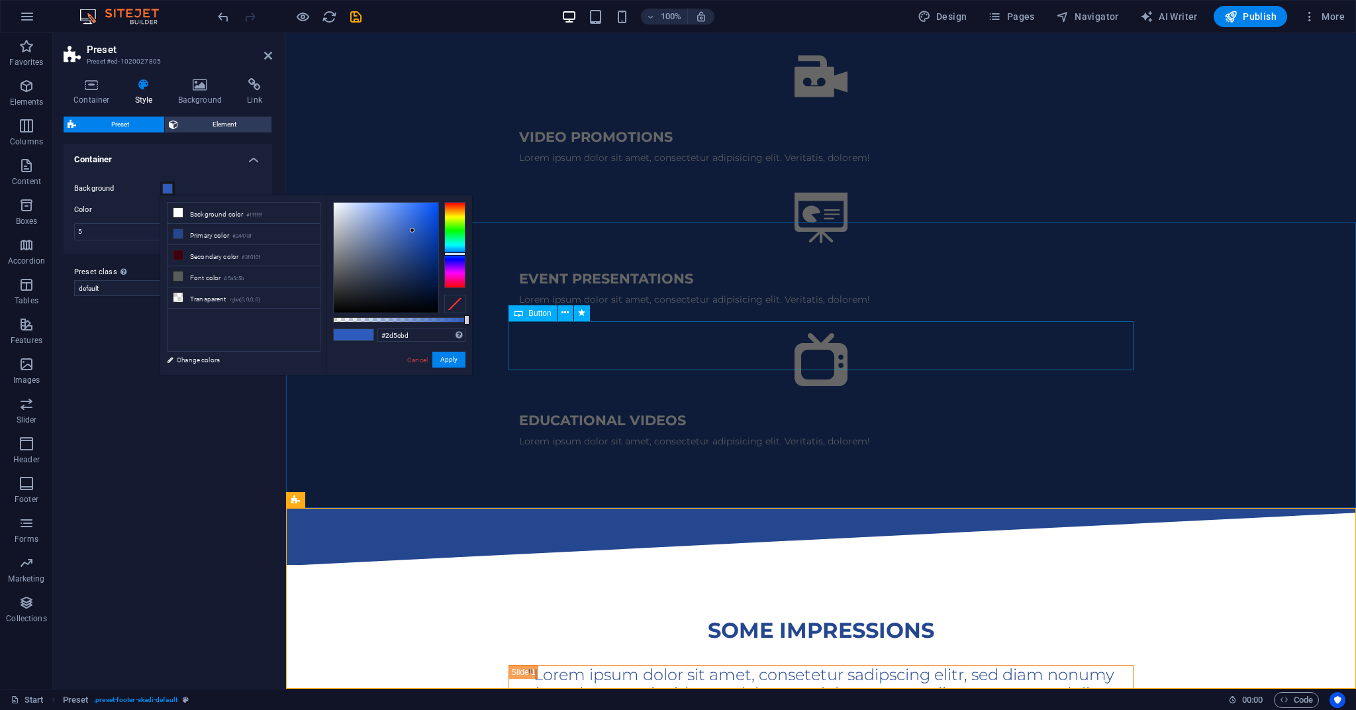
drag, startPoint x: 931, startPoint y: 369, endPoint x: 979, endPoint y: 385, distance: 50.5
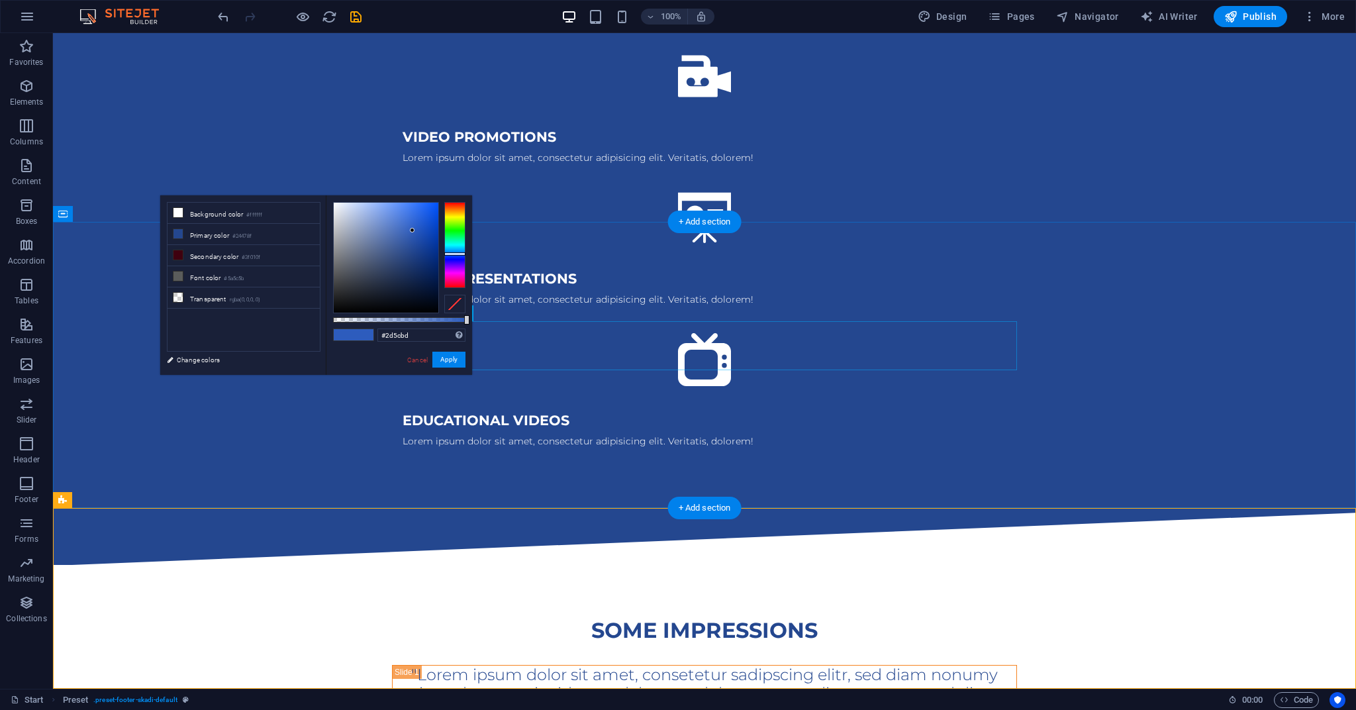
select select "%"
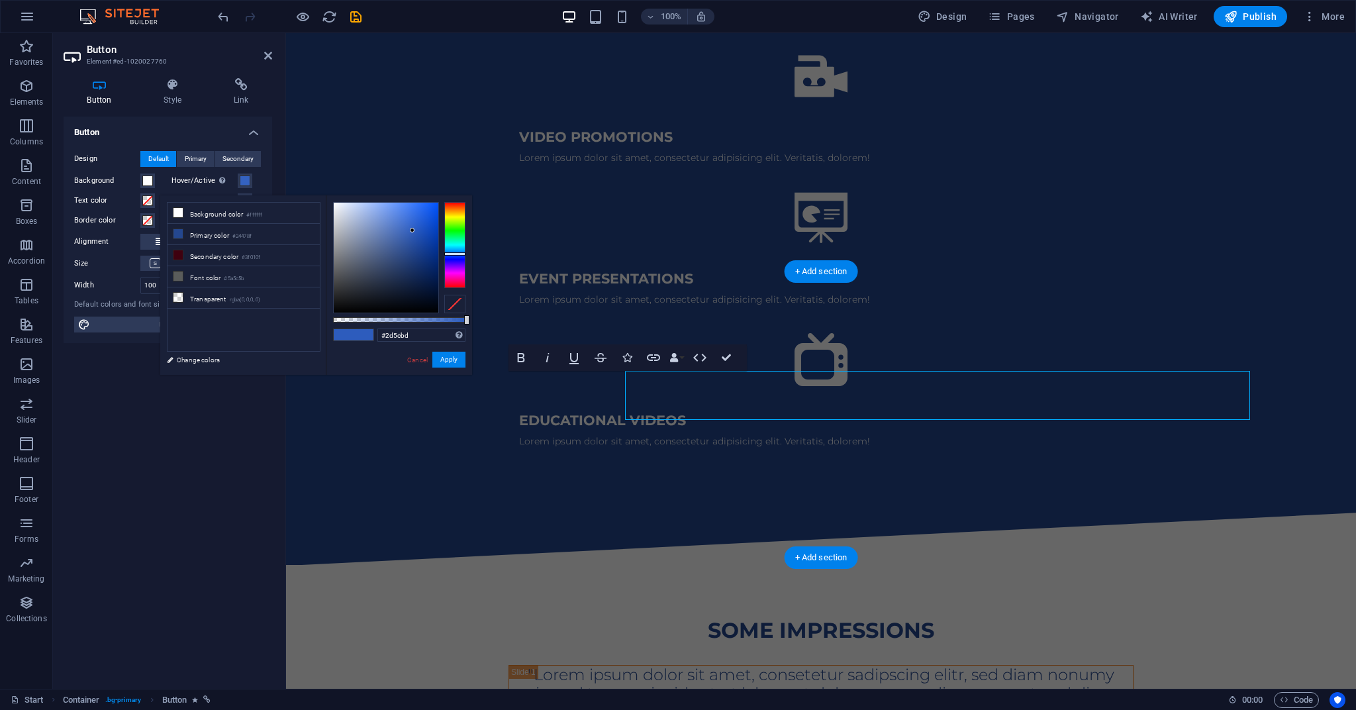
scroll to position [2108, 0]
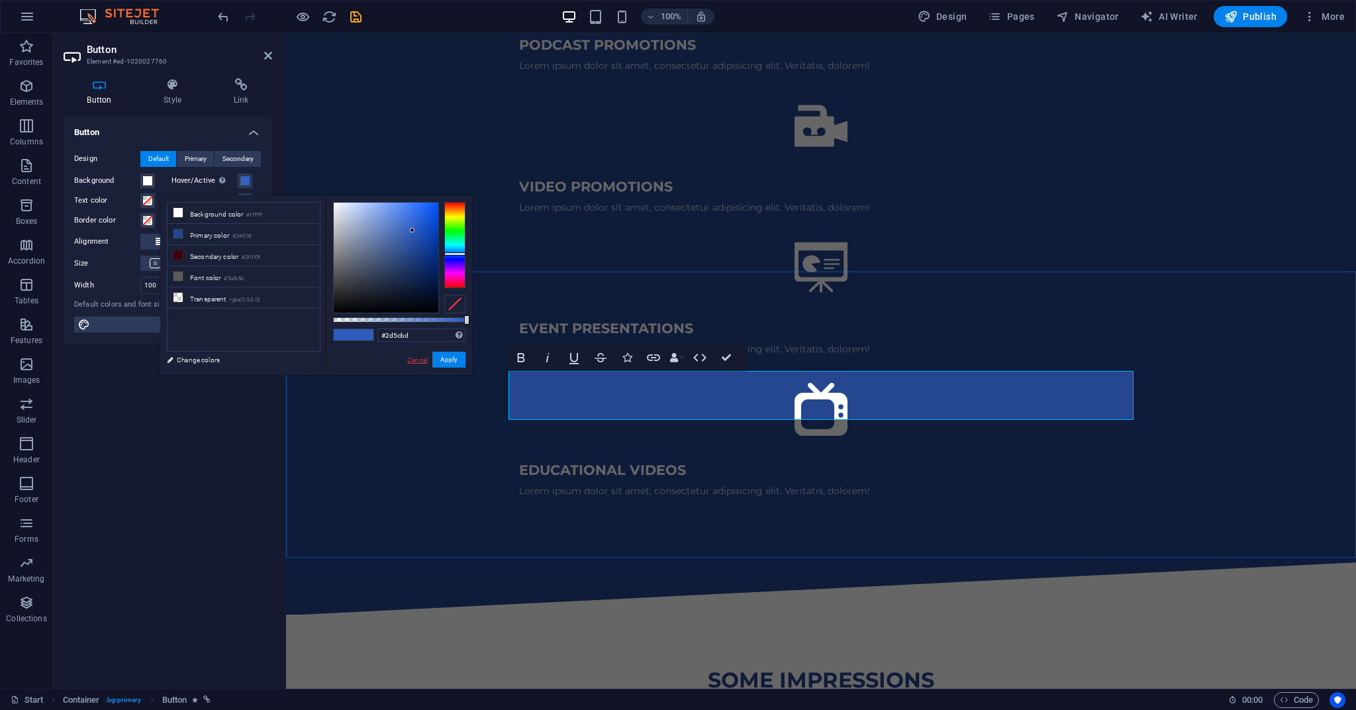
click at [410, 359] on link "Cancel" at bounding box center [417, 360] width 23 height 10
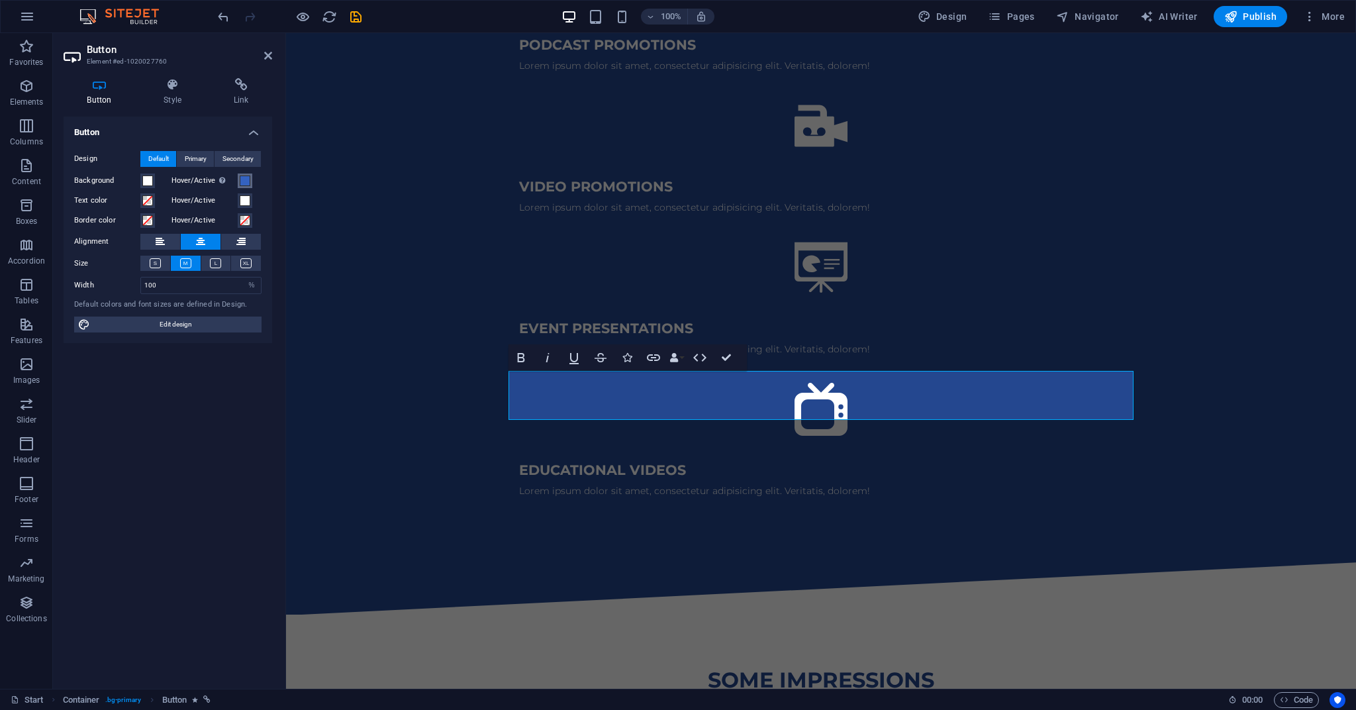
click at [246, 184] on span at bounding box center [245, 180] width 11 height 11
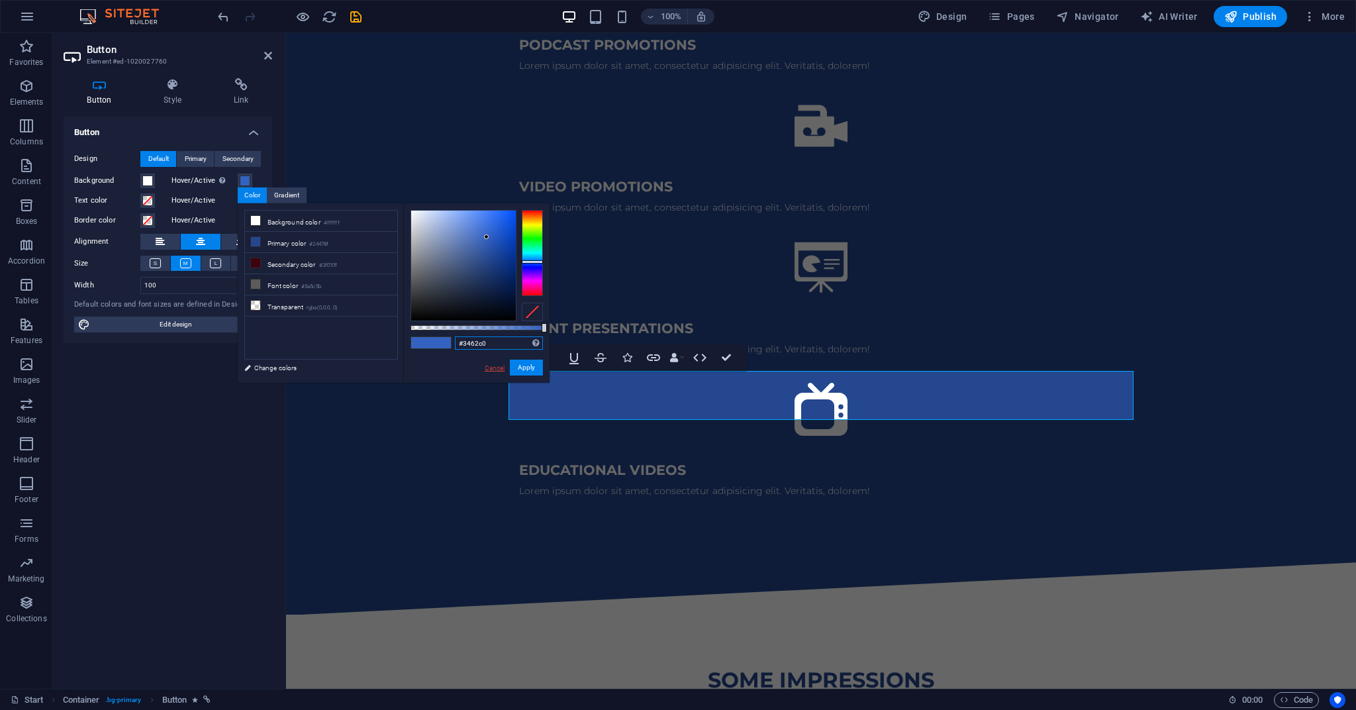
drag, startPoint x: 487, startPoint y: 342, endPoint x: 505, endPoint y: 368, distance: 31.4
click at [455, 342] on input "#3462c0" at bounding box center [499, 342] width 88 height 13
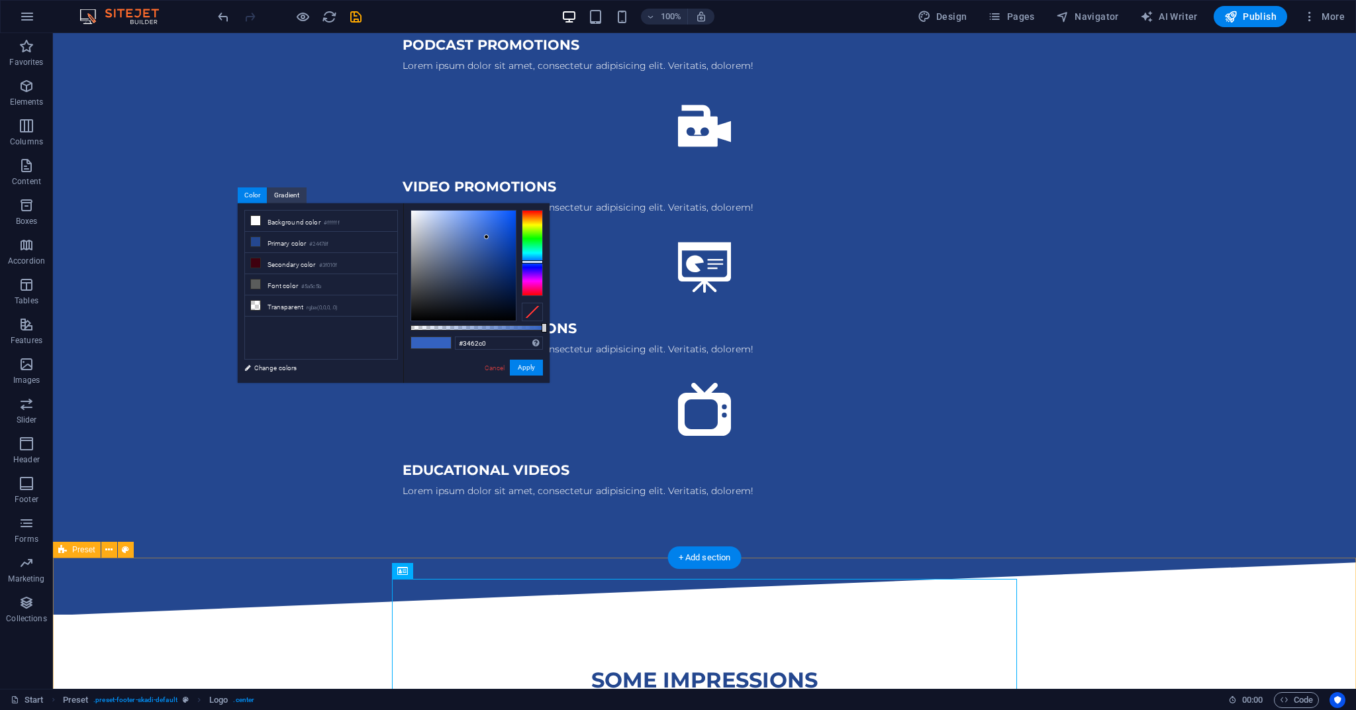
click at [126, 550] on icon at bounding box center [125, 550] width 7 height 14
select select "rem"
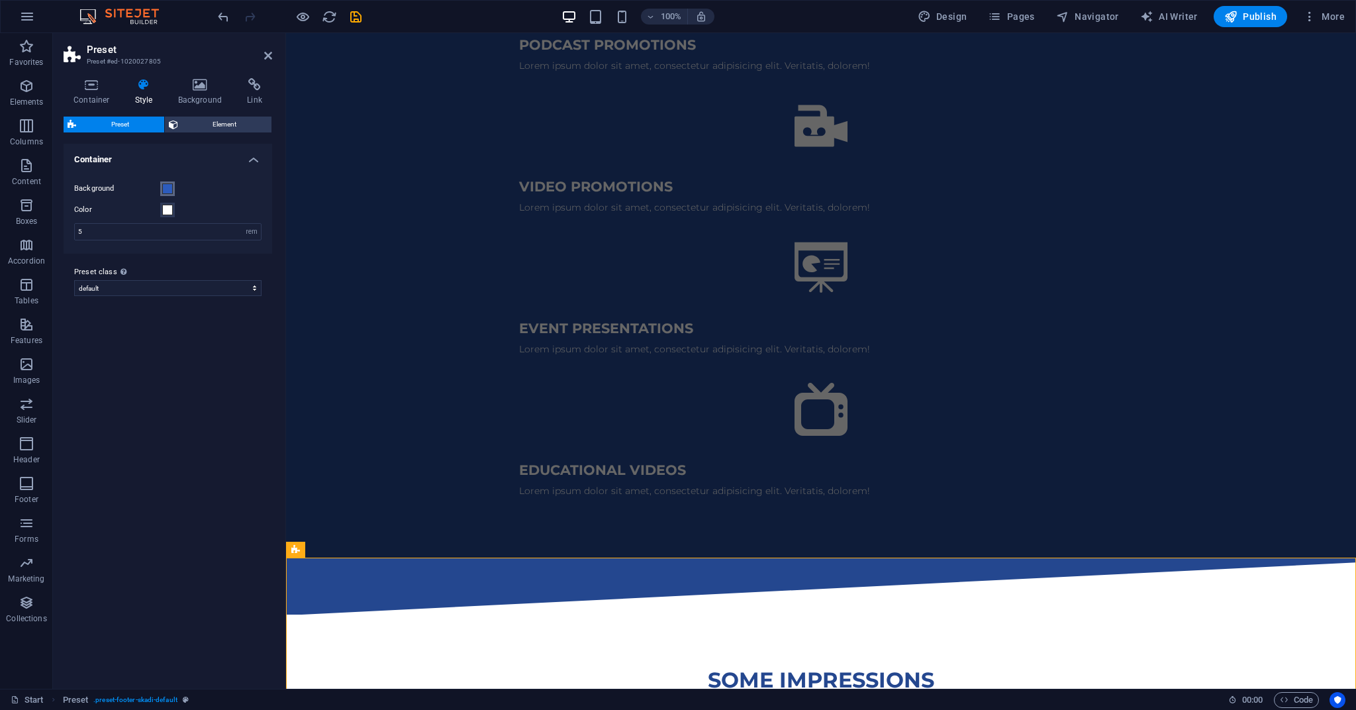
click at [169, 190] on span at bounding box center [167, 188] width 11 height 11
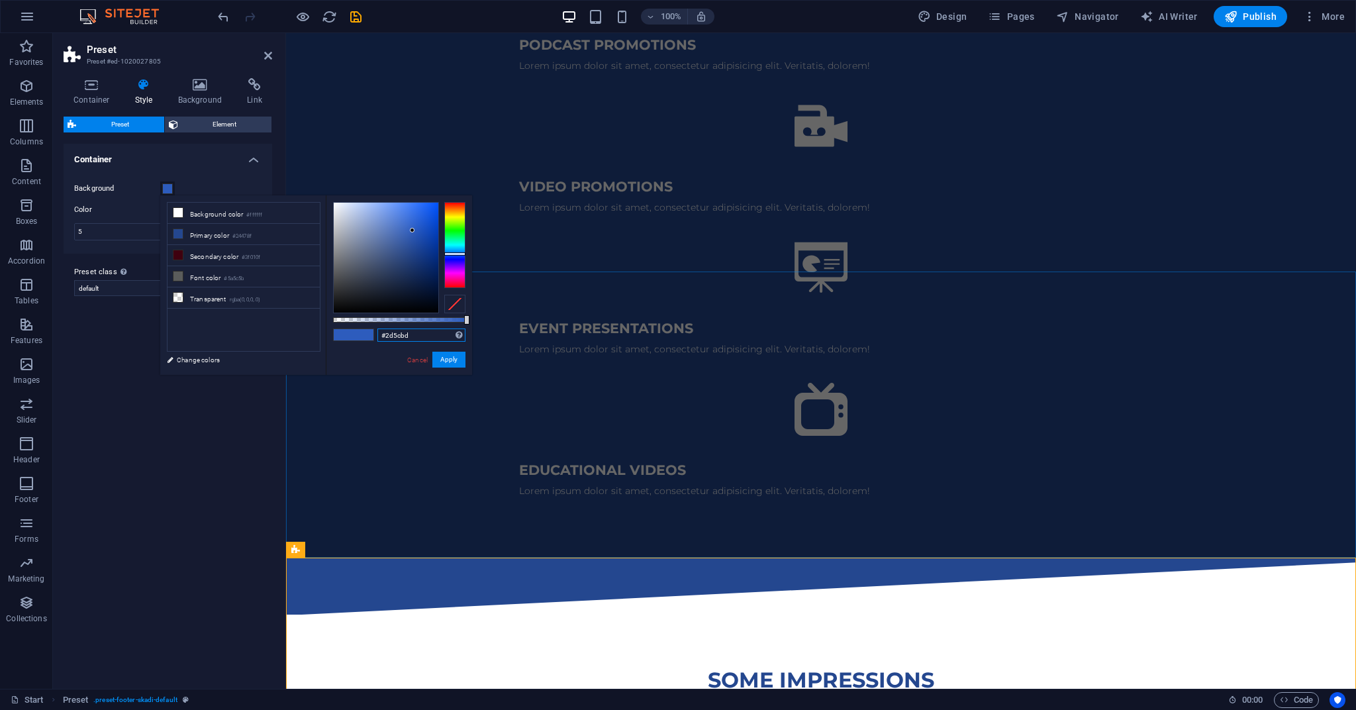
drag, startPoint x: 421, startPoint y: 334, endPoint x: 347, endPoint y: 335, distance: 74.2
click at [350, 330] on div "#2d5cbd Supported formats #0852ed rgb(8, 82, 237) rgba(8, 82, 237, 90%) hsv(221…" at bounding box center [399, 380] width 146 height 371
paste input "3462c0"
type input "#3462c0"
click at [444, 357] on button "Apply" at bounding box center [448, 360] width 33 height 16
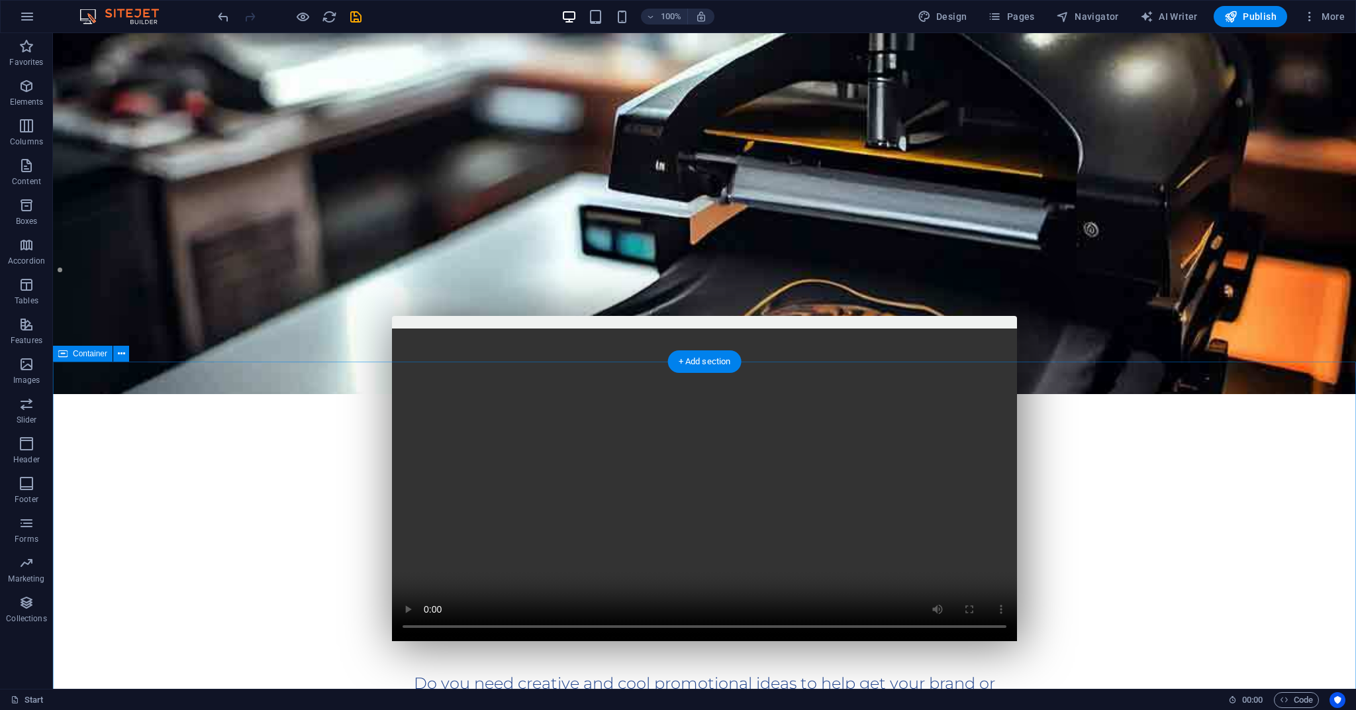
scroll to position [0, 0]
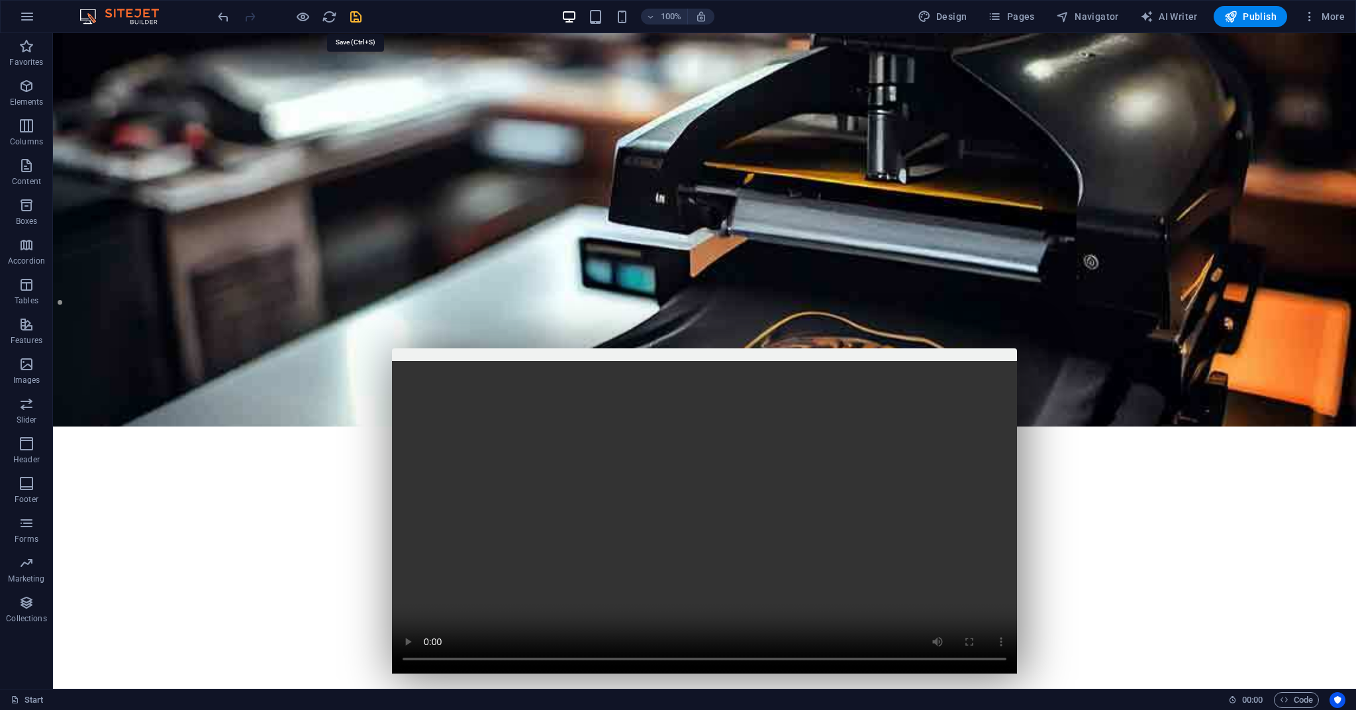
click at [354, 15] on icon "save" at bounding box center [355, 16] width 15 height 15
checkbox input "false"
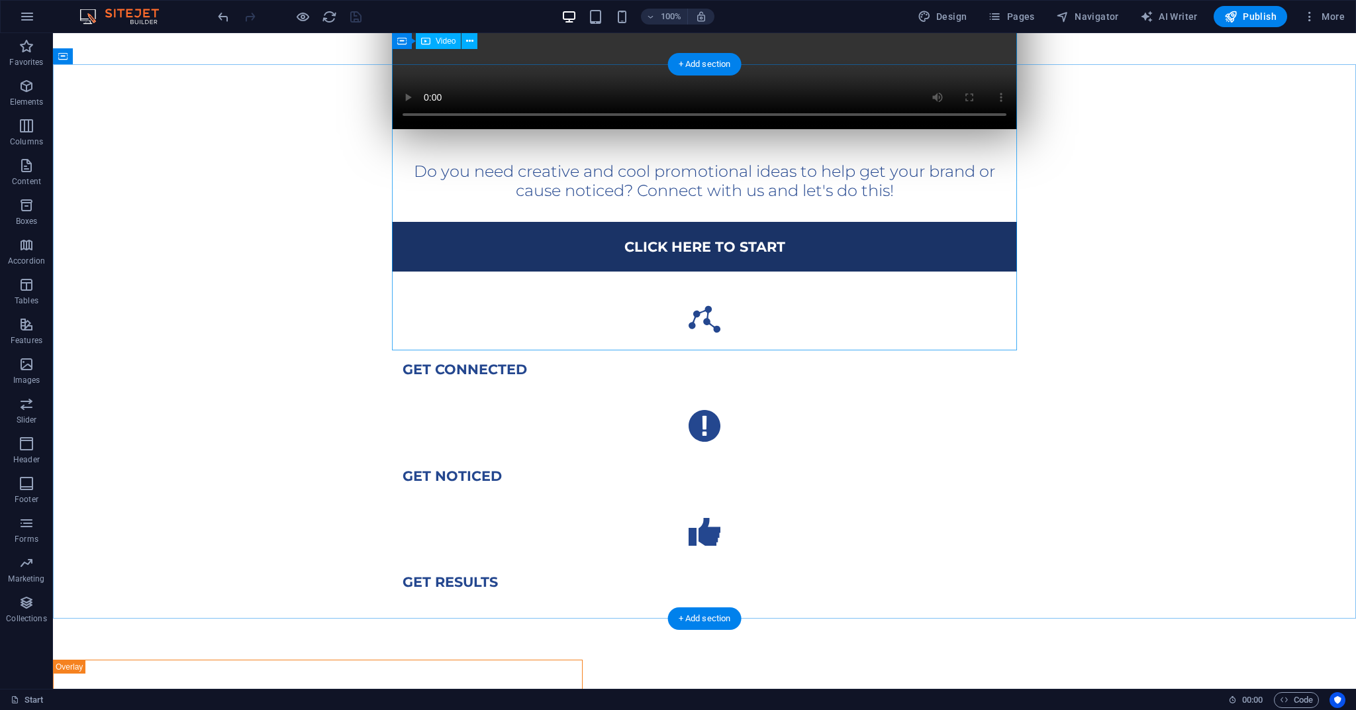
scroll to position [362, 0]
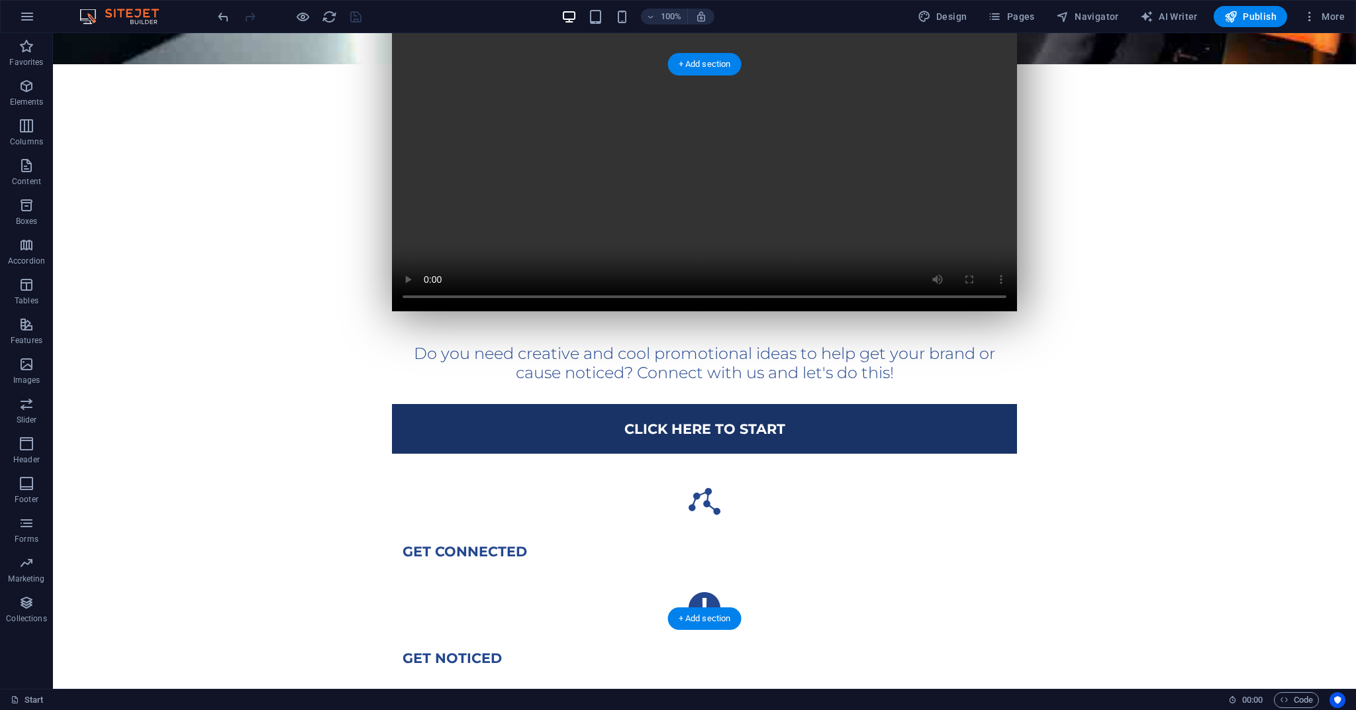
click at [424, 452] on div "Click here to Start" at bounding box center [704, 429] width 625 height 50
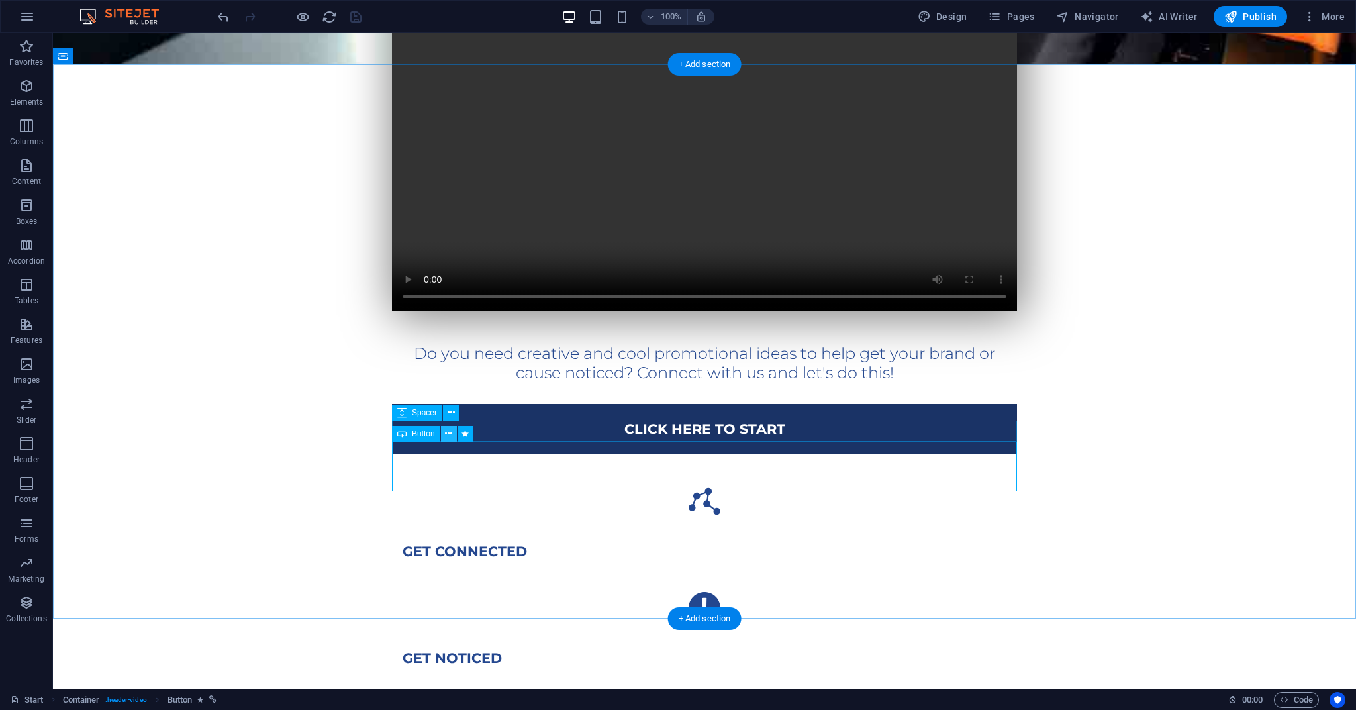
click at [446, 434] on icon at bounding box center [448, 434] width 7 height 14
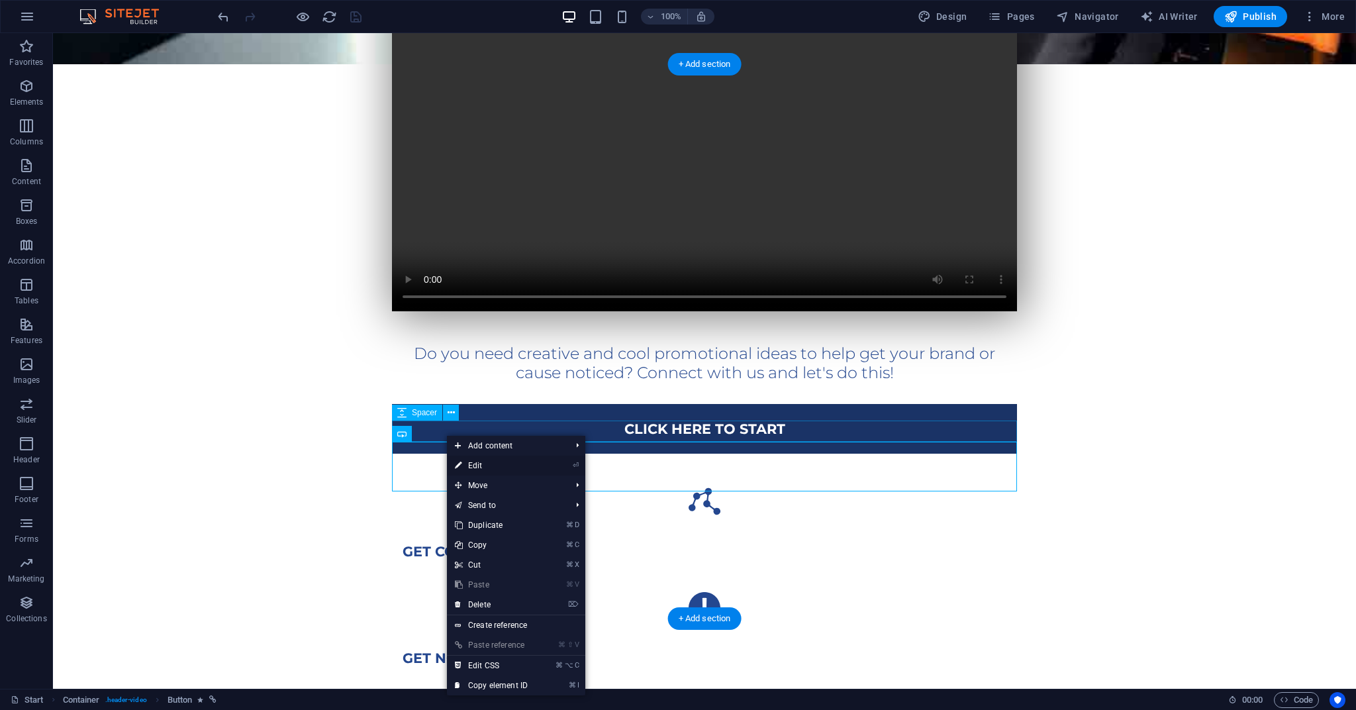
click at [472, 465] on link "⏎ Edit" at bounding box center [491, 465] width 89 height 20
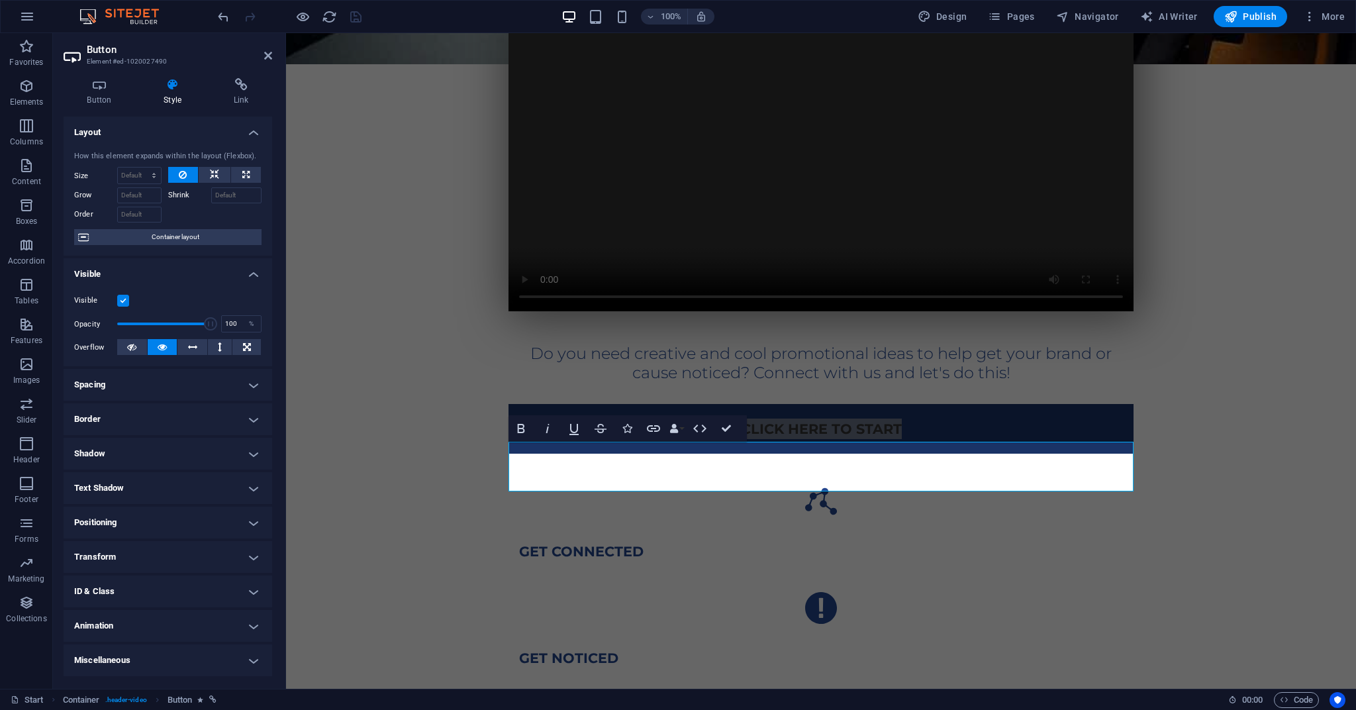
click at [175, 84] on icon at bounding box center [172, 84] width 65 height 13
click at [311, 456] on div "Do you need creative and cool promotional ideas to help get your brand or cause…" at bounding box center [821, 387] width 1070 height 908
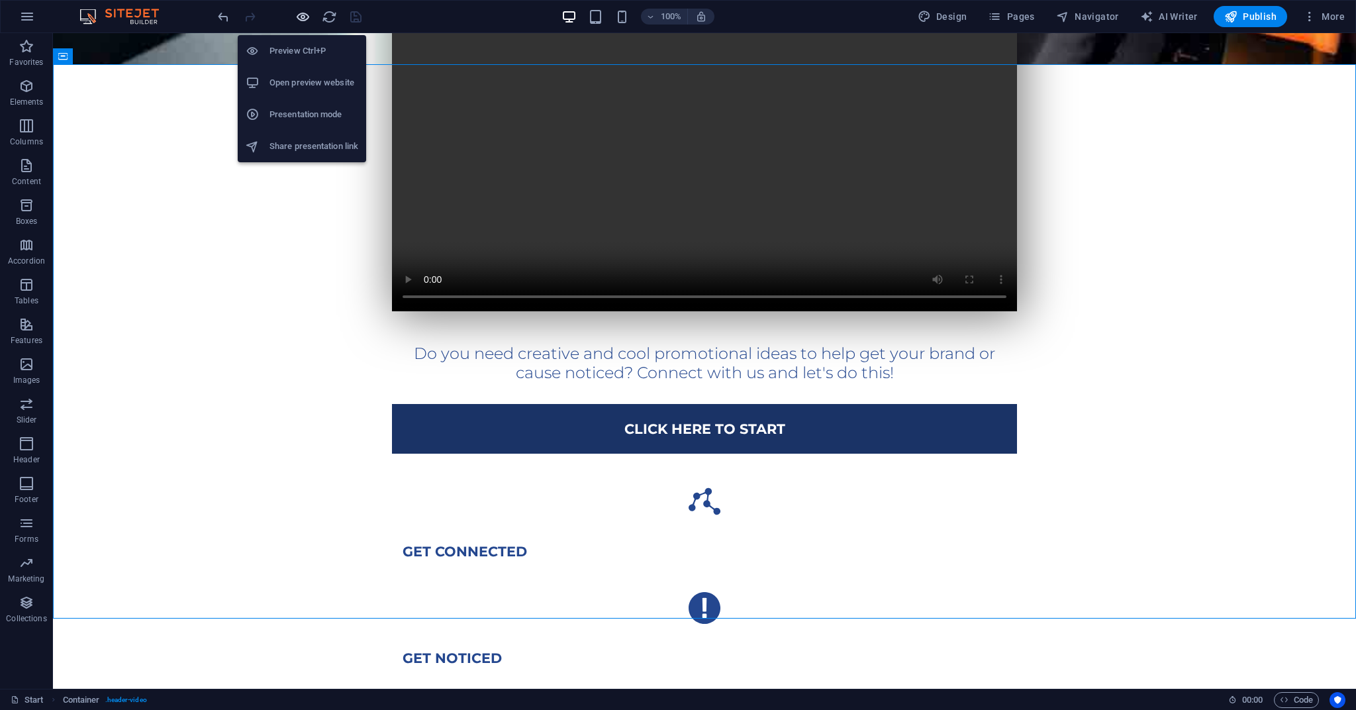
click at [299, 14] on icon "button" at bounding box center [302, 16] width 15 height 15
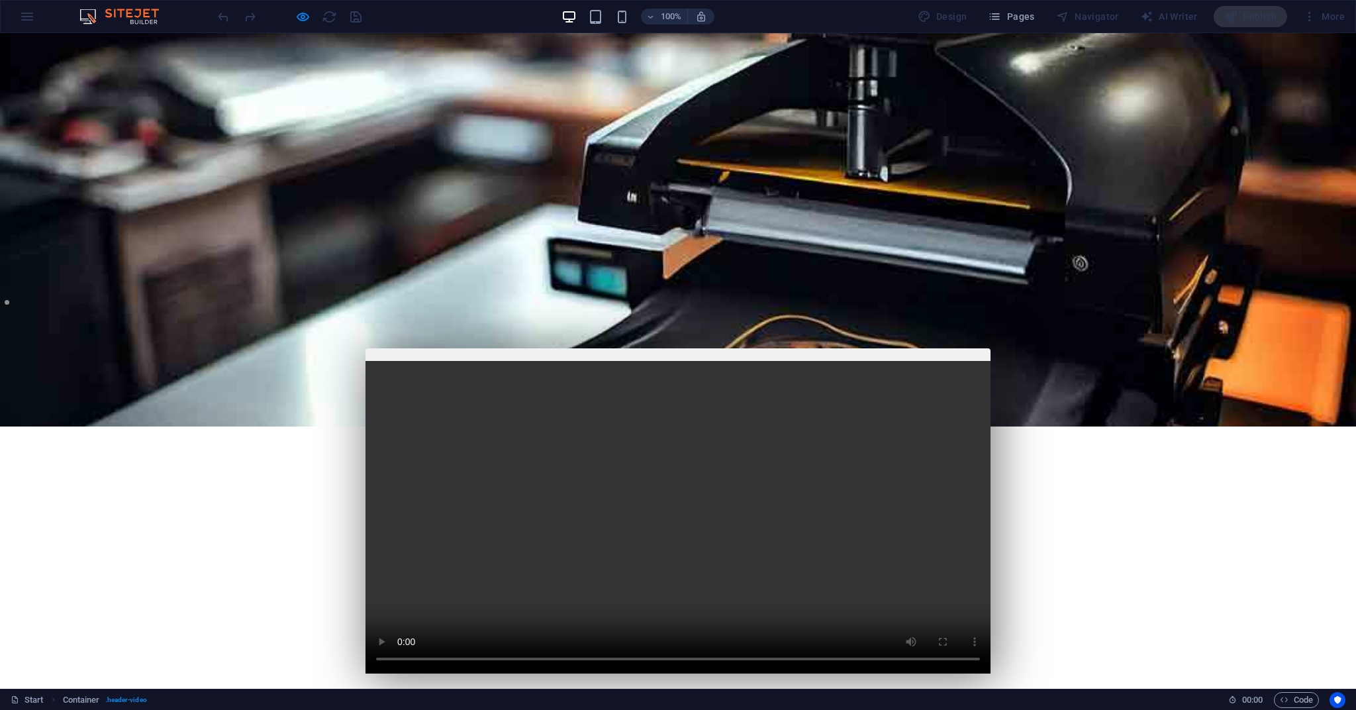
scroll to position [0, 0]
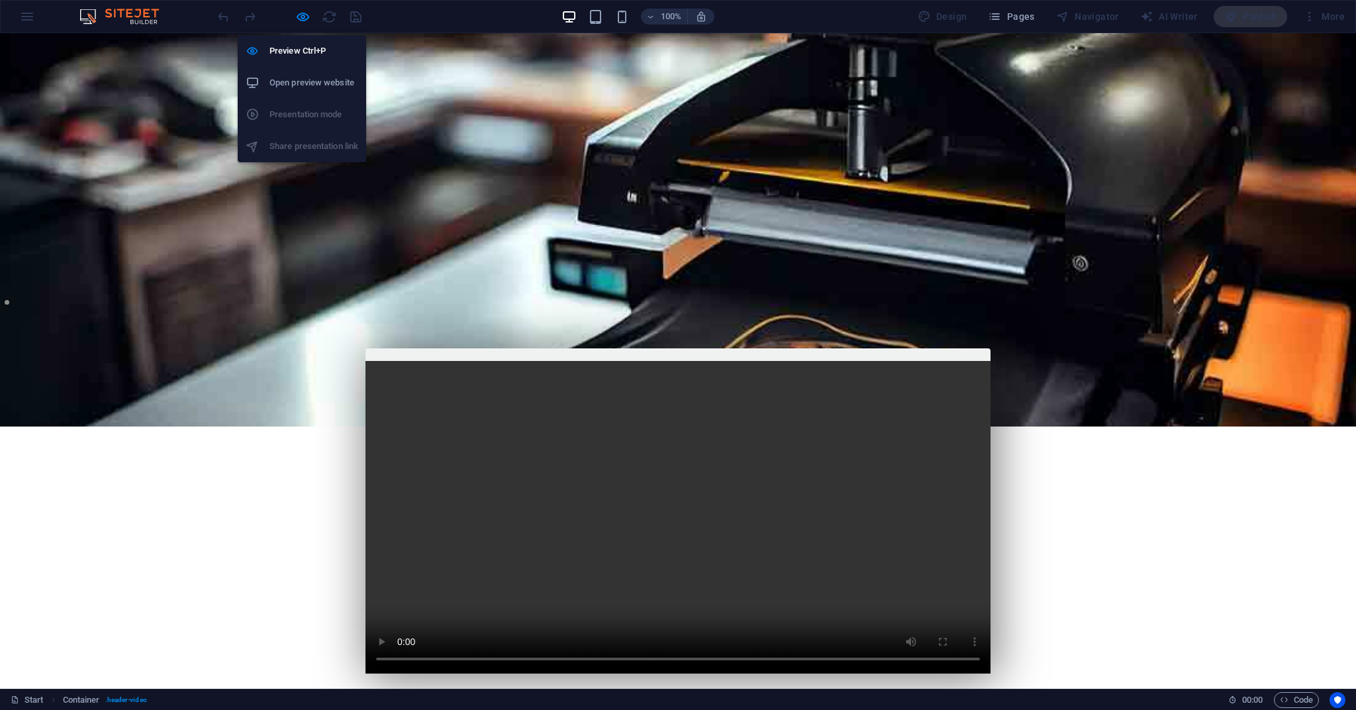
click at [293, 83] on h6 "Open preview website" at bounding box center [313, 83] width 89 height 16
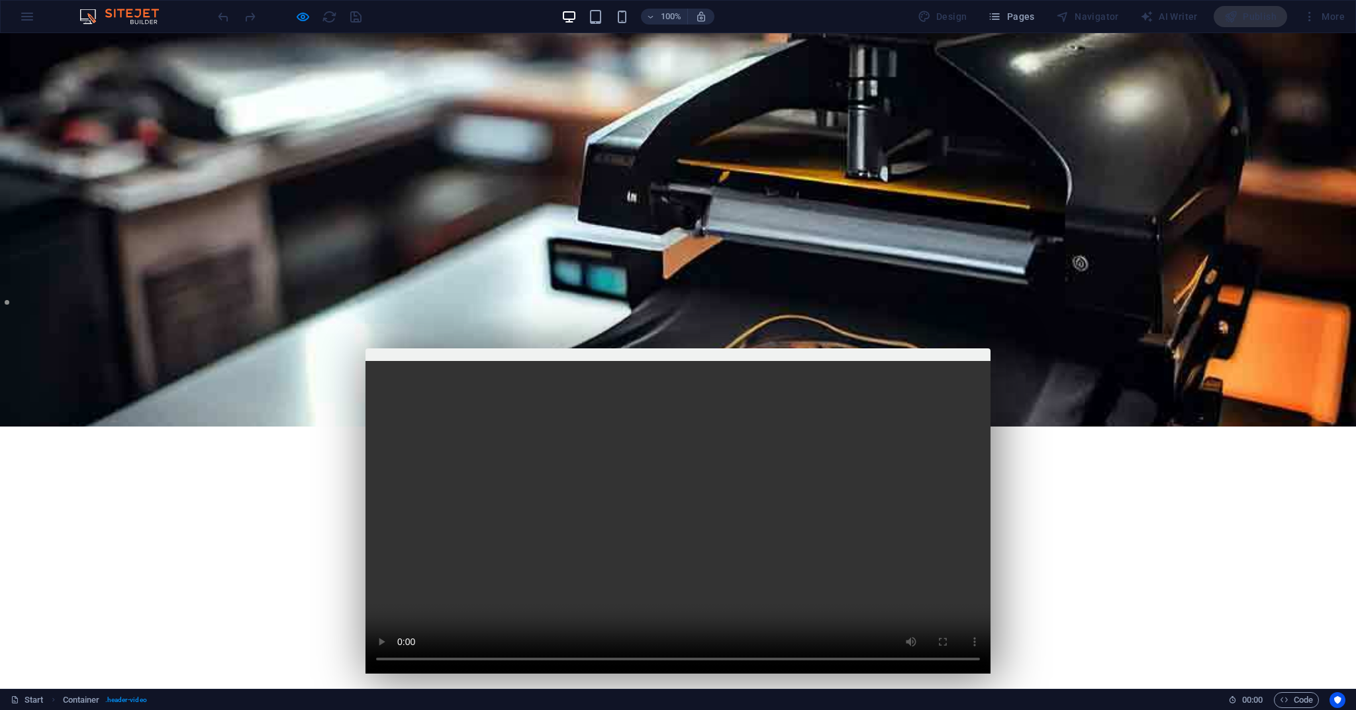
click at [372, 77] on div at bounding box center [678, 229] width 1356 height 393
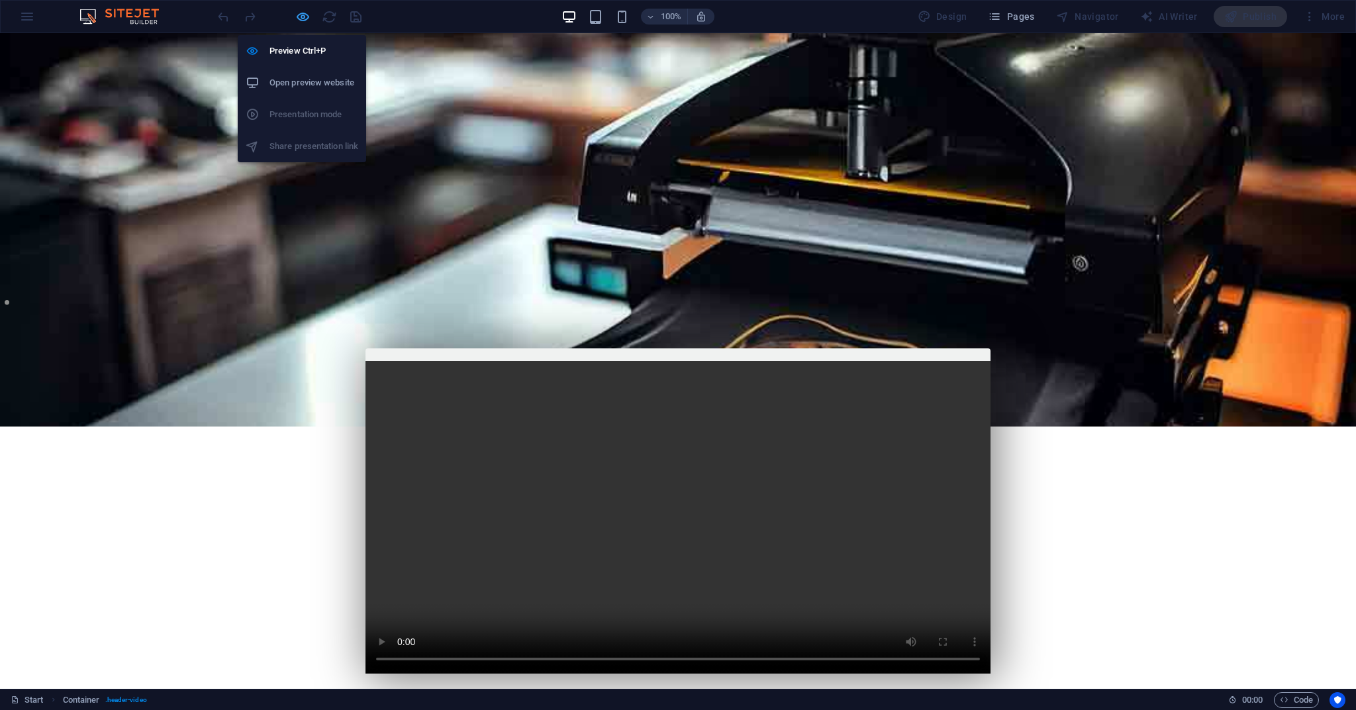
click at [299, 12] on icon "button" at bounding box center [302, 16] width 15 height 15
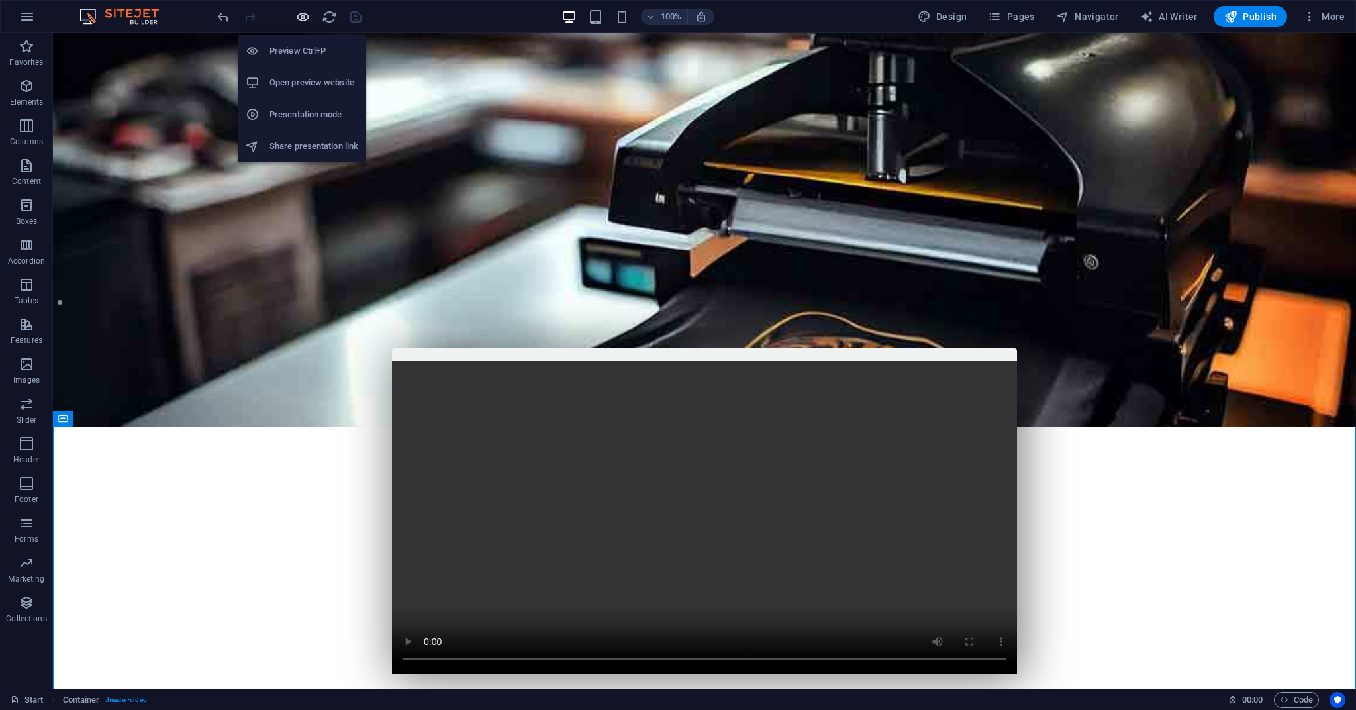
click at [299, 12] on icon "button" at bounding box center [302, 16] width 15 height 15
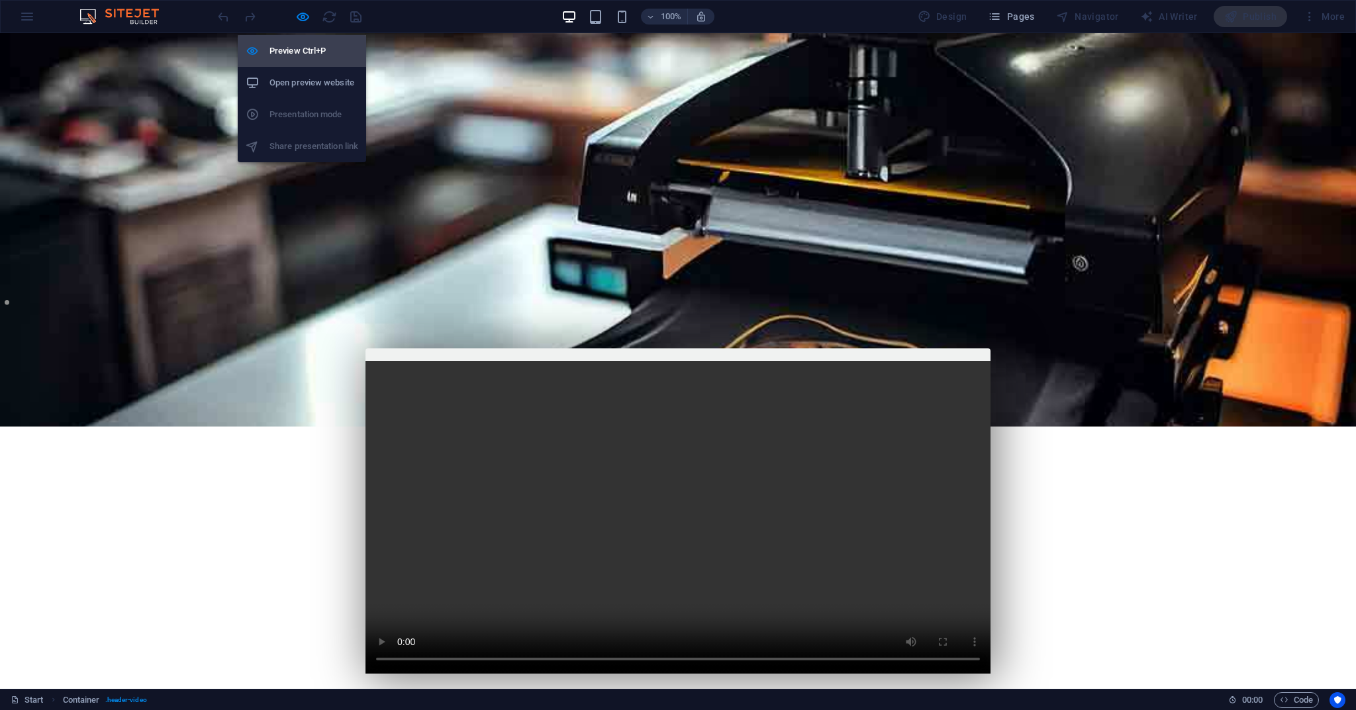
click at [289, 48] on h6 "Preview Ctrl+P" at bounding box center [313, 51] width 89 height 16
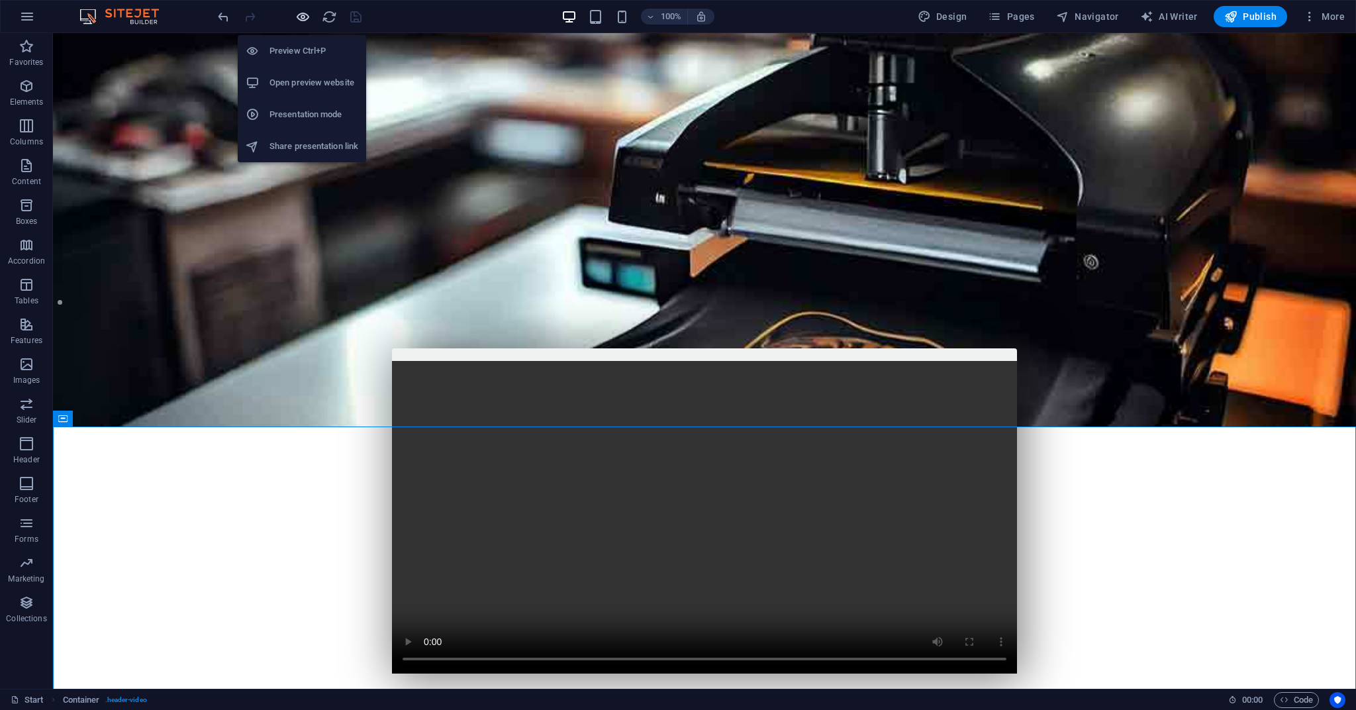
click at [295, 9] on icon "button" at bounding box center [302, 16] width 15 height 15
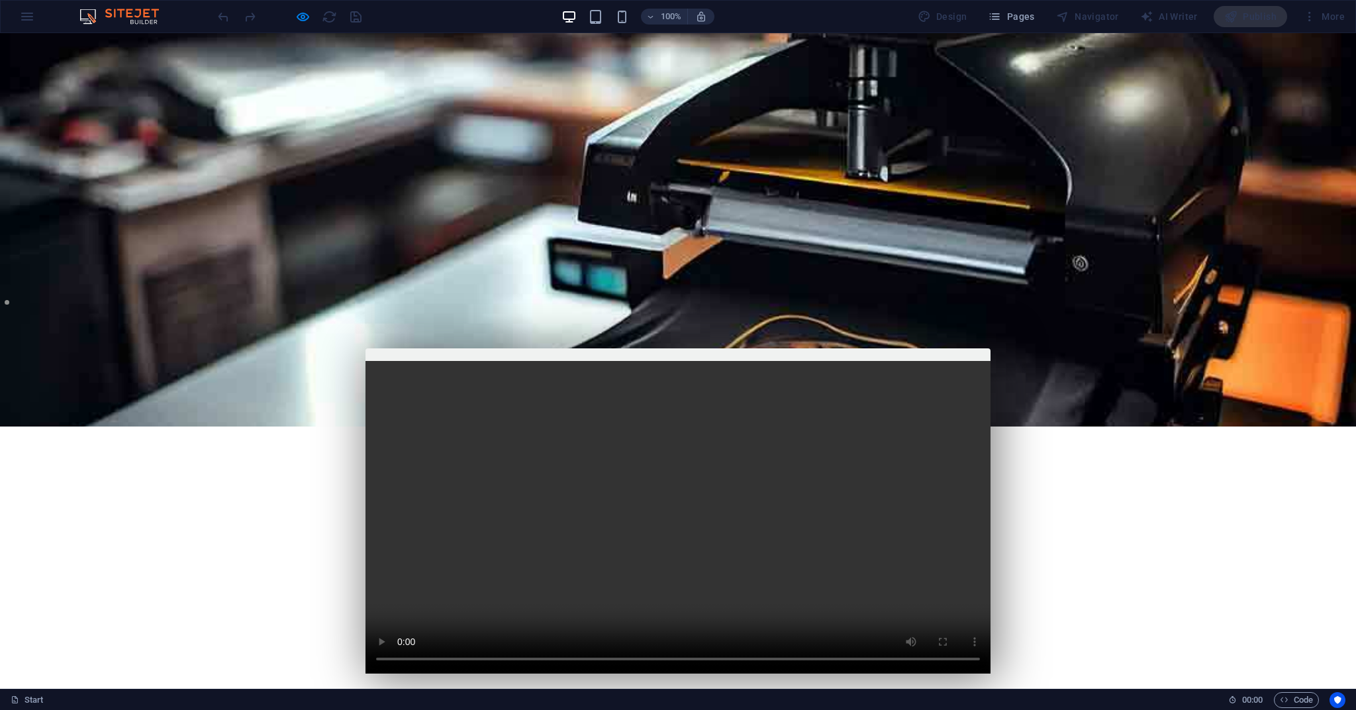
click at [34, 20] on div "100% Design Pages Navigator AI Writer Publish More" at bounding box center [678, 17] width 1354 height 32
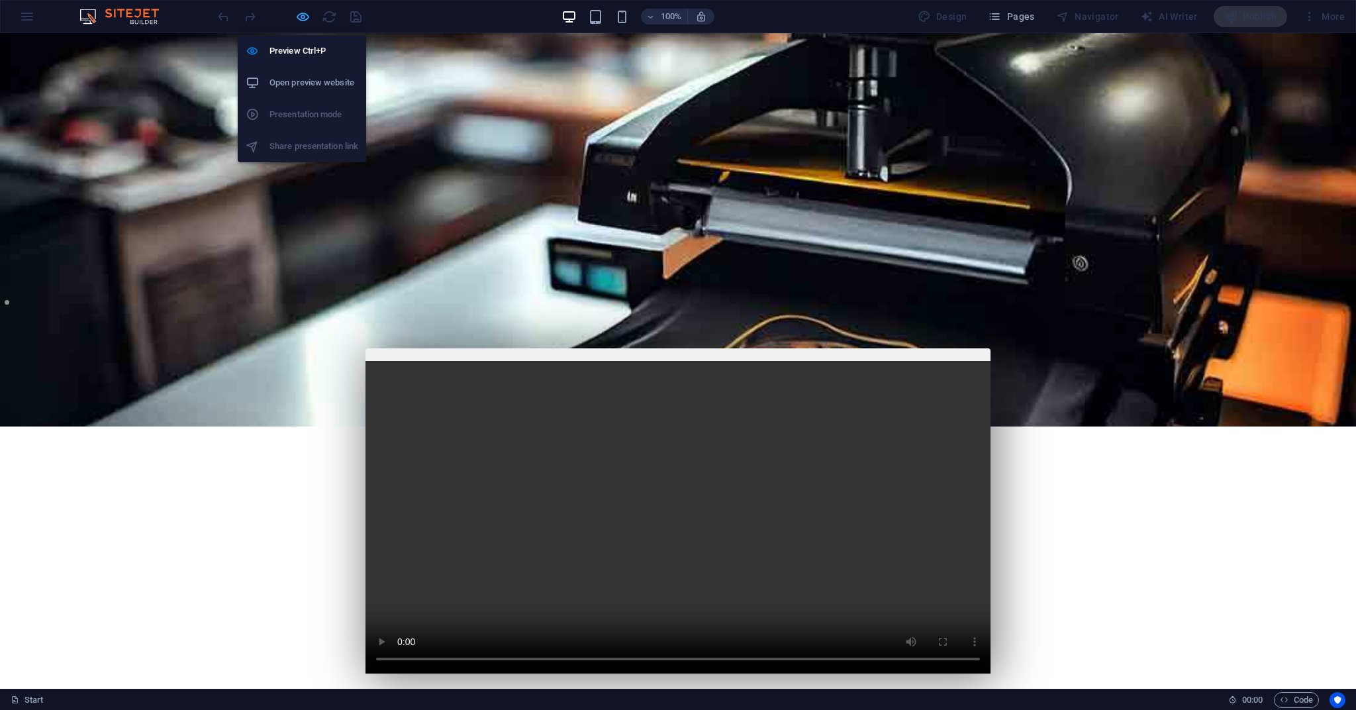
click at [300, 17] on icon "button" at bounding box center [302, 16] width 15 height 15
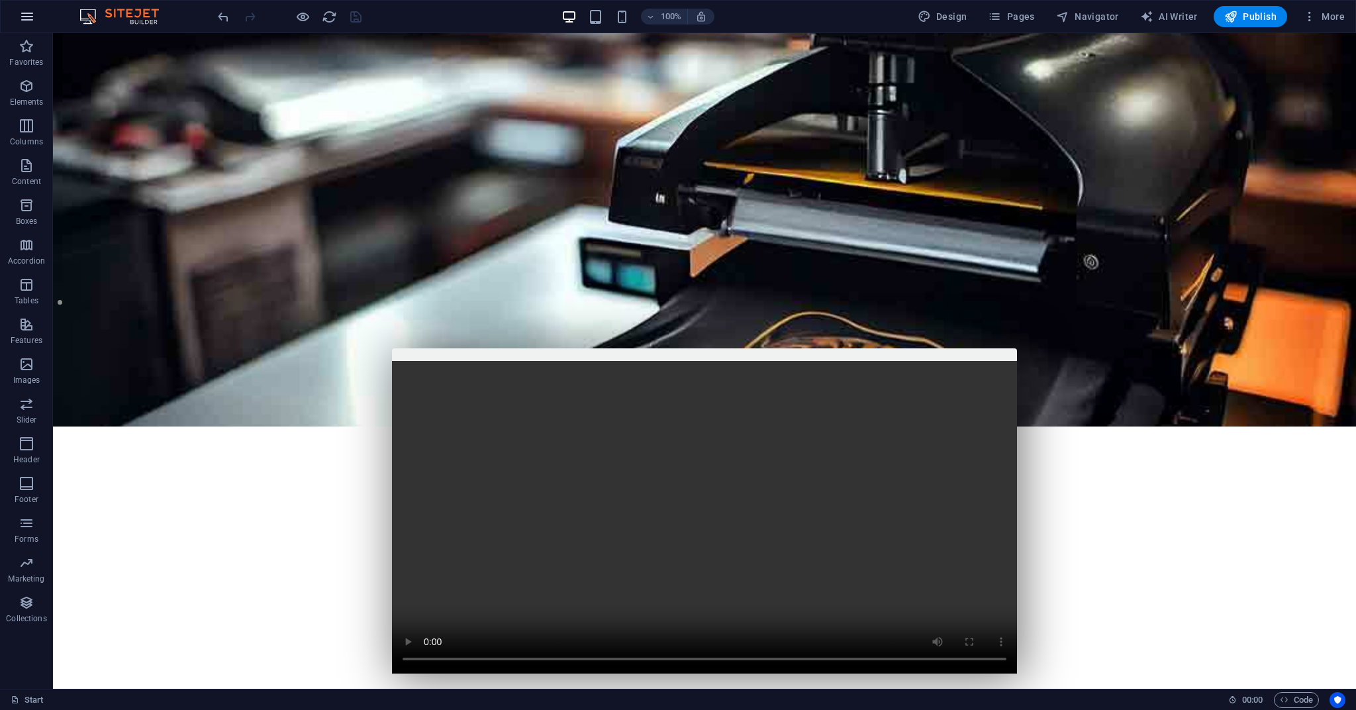
click at [23, 15] on icon "button" at bounding box center [27, 17] width 16 height 16
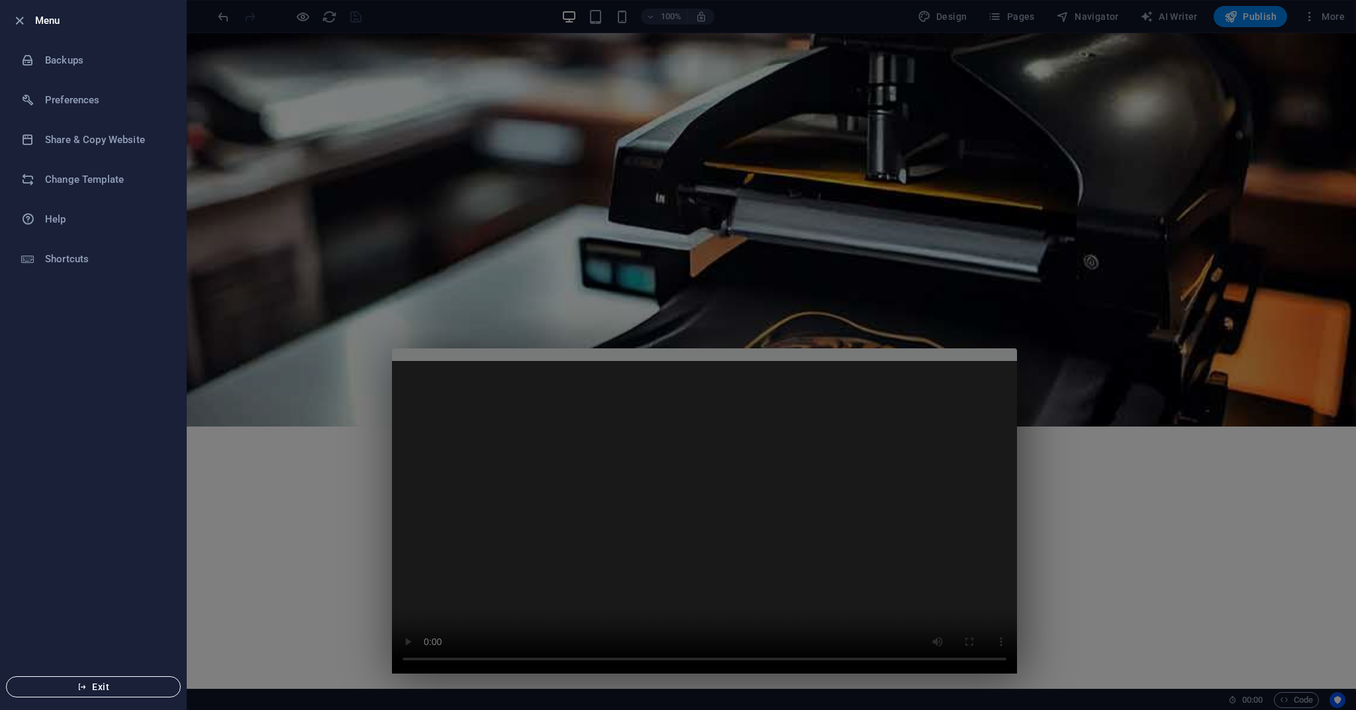
click at [106, 690] on span "Exit" at bounding box center [93, 686] width 152 height 11
